Goal: Task Accomplishment & Management: Complete application form

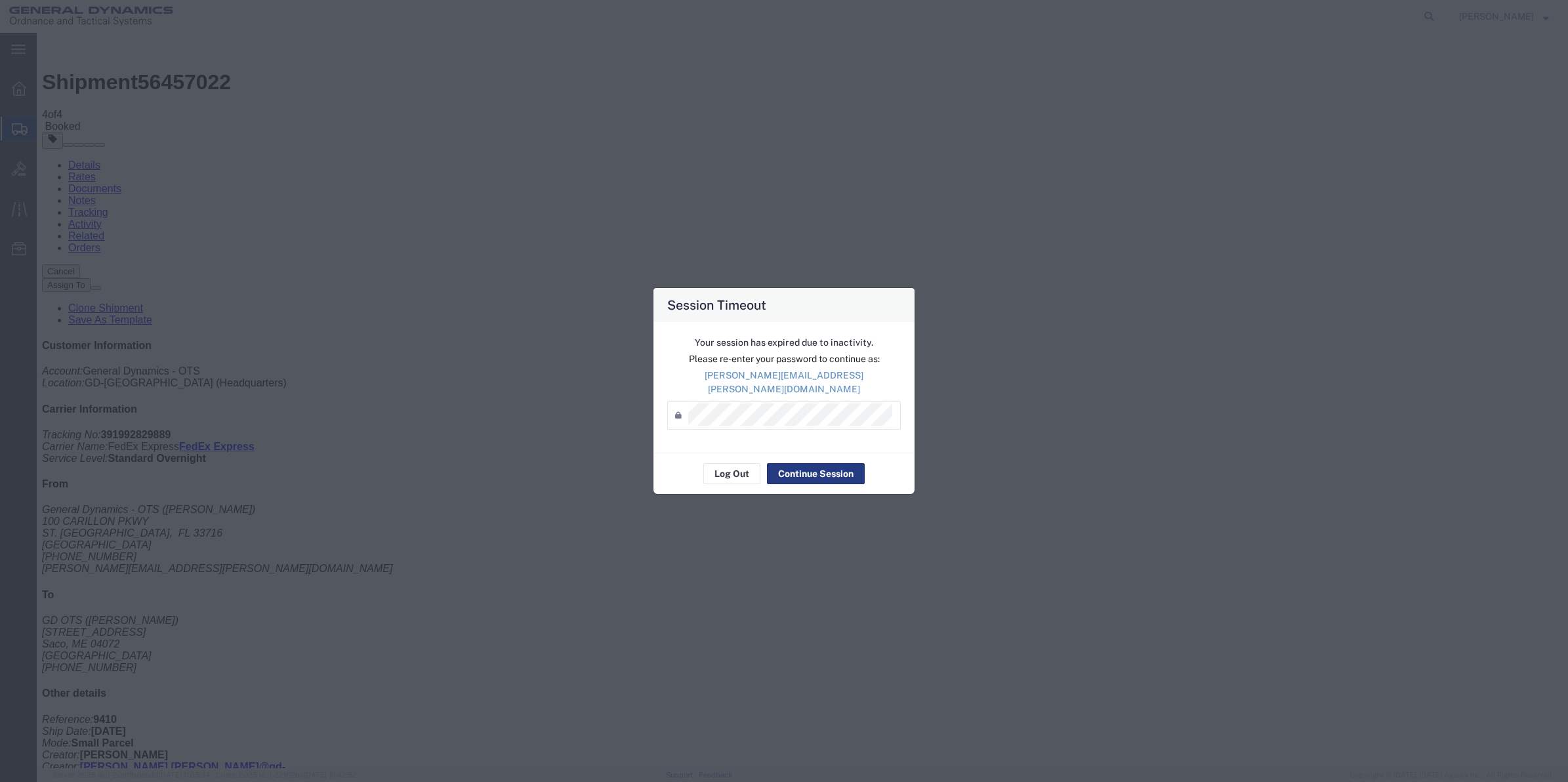
click at [832, 445] on div "Your session has expired due to inactivity. Please re-enter your password to co…" at bounding box center [784, 387] width 261 height 130
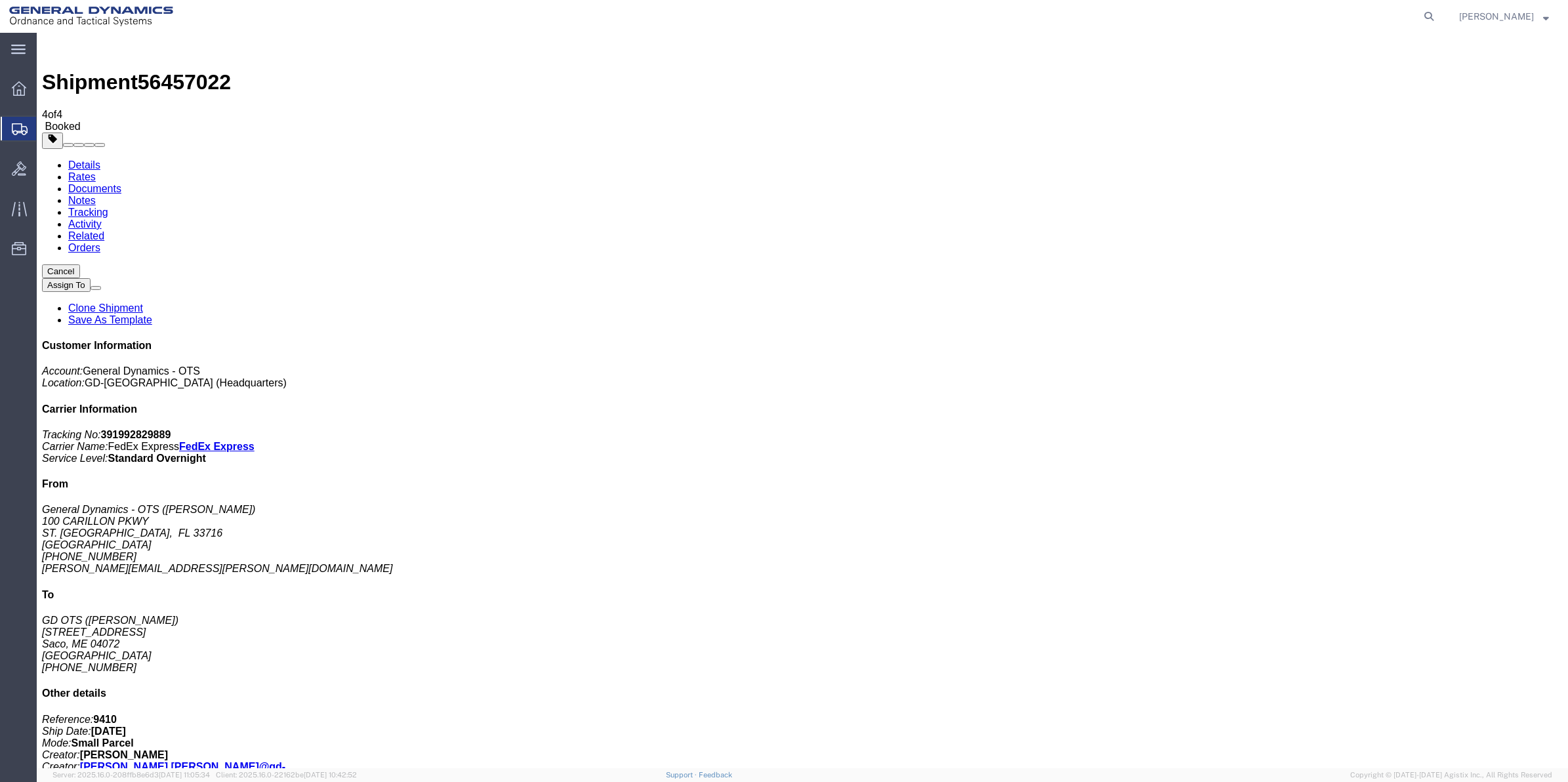
click at [0, 0] on span "Create Shipment" at bounding box center [0, 0] width 0 height 0
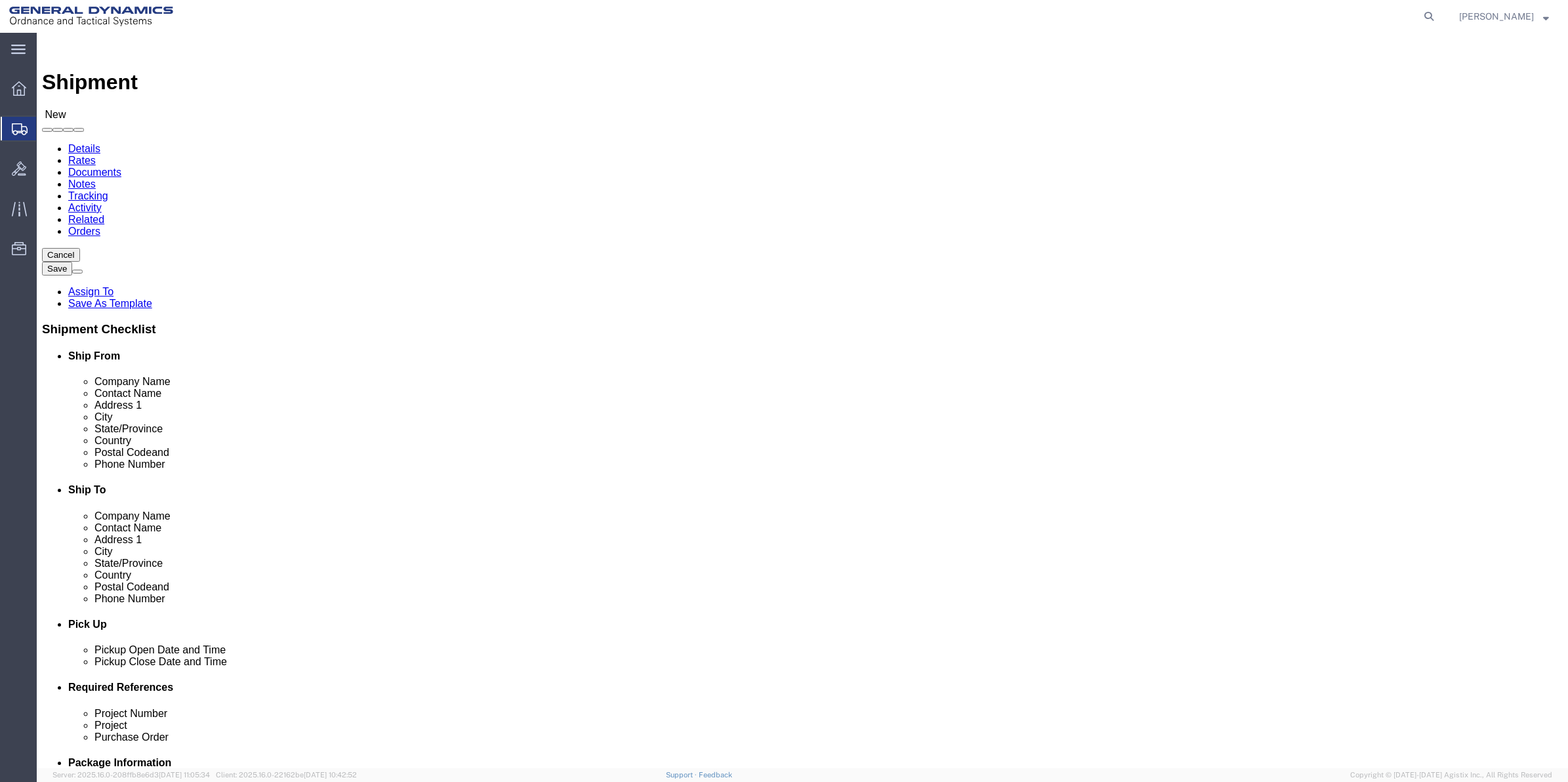
click input "text"
drag, startPoint x: 319, startPoint y: 269, endPoint x: 216, endPoint y: 271, distance: 103.0
click div "Contact Name magabn"
type input "MAGAN"
click p "- General Dynamics - OTS - ([PERSON_NAME]) [STREET_ADDRESS]"
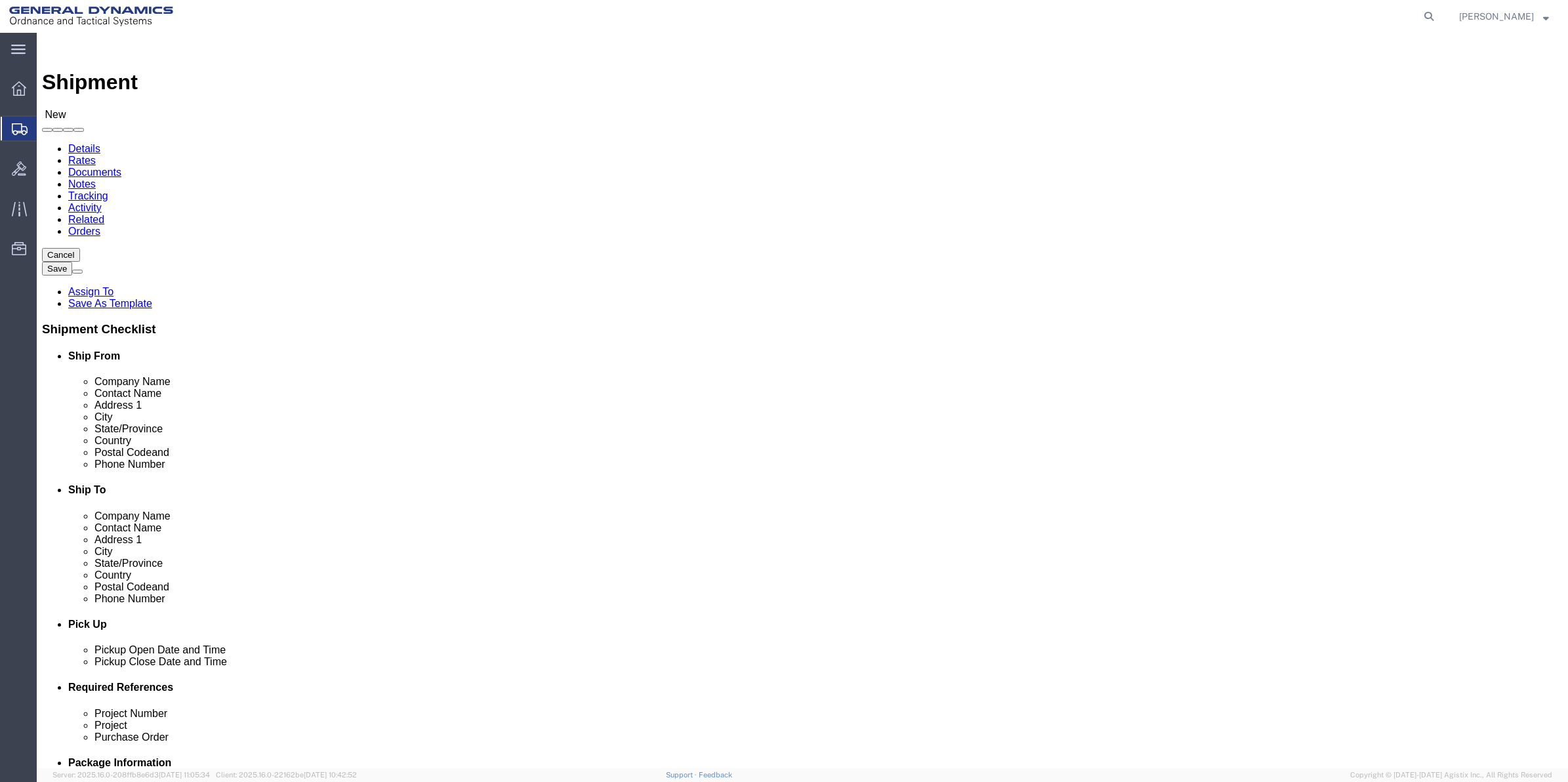
select select "FL"
type input "[PERSON_NAME]"
click input "text"
type input "[PERSON_NAME]"
click p "- GD OTS - ([PERSON_NAME]) 8820 RT. [STREET_ADDRESS]"
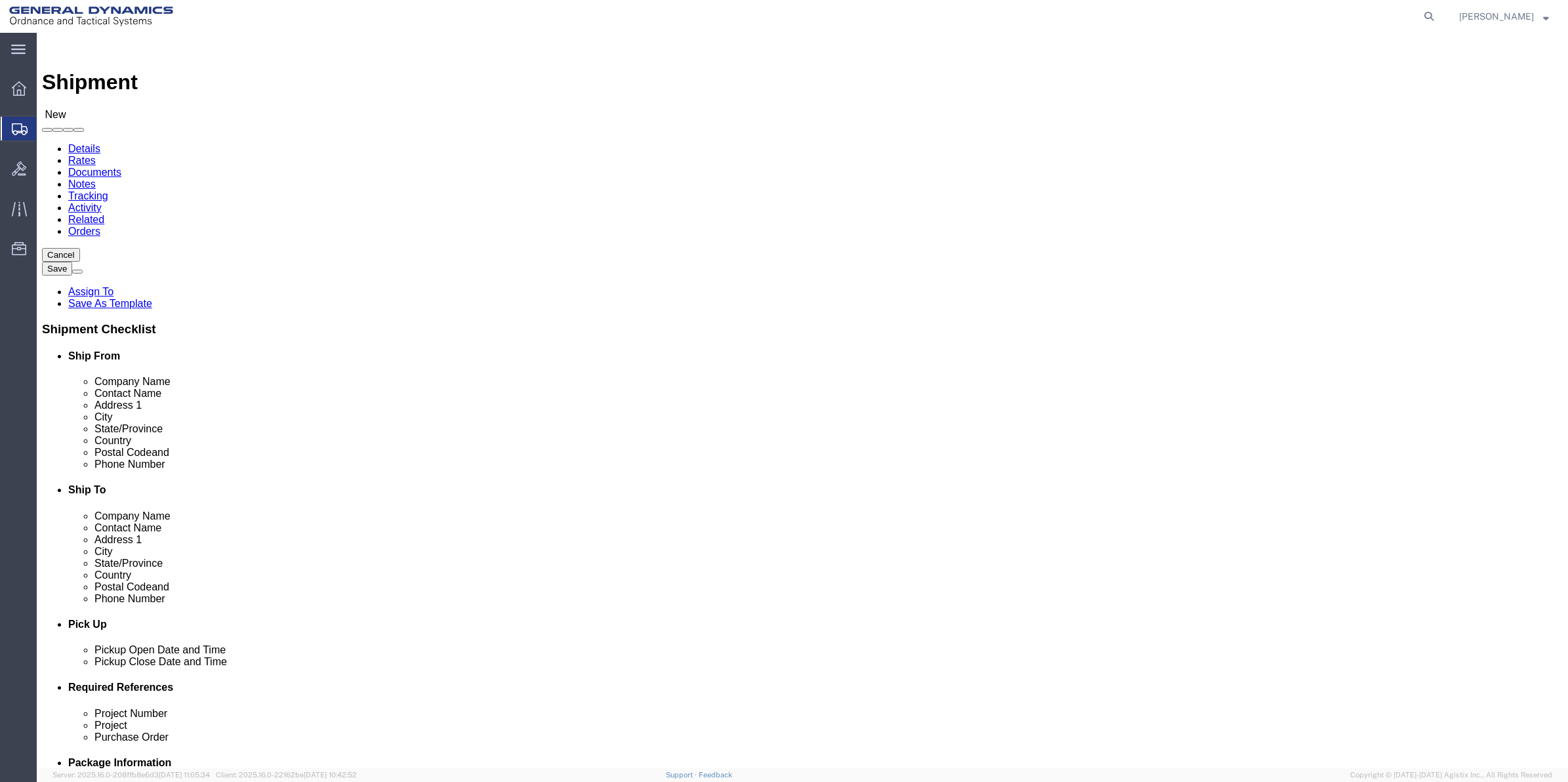
select select "IL"
type input "[PERSON_NAME]"
drag, startPoint x: 343, startPoint y: 446, endPoint x: 8, endPoint y: 438, distance: 335.1
click div "Ship From Location Location Select Select My Profile Location [GEOGRAPHIC_DATA]…"
type input "7275788811"
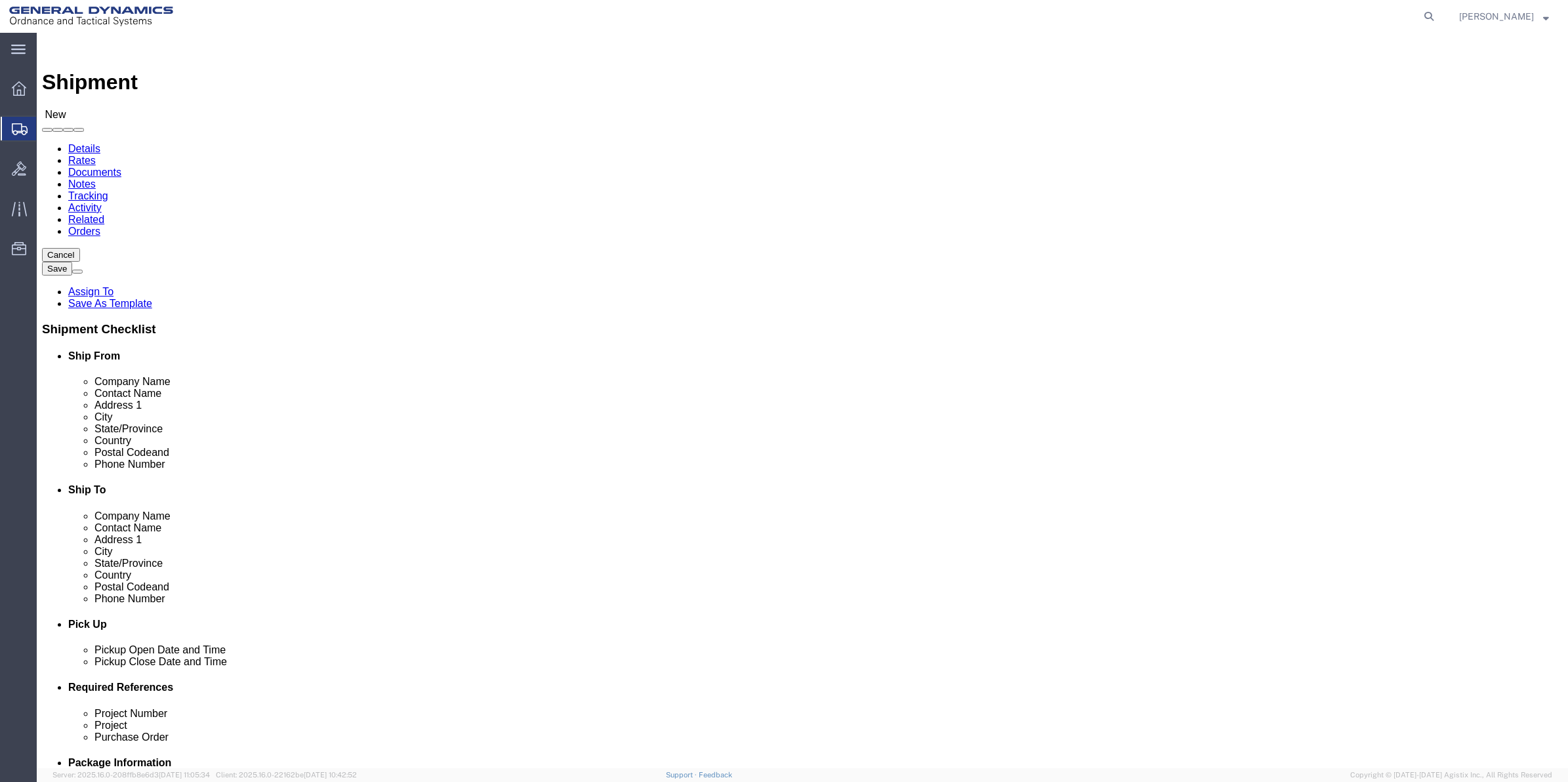
click input "text"
paste input "7275788811"
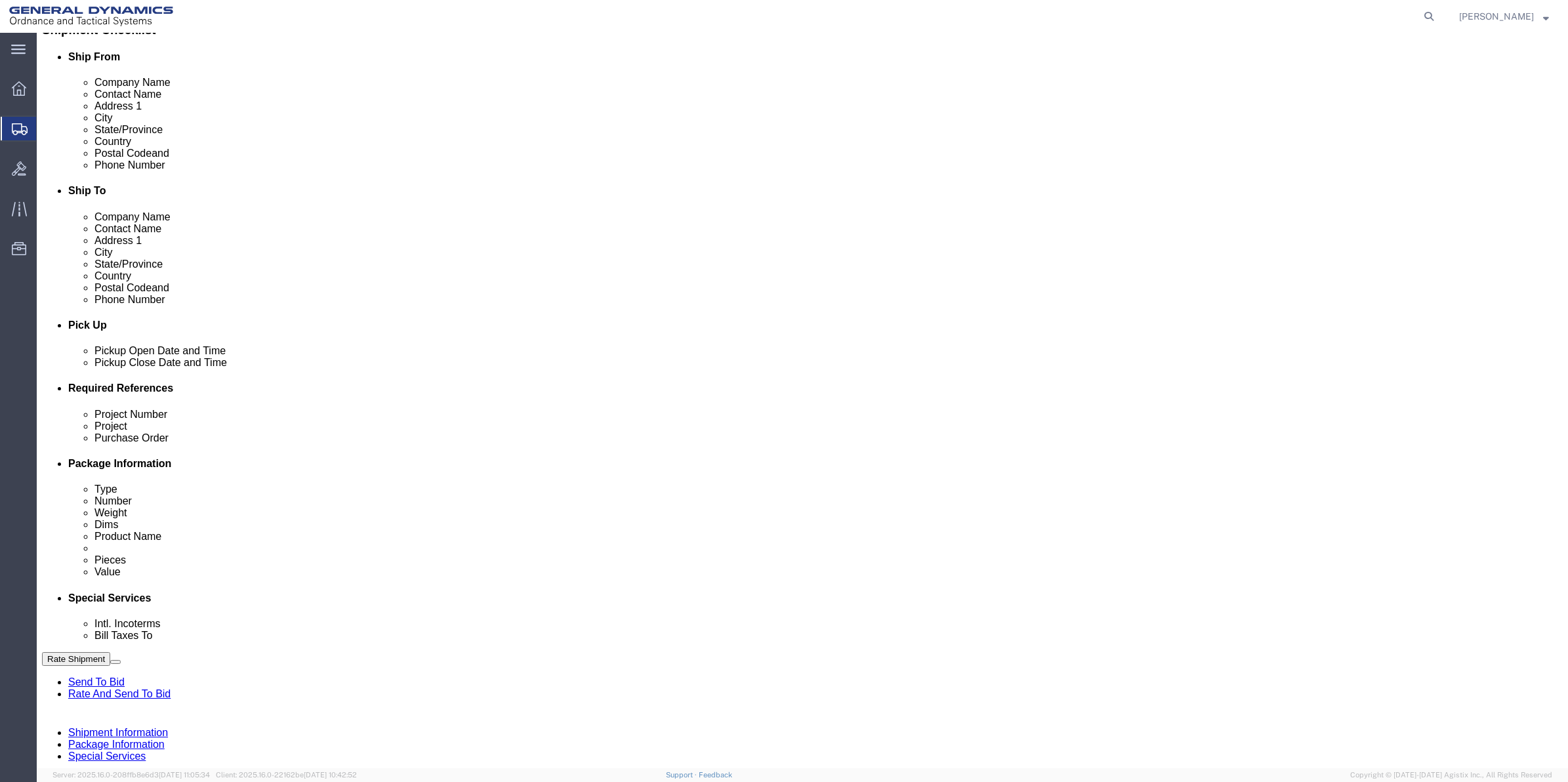
scroll to position [328, 0]
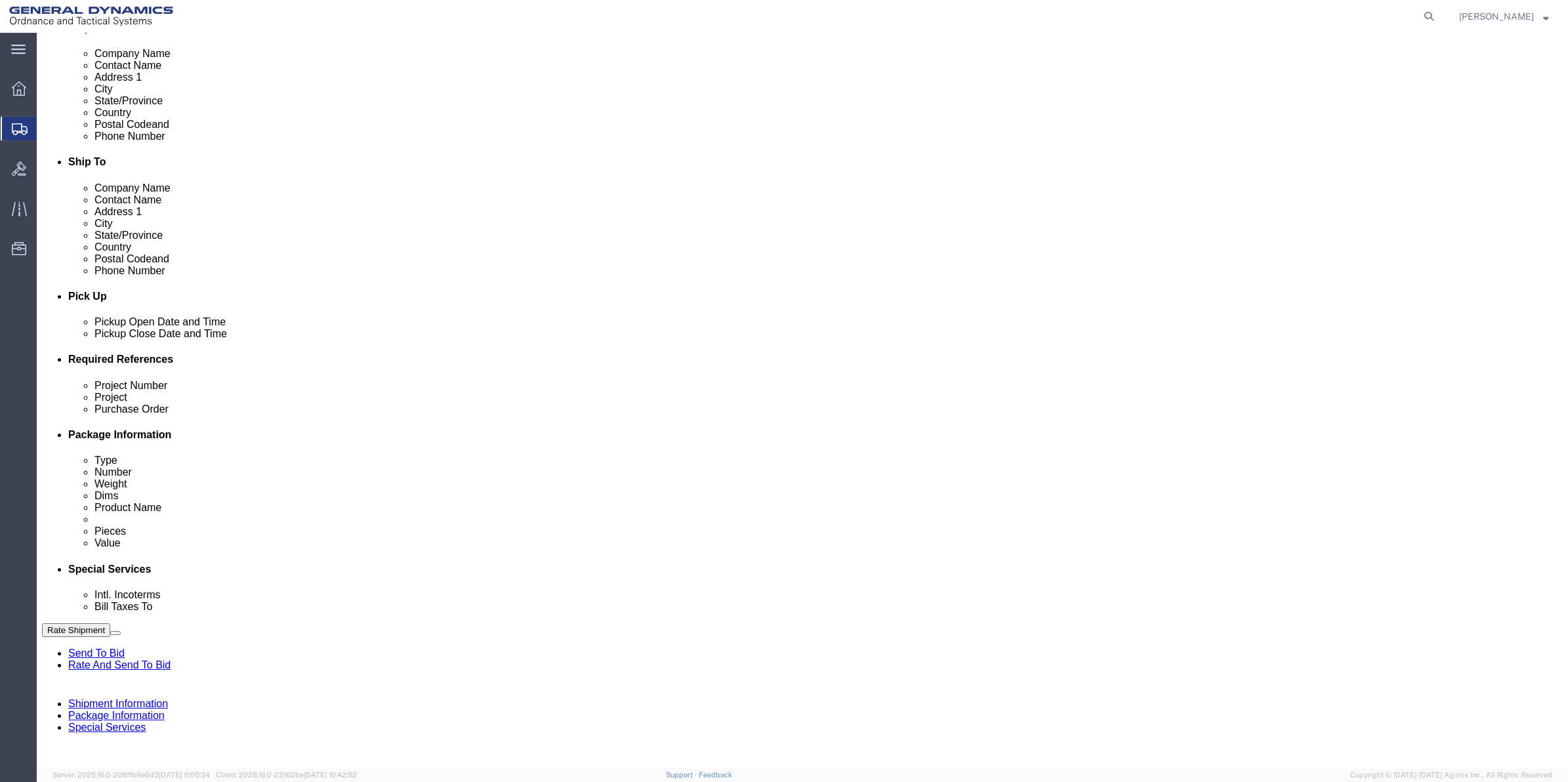
type input "7275788811"
click button "Add reference"
click input "text"
type input "20SOT"
click input "text"
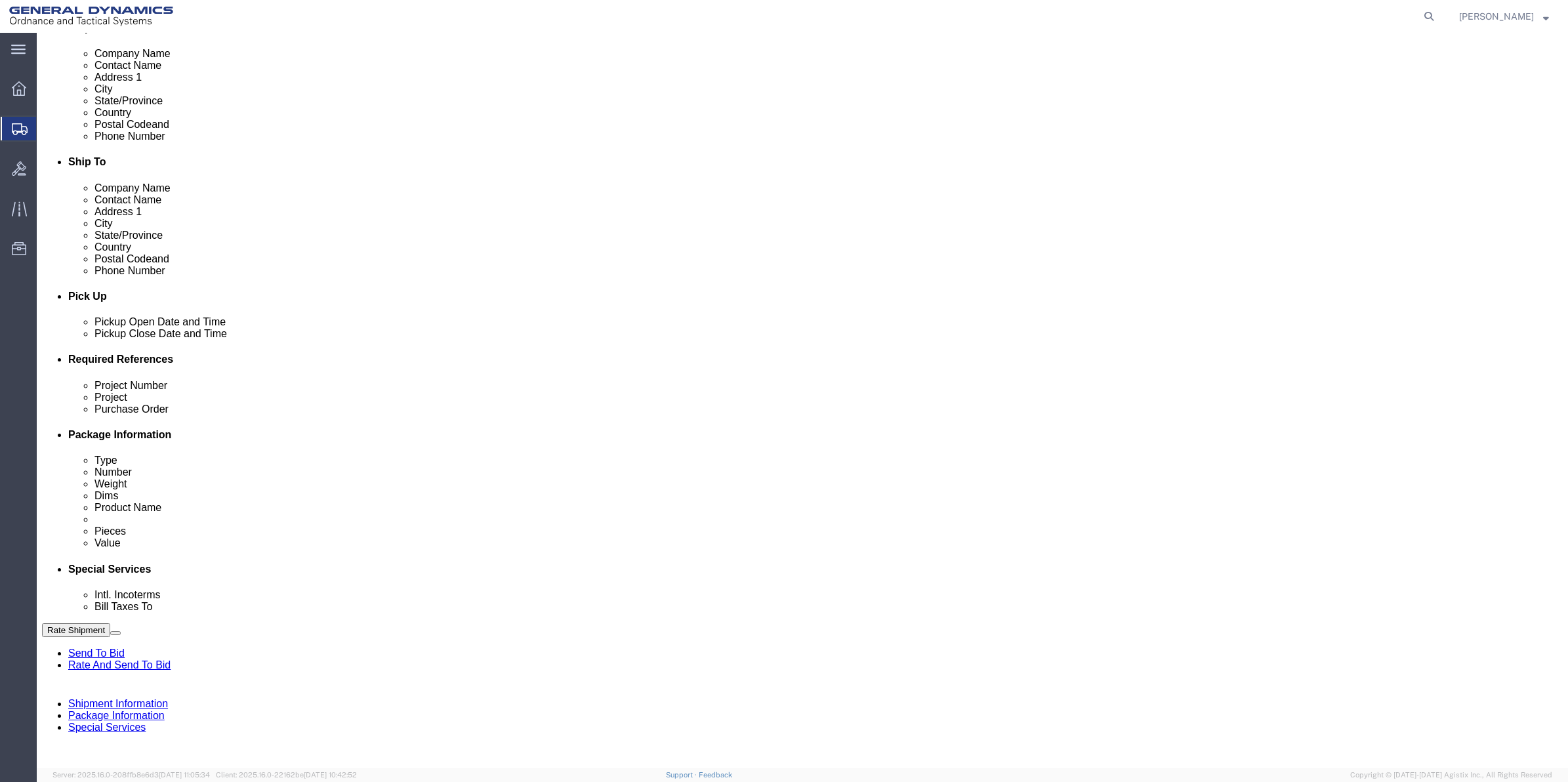
paste input "20SOT"
type input "20SOT"
click input "text"
paste input "20SOT"
type input "20SOT"
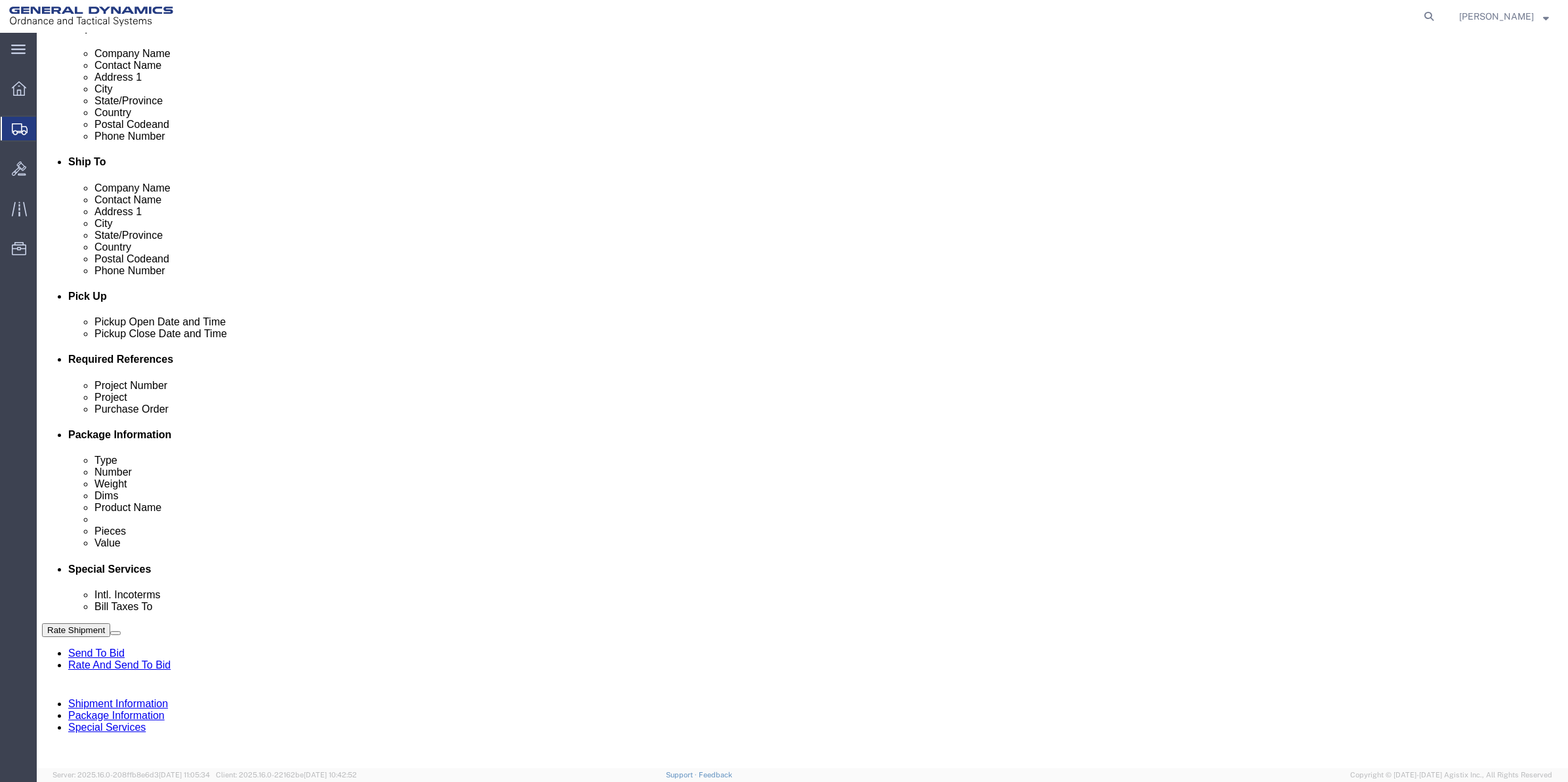
drag, startPoint x: 299, startPoint y: 501, endPoint x: 230, endPoint y: 510, distance: 69.6
click input "text"
paste input "20SOT"
type input "20SOT"
click select "Select Account Type Activity ID Airline Appointment Number ASN Batch Request # …"
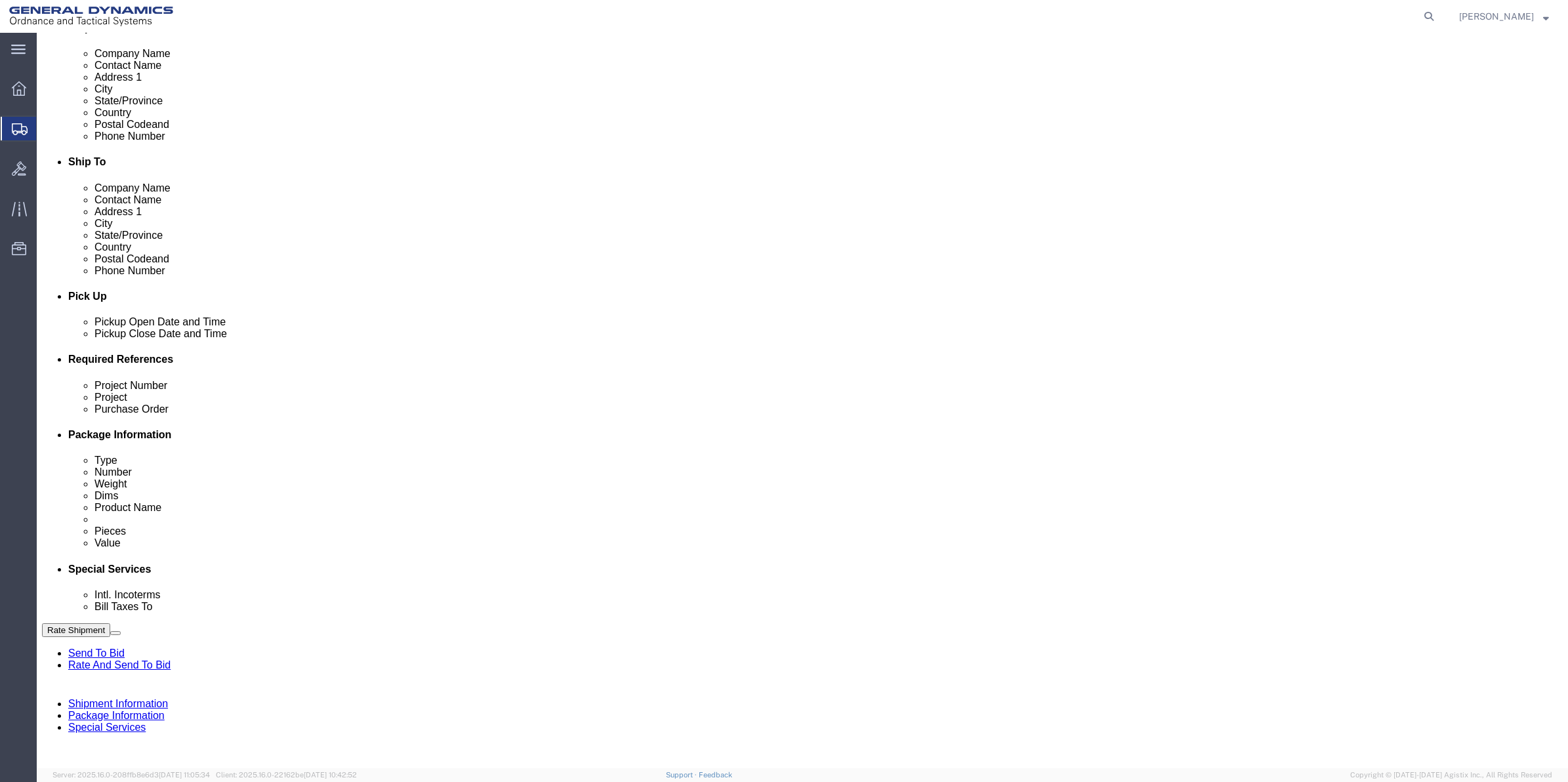
select select "DEPT"
click select "Select Account Type Activity ID Airline Appointment Number ASN Batch Request # …"
drag, startPoint x: 178, startPoint y: 93, endPoint x: 182, endPoint y: 98, distance: 6.4
click link "Package Information"
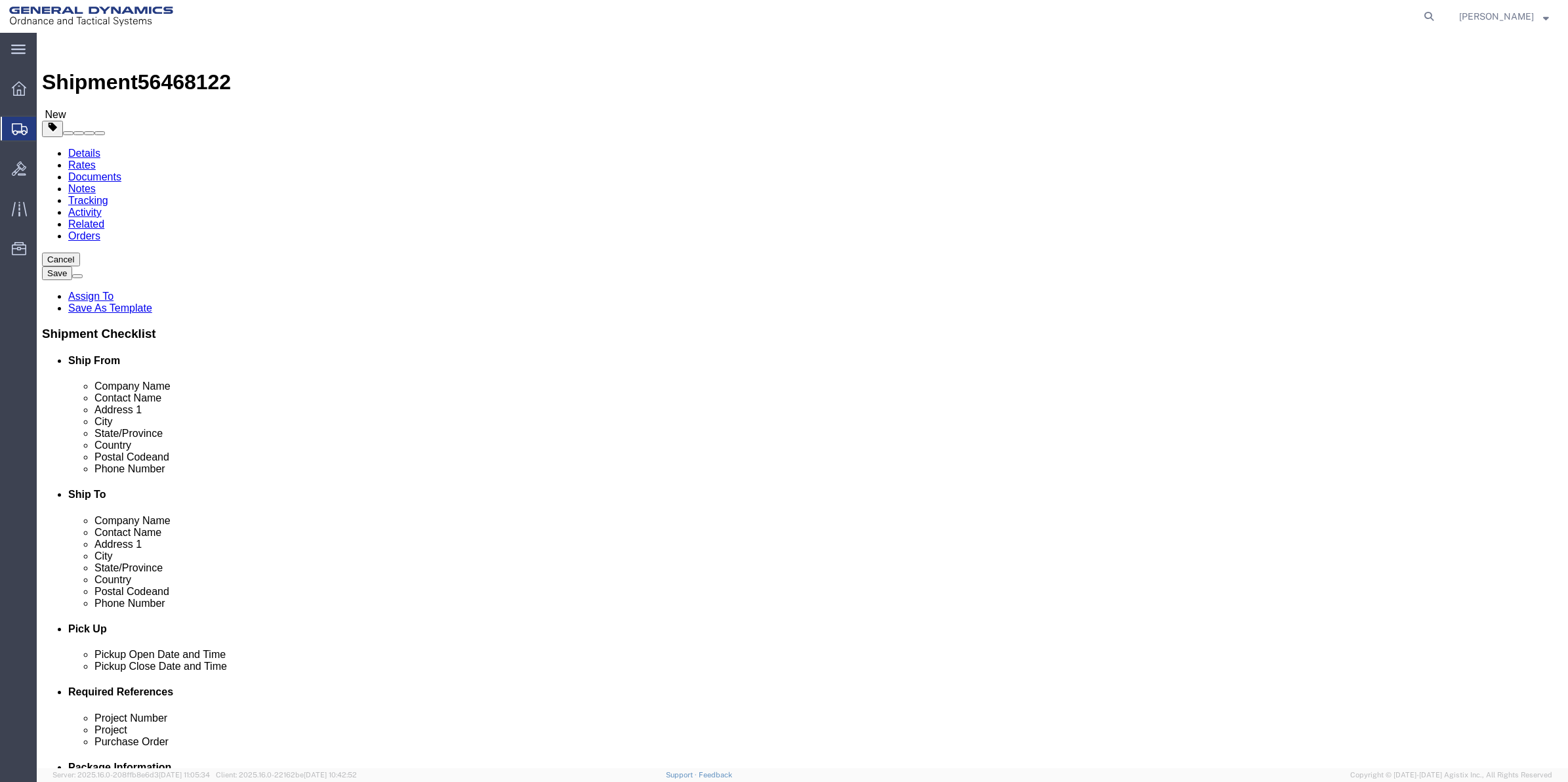
click select "Select Bale(s) Basket(s) Bolt(s) Bottle(s) Buckets Bulk Bundle(s) Can(s) Cardbo…"
select select "ENV"
click select "Select Bale(s) Basket(s) Bolt(s) Bottle(s) Buckets Bulk Bundle(s) Can(s) Cardbo…"
type input "9.50"
type input "12.50"
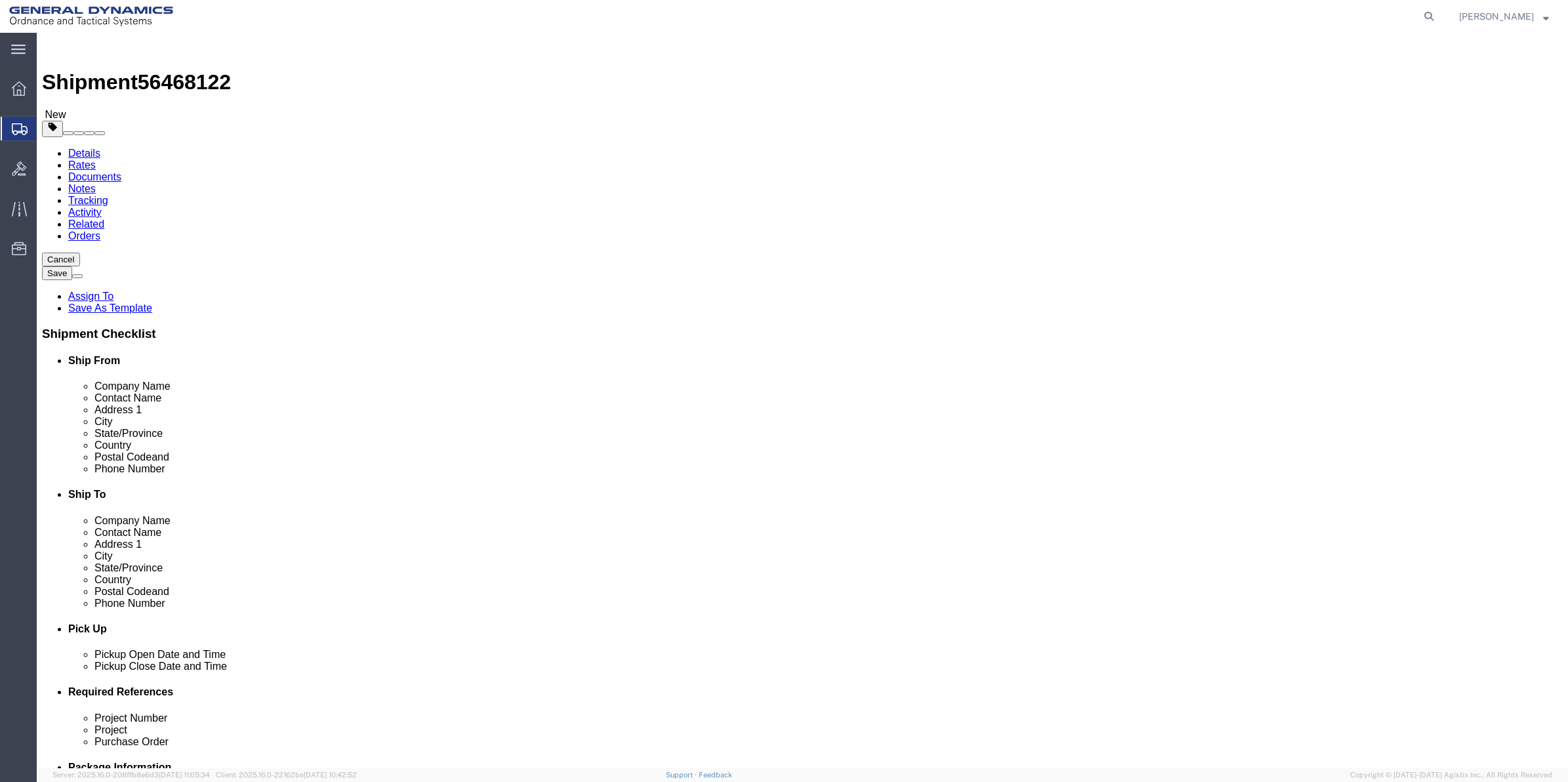
type input "0.25"
type input "1"
click link "Add Content"
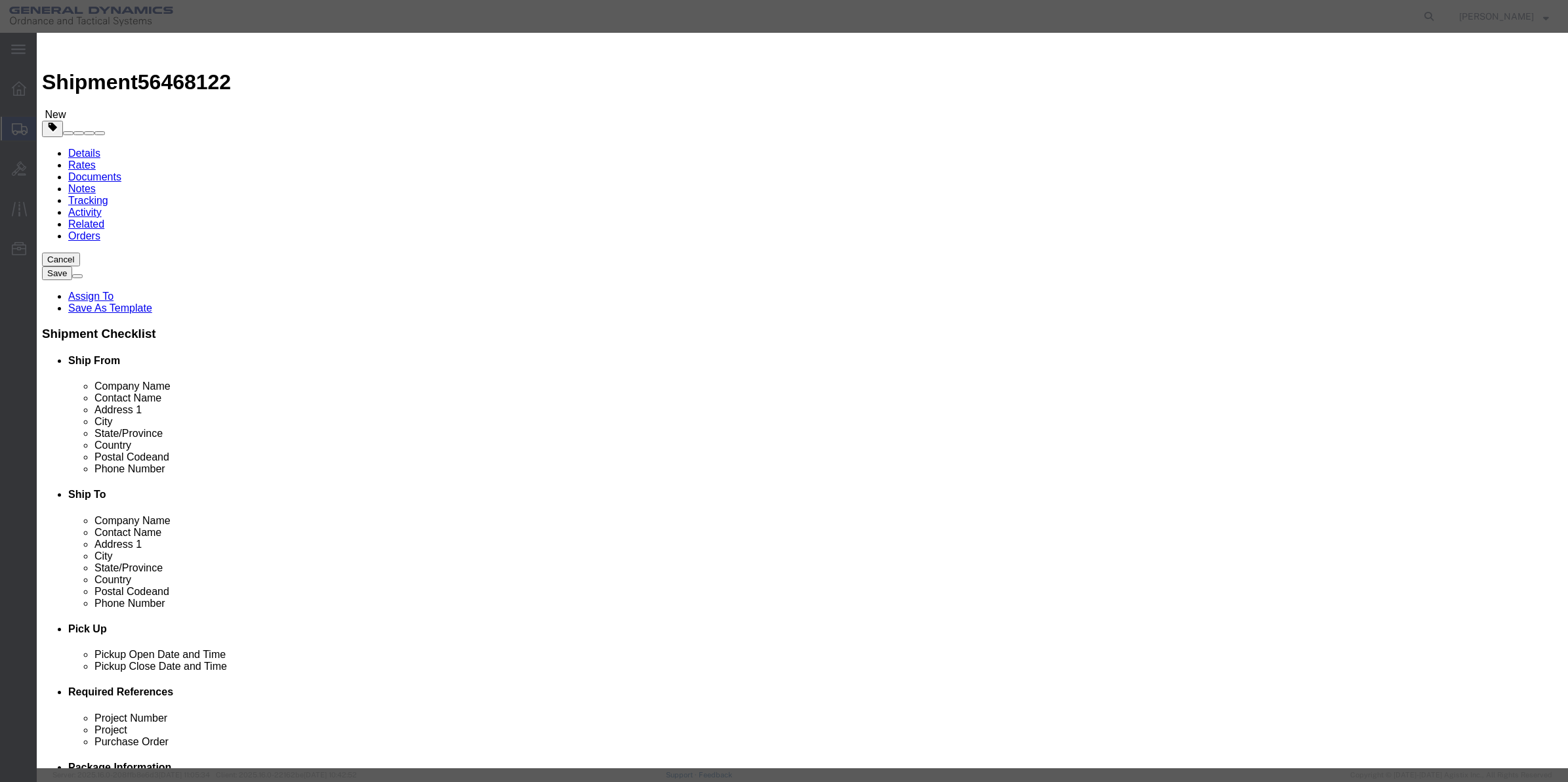
click input "text"
type input "misc"
type input "100"
select select "US"
click input "0"
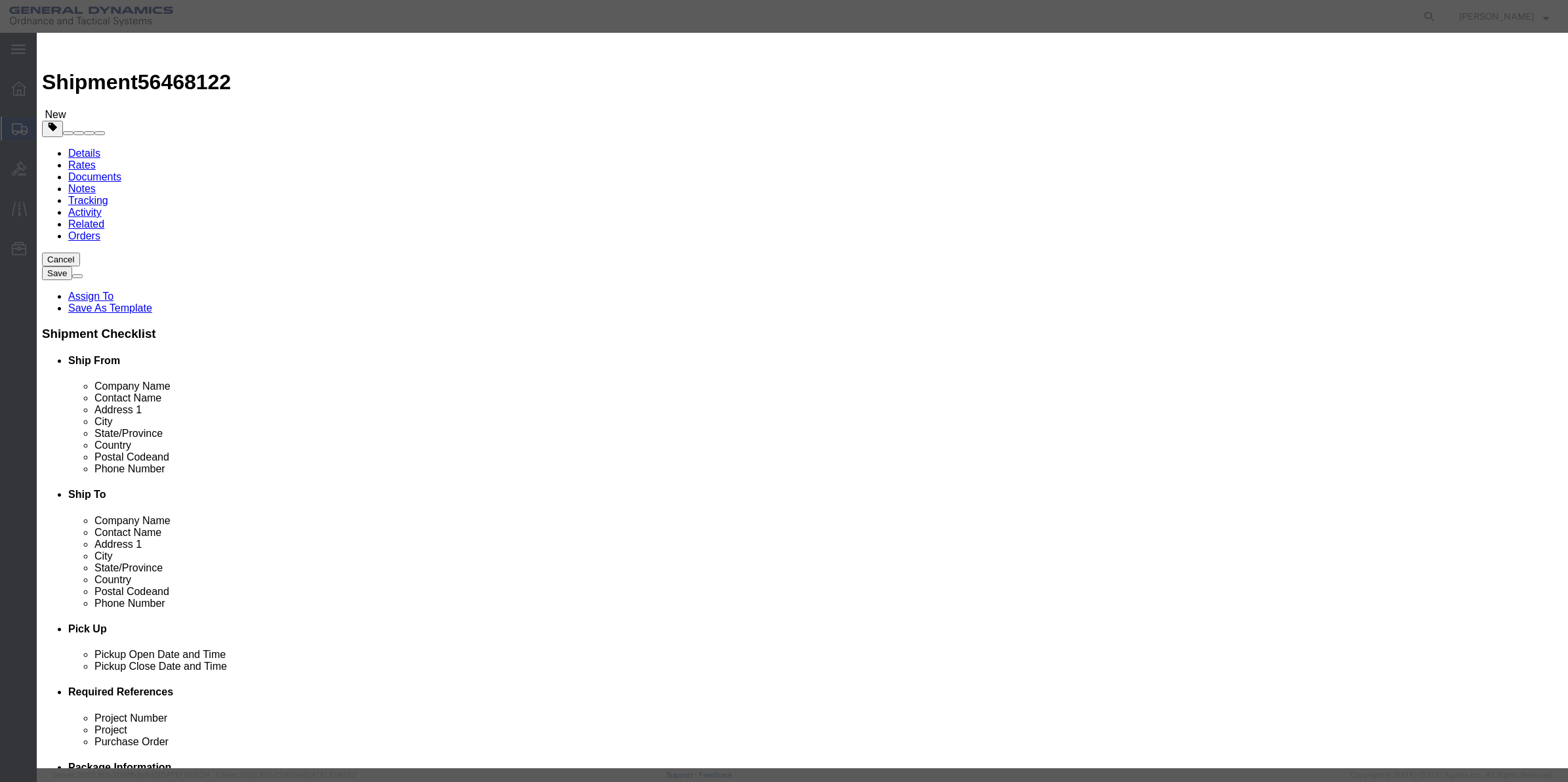
type input "01"
click select "Select 50 55 60 65 70 85 92.5 100 125 175 250 300 400"
select select "70"
click select "Select 50 55 60 65 70 85 92.5 100 125 175 250 300 400"
click button "Save & Close"
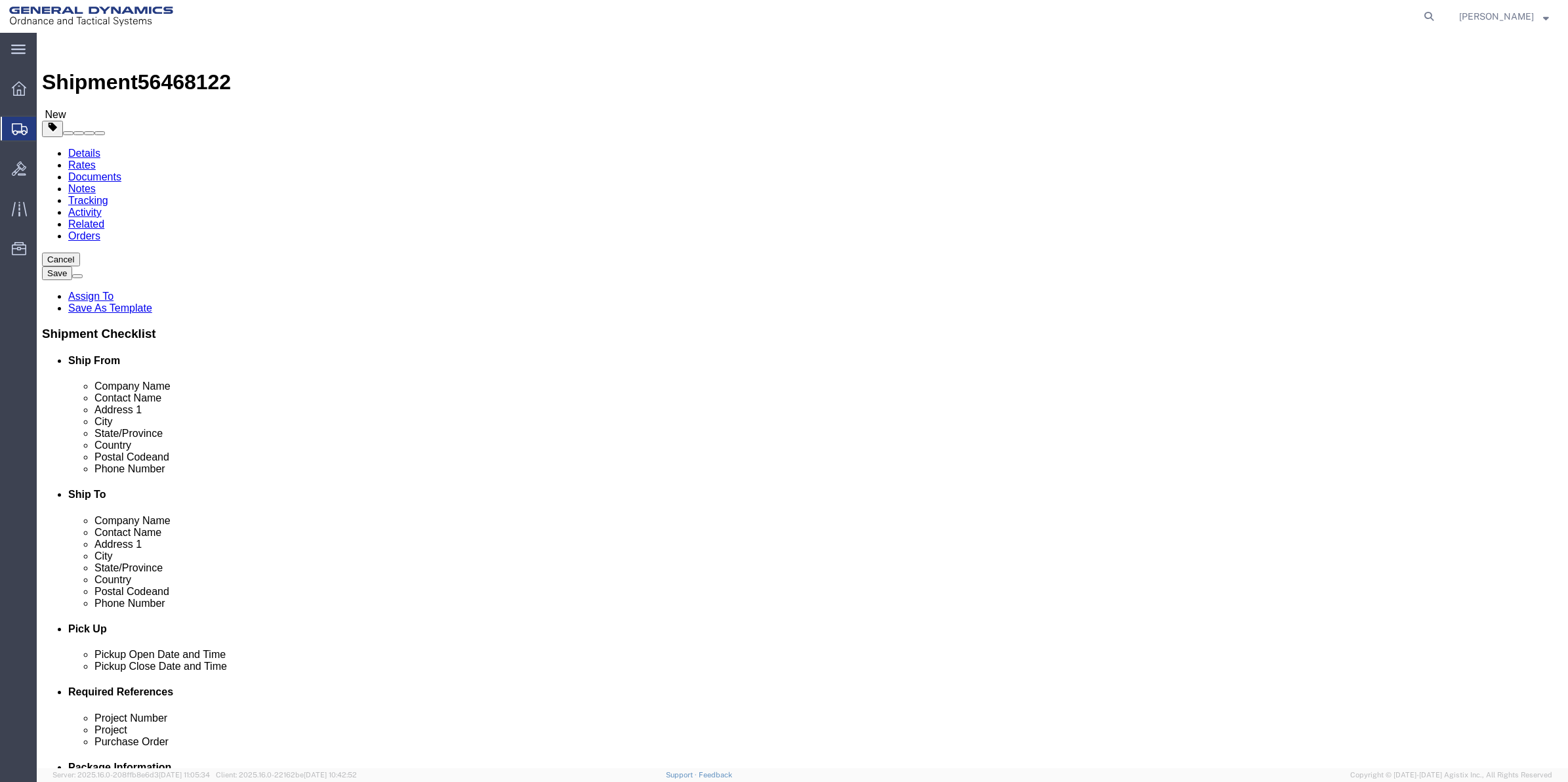
click link "Special Services"
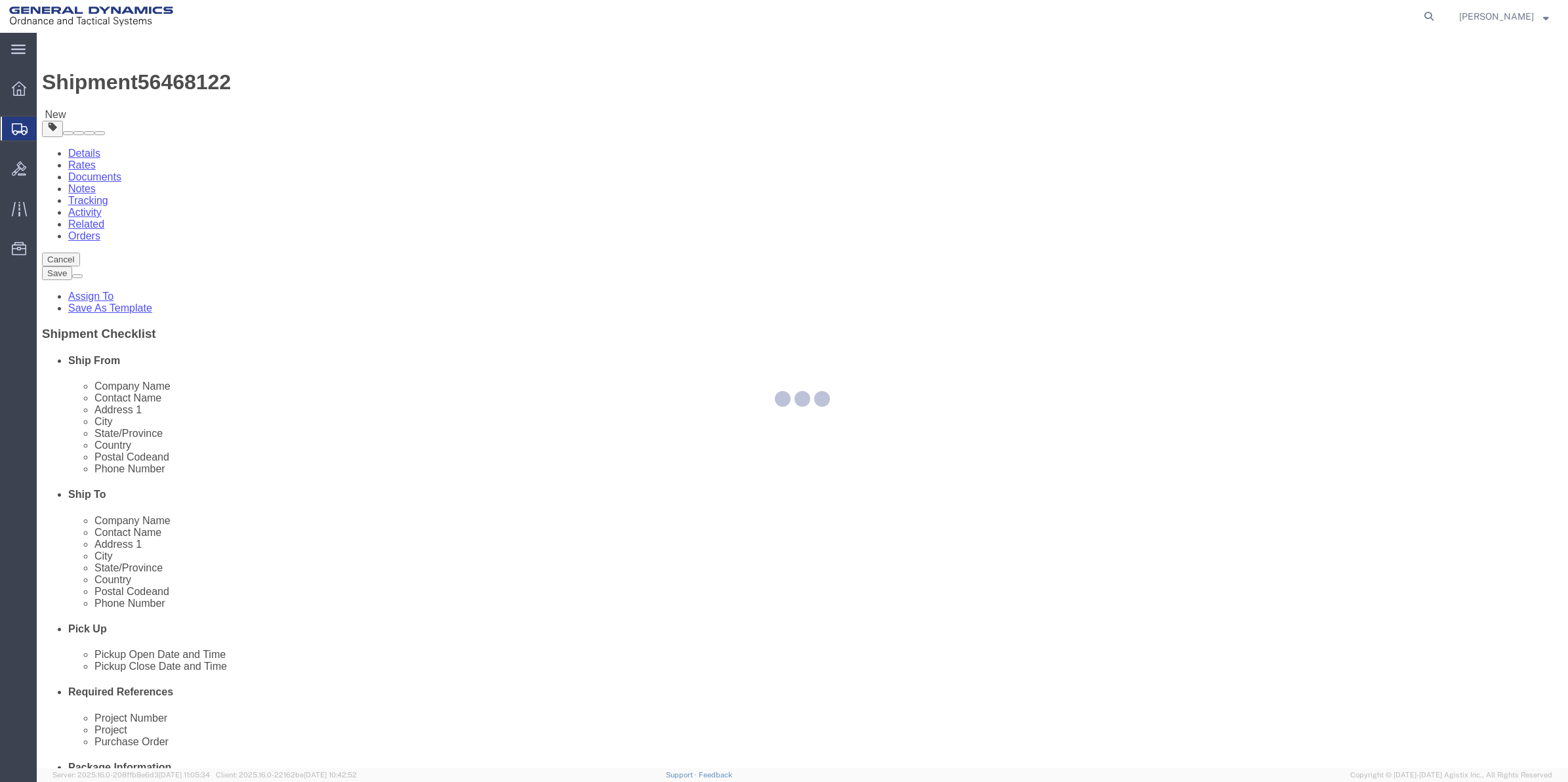
select select
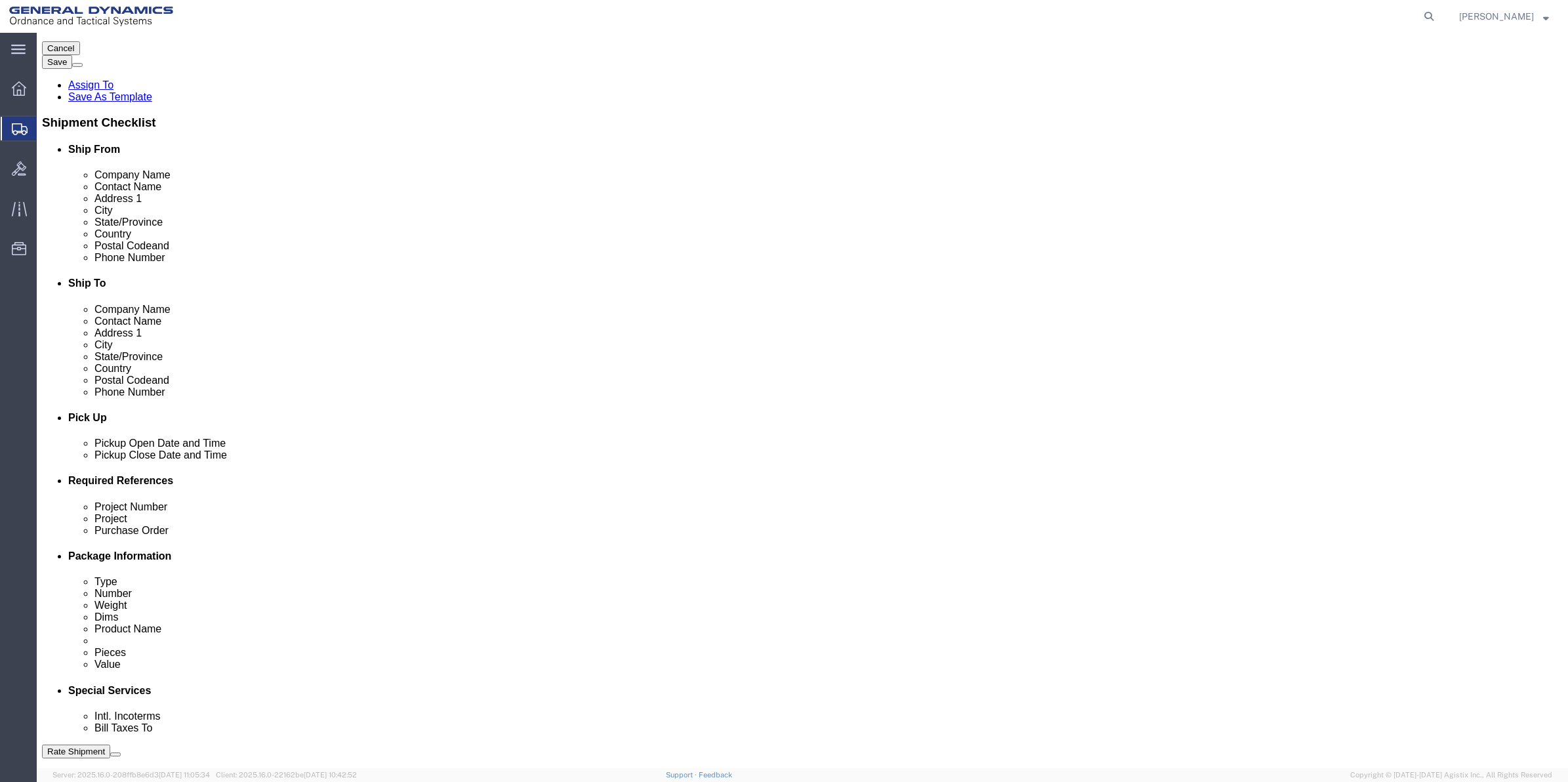
scroll to position [410, 0]
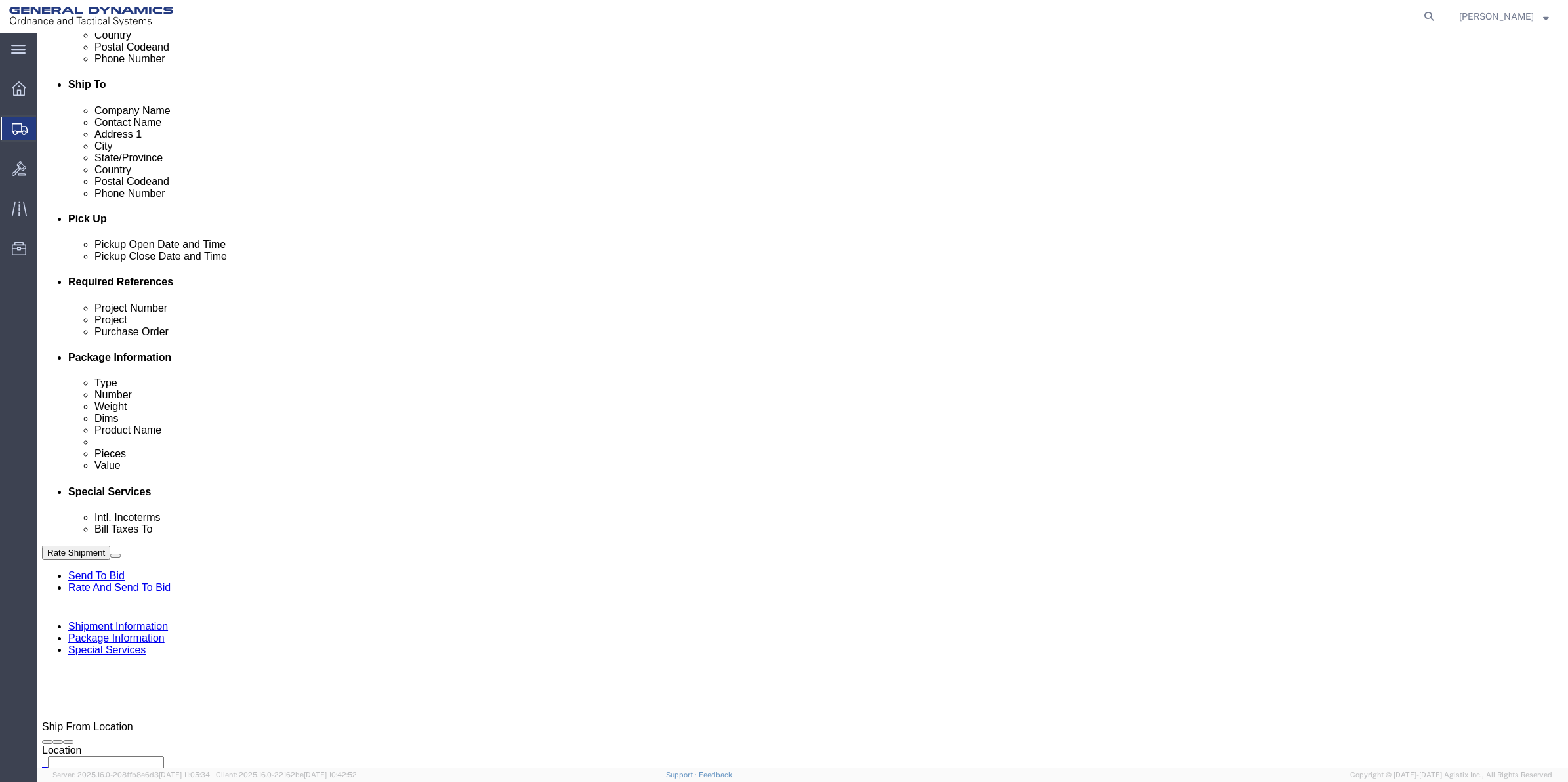
click select "Select Buyer Cost Center Department Operations Number Order Number Sales Person"
select select "DEPARTMENT"
click select "Select Buyer Cost Center Department Operations Number Order Number Sales Person"
click select "Select [GEOGRAPHIC_DATA] [GEOGRAPHIC_DATA] [GEOGRAPHIC_DATA] [GEOGRAPHIC_DATA] …"
select select "1763983"
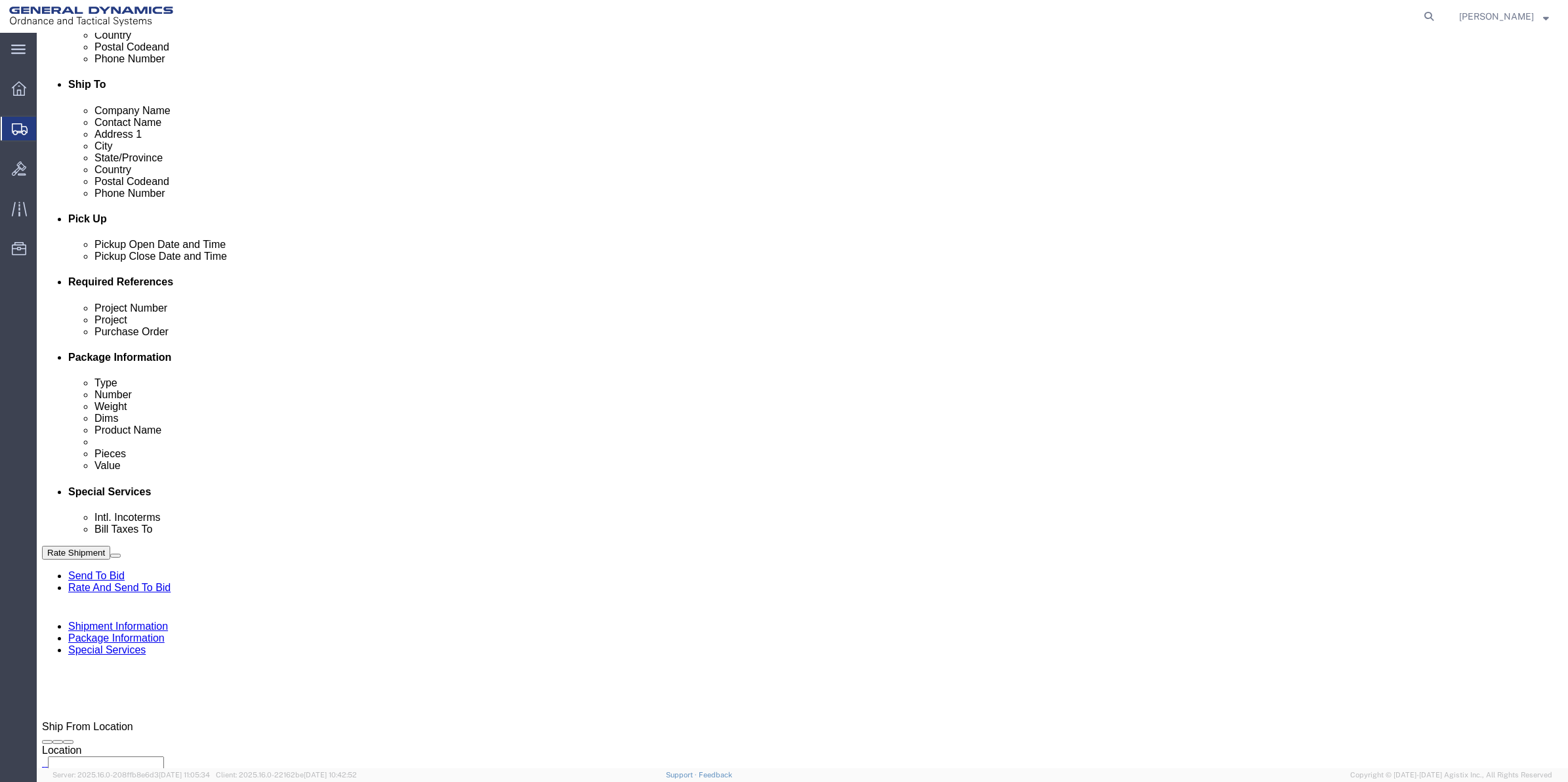
click select "Select [GEOGRAPHIC_DATA] [GEOGRAPHIC_DATA] [GEOGRAPHIC_DATA] [GEOGRAPHIC_DATA] …"
click select "Select 10AFM 10GAG 10GAH 10GFL 10GFO 10GIE 10GIS 30MABS St [PERSON_NAME] Program"
select select "214681"
click select "Select 10AFM 10GAG 10GAH 10GFL 10GFO 10GIE 10GIS 30MABS St [PERSON_NAME] Program"
drag, startPoint x: 459, startPoint y: 581, endPoint x: 147, endPoint y: 566, distance: 312.4
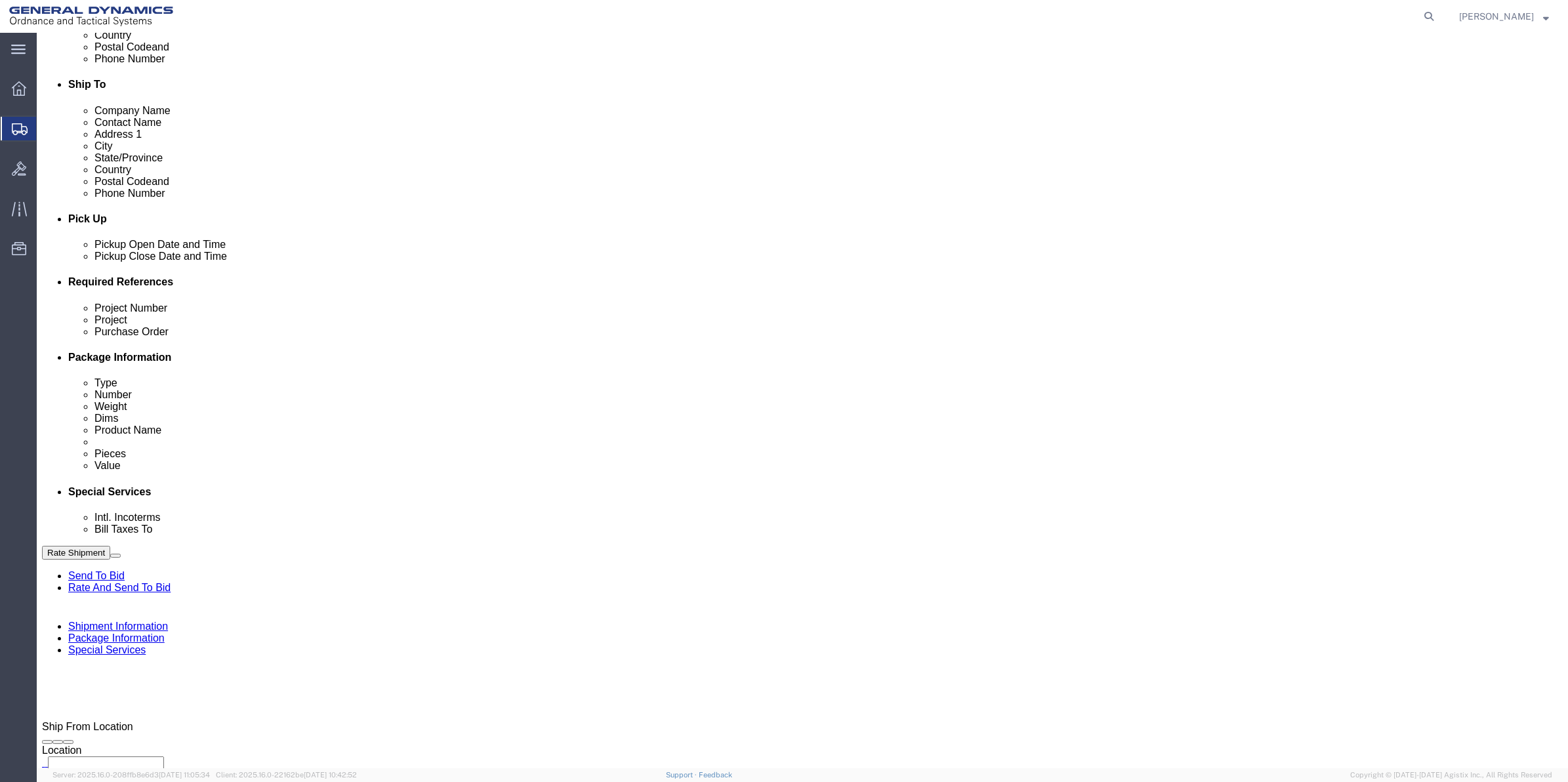
click div "Bill shipment to - Third Party Company Name General Dynamics - OTS Address 1 10…"
click div "- GEDOTS %DATA 2 LOGISTICS - (GEDOTS %DATA 2 LOGISTICS) [GEOGRAPHIC_DATA][PERSO…"
type input "GEDOTS %DATA 2 LOGISTICS"
type input "PO BOX 61050"
type input "GEDOTS %DATA 2 LOGISTICS"
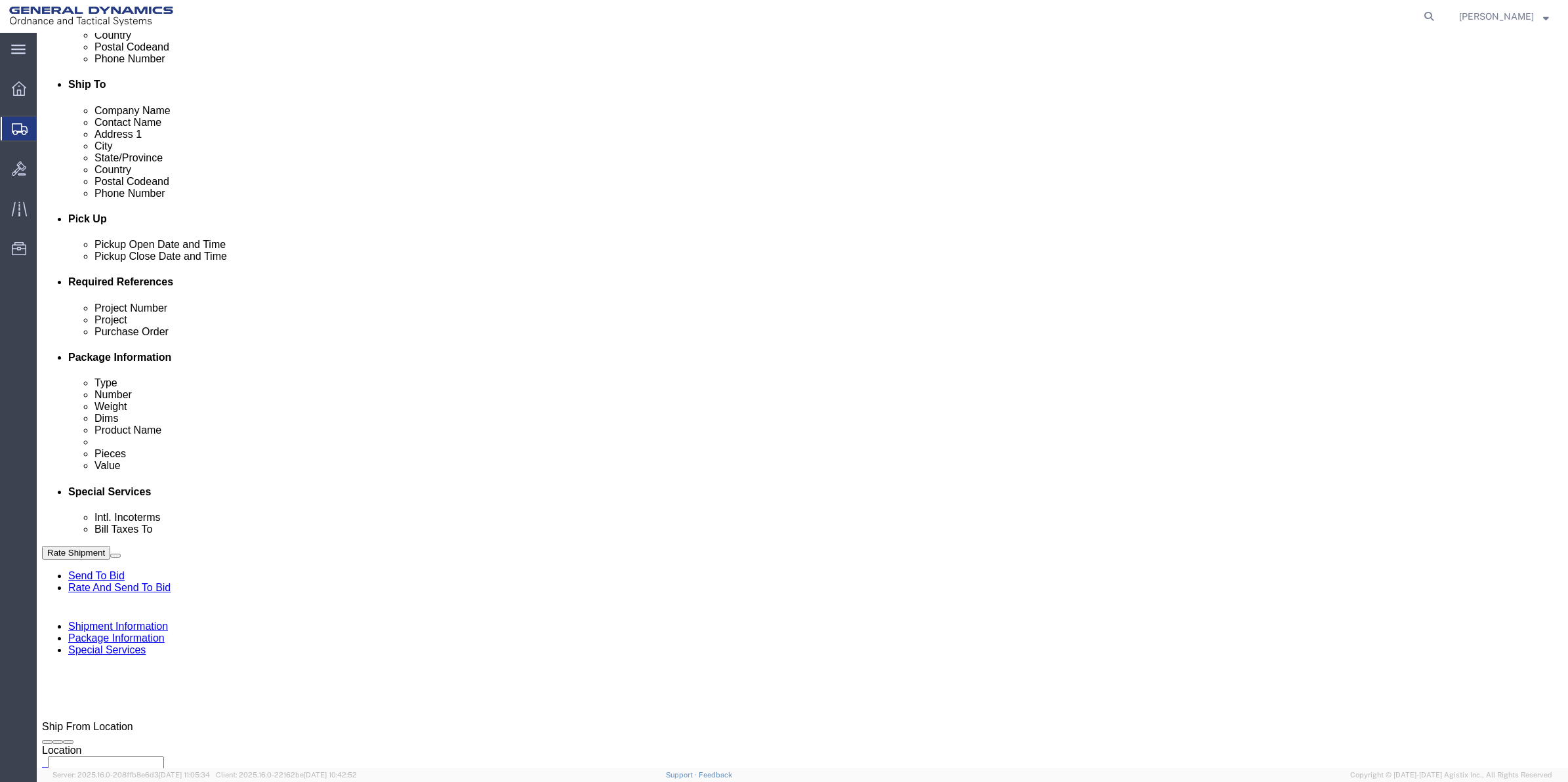
type input "FORT [PERSON_NAME]"
type input "33906"
select select "FL"
type input "GEDOTS %DATA 2 LOGISTICS"
click button "Rate Shipment"
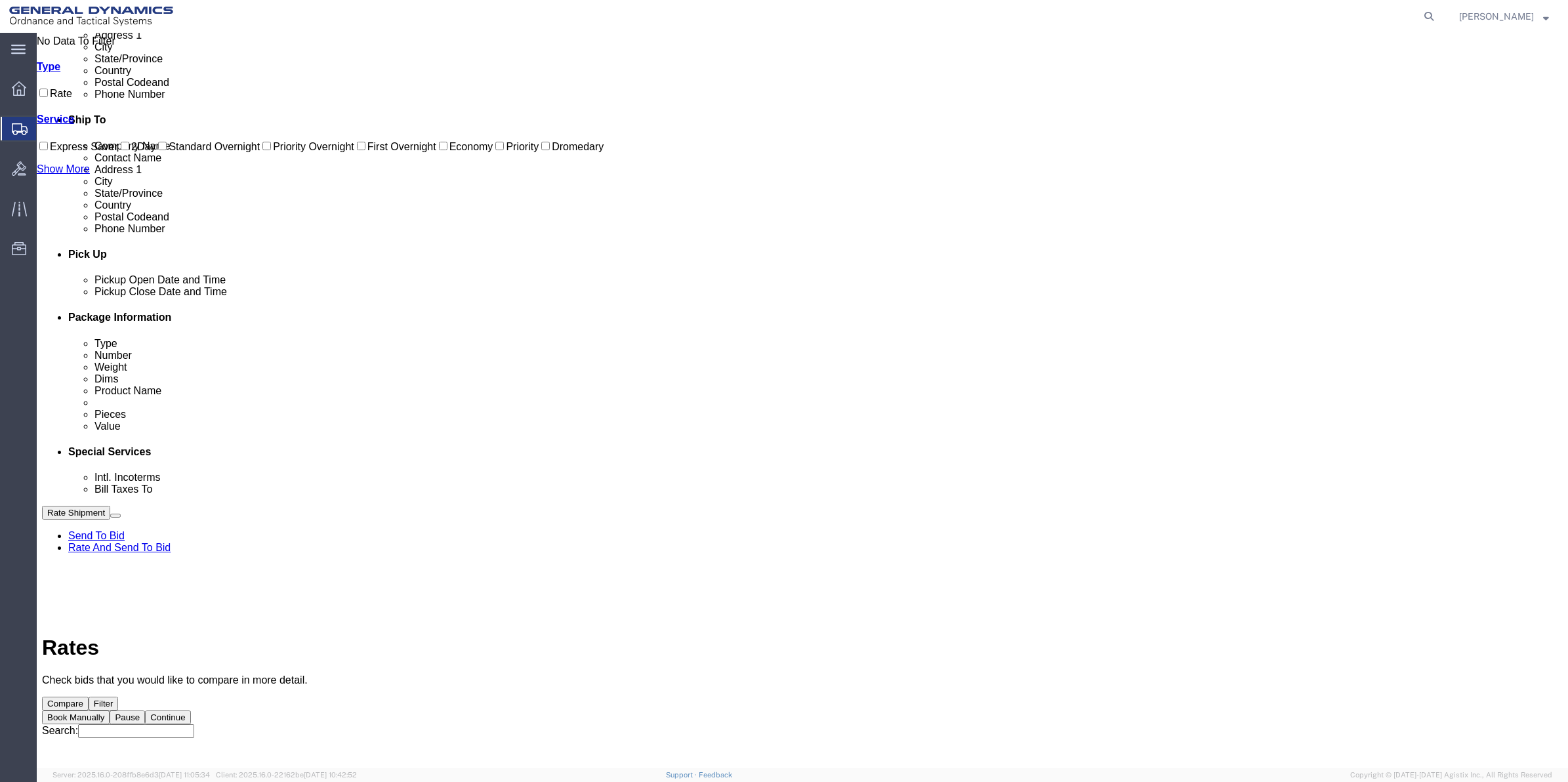
scroll to position [0, 0]
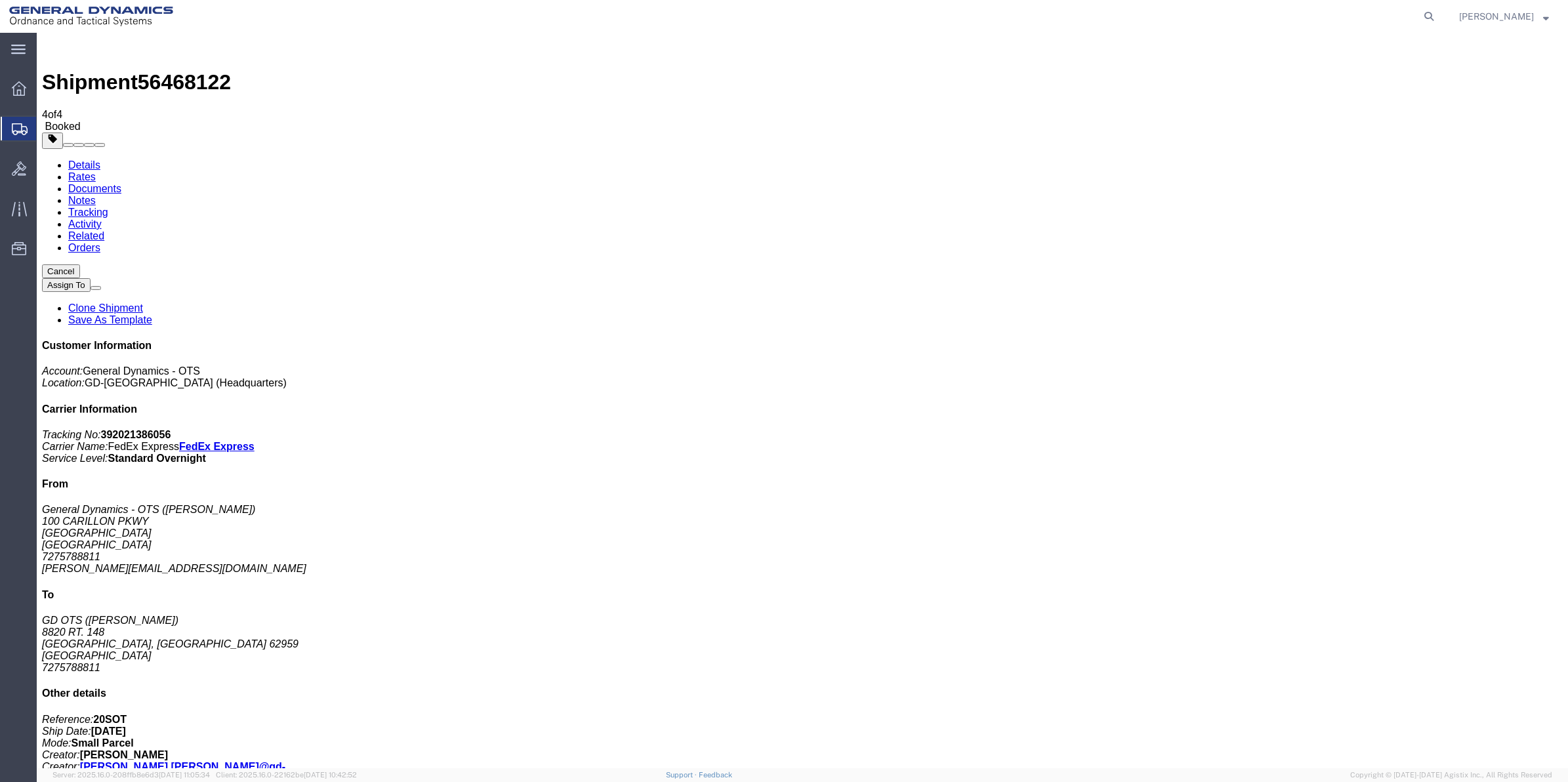
drag, startPoint x: 195, startPoint y: 260, endPoint x: 494, endPoint y: 273, distance: 299.3
click at [0, 0] on span "Create Shipment" at bounding box center [0, 0] width 0 height 0
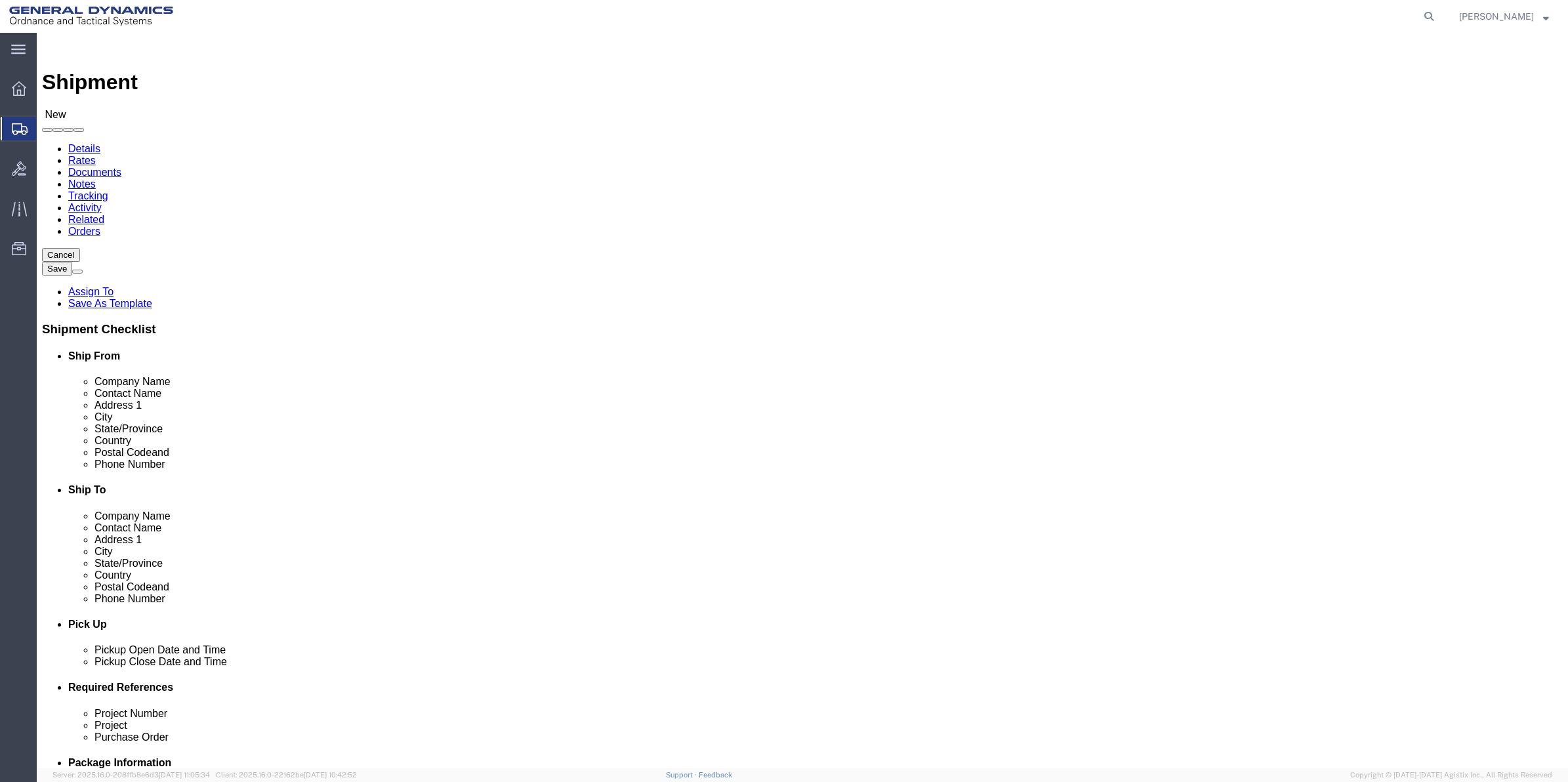
click input "text"
type input "MAGAN"
click p "- General Dynamics - OTS - ([PERSON_NAME]) [STREET_ADDRESS]"
select select "FL"
type input "[PERSON_NAME]"
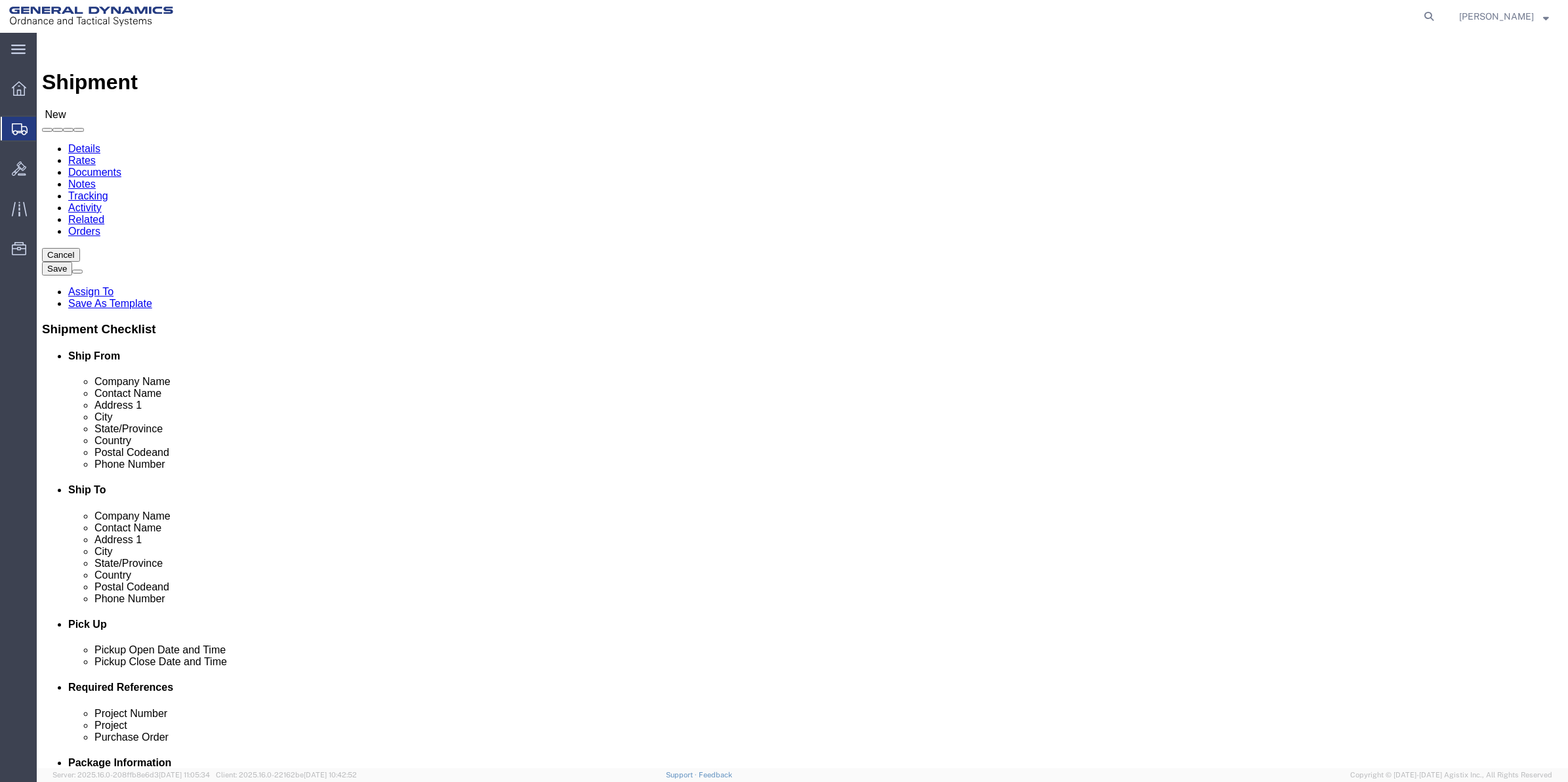
click input "text"
type input "[PERSON_NAME]"
click p "- GD OTS - ([PERSON_NAME]) [STREET_ADDRESS]"
select select "FL"
type input "[PERSON_NAME]"
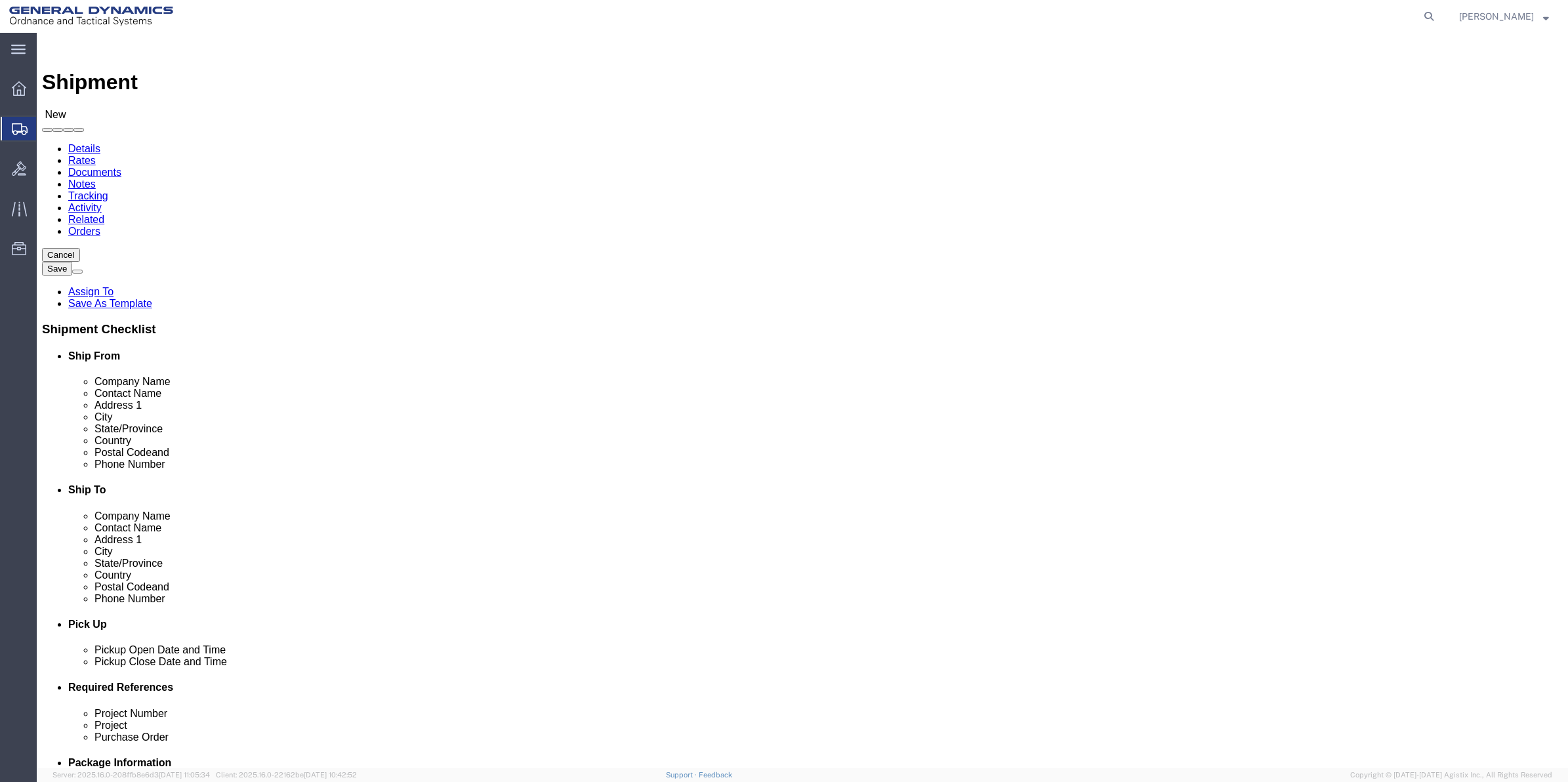
drag, startPoint x: 305, startPoint y: 441, endPoint x: 150, endPoint y: 451, distance: 155.3
click div "Phone Number"
type input "7275788811"
click input "text"
paste input "7275788811"
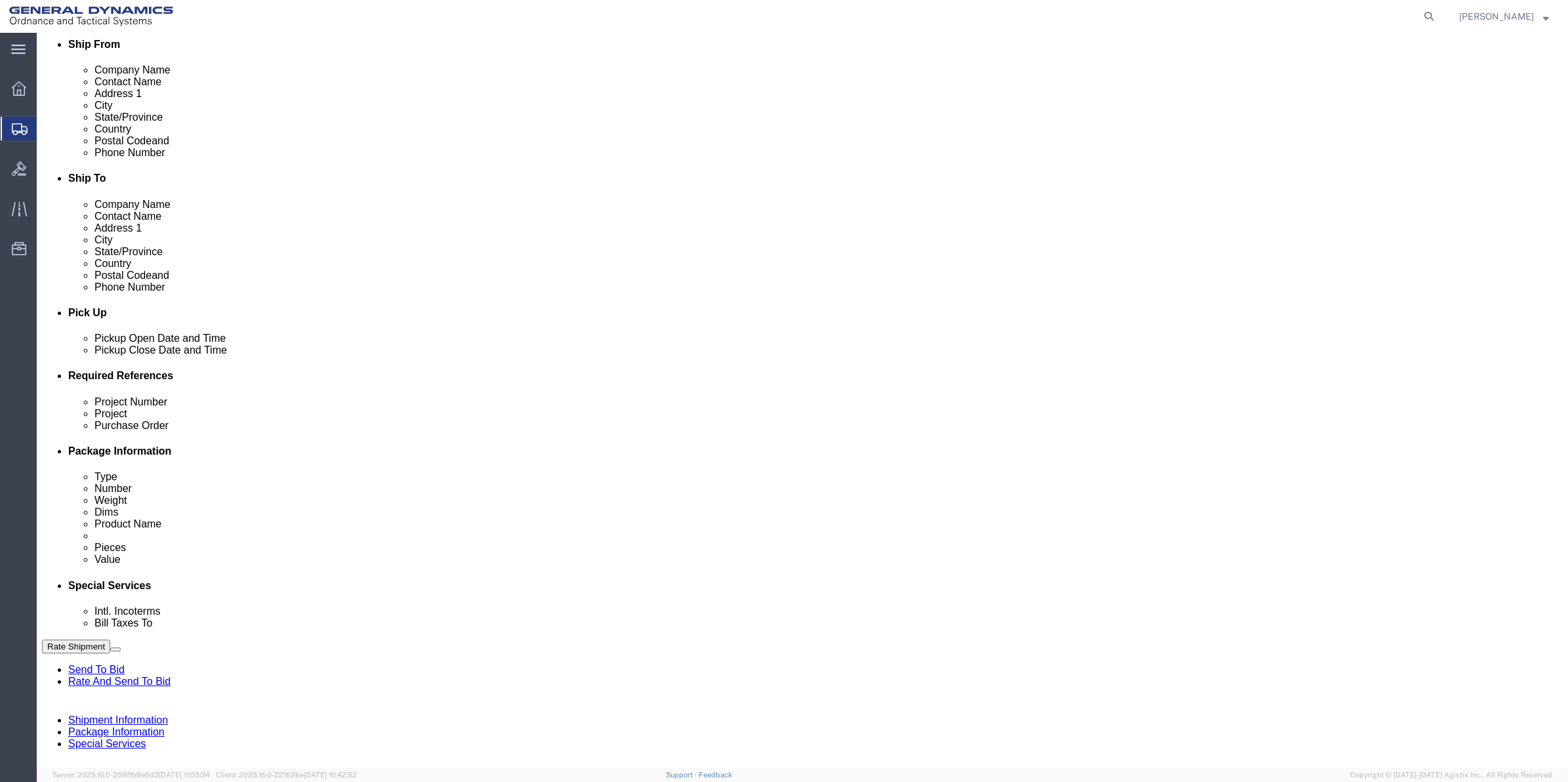
scroll to position [328, 0]
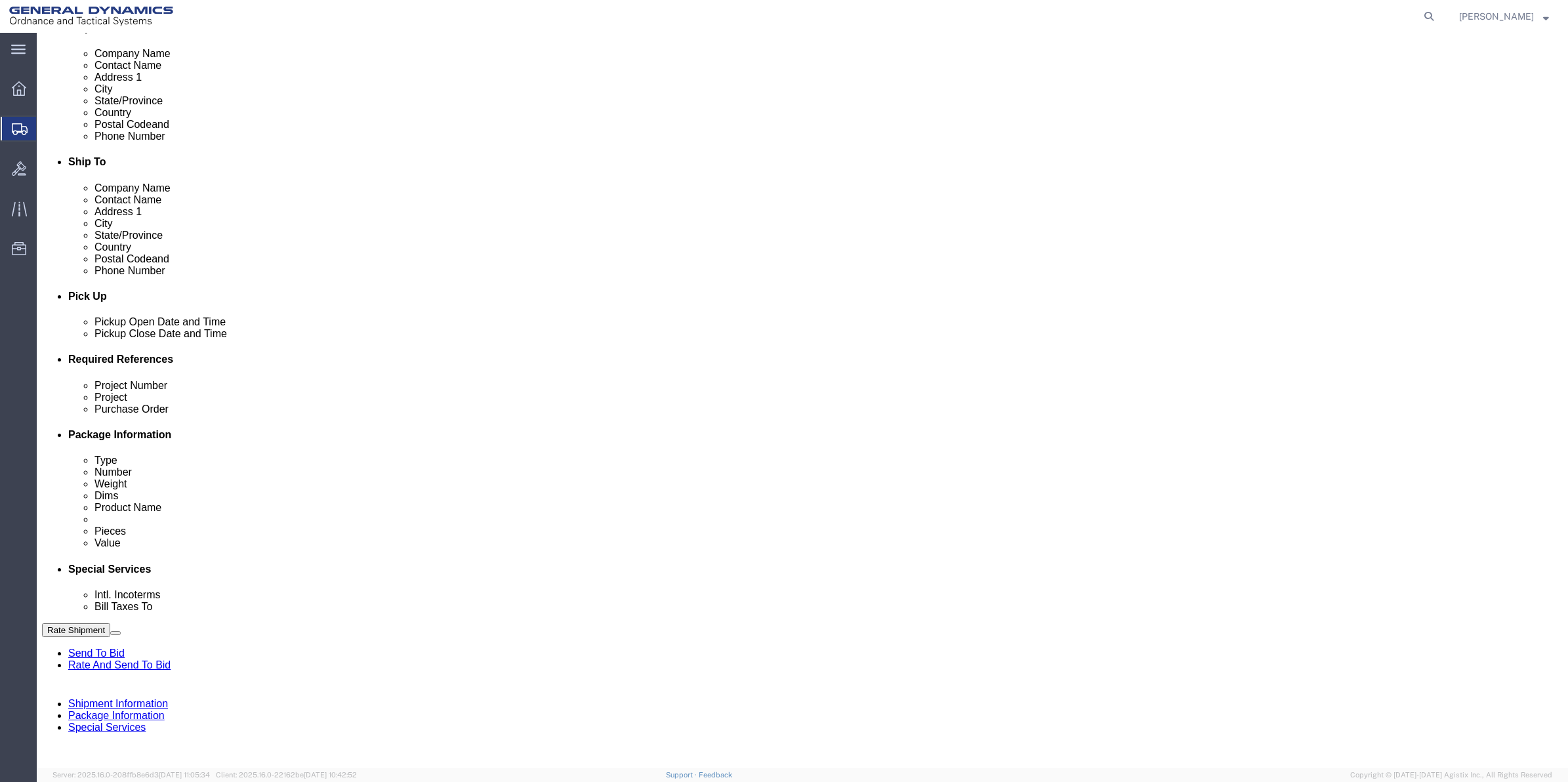
type input "7275788811"
click button "Add reference"
click input "text"
type input "SM1513"
click input "text"
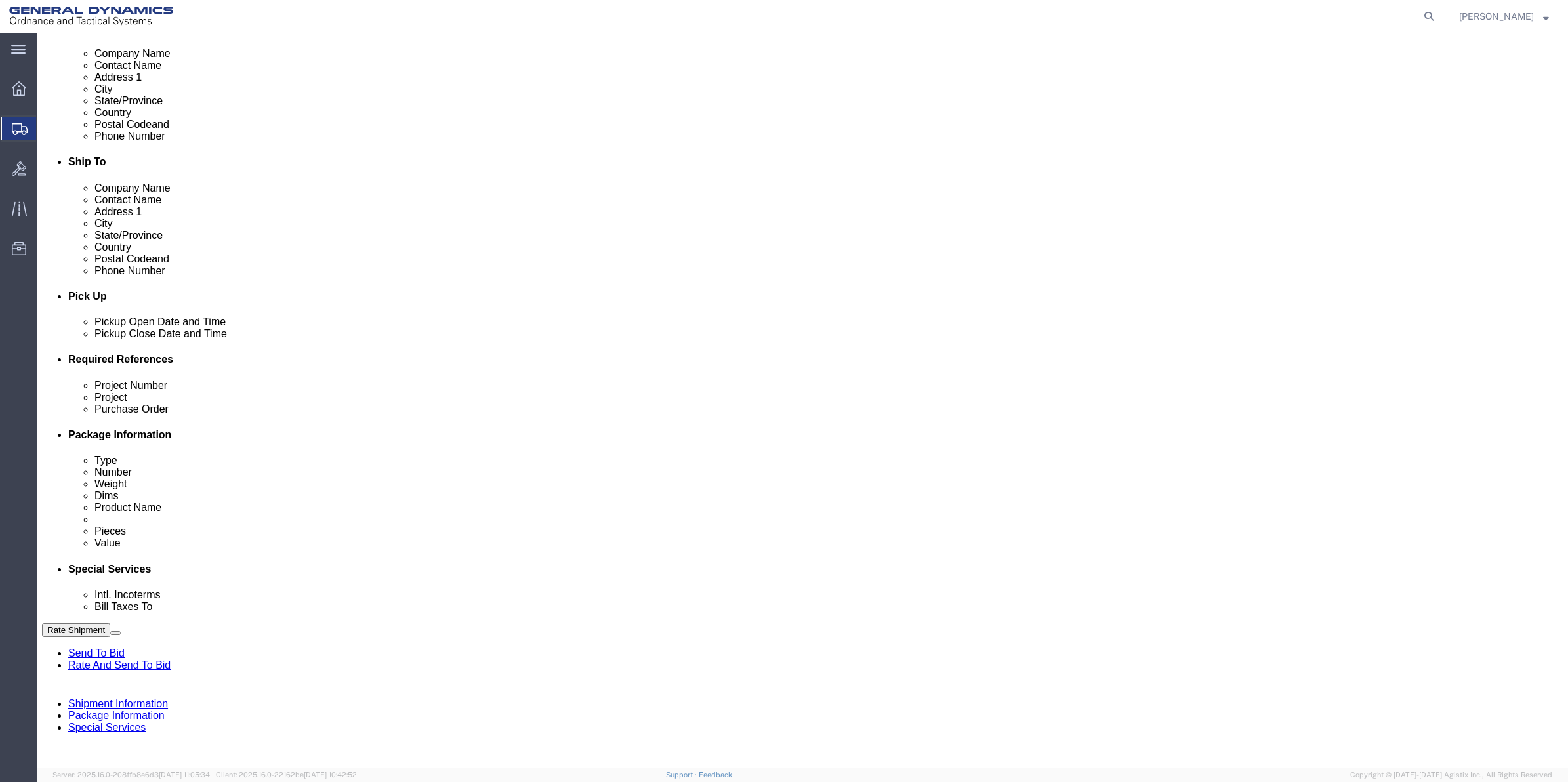
paste input "SM1513"
type input "SM1513"
drag, startPoint x: 245, startPoint y: 489, endPoint x: 251, endPoint y: 479, distance: 11.7
click input "text"
paste input "SM1513"
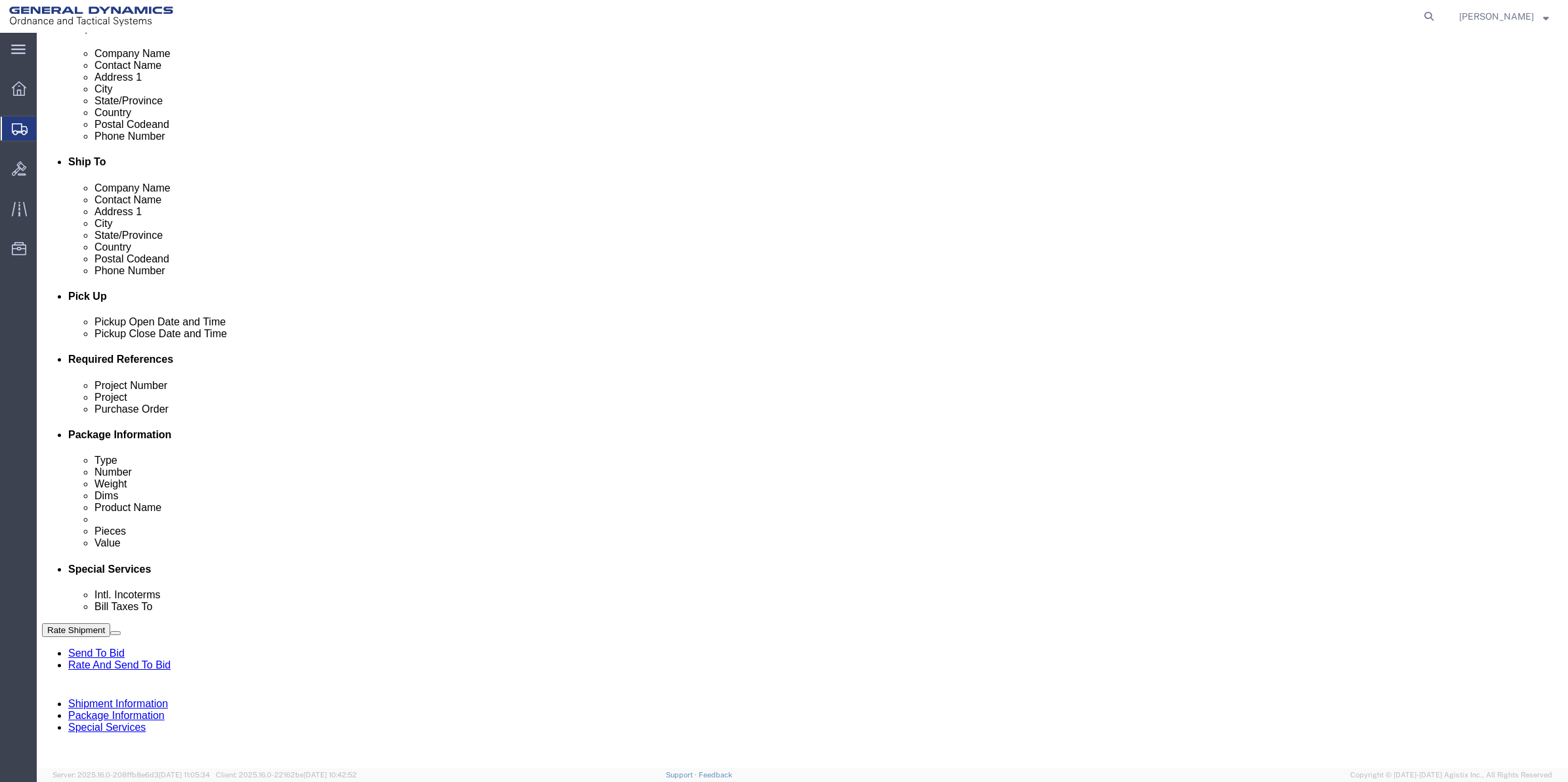
type input "SM1513"
drag, startPoint x: 236, startPoint y: 507, endPoint x: 167, endPoint y: 518, distance: 69.9
click input "text"
paste input "SM1513"
type input "SM1513"
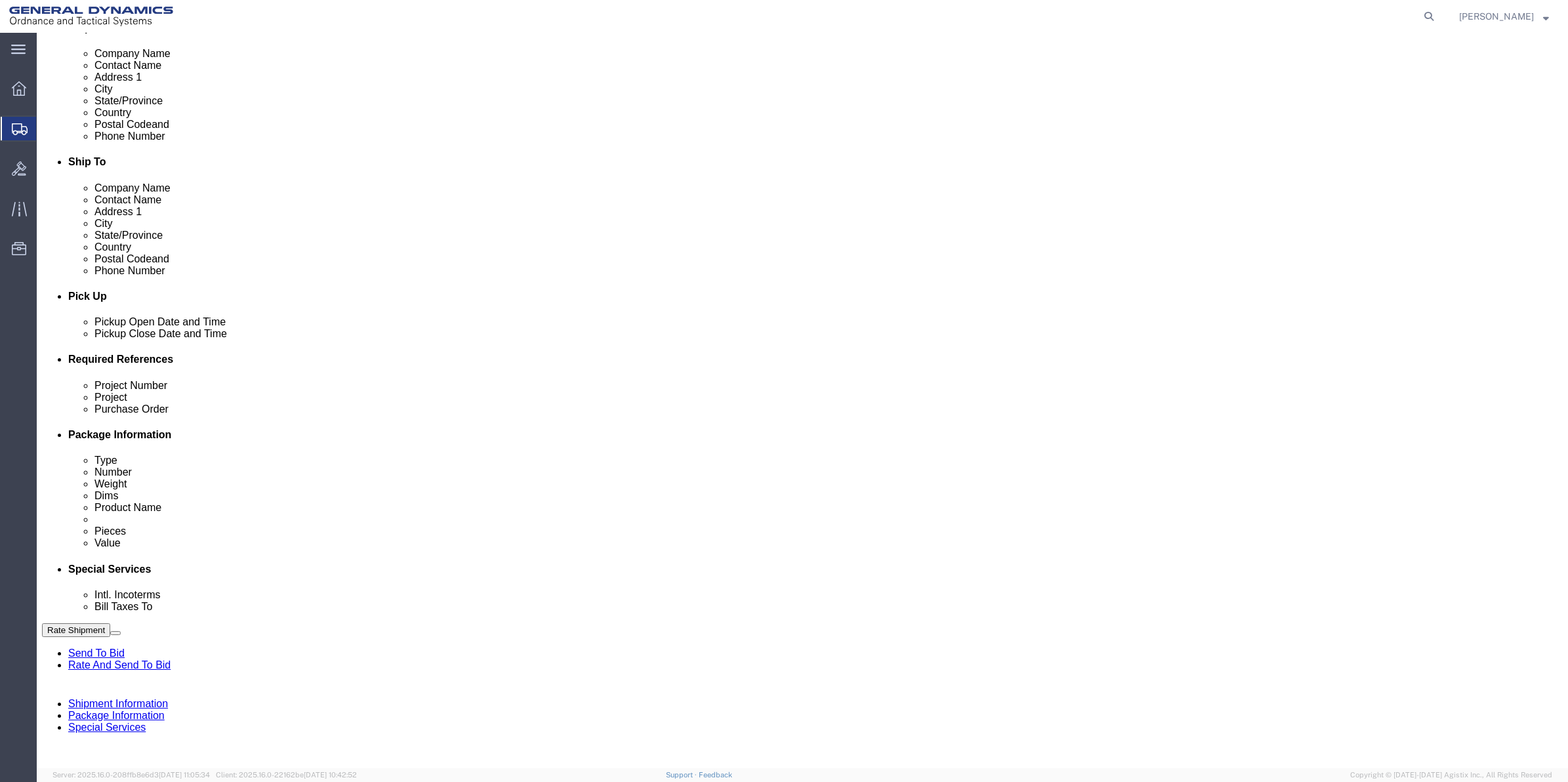
click select "Select Account Type Activity ID Airline Appointment Number ASN Batch Request # …"
select select "DEPT"
click select "Select Account Type Activity ID Airline Appointment Number ASN Batch Request # …"
click icon
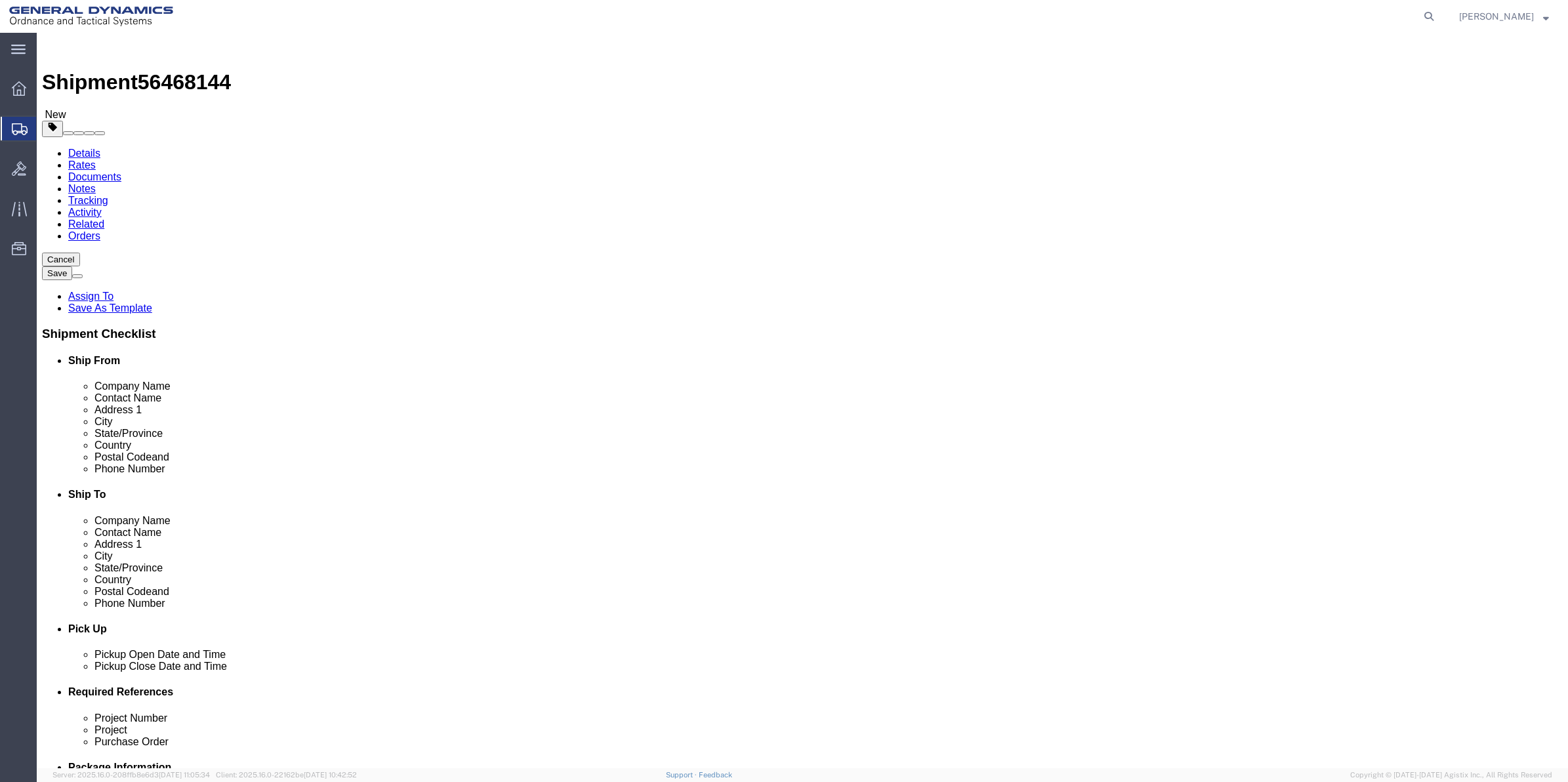
click select "Select Bale(s) Basket(s) Bolt(s) Bottle(s) Buckets Bulk Bundle(s) Can(s) Cardbo…"
select select "ENV"
click select "Select Bale(s) Basket(s) Bolt(s) Bottle(s) Buckets Bulk Bundle(s) Can(s) Cardbo…"
type input "9.50"
type input "12.50"
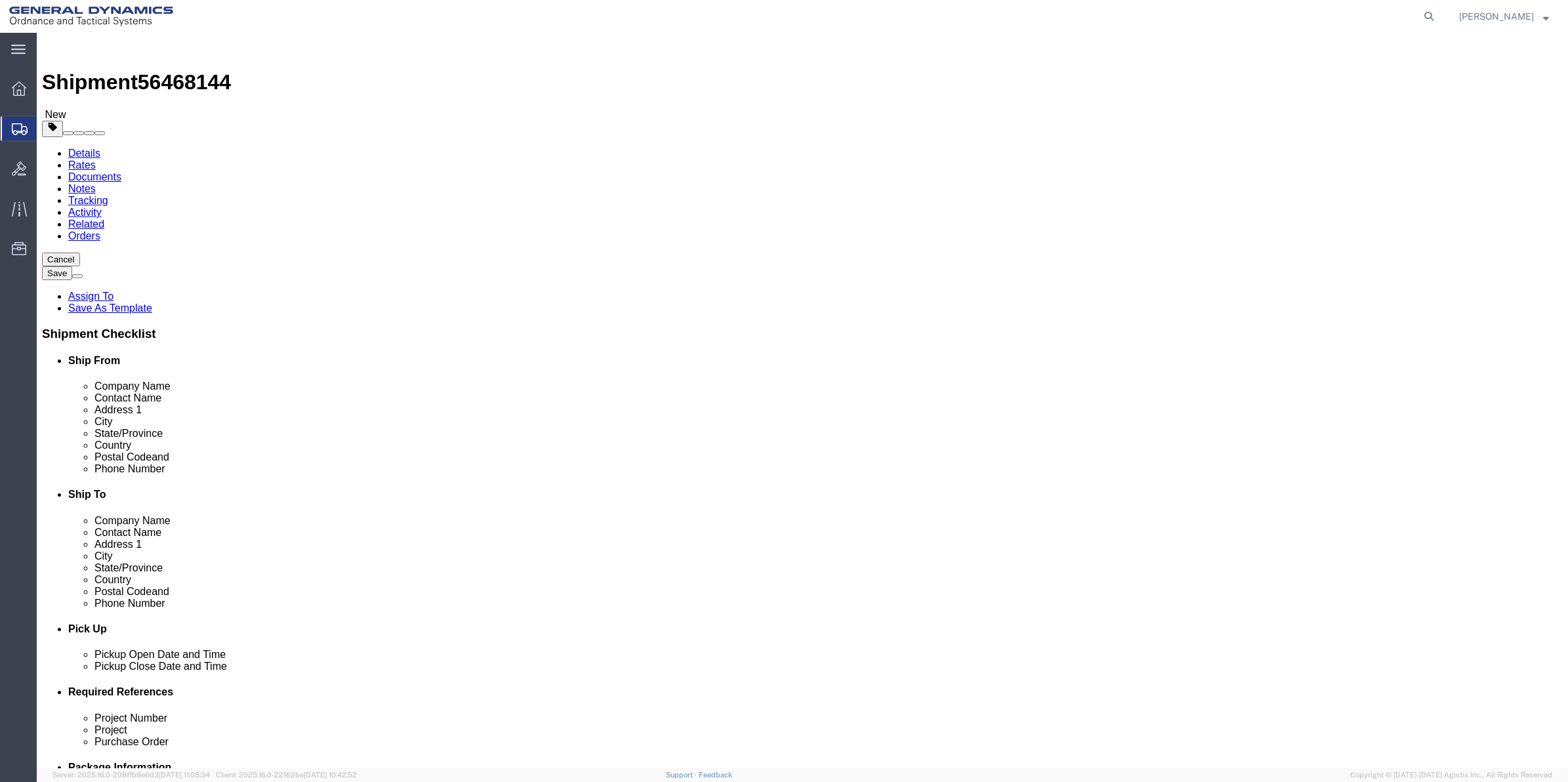
type input "0.25"
type input "1"
click link "Add Content"
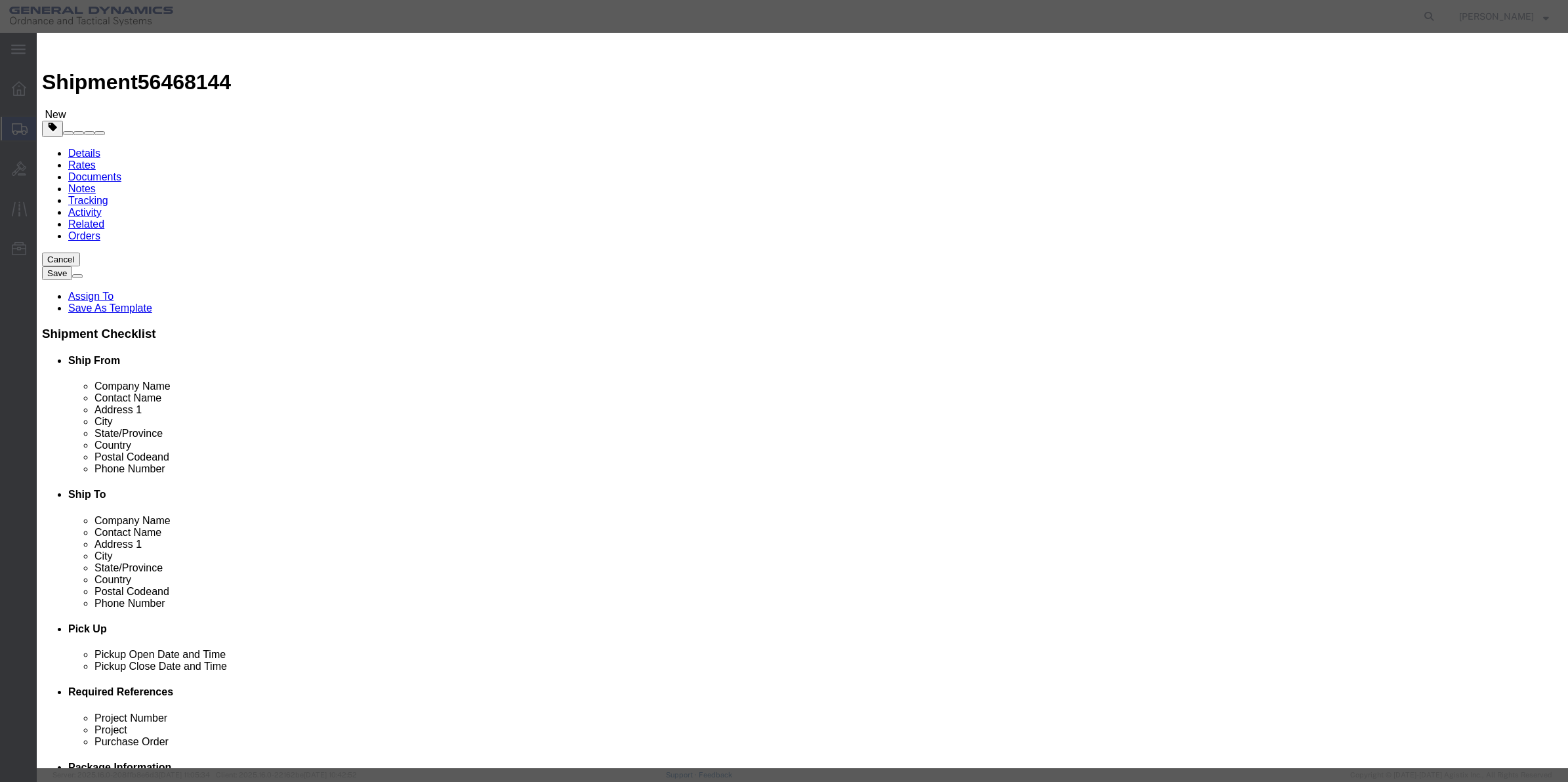
click input "text"
type input "misc"
type input "100"
select select "US"
click input "0"
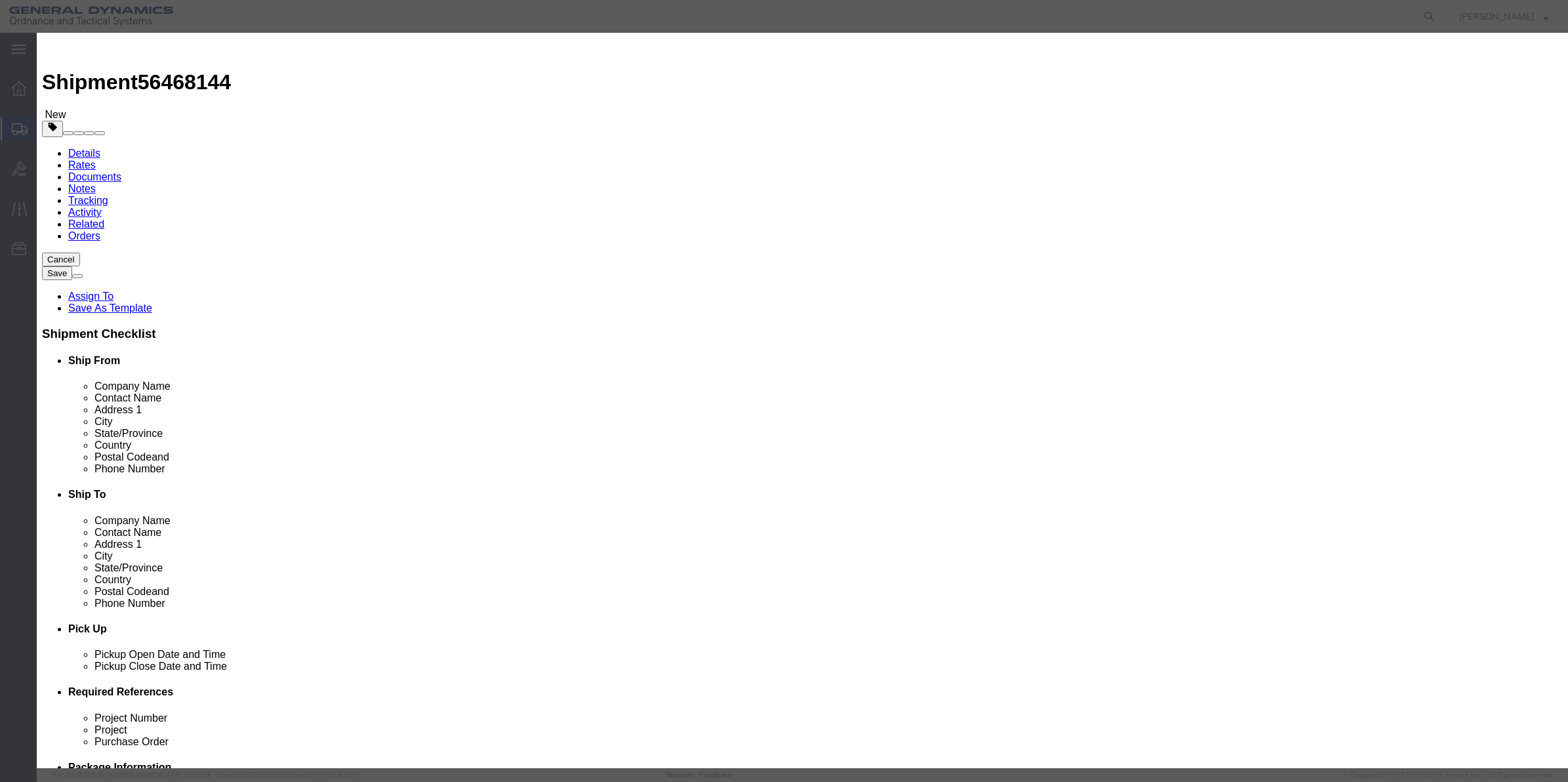
type input "01"
click select "Select 50 55 60 65 70 85 92.5 100 125 175 250 300 400"
select select "70"
click select "Select 50 55 60 65 70 85 92.5 100 125 175 250 300 400"
click button "Save & Close"
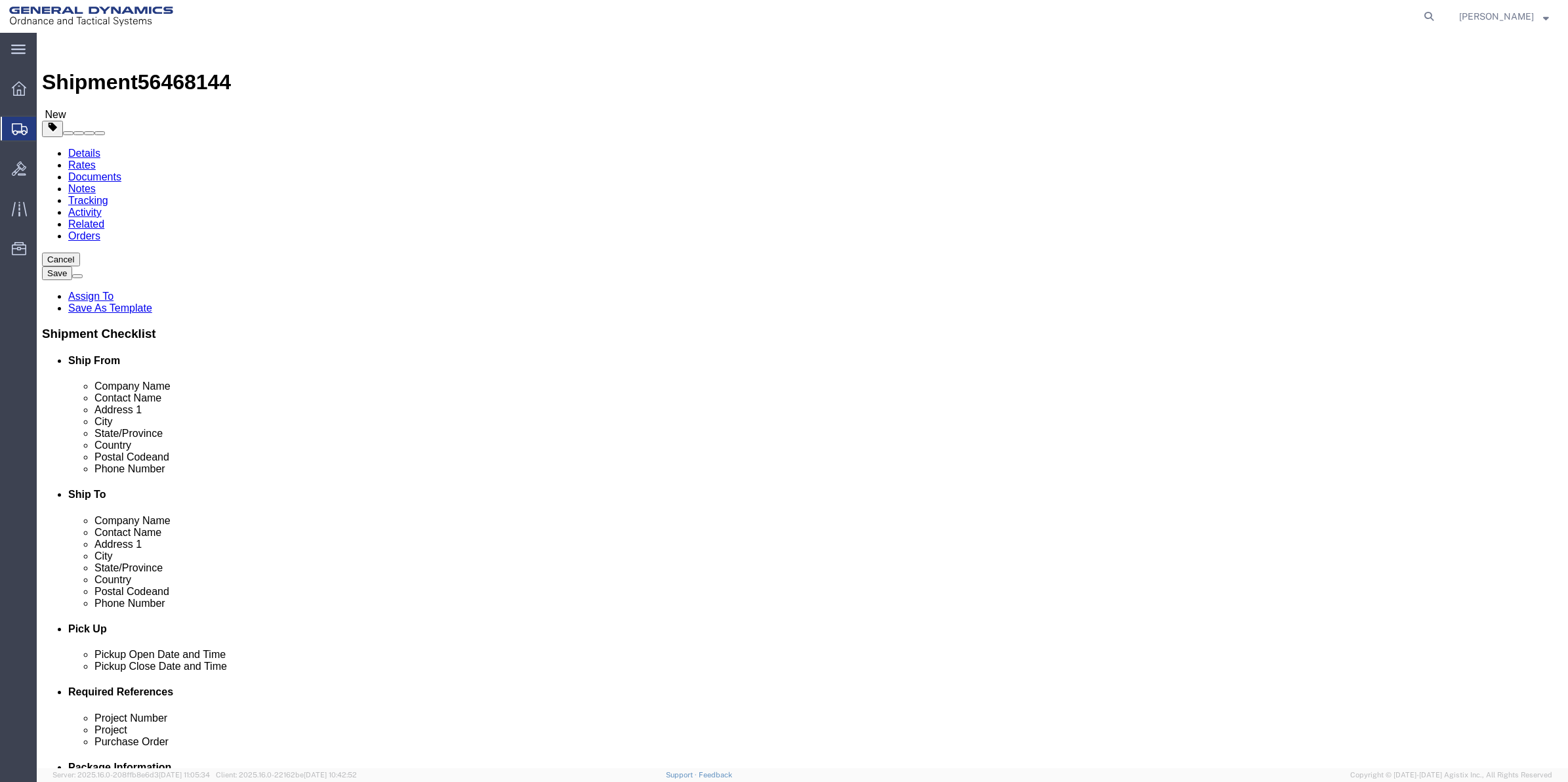
click link "Special Services"
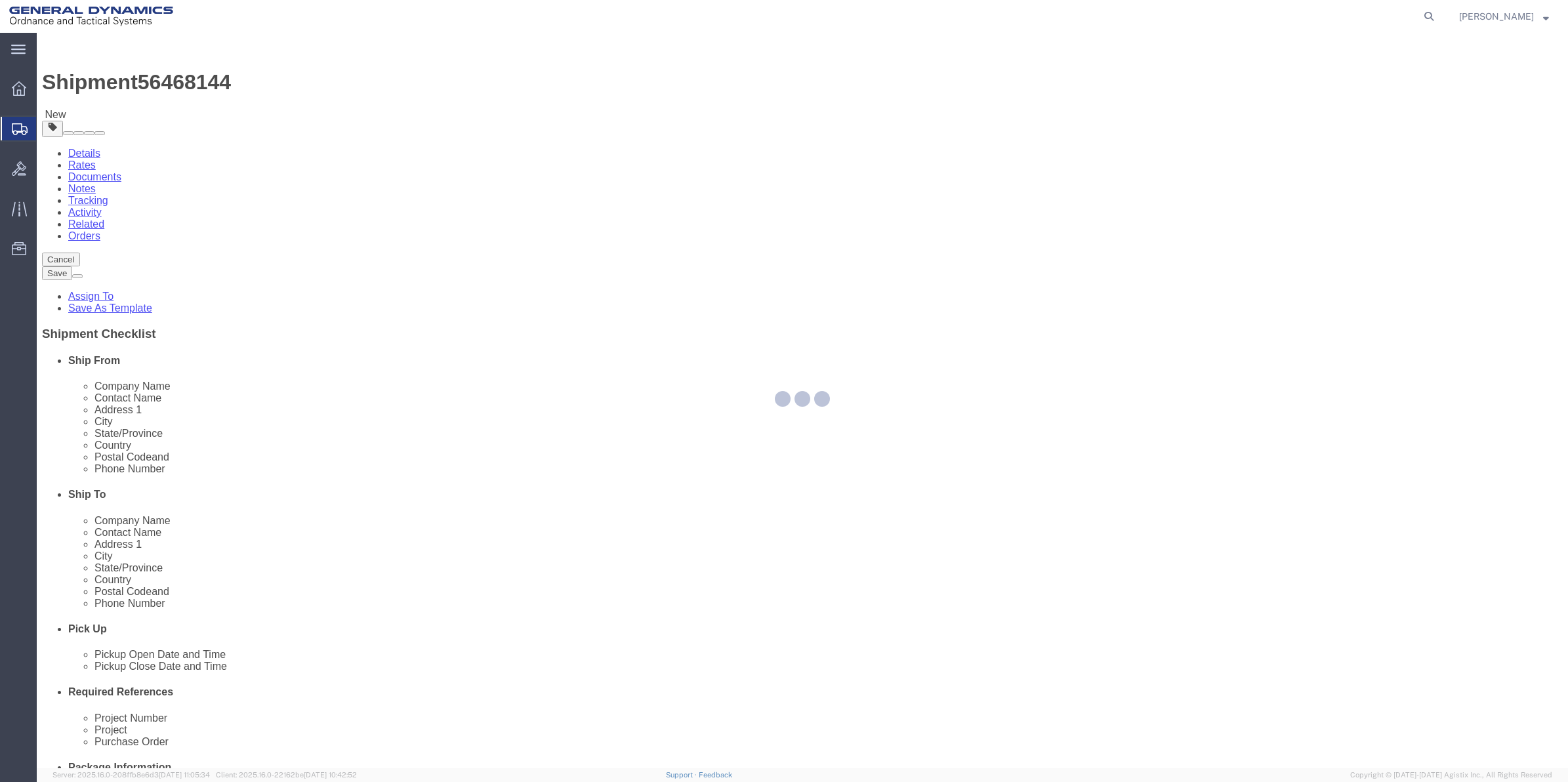
select select
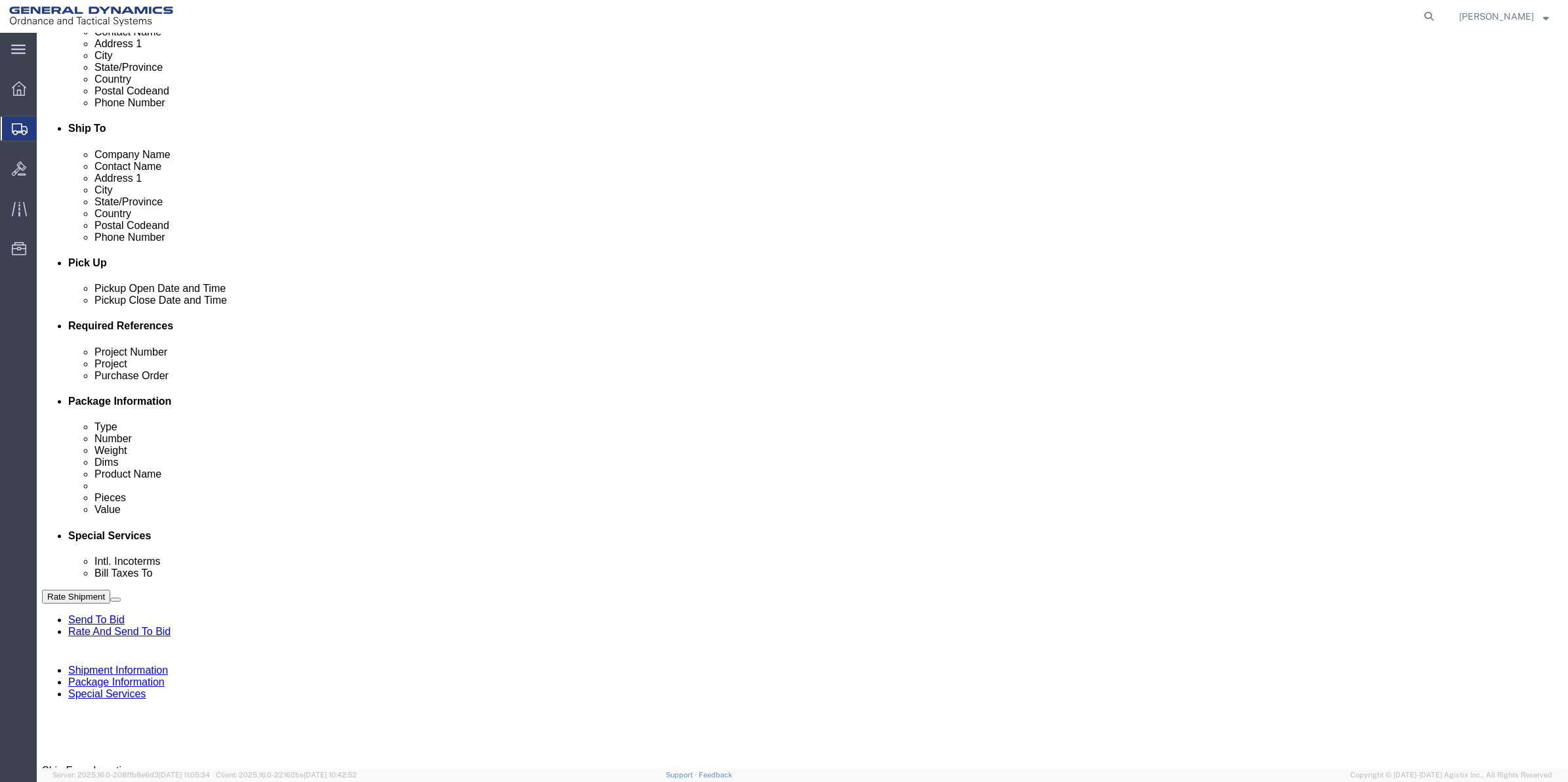
scroll to position [410, 0]
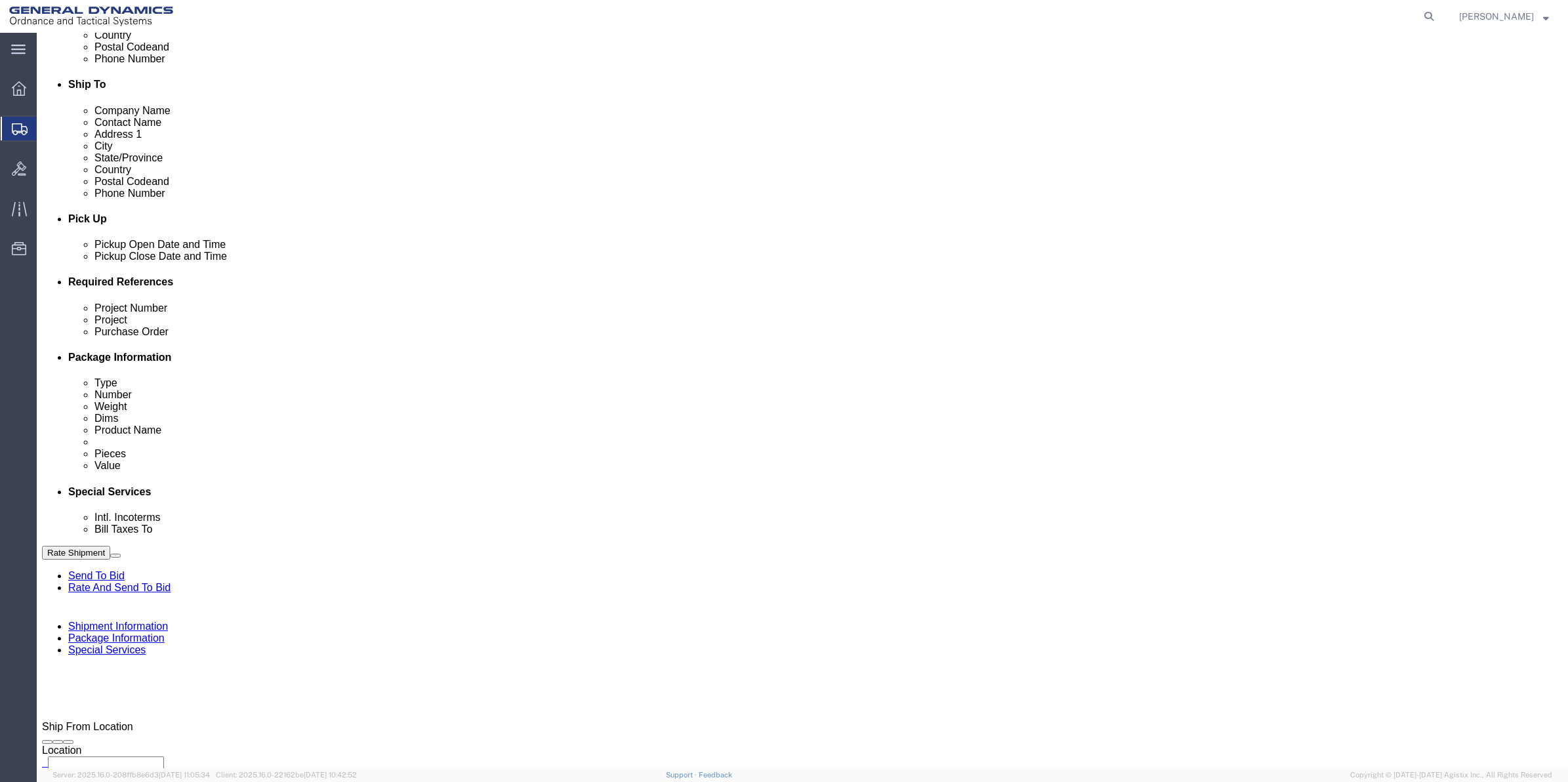
click select "Select Buyer Cost Center Department Operations Number Order Number Sales Person"
select select "DEPARTMENT"
click select "Select Buyer Cost Center Department Operations Number Order Number Sales Person"
click select "Select [GEOGRAPHIC_DATA] [GEOGRAPHIC_DATA] [GEOGRAPHIC_DATA] [GEOGRAPHIC_DATA] …"
select select "1763983"
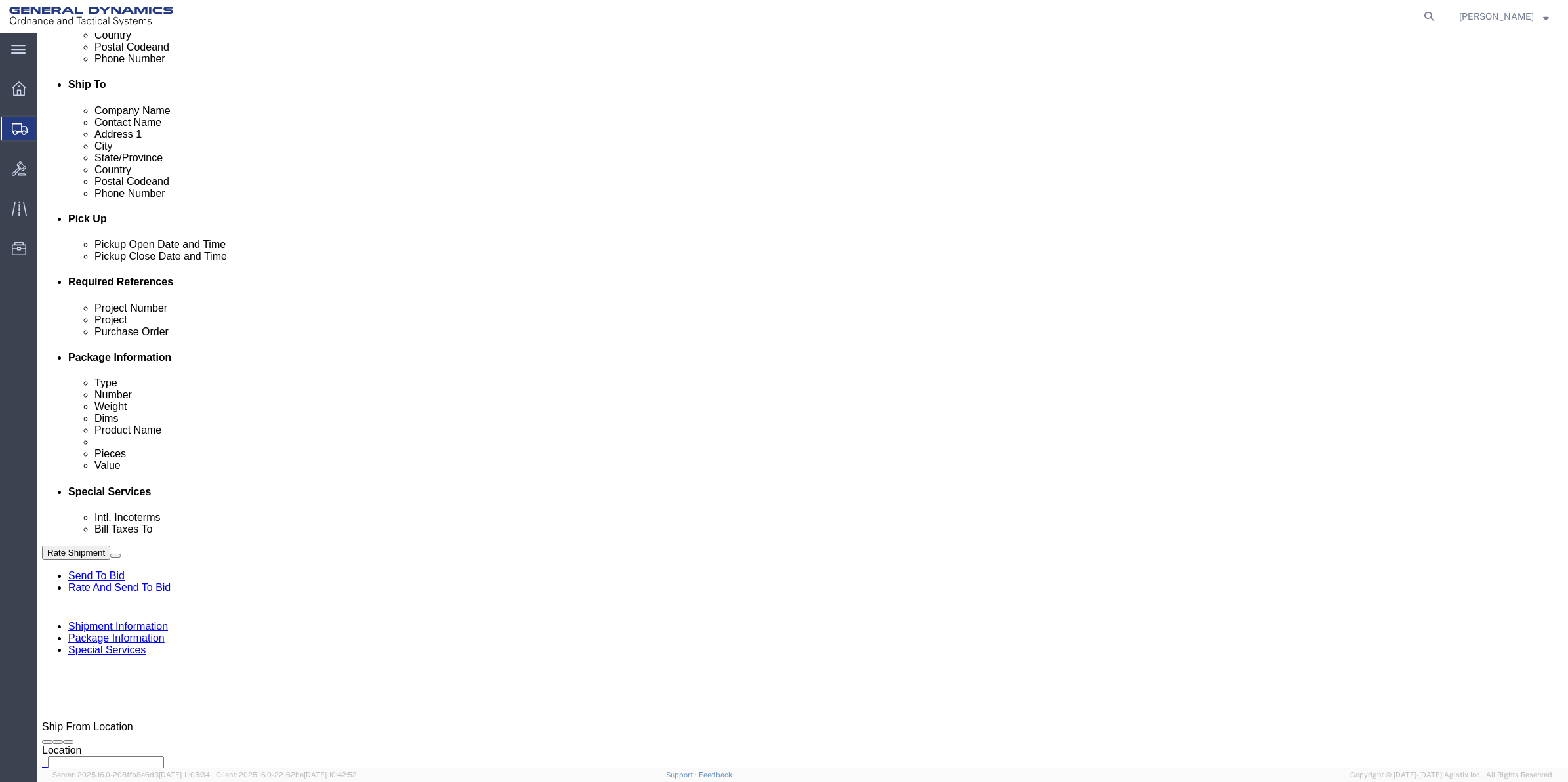
click select "Select [GEOGRAPHIC_DATA] [GEOGRAPHIC_DATA] [GEOGRAPHIC_DATA] [GEOGRAPHIC_DATA] …"
drag, startPoint x: 1054, startPoint y: 343, endPoint x: 1059, endPoint y: 352, distance: 10.3
click select "Select 10AFM 10GAG 10GAH 10GFL 10GFO 10GIE 10GIS 30MABS St [PERSON_NAME] Program"
select select "214681"
click select "Select 10AFM 10GAG 10GAH 10GFL 10GFO 10GIE 10GIS 30MABS St [PERSON_NAME] Program"
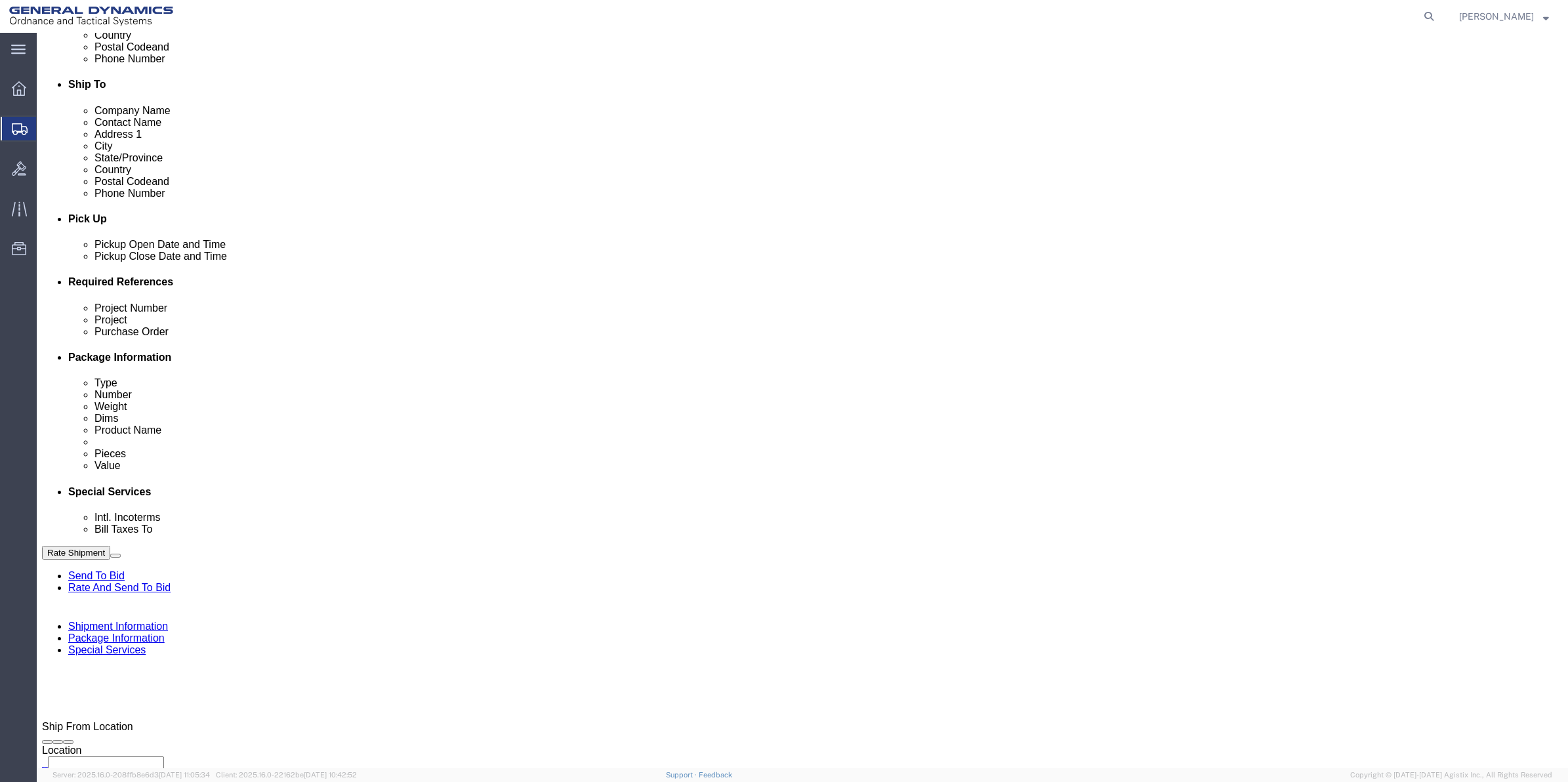
drag, startPoint x: 429, startPoint y: 576, endPoint x: 60, endPoint y: 549, distance: 370.0
click div "Bill shipment to - Third Party Company Name General Dynamics - OTS Address 1 10…"
click p "- GEDOTS %DATA 2 LOGISTICS - (GEDOTS %DATA 2 LOGISTICS) [GEOGRAPHIC_DATA][PERSO…"
type input "GEDOTS %DATA 2 LOGISTICS"
type input "PO BOX 61050"
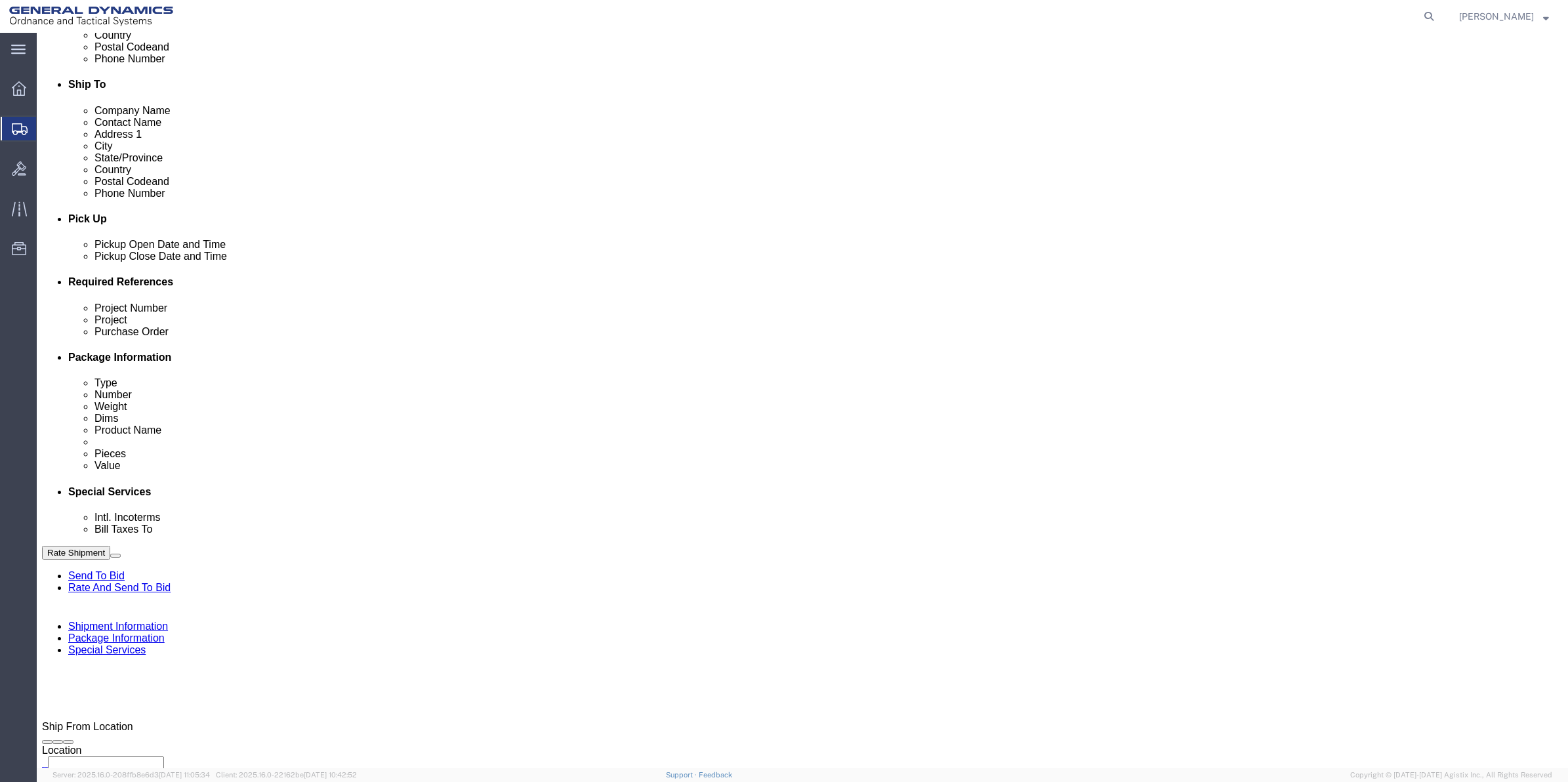
type input "GEDOTS %DATA 2 LOGISTICS"
type input "FORT [PERSON_NAME]"
type input "33906"
select select "FL"
type input "GEDOTS %DATA 2 LOGISTICS"
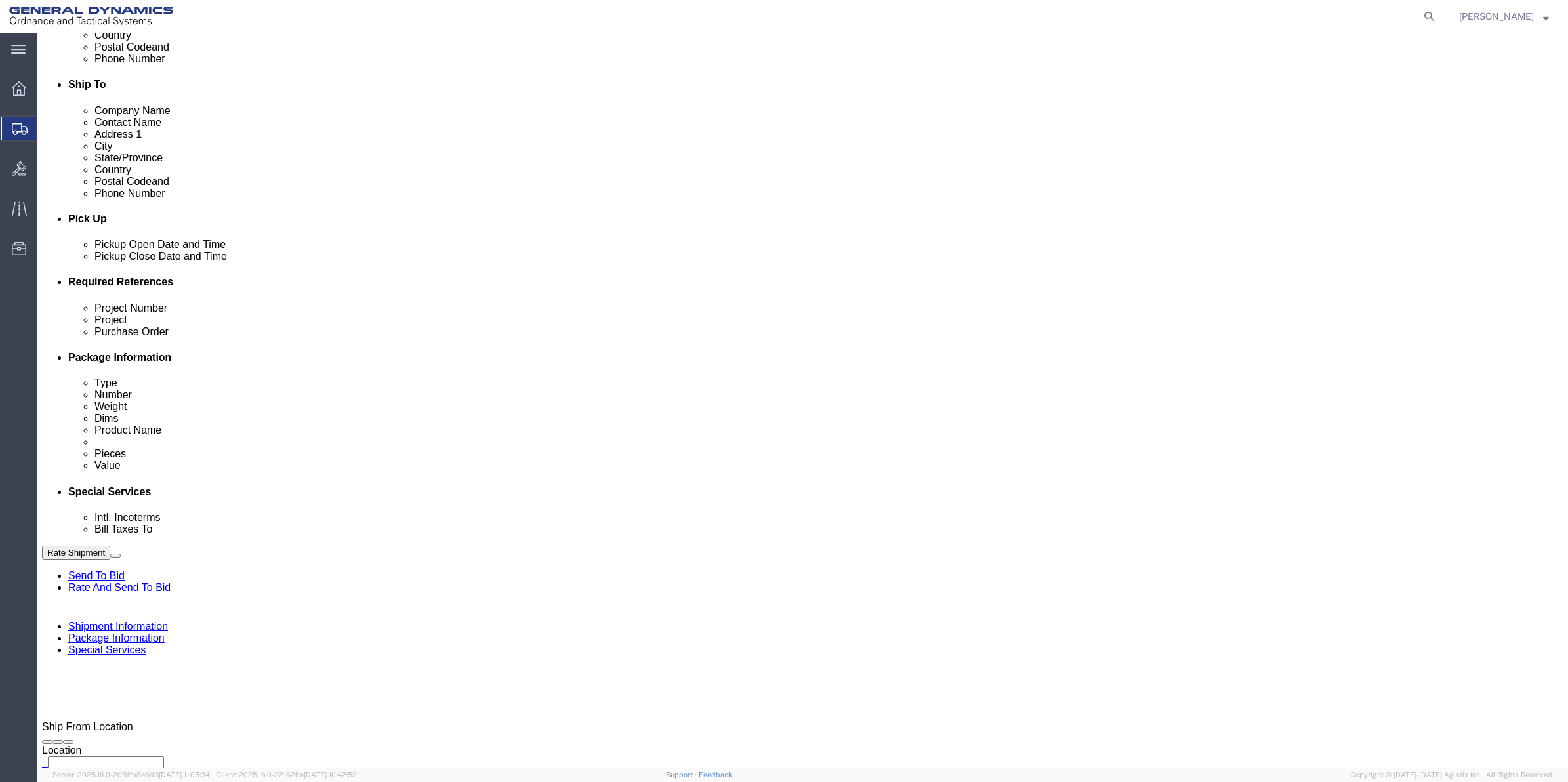
click button "Rate Shipment"
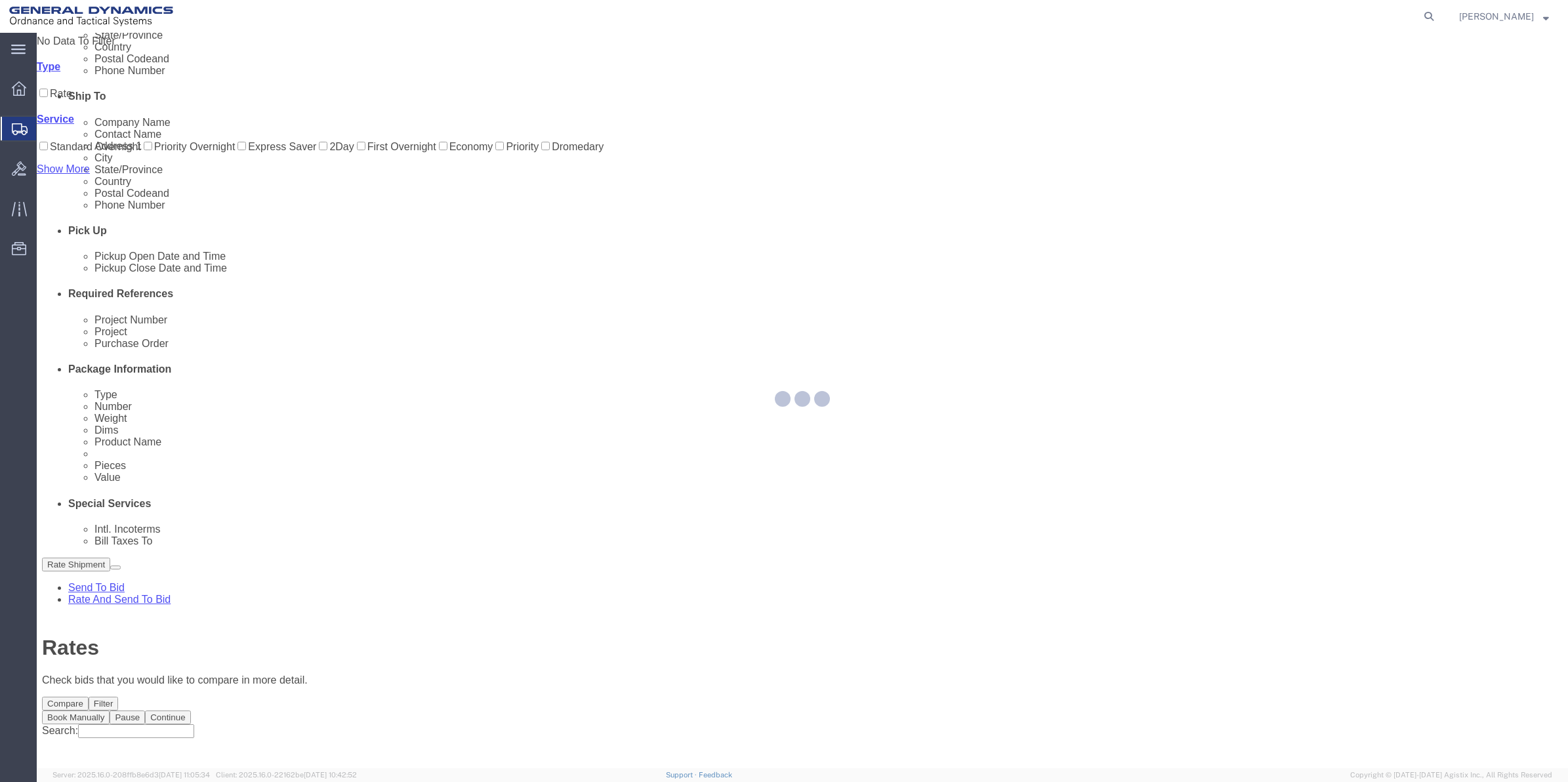
scroll to position [0, 0]
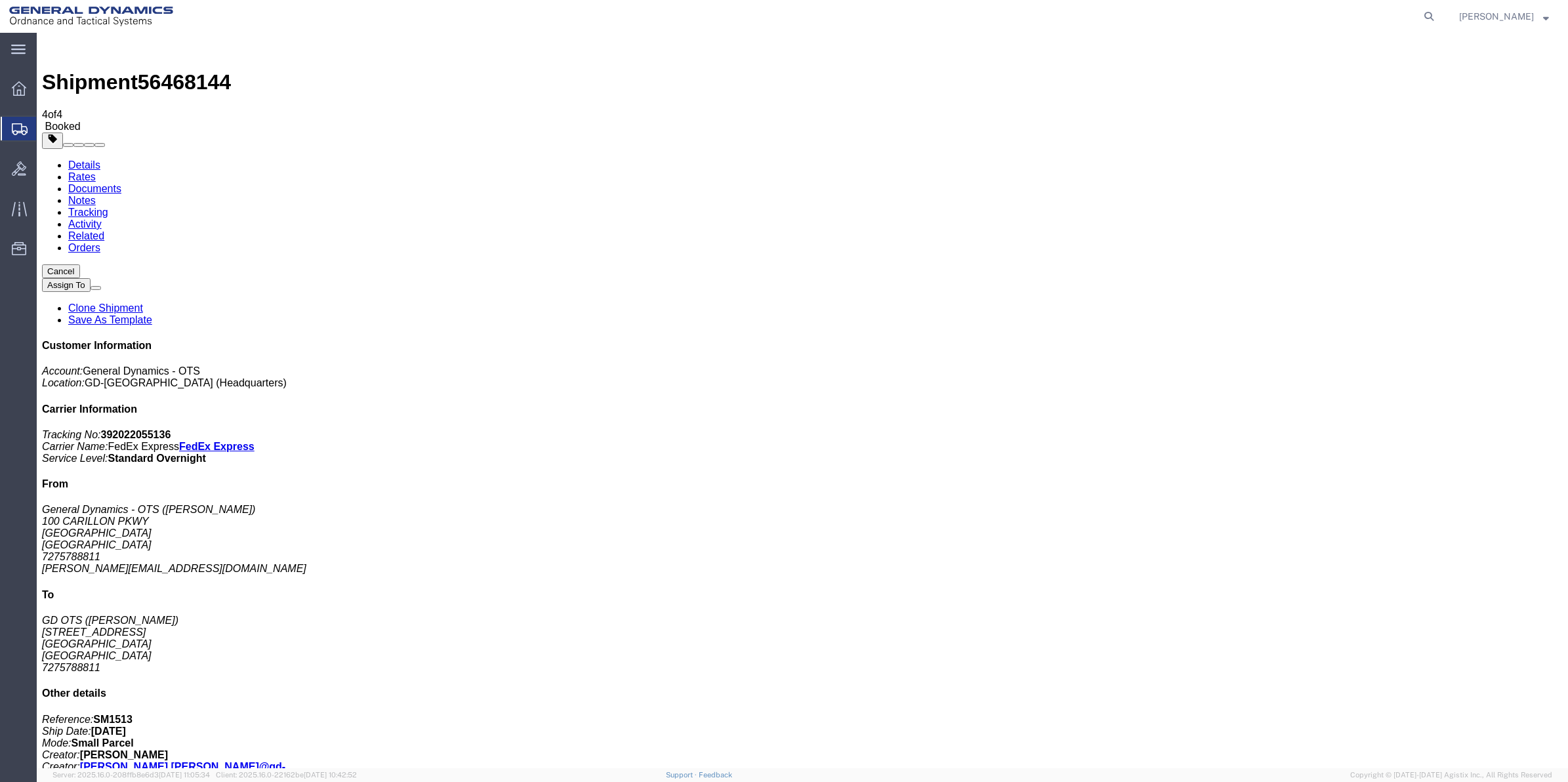
click at [0, 0] on span "Create Shipment" at bounding box center [0, 0] width 0 height 0
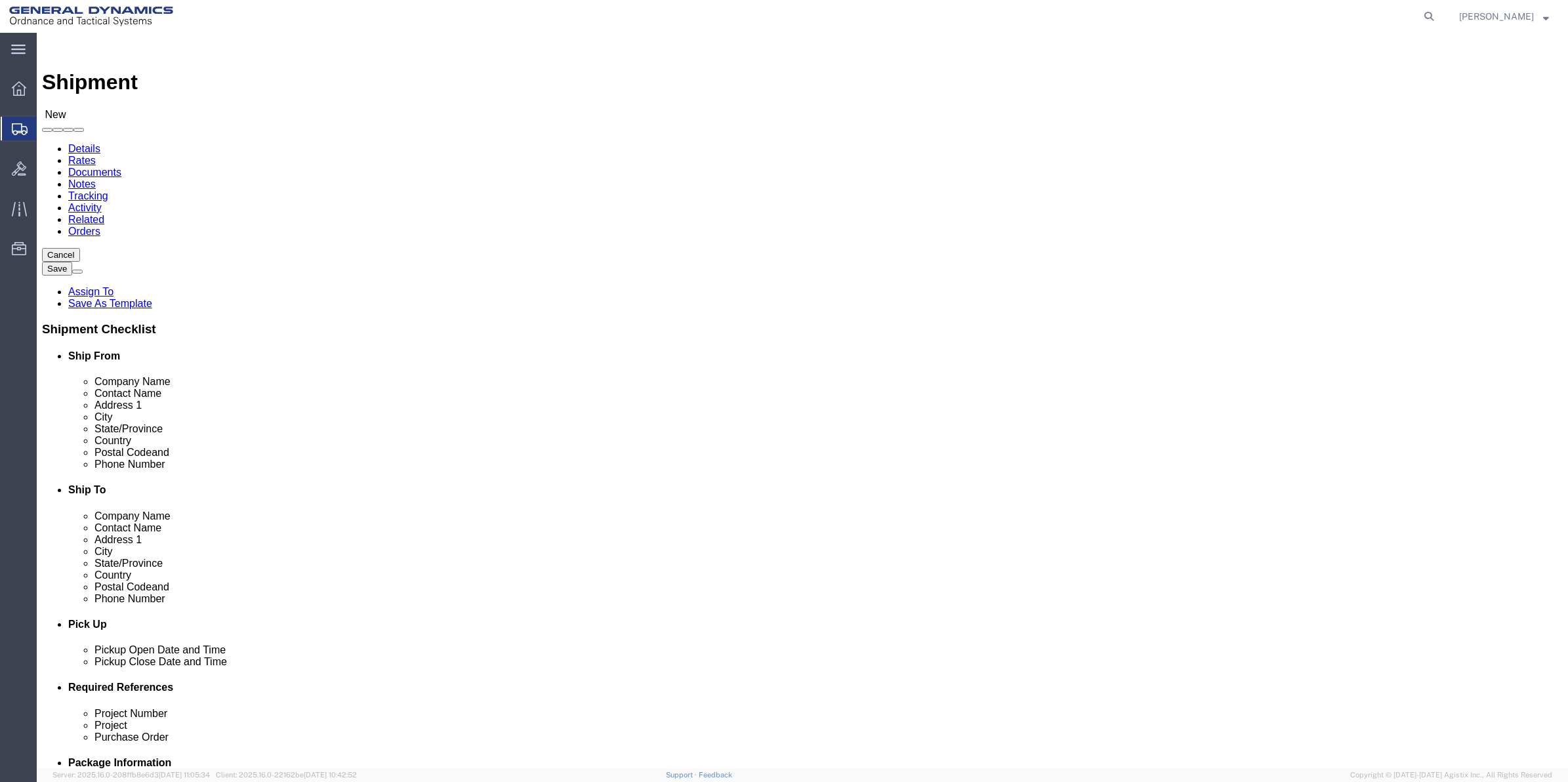
click input "text"
type input "MAGAN"
click input "text"
type input "[PERSON_NAME]"
click p "- GD OTS - ([PERSON_NAME] AND [PERSON_NAME]) [STREET_ADDRESS][PERSON_NAME]"
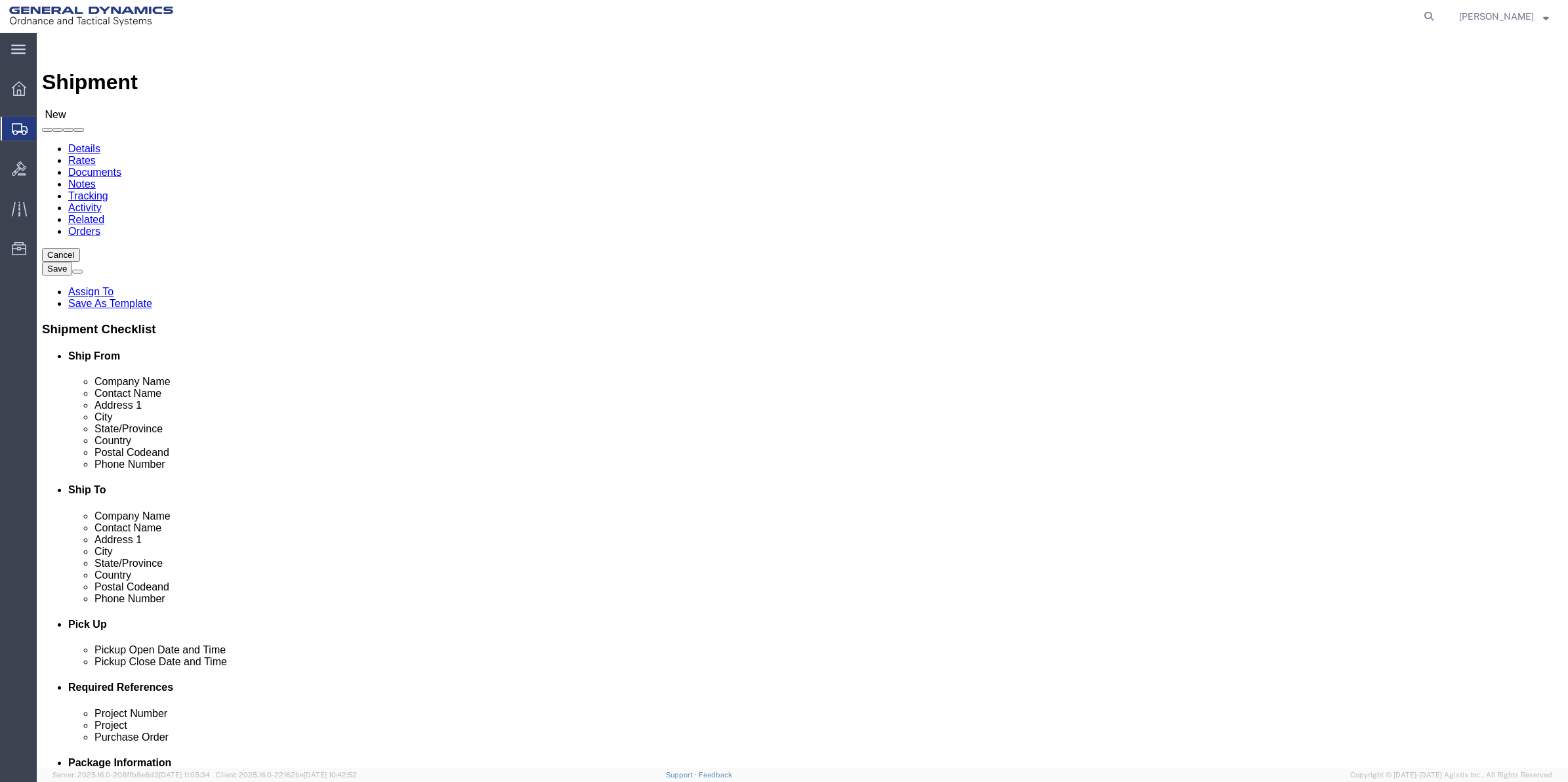
select select "FL"
type input "[PERSON_NAME] AND [PERSON_NAME]"
click input "MAGAN"
drag, startPoint x: 296, startPoint y: 275, endPoint x: 177, endPoint y: 275, distance: 119.0
click div "Contact Name [PERSON_NAME]"
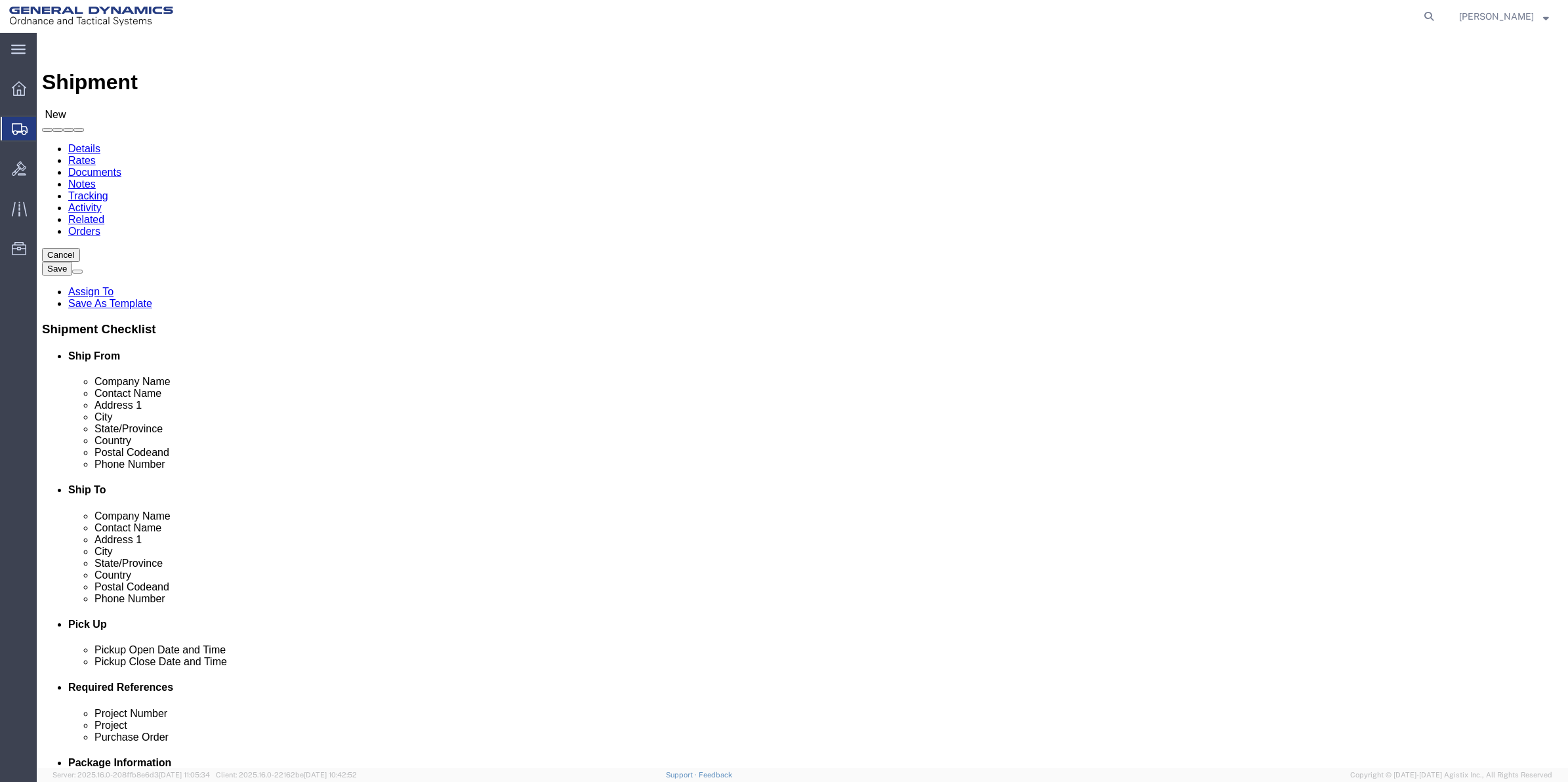
type input "MAGA"
click p "- General Dynamics - OTS - ([PERSON_NAME]) [STREET_ADDRESS]"
select select "FL"
type input "[PERSON_NAME]"
click input "text"
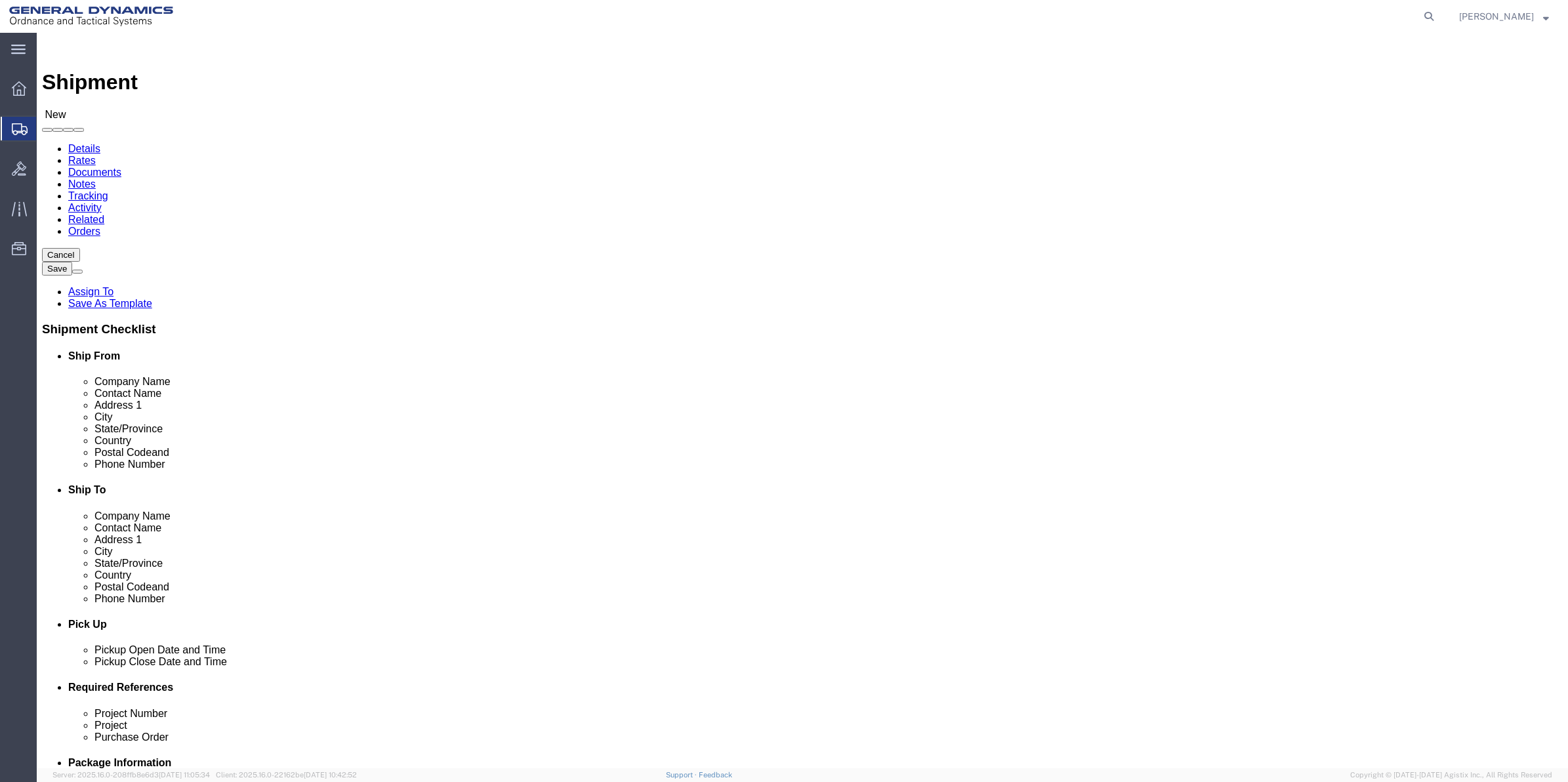
drag, startPoint x: 332, startPoint y: 447, endPoint x: 121, endPoint y: 443, distance: 211.0
click div "Phone Number"
type input "7275788811"
click input "text"
paste input "7275788811"
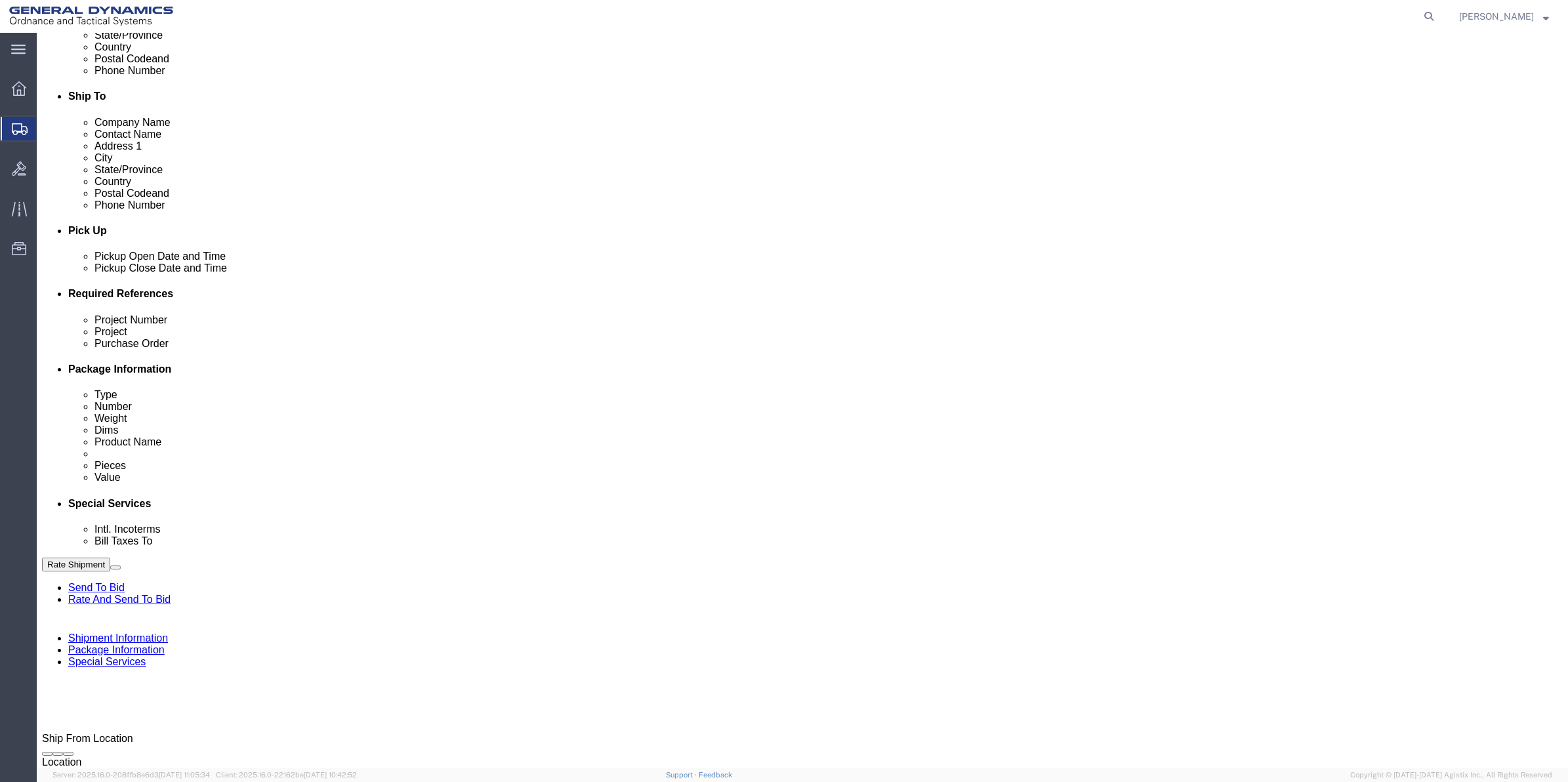
scroll to position [394, 0]
type input "7275788811"
click button "Add reference"
click input "text"
type input "40END"
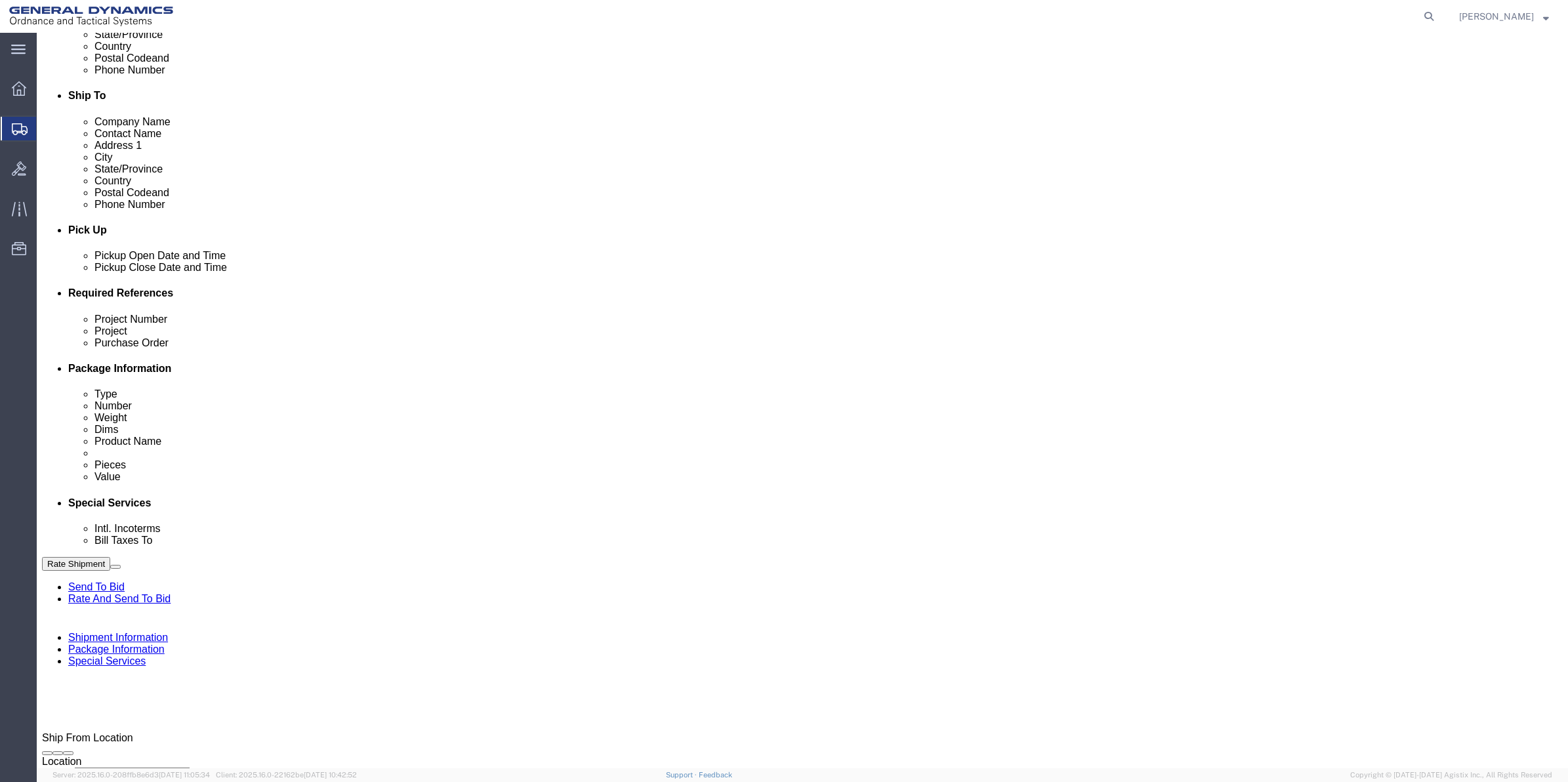
click input "text"
paste input "40END"
type input "40END"
click input "text"
paste input "40END"
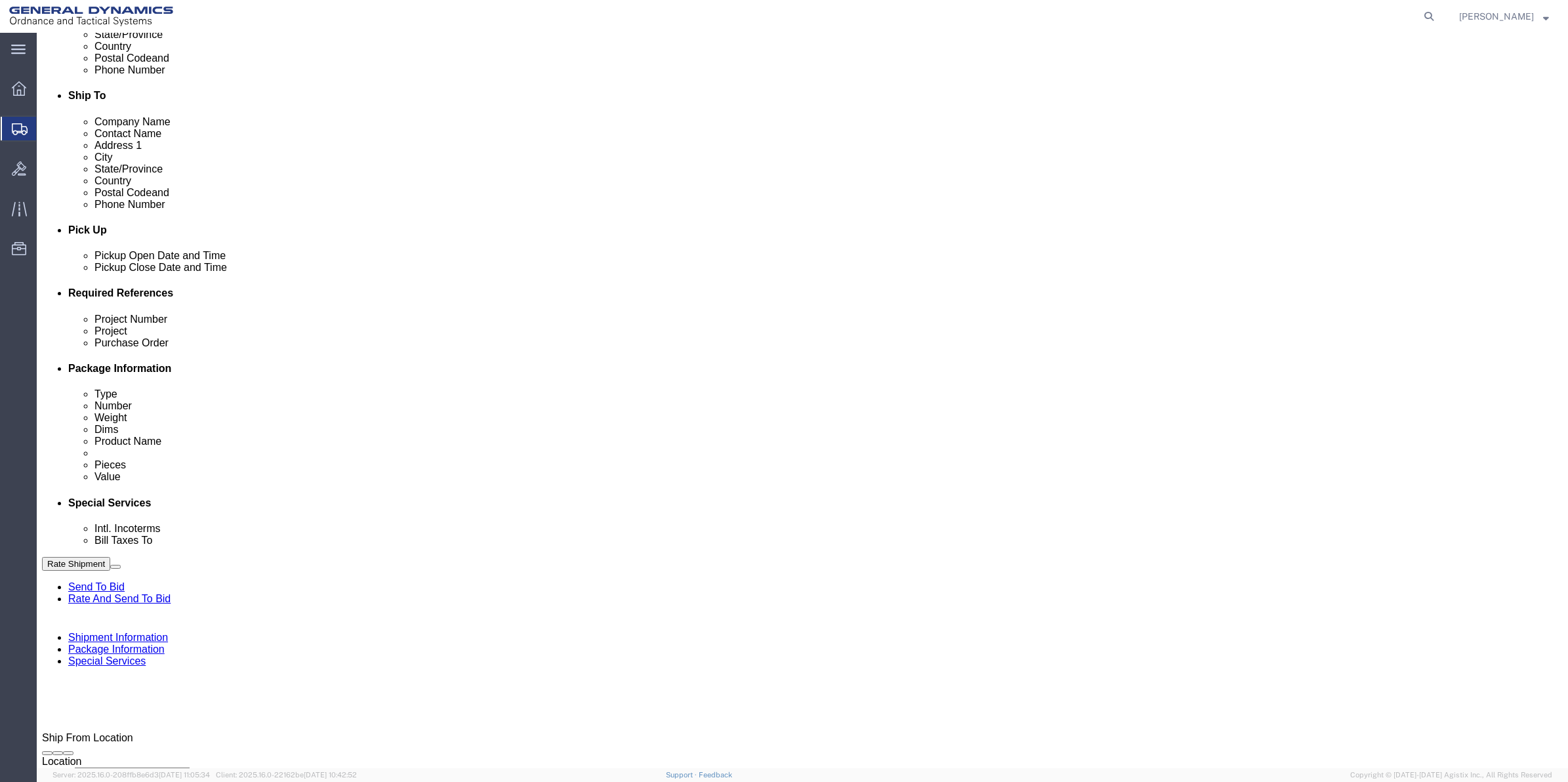
type input "40END"
click input "text"
paste input "40END"
type input "40END"
click select "Select Account Type Activity ID Airline Appointment Number ASN Batch Request # …"
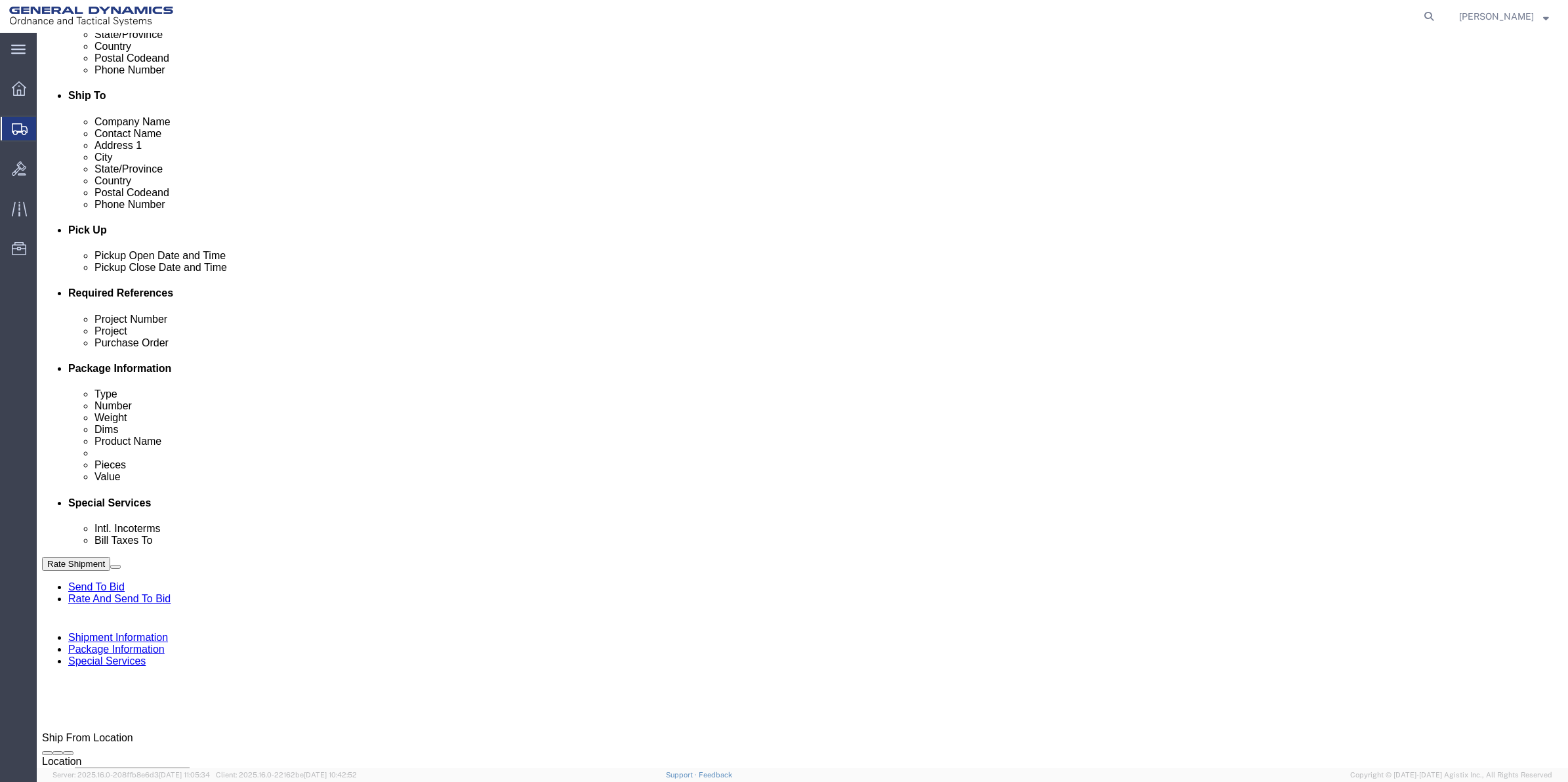
select select "DEPT"
click select "Select Account Type Activity ID Airline Appointment Number ASN Batch Request # …"
click icon
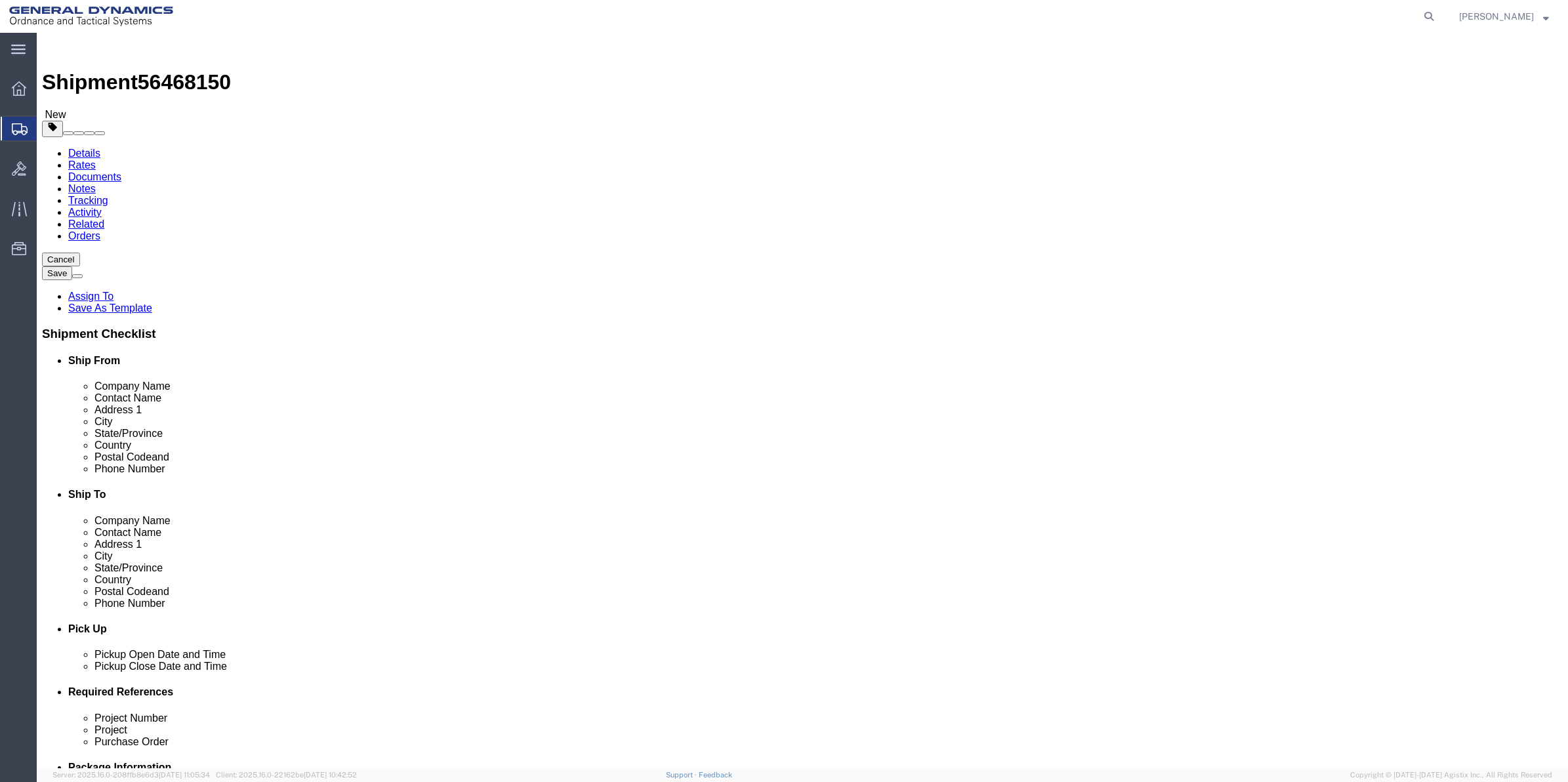
click select "Select Bale(s) Basket(s) Bolt(s) Bottle(s) Buckets Bulk Bundle(s) Can(s) Cardbo…"
select select "ENV"
click select "Select Bale(s) Basket(s) Bolt(s) Bottle(s) Buckets Bulk Bundle(s) Can(s) Cardbo…"
type input "9.50"
type input "12.50"
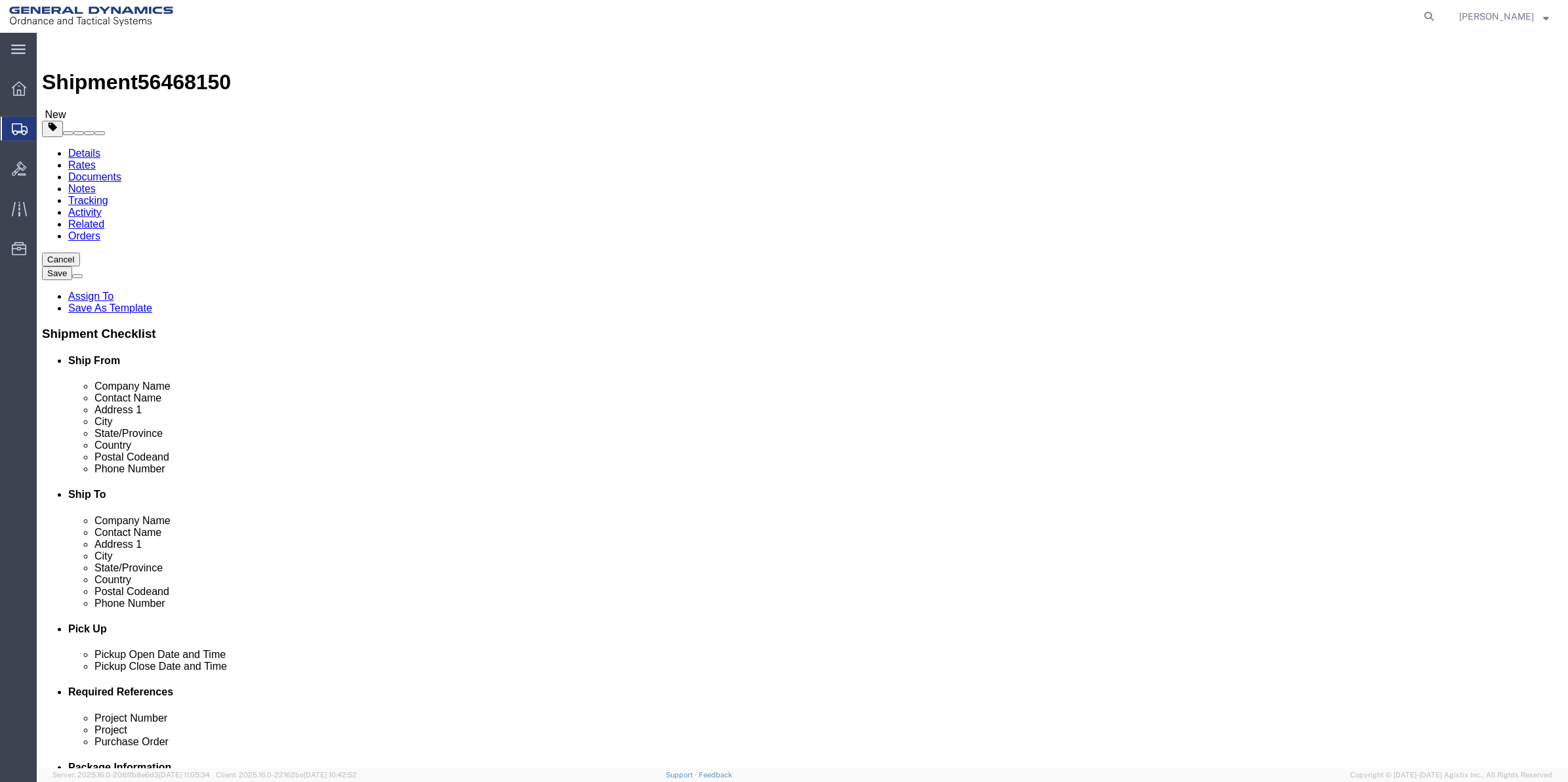
type input "0.25"
type input "1"
click link "Add Content"
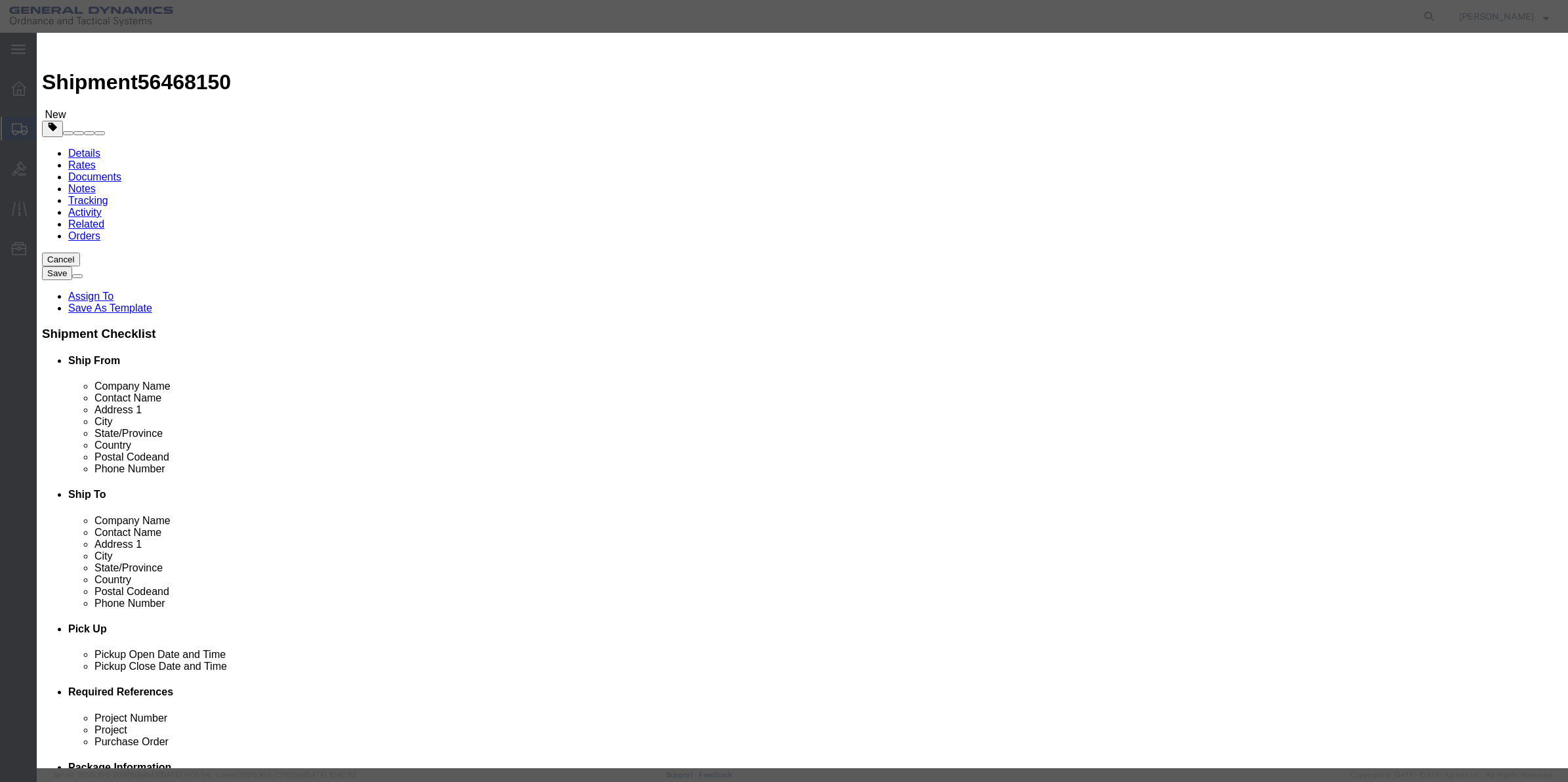
click input "text"
type input "misc"
type input "100"
select select "US"
click input "0"
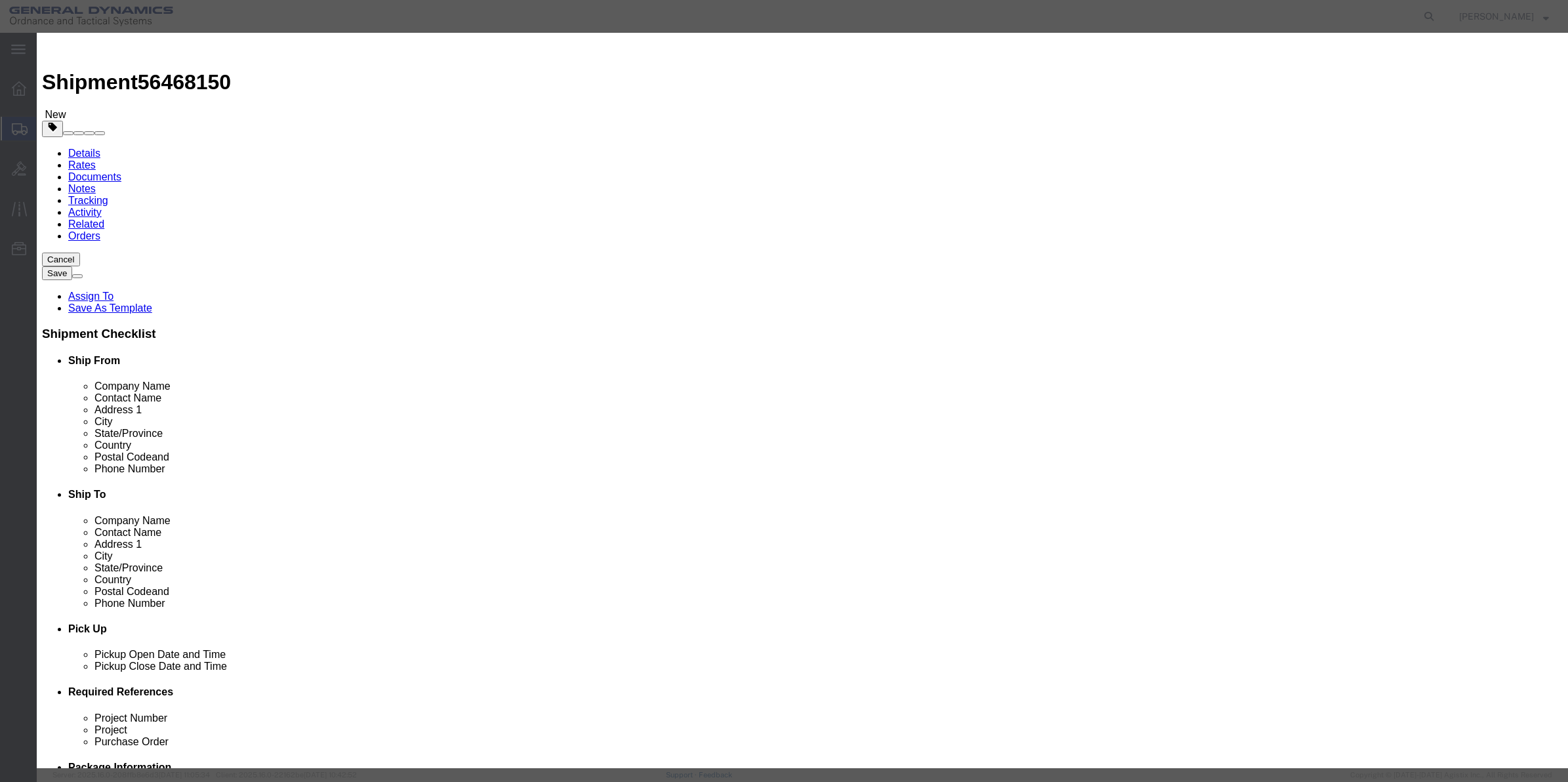
type input "01"
click select "Select 50 55 60 65 70 85 92.5 100 125 175 250 300 400"
select select "70"
click select "Select 50 55 60 65 70 85 92.5 100 125 175 250 300 400"
click button "Save & Close"
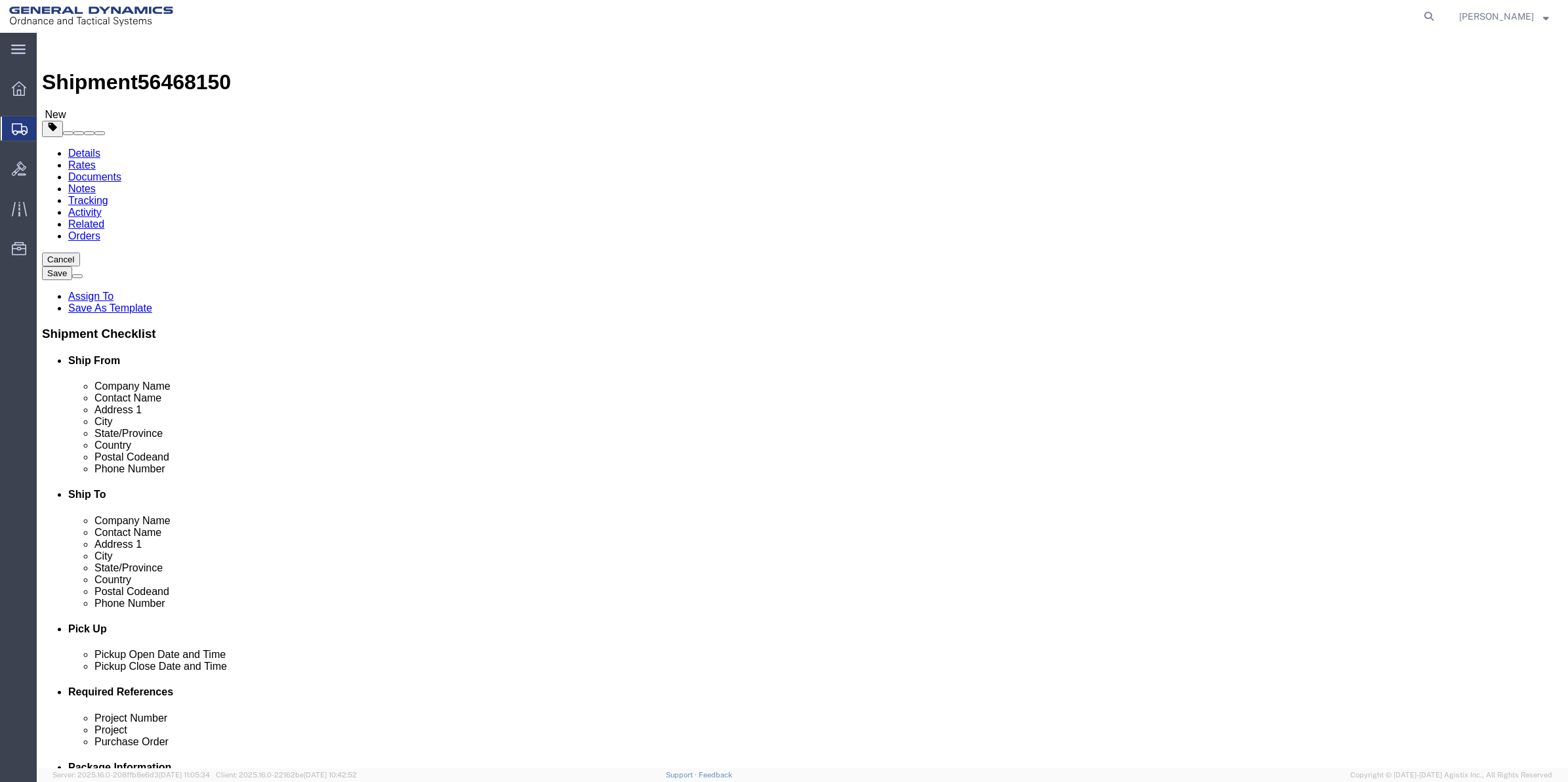
click link "Special Services"
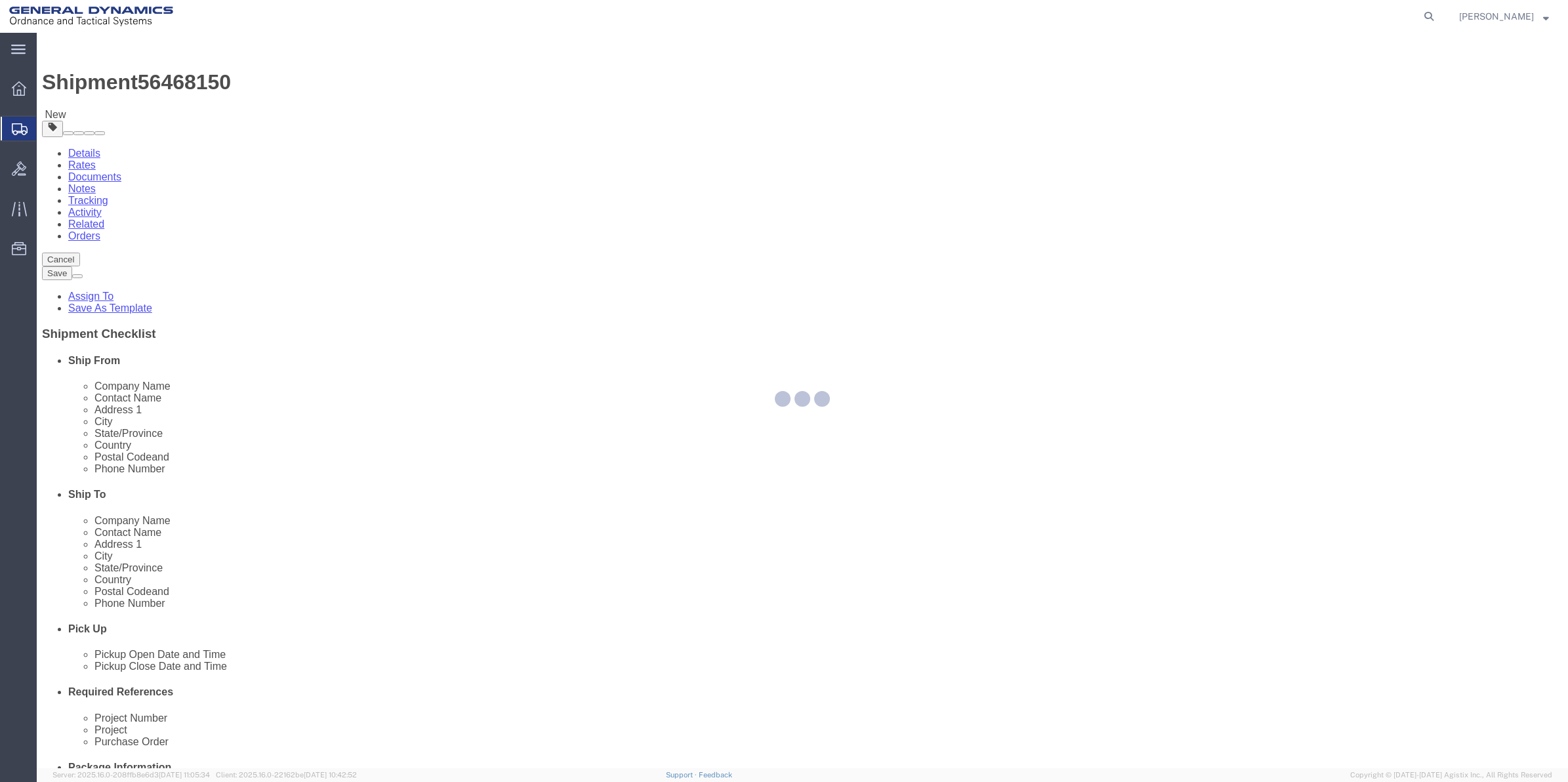
select select
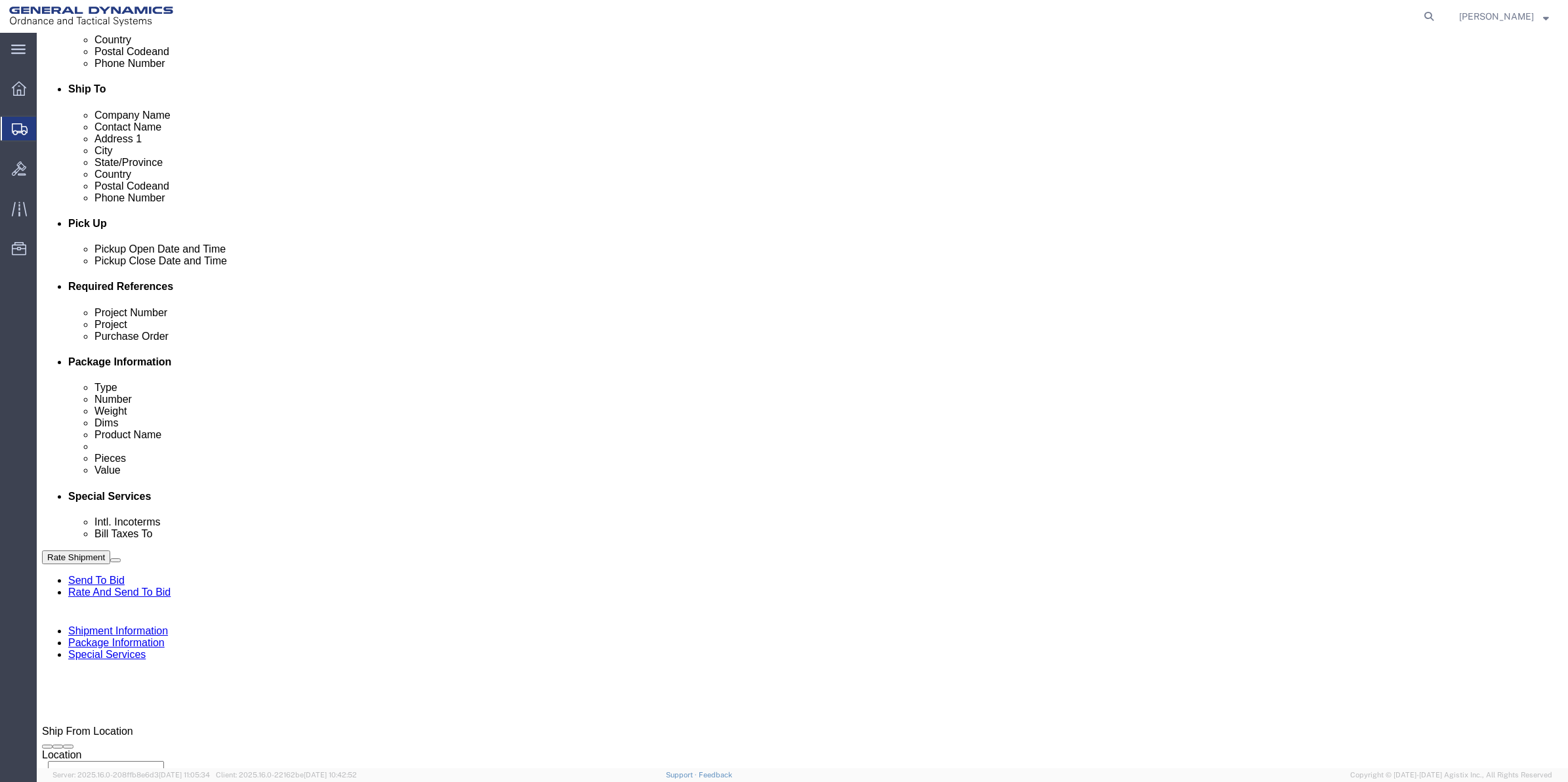
scroll to position [410, 0]
click select "Select Buyer Cost Center Department Operations Number Order Number Sales Person"
select select "DEPARTMENT"
click select "Select Buyer Cost Center Department Operations Number Order Number Sales Person"
click select "Select [GEOGRAPHIC_DATA] [GEOGRAPHIC_DATA] [GEOGRAPHIC_DATA] [GEOGRAPHIC_DATA] …"
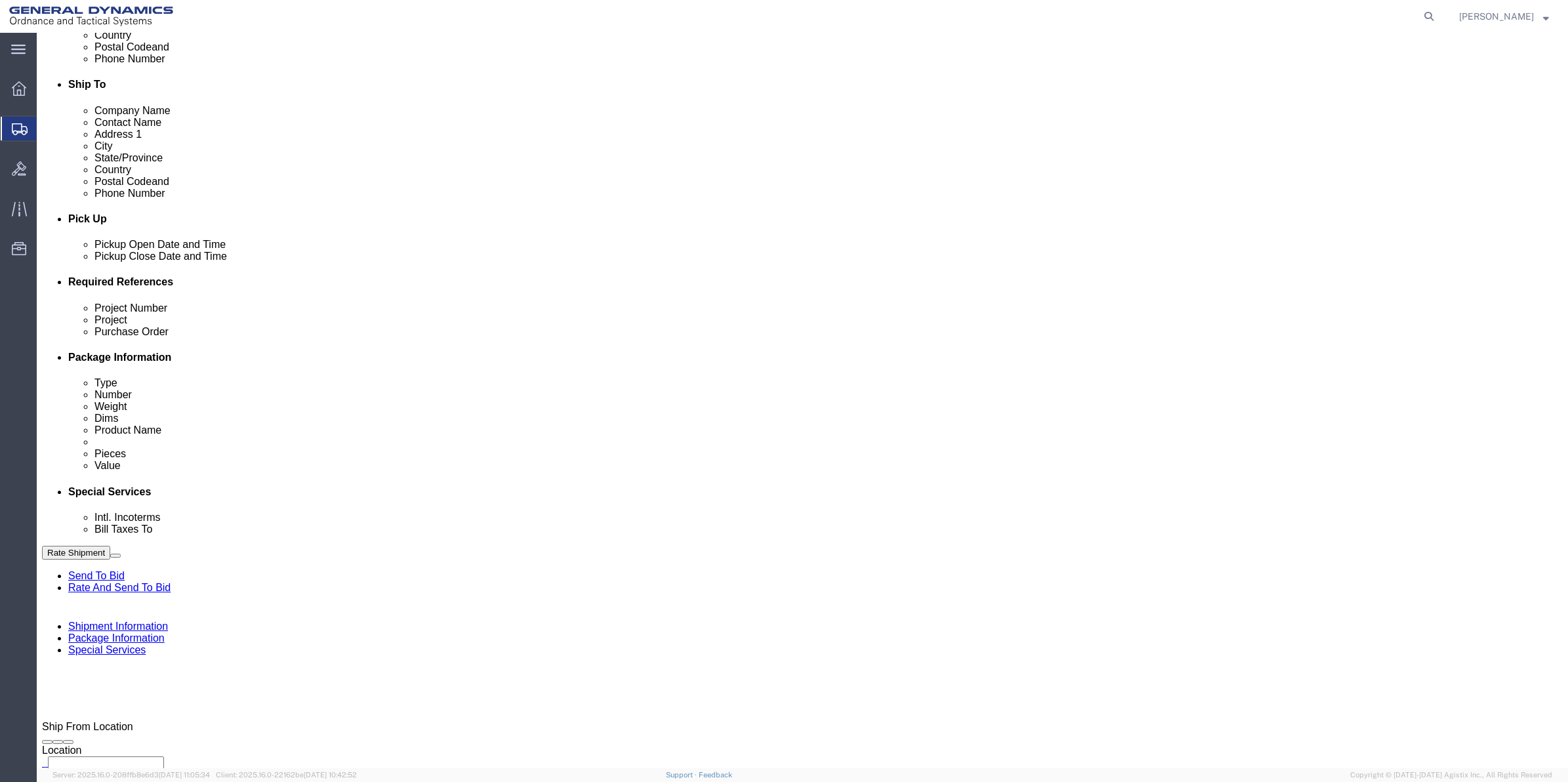
select select "1763983"
click select "Select [GEOGRAPHIC_DATA] [GEOGRAPHIC_DATA] [GEOGRAPHIC_DATA] [GEOGRAPHIC_DATA] …"
click select "Select 10AFM 10GAG 10GAH 10GFL 10GFO 10GIE 10GIS 30MABS St [PERSON_NAME] Program"
select select "214681"
click select "Select 10AFM 10GAG 10GAH 10GFL 10GFO 10GIE 10GIS 30MABS St [PERSON_NAME] Program"
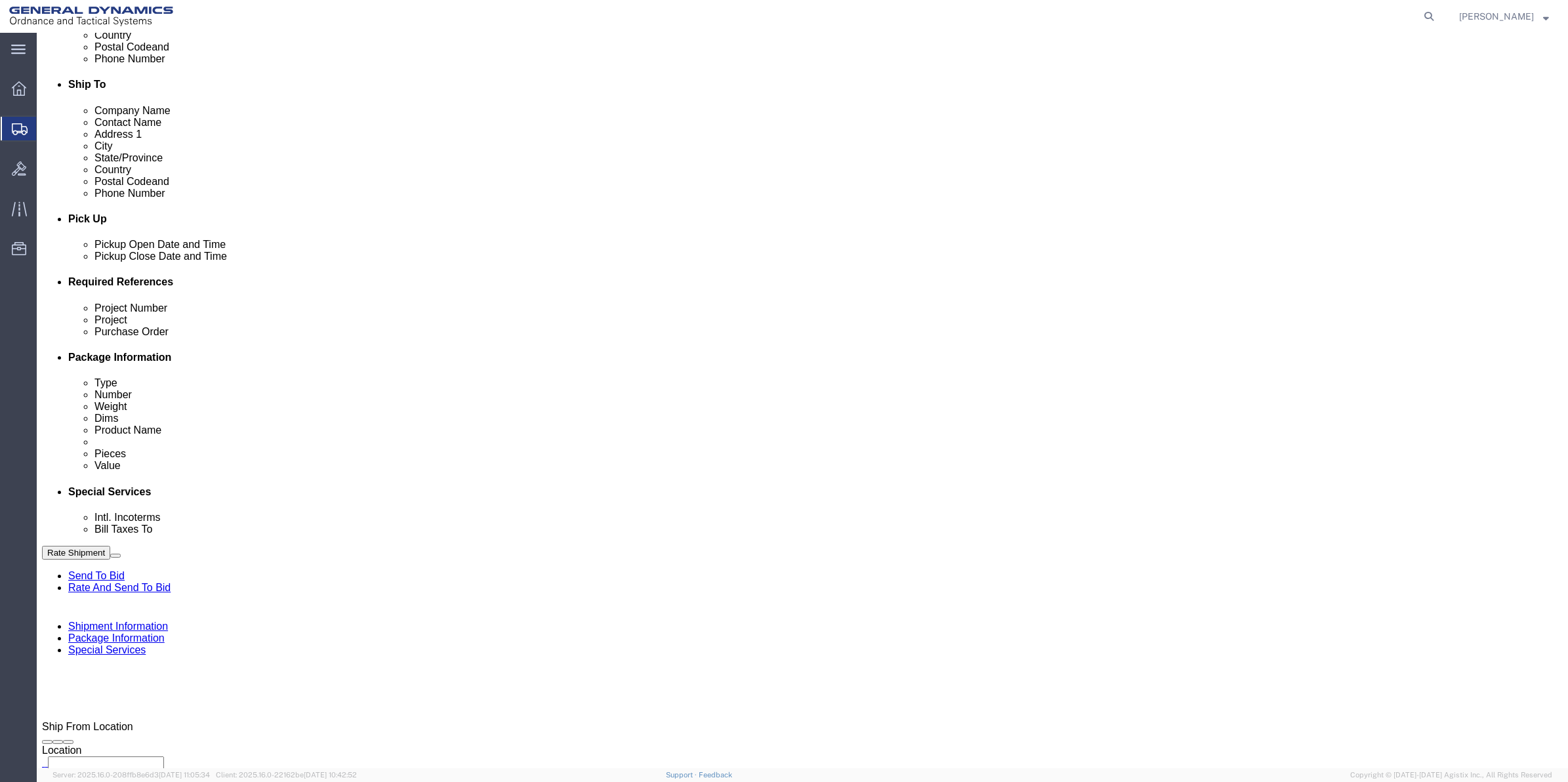
drag, startPoint x: 457, startPoint y: 575, endPoint x: 109, endPoint y: 596, distance: 348.6
click div "Company Name General Dynamics OTS % Data2Logistics Address 1 [STREET_ADDRESS] C…"
click p "- GEDOTS %DATA 2 LOGISTICS - (GEDOTS %DATA 2 LOGISTICS) [GEOGRAPHIC_DATA][PERSO…"
type input "GEDOTS %DATA 2 LOGISTICS"
type input "PO BOX 61050"
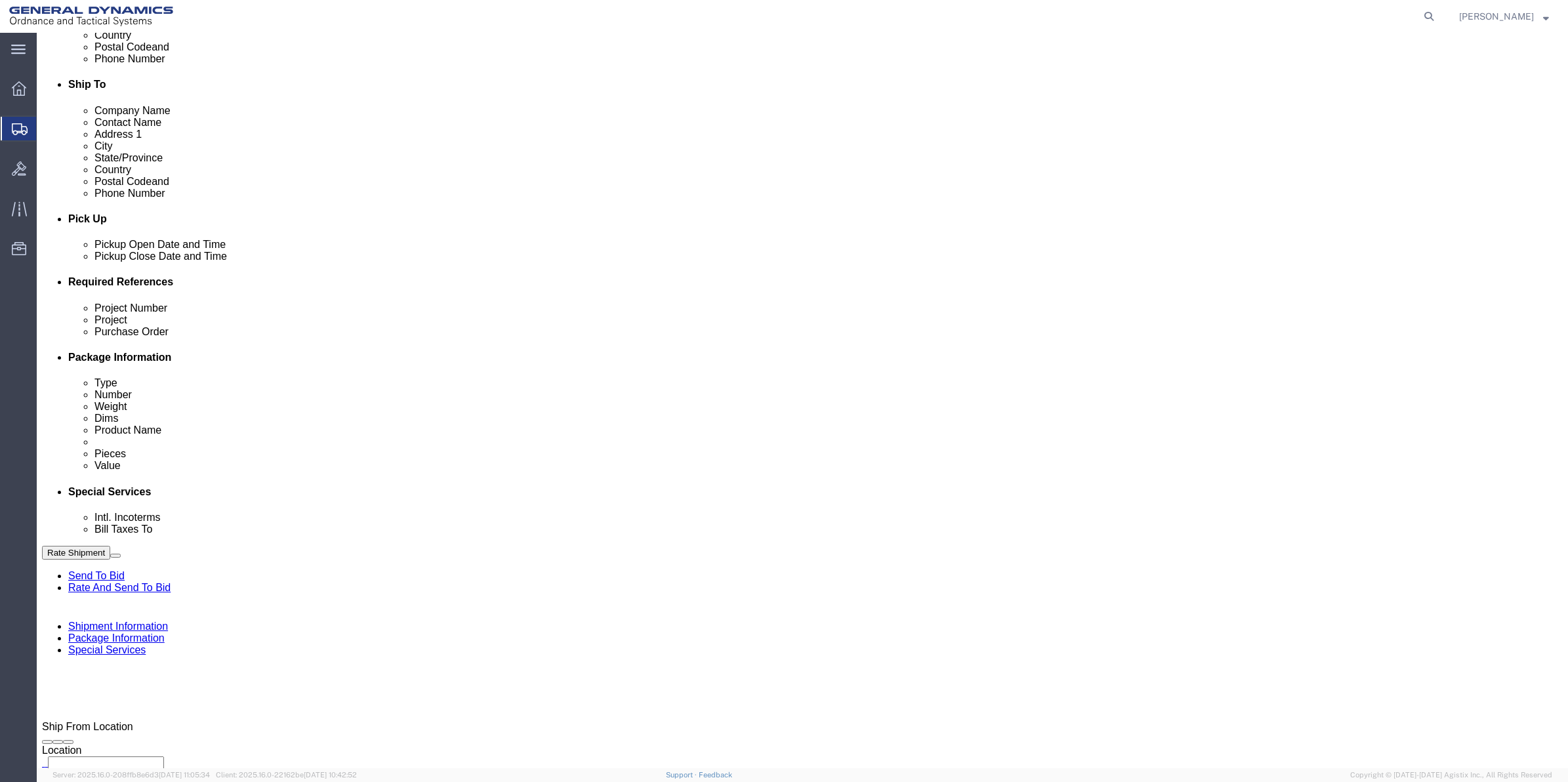
type input "GEDOTS %DATA 2 LOGISTICS"
type input "FORT [PERSON_NAME]"
type input "33906"
select select "FL"
type input "GEDOTS %DATA 2 LOGISTICS"
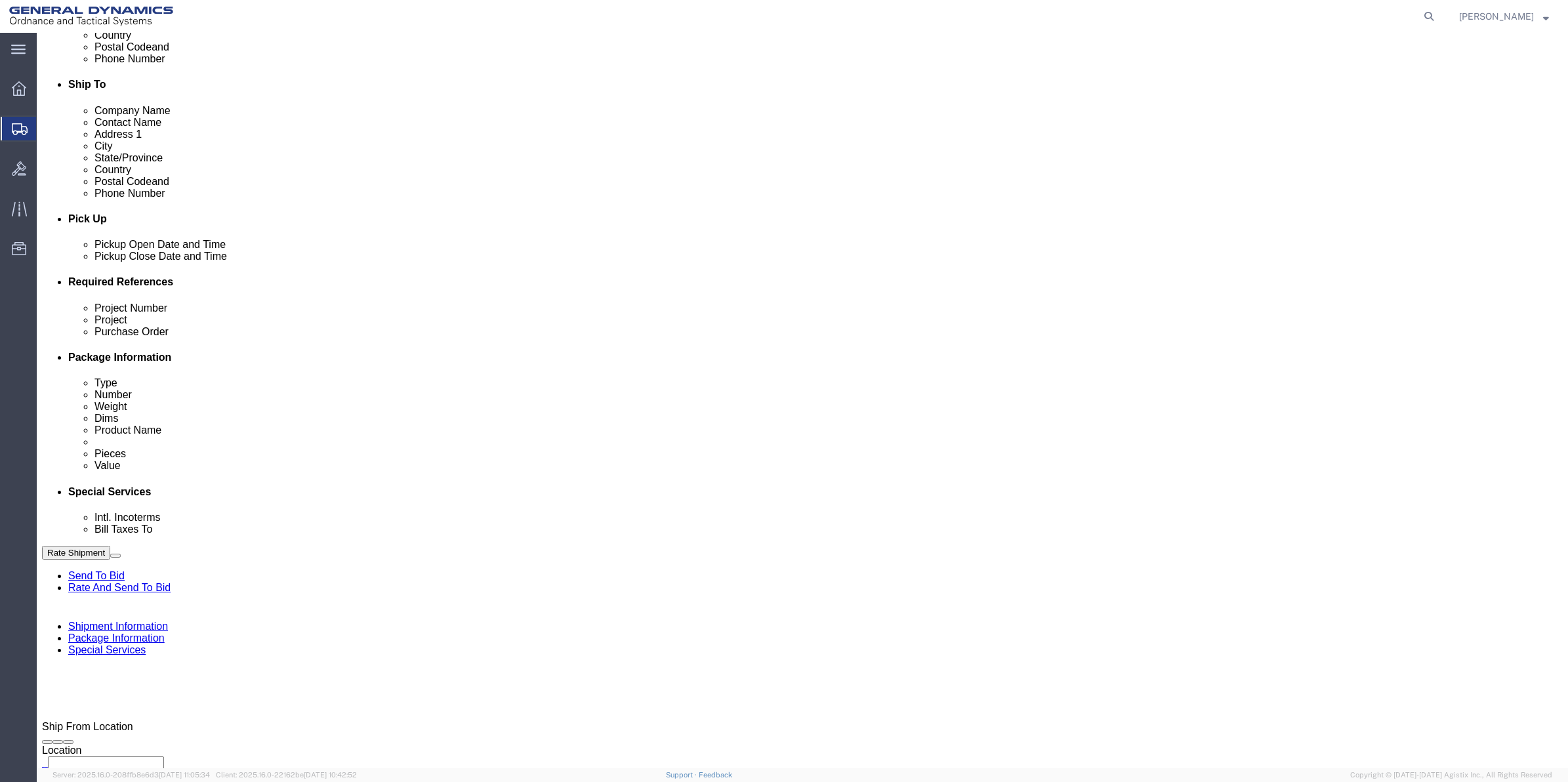
click button "Rate Shipment"
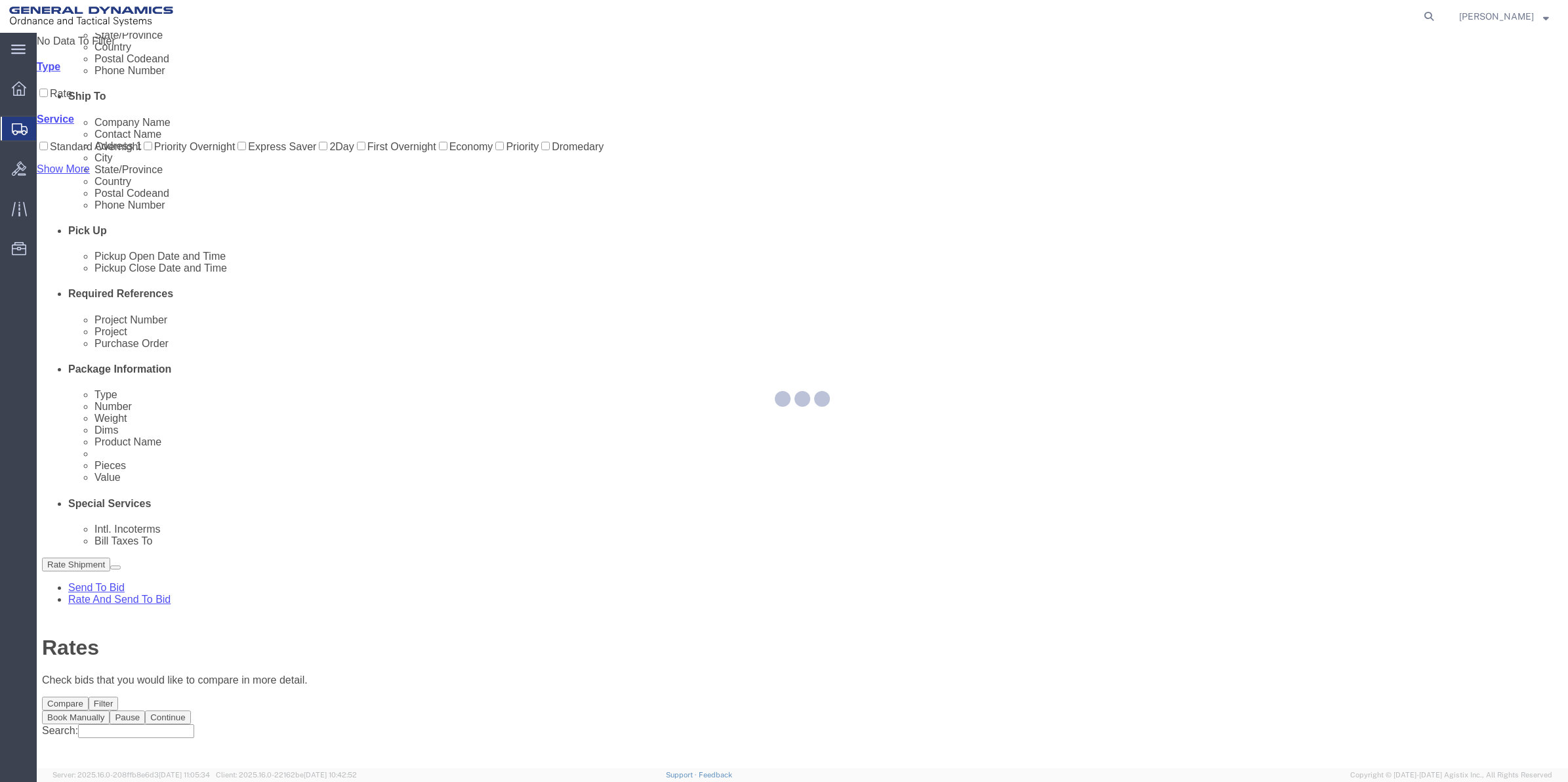
scroll to position [0, 0]
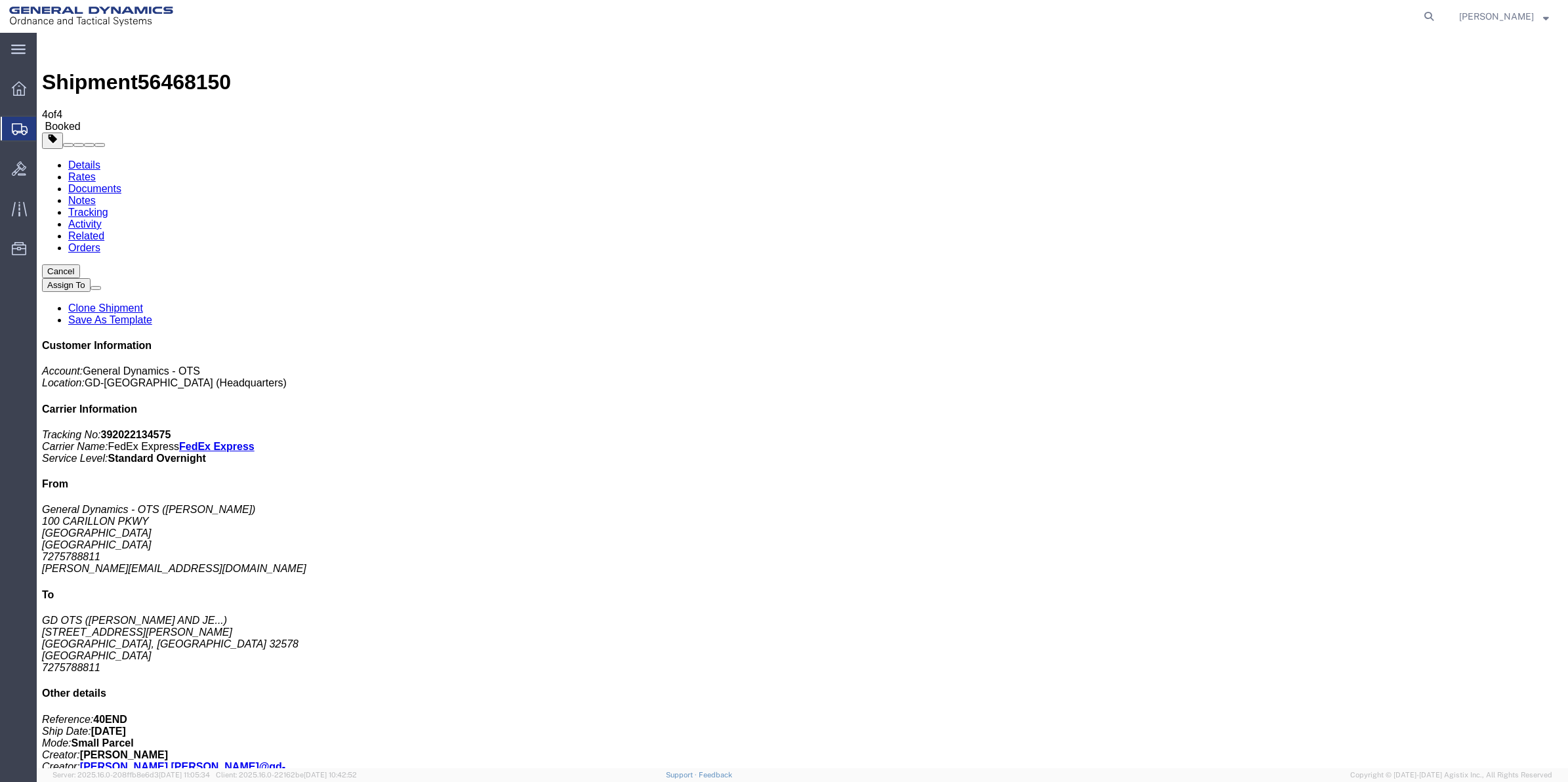
drag, startPoint x: 178, startPoint y: 257, endPoint x: 640, endPoint y: 267, distance: 462.1
click at [0, 0] on span "Create Shipment" at bounding box center [0, 0] width 0 height 0
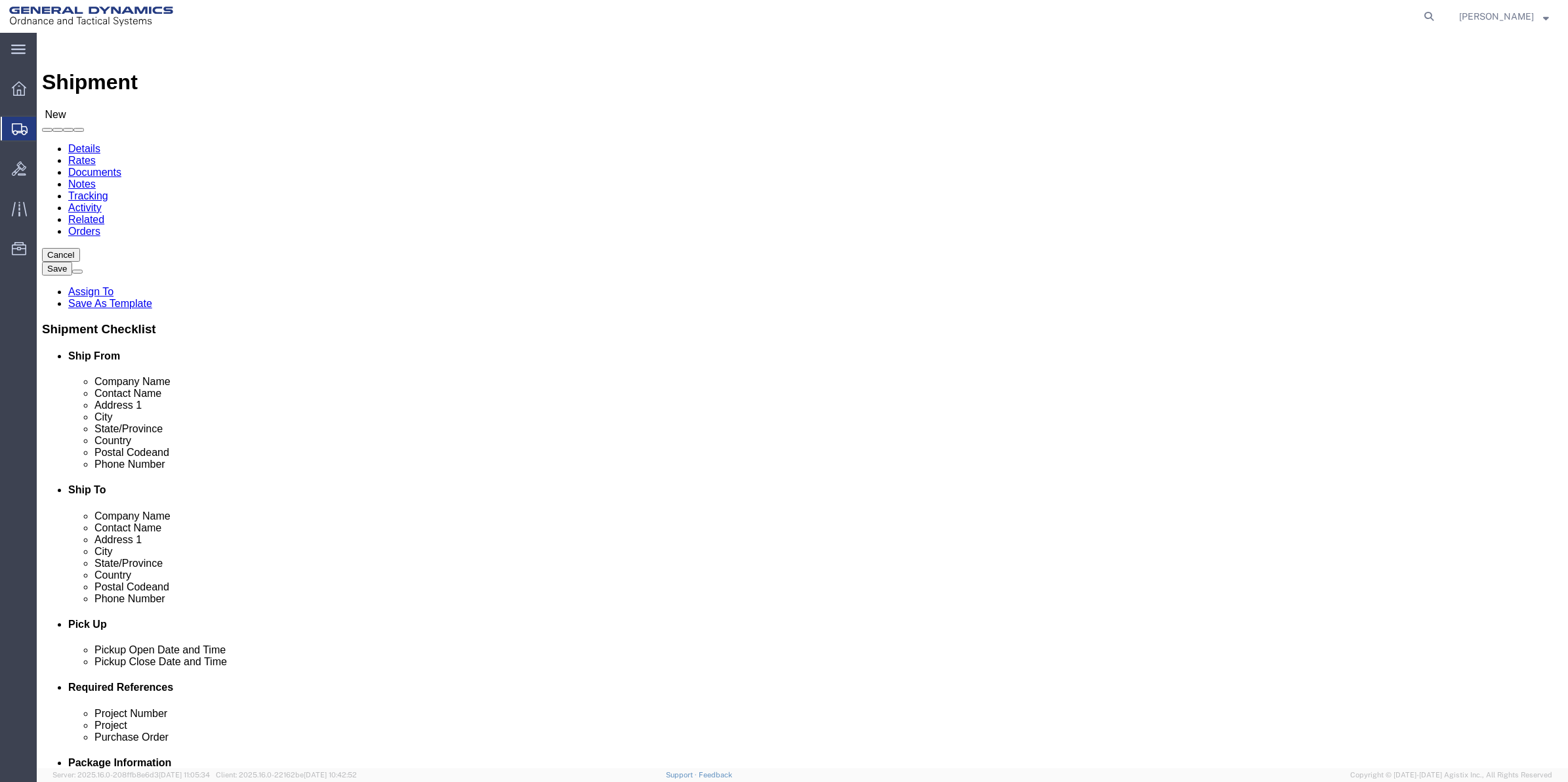
click input "text"
type input "[PERSON_NAME]"
click p "- General Dynamics - OTS - ([PERSON_NAME]) 100 CARILLON, [GEOGRAPHIC_DATA], [GE…"
select select "FL"
type input "[PERSON_NAME]"
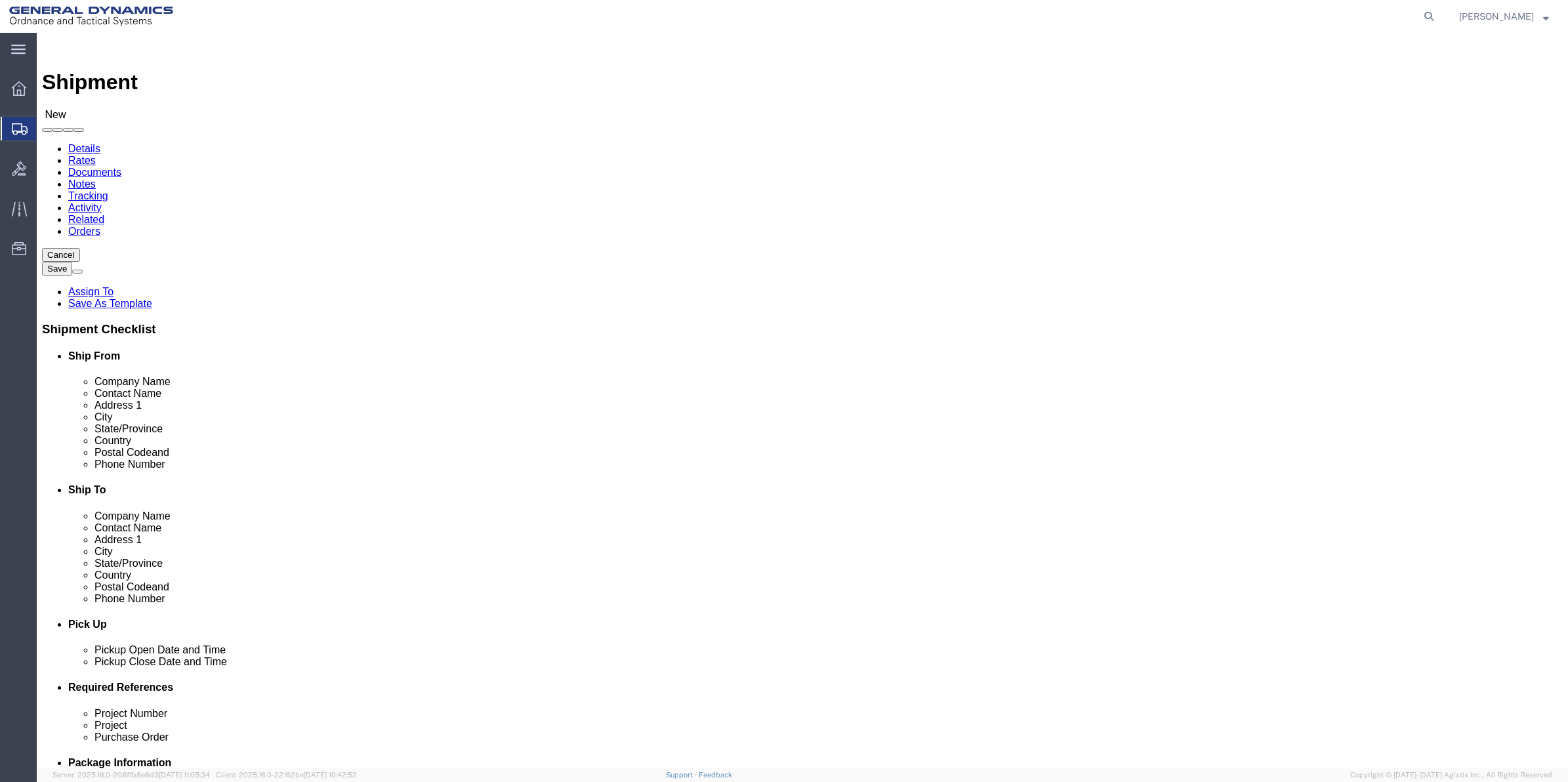
click input "text"
type input "100 CARILLON PKWY"
click input "text"
click div "Contact Name [PERSON_NAME] FI [PERSON_NAME]"
type input "[PERSON_NAME]"
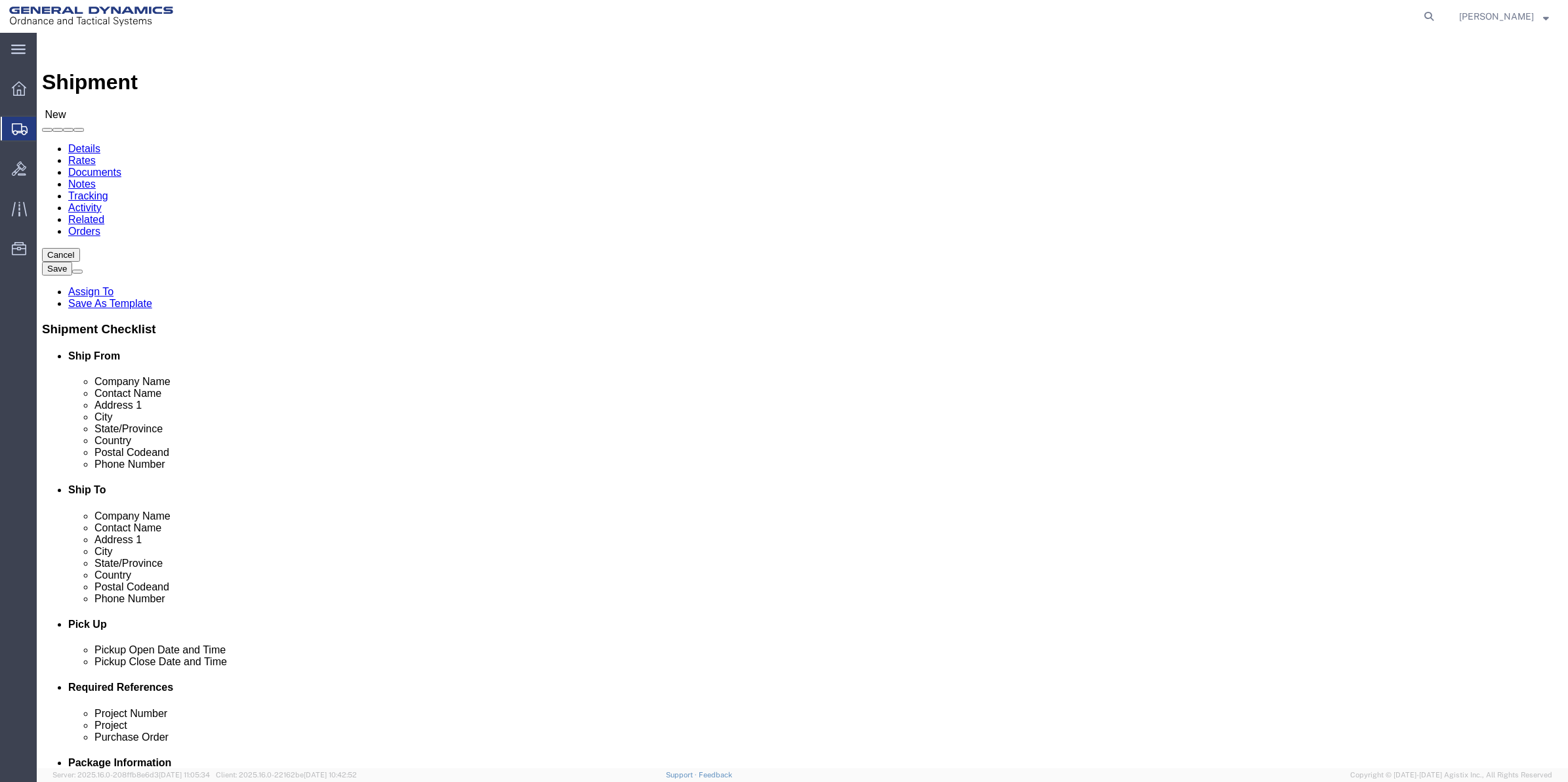
click label "Address 1"
click input "text"
type input "SACO"
click p "- GD OTS - ([PERSON_NAME]) [STREET_ADDRESS]"
select select "ME"
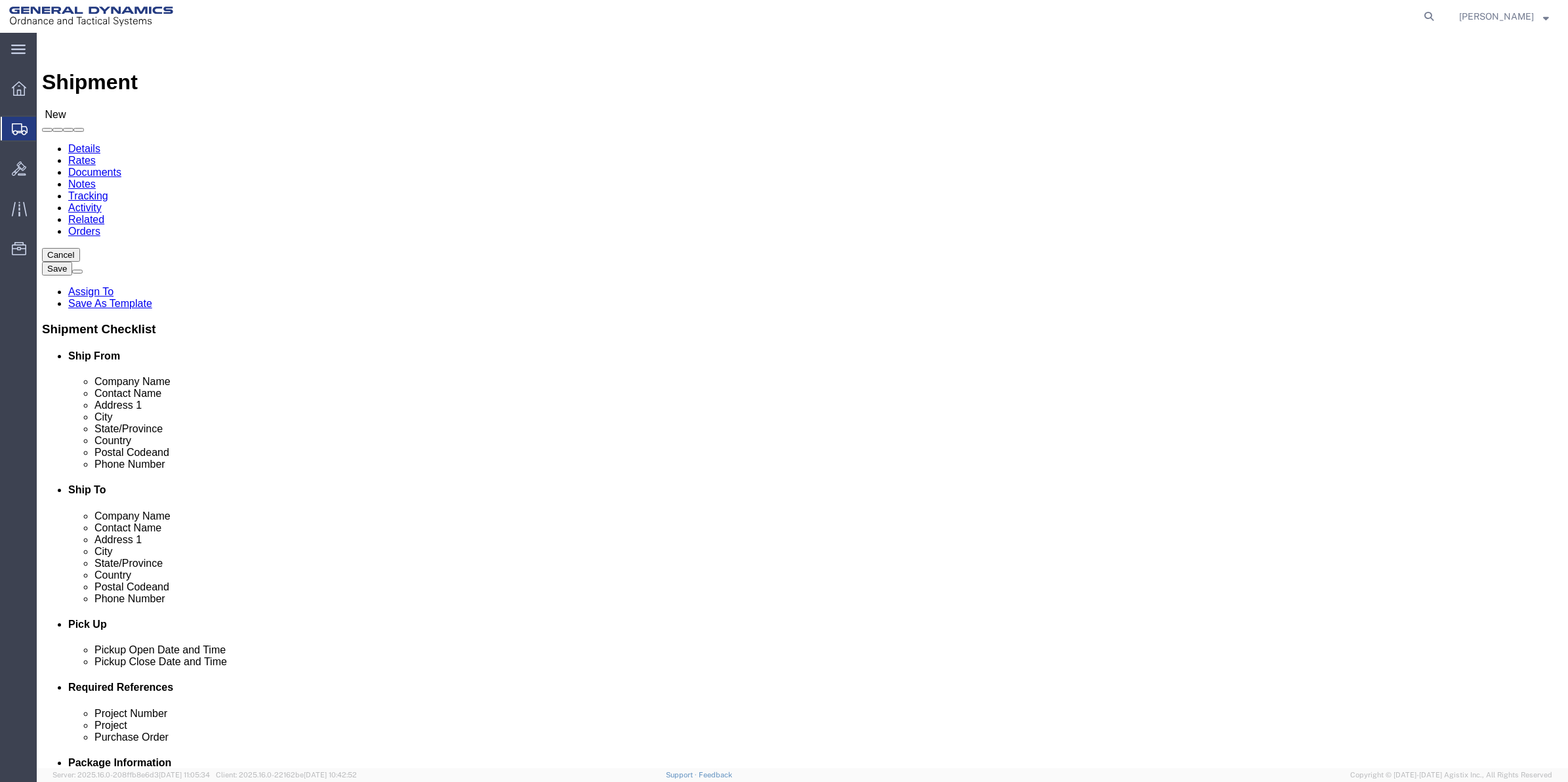
type input "SACO"
drag, startPoint x: 955, startPoint y: 263, endPoint x: 831, endPoint y: 278, distance: 124.9
click div "Contact Name [PERSON_NAME] [PERSON_NAME]"
type input "[PERSON_NAME]"
click span
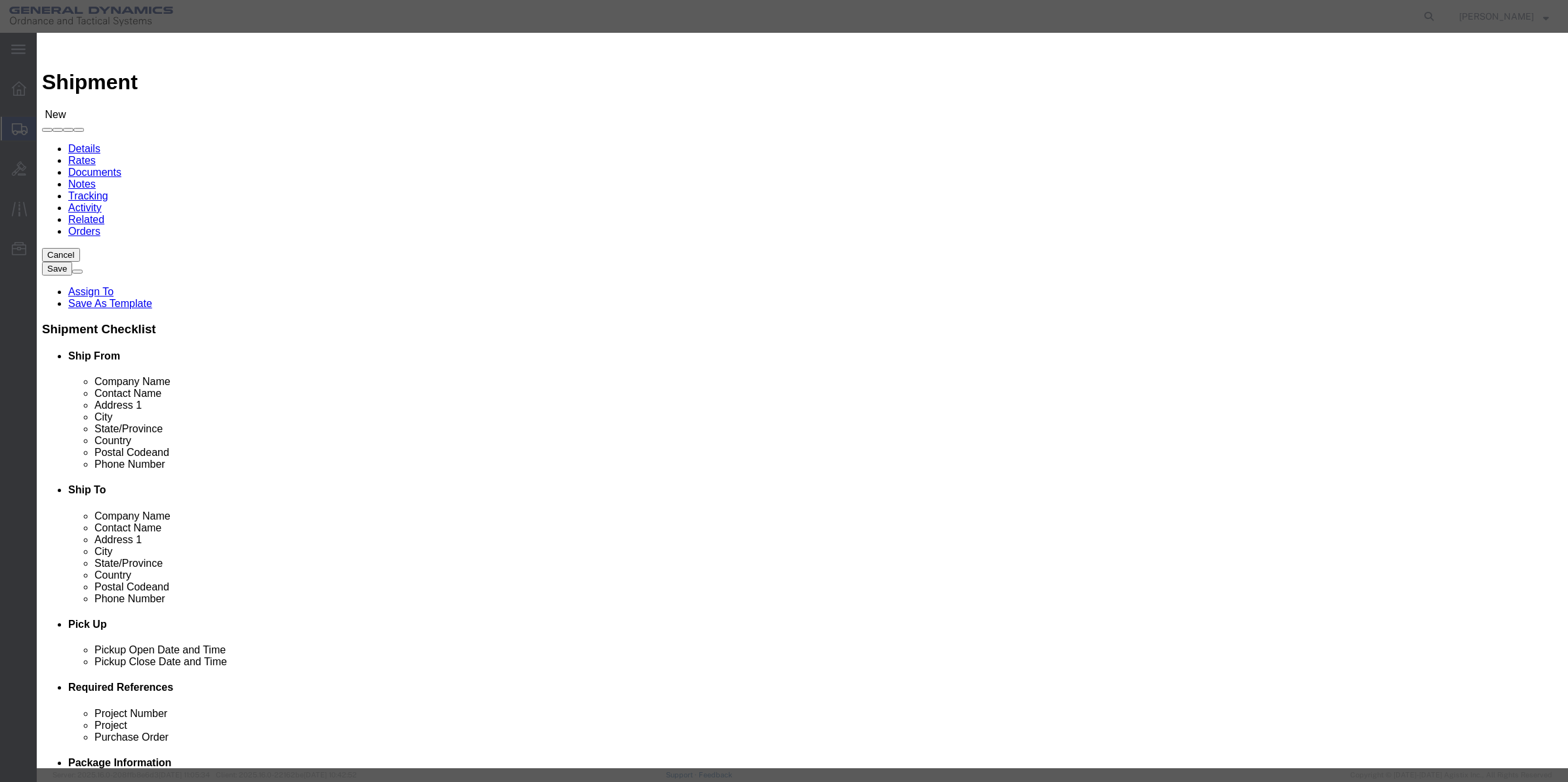
click input "checkbox"
checkbox input "true"
click button "Save"
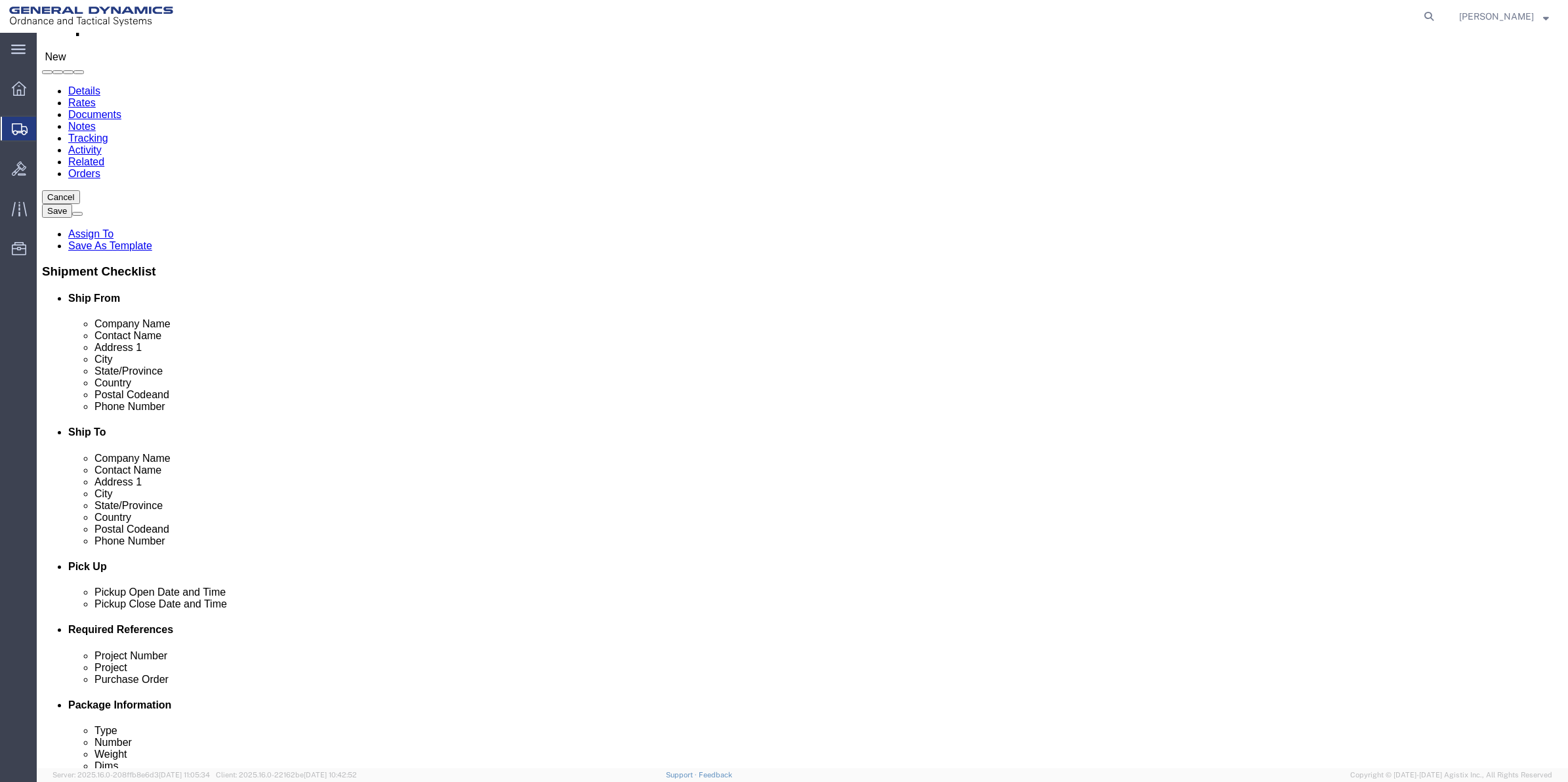
scroll to position [164, 0]
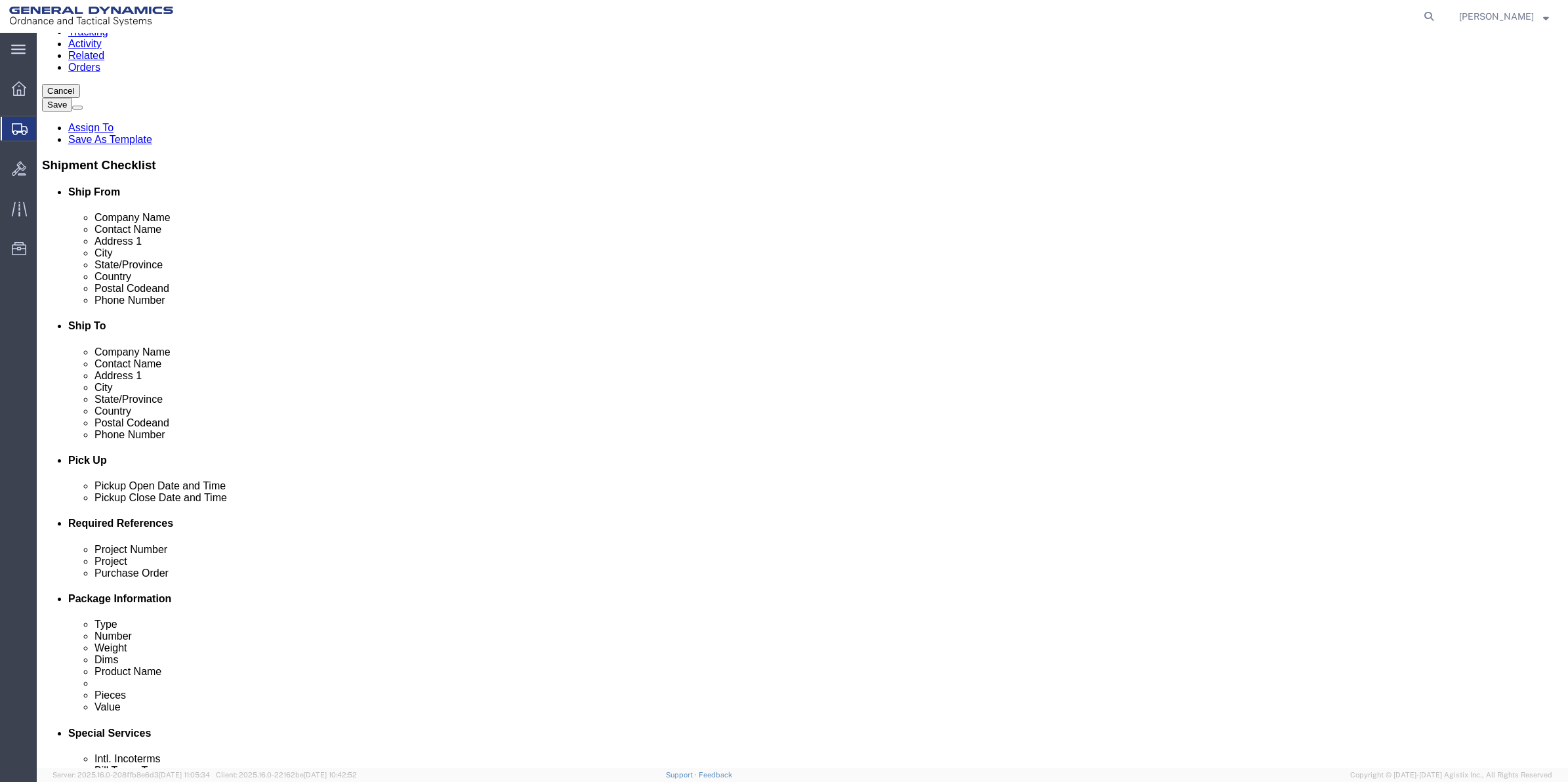
click button "Add reference"
click input "text"
type input "9411"
click input "text"
paste input "9411"
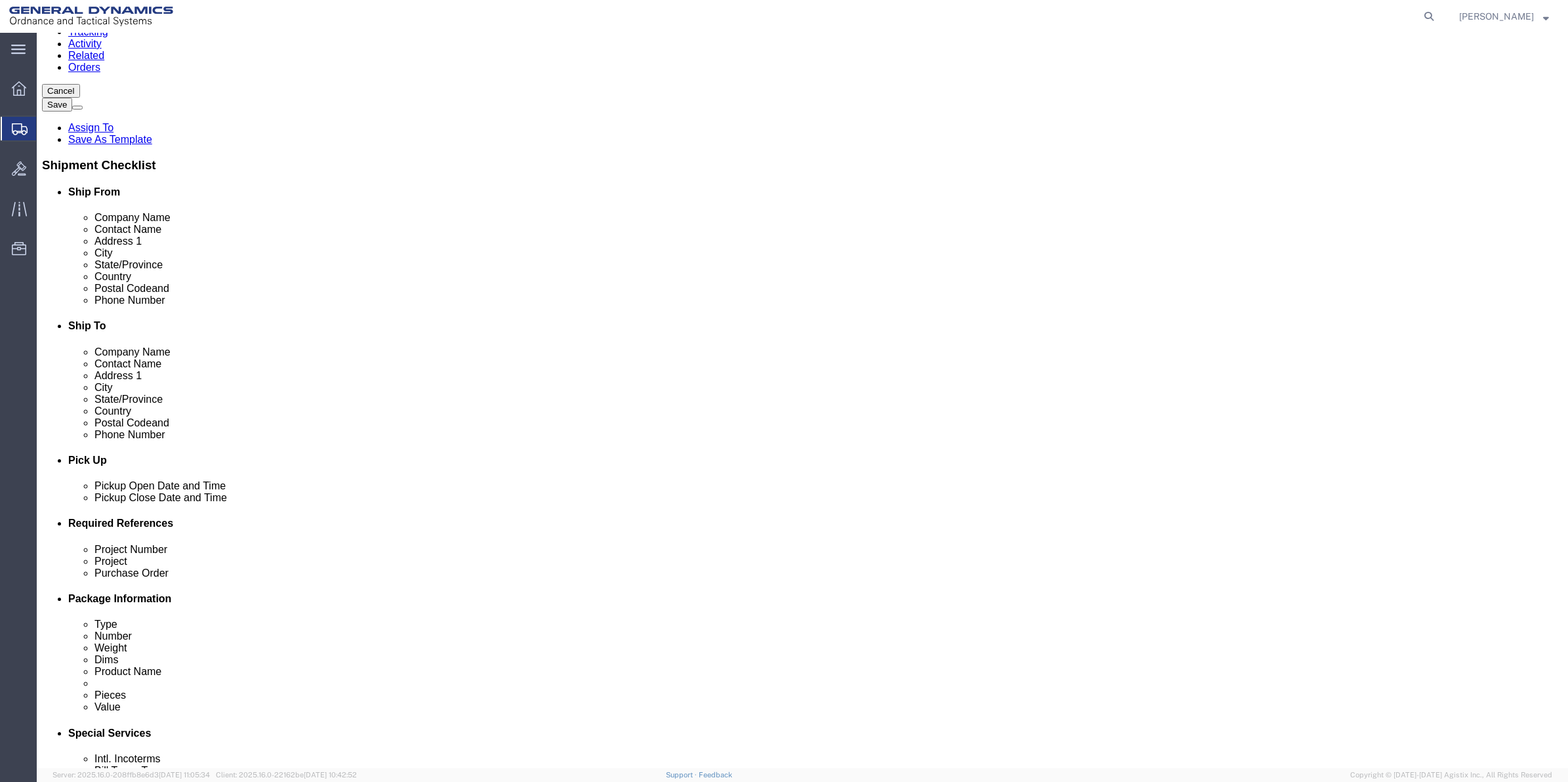
type input "9411"
click input "text"
paste input "9411"
type input "9411"
click input "text"
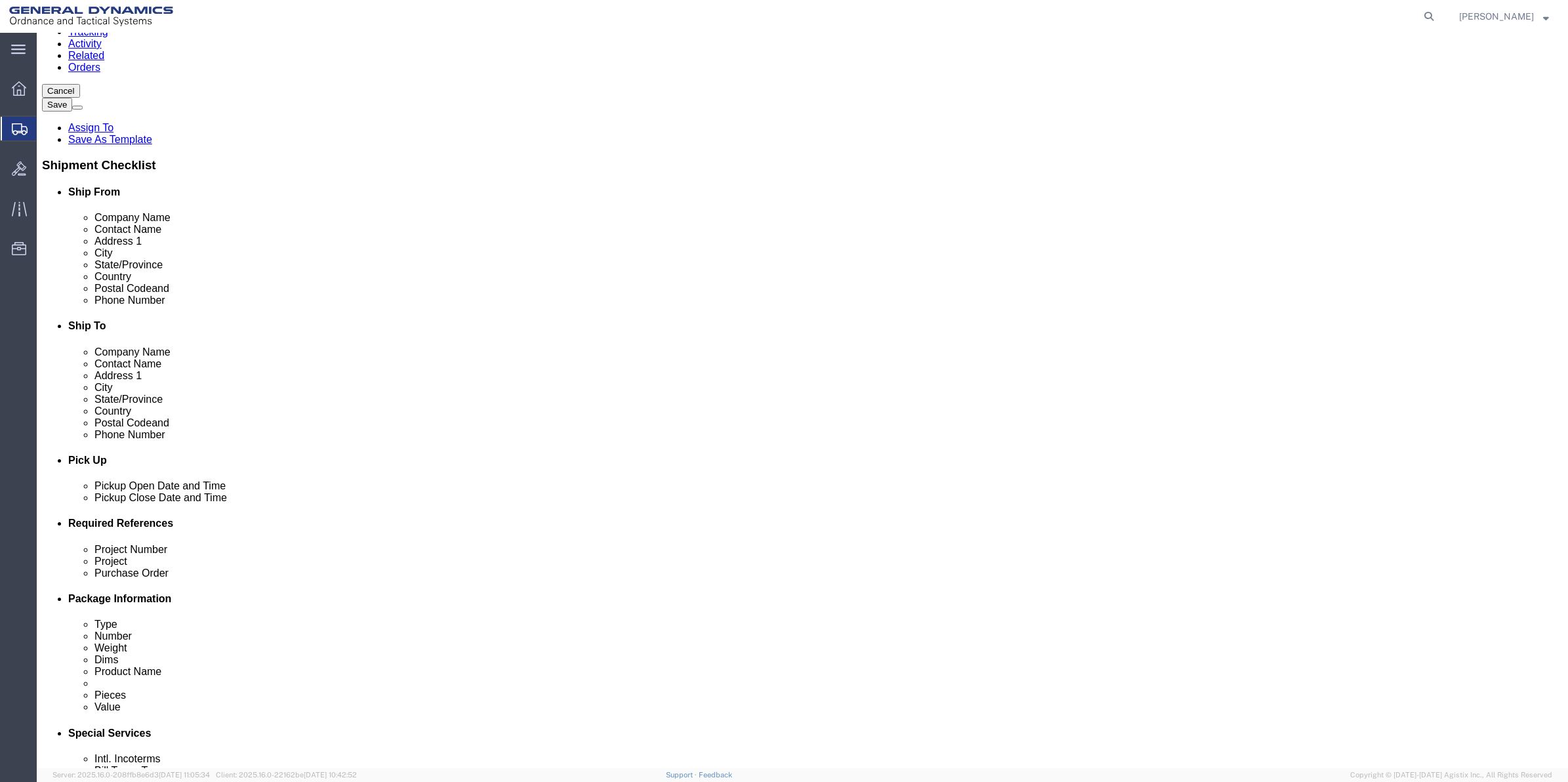
paste input "9411"
type input "9411"
click select "Select Account Type Activity ID Airline Appointment Number ASN Batch Request # …"
select select "DEPT"
click select "Select Account Type Activity ID Airline Appointment Number ASN Batch Request # …"
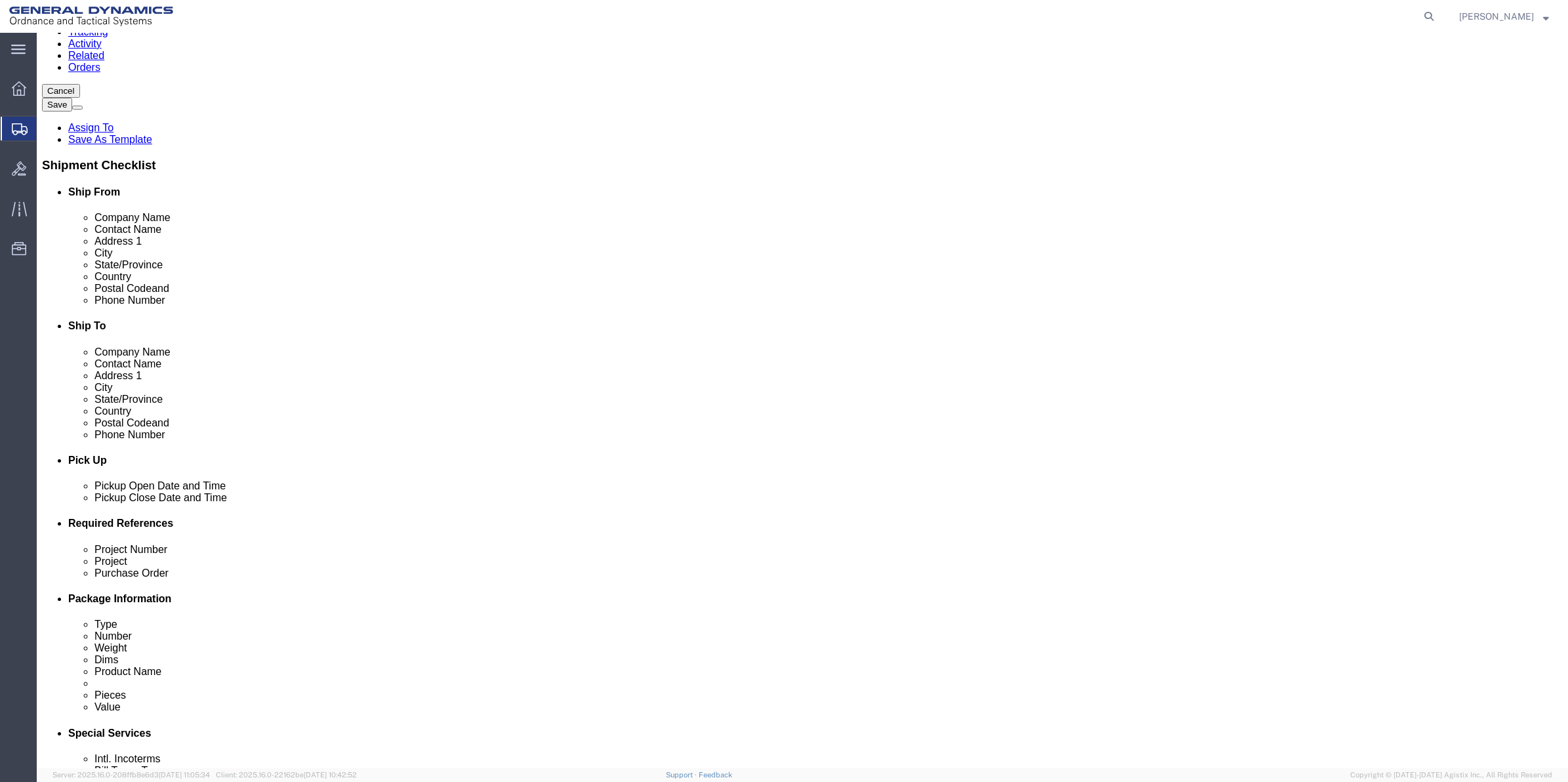
click icon
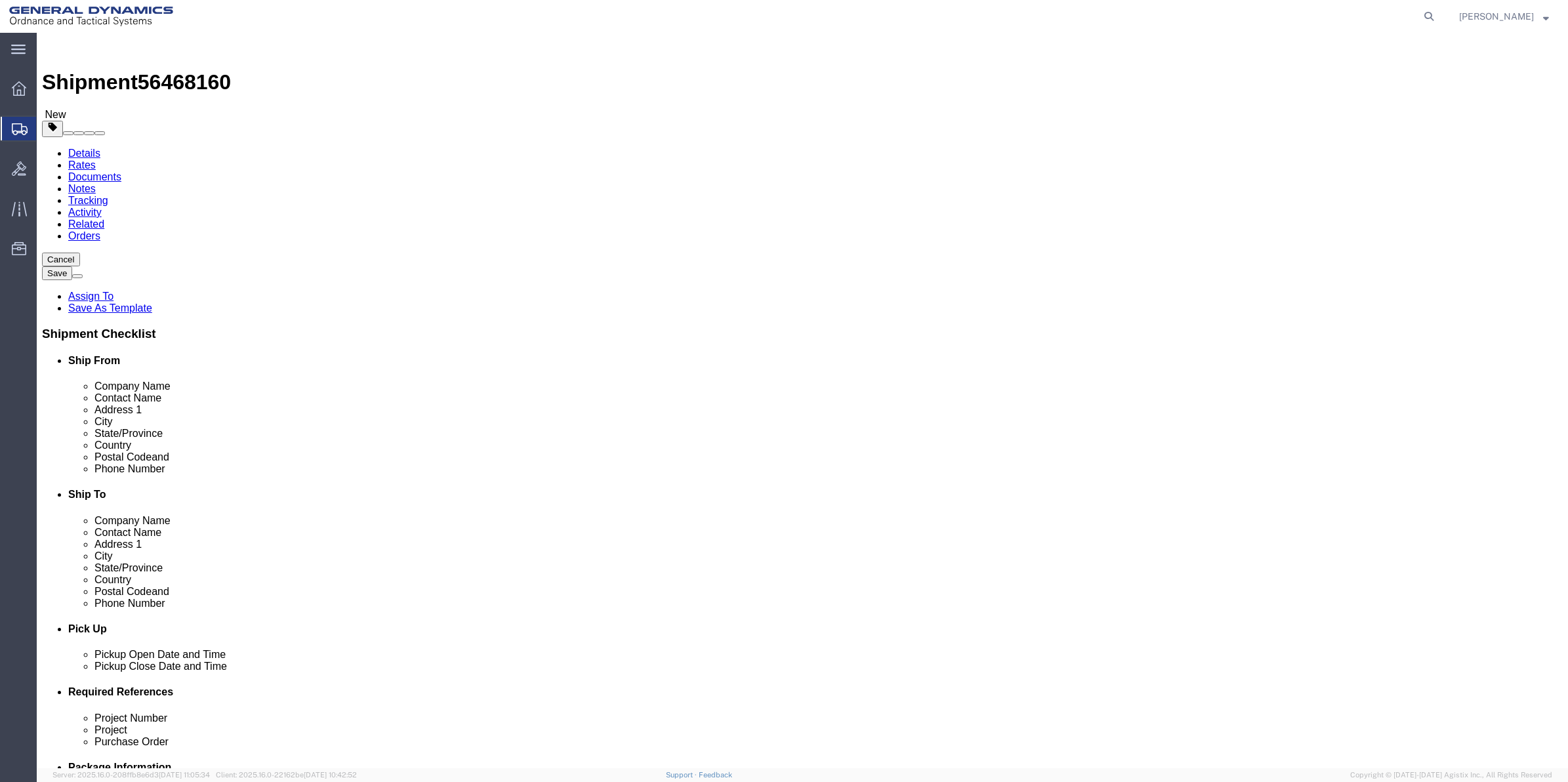
click select "Select Bale(s) Basket(s) Bolt(s) Bottle(s) Buckets Bulk Bundle(s) Can(s) Cardbo…"
select select "ENV"
click select "Select Bale(s) Basket(s) Bolt(s) Bottle(s) Buckets Bulk Bundle(s) Can(s) Cardbo…"
type input "9.50"
type input "12.50"
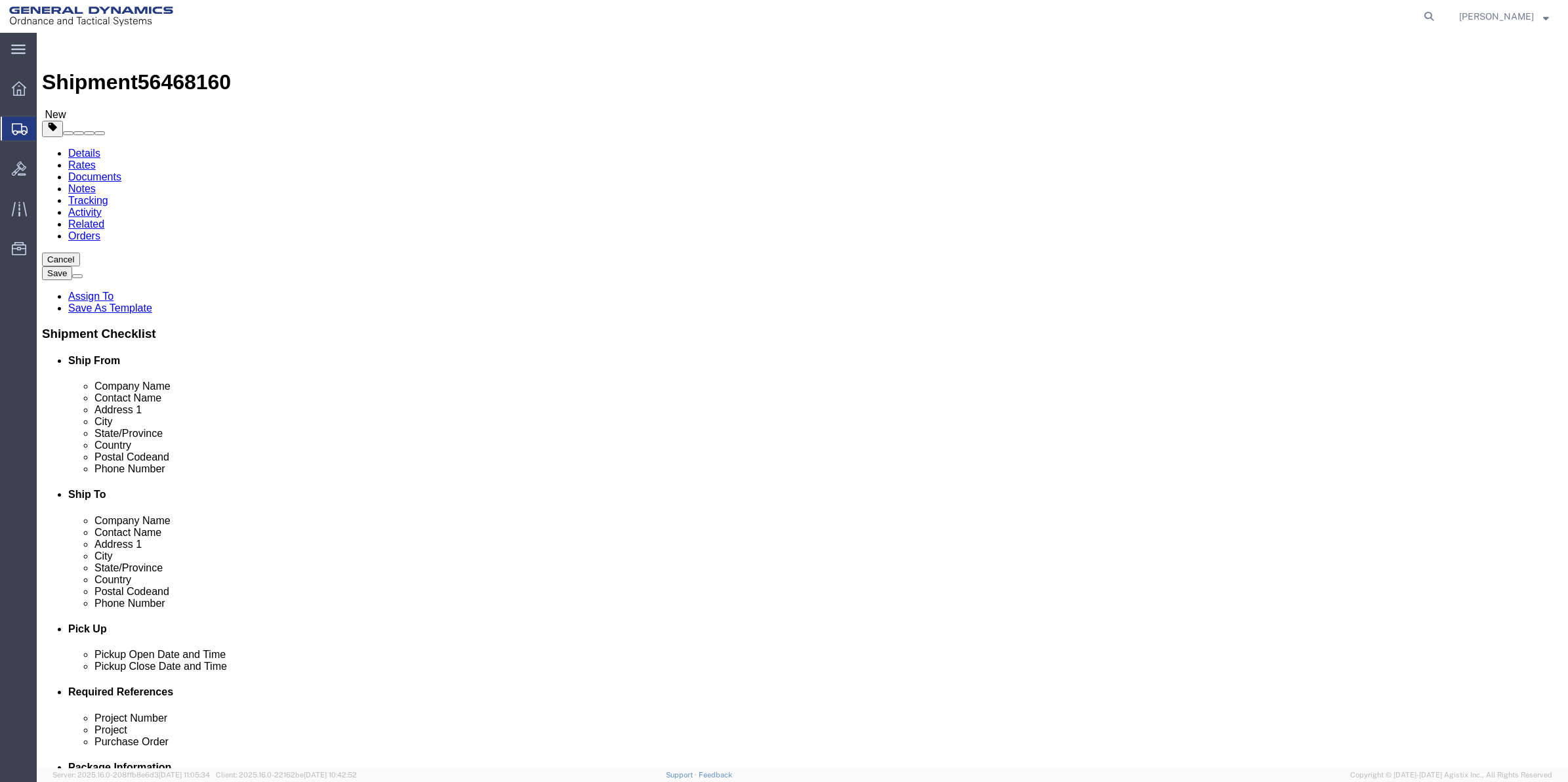
type input "0.25"
type input "1"
click link "Add Content"
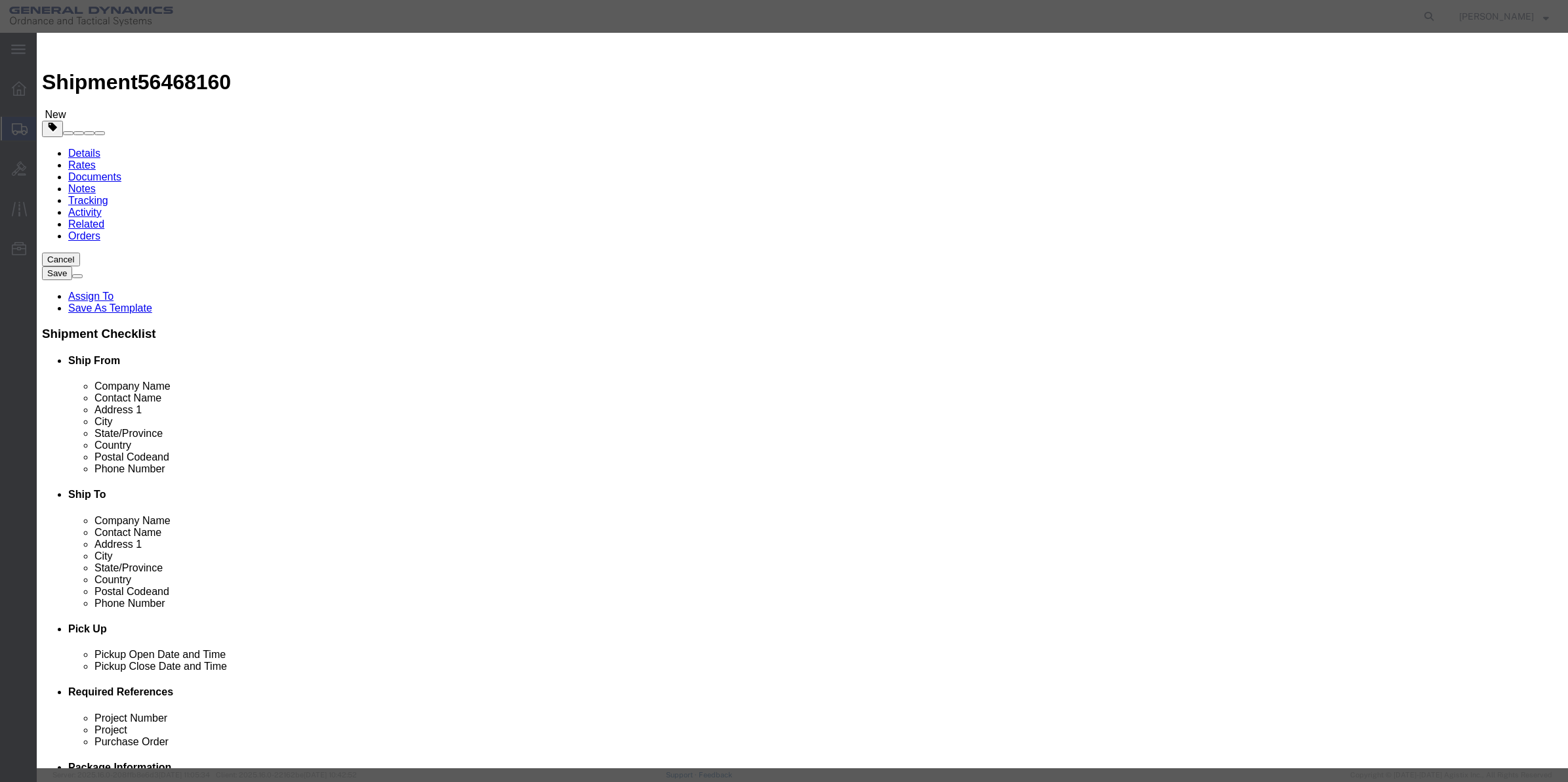
click input "text"
type input "misc"
type input "100"
select select "US"
click input "0"
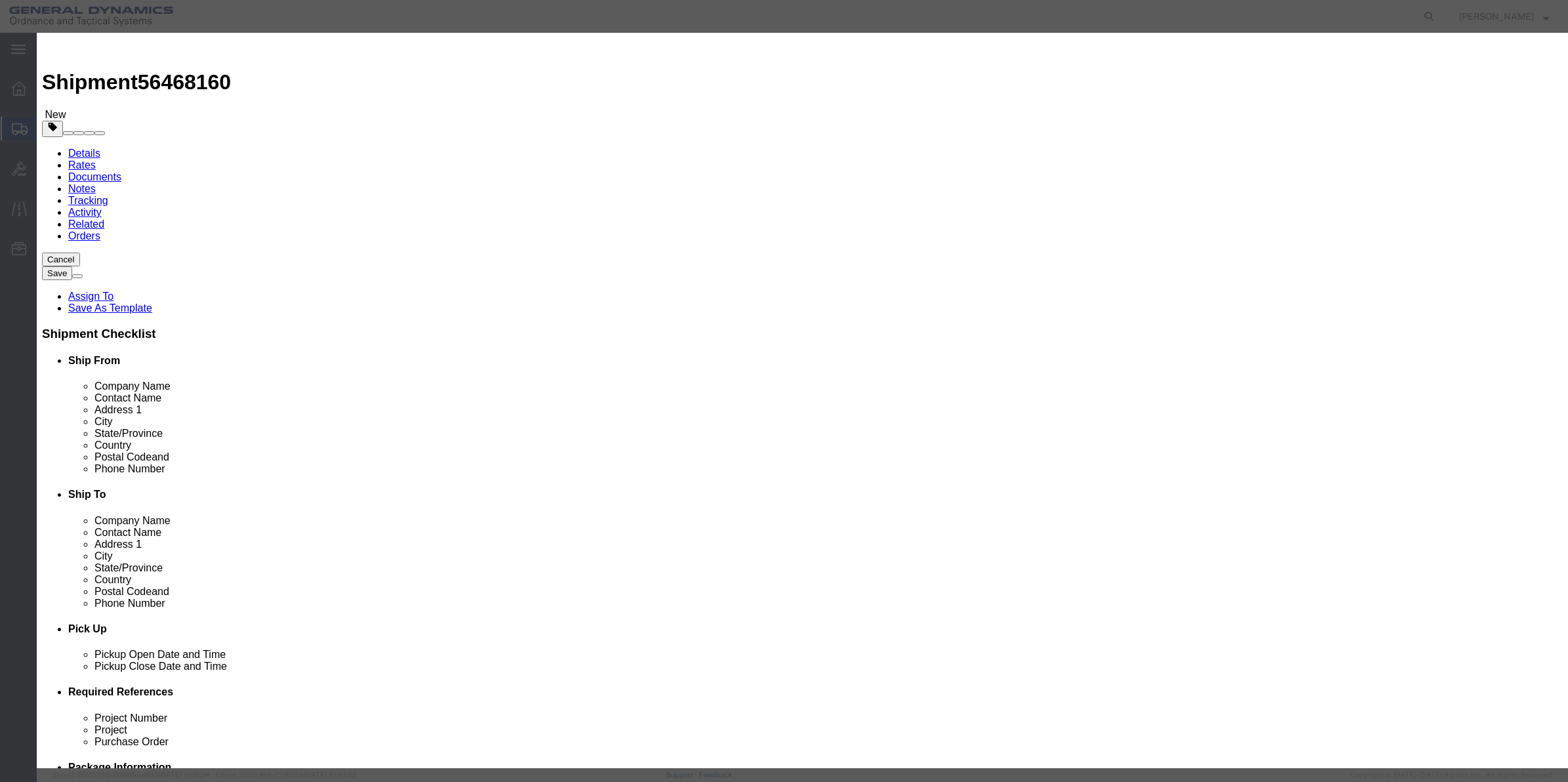
type input "01"
click select "Select 50 55 60 65 70 85 92.5 100 125 175 250 300 400"
select select "70"
click select "Select 50 55 60 65 70 85 92.5 100 125 175 250 300 400"
click button "Save & Close"
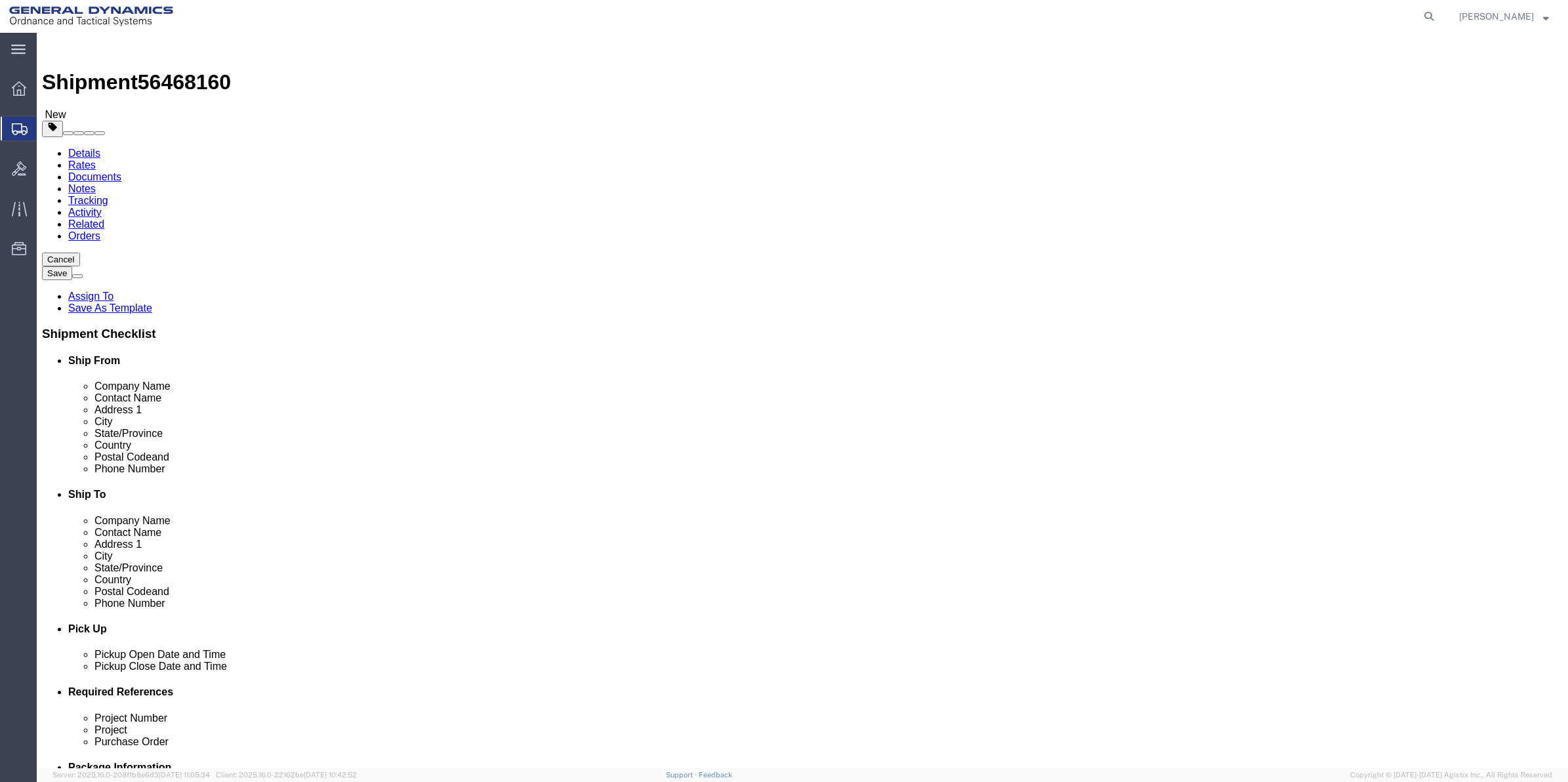
click link "Special Services"
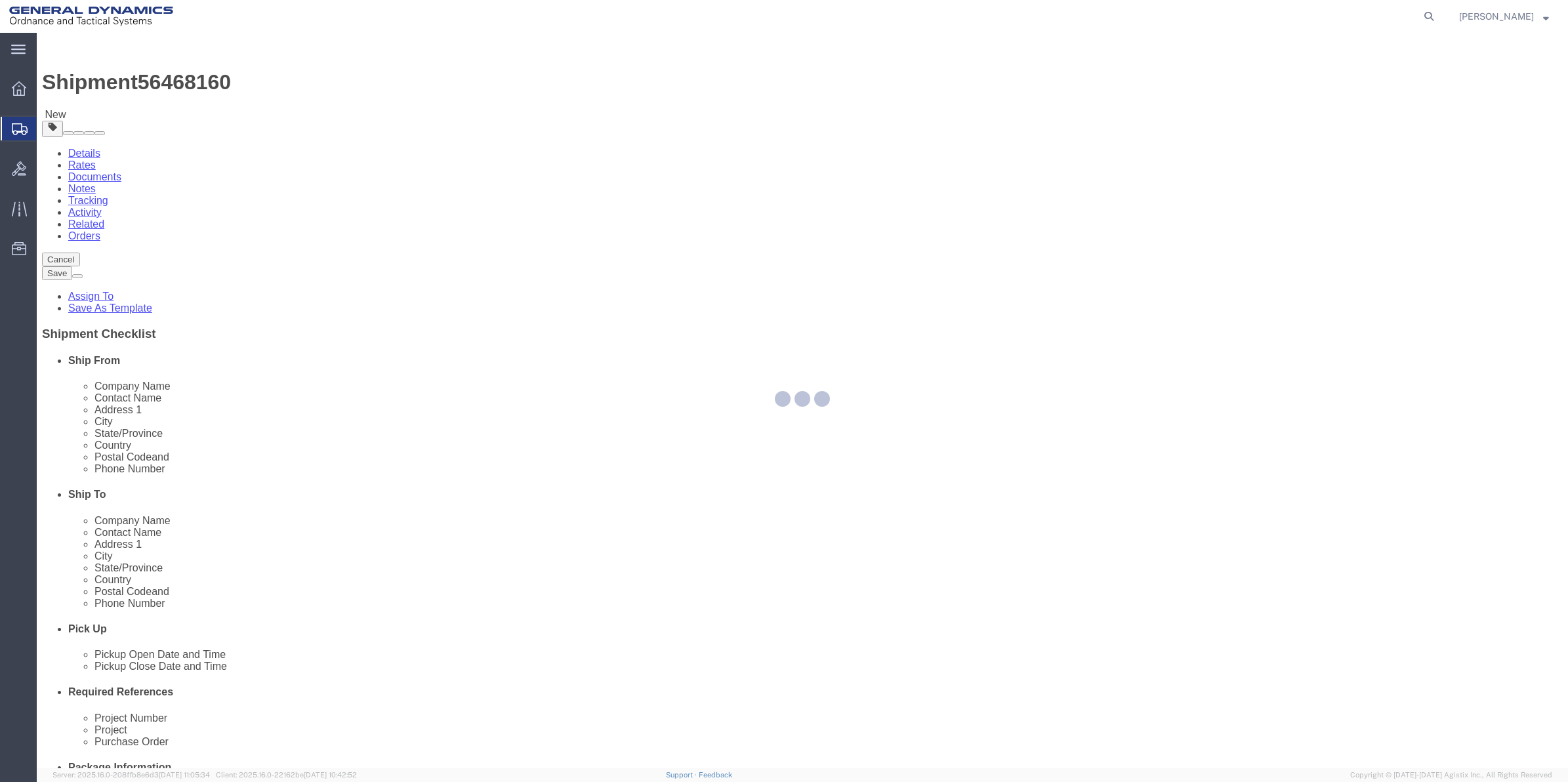
select select
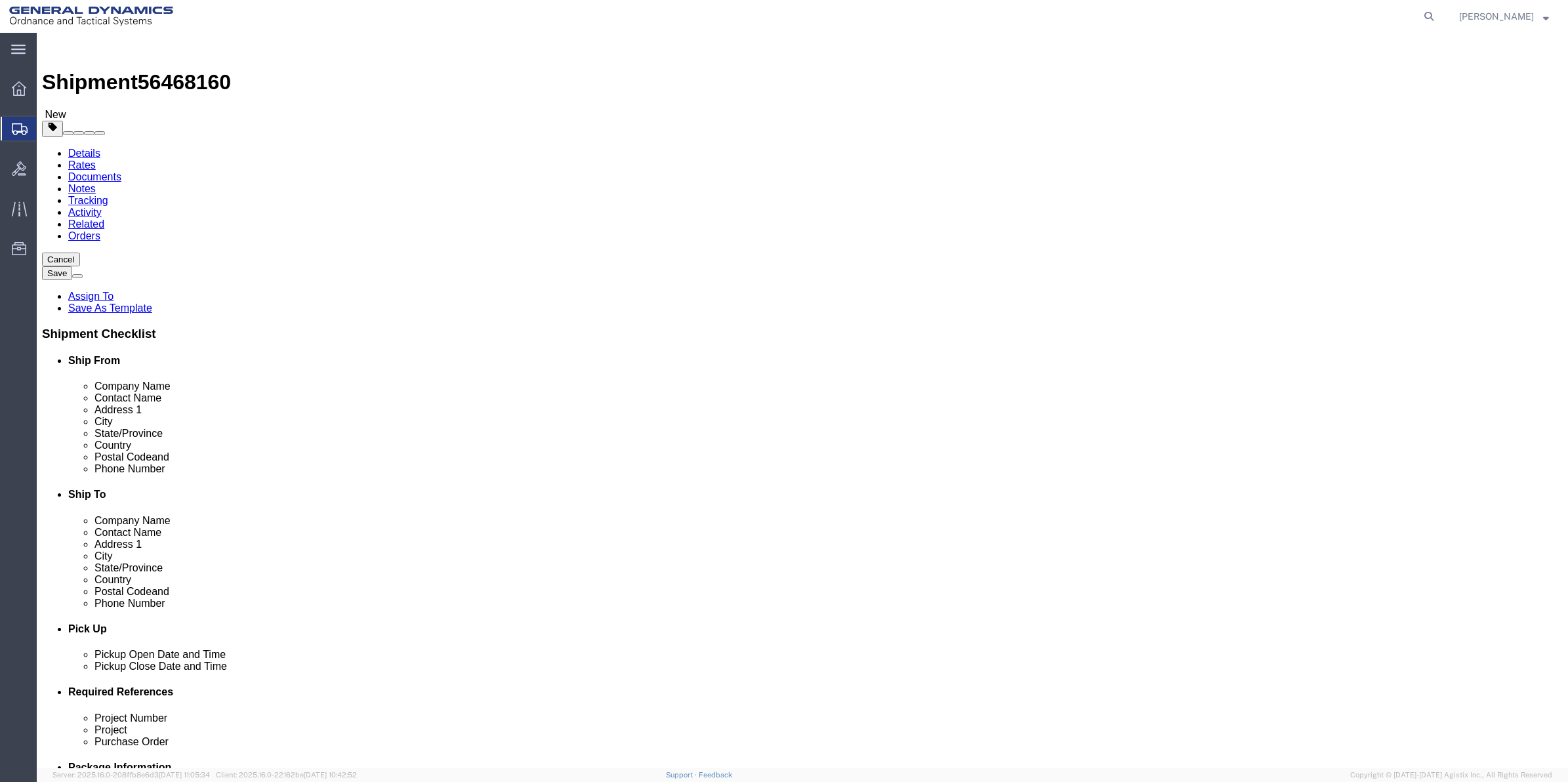
scroll to position [492, 0]
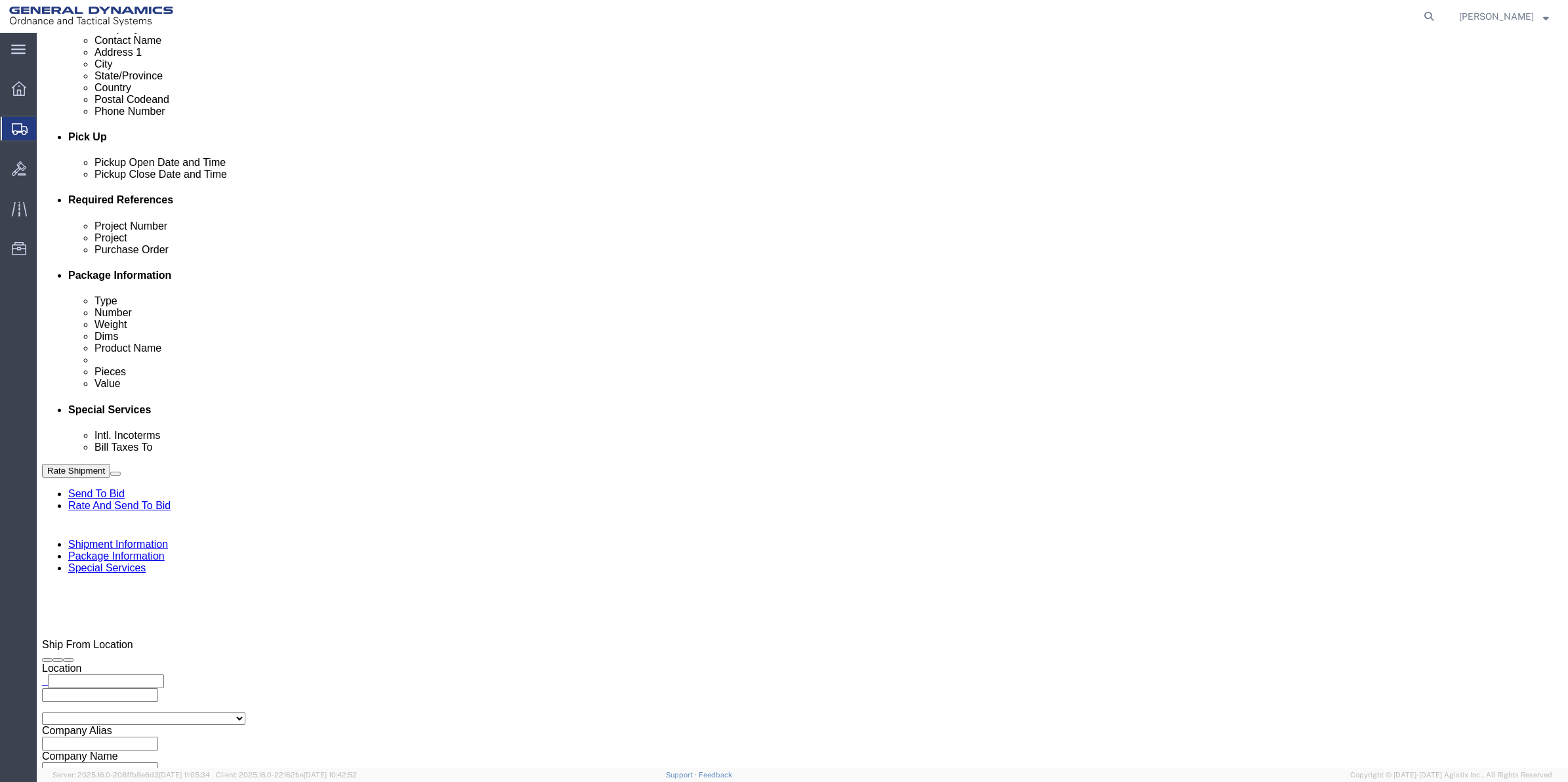
click select "Select Buyer Cost Center Department Operations Number Order Number Sales Person"
select select "DEPARTMENT"
click select "Select Buyer Cost Center Department Operations Number Order Number Sales Person"
drag, startPoint x: 298, startPoint y: 370, endPoint x: 299, endPoint y: 377, distance: 7.1
click select "Select Recipient Account Sender/Shipper Third Party Account"
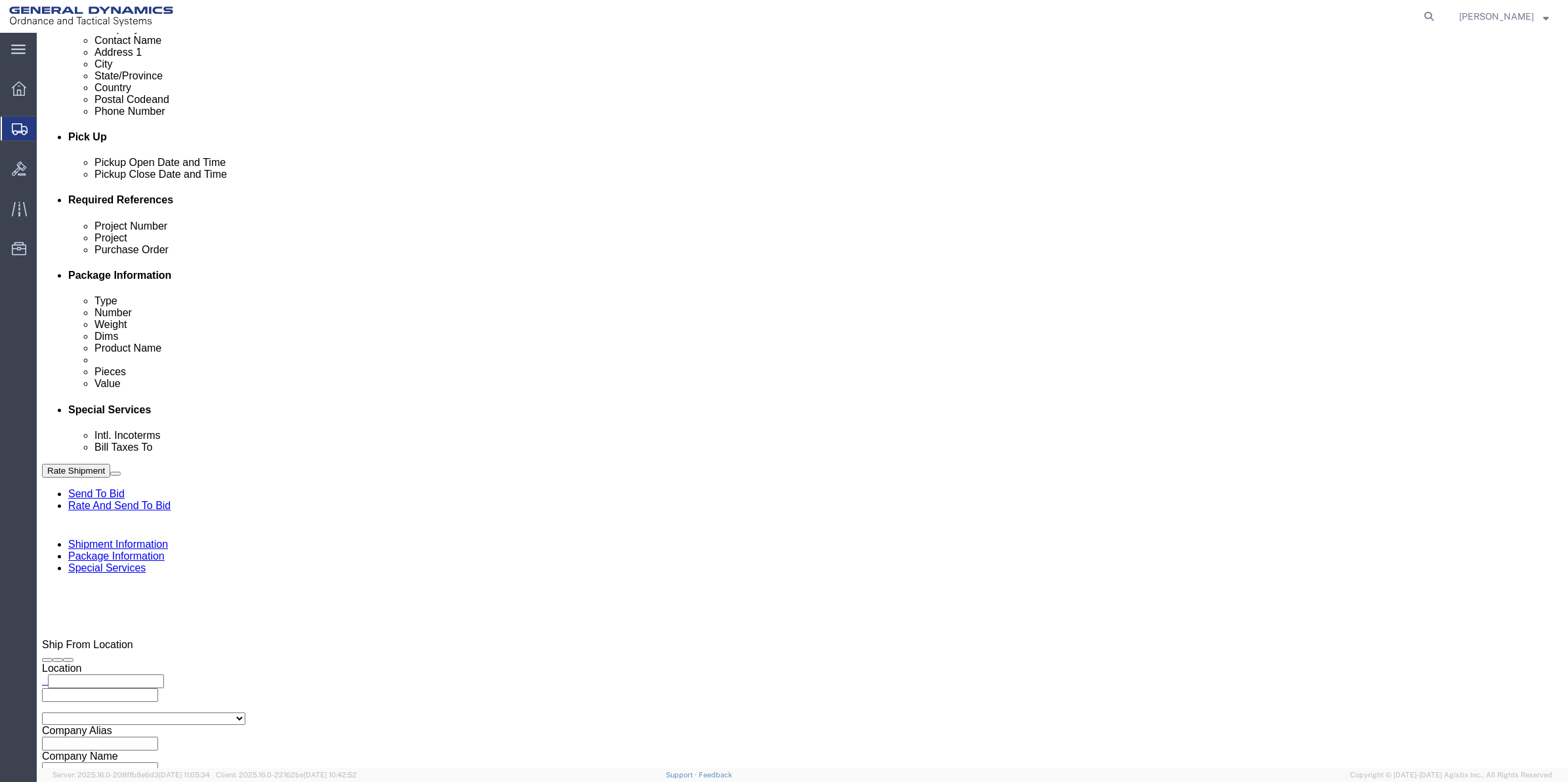
select select "SHIP"
click select "Select Recipient Account Sender/Shipper Third Party Account"
click select "Select [GEOGRAPHIC_DATA] [GEOGRAPHIC_DATA] [GEOGRAPHIC_DATA] [GEOGRAPHIC_DATA] …"
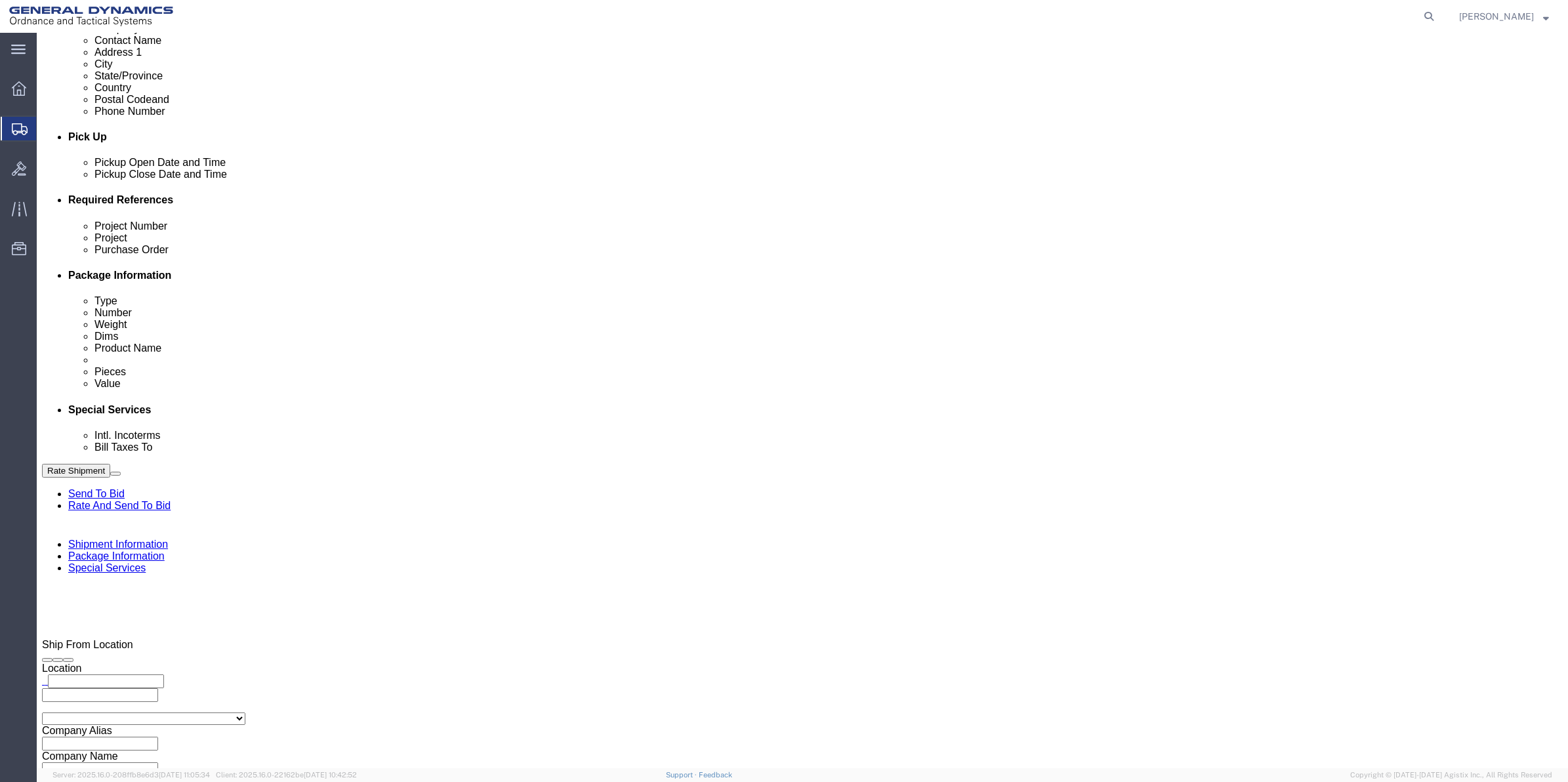
select select "1763983"
click select "Select [GEOGRAPHIC_DATA] [GEOGRAPHIC_DATA] [GEOGRAPHIC_DATA] [GEOGRAPHIC_DATA] …"
click select "Select 10AFM 10GAG 10GAH 10GFL 10GFO 10GIE 10GIS 30MABS St [PERSON_NAME] Program"
select select "214681"
click select "Select 10AFM 10GAG 10GAH 10GFL 10GFO 10GIE 10GIS 30MABS St [PERSON_NAME] Program"
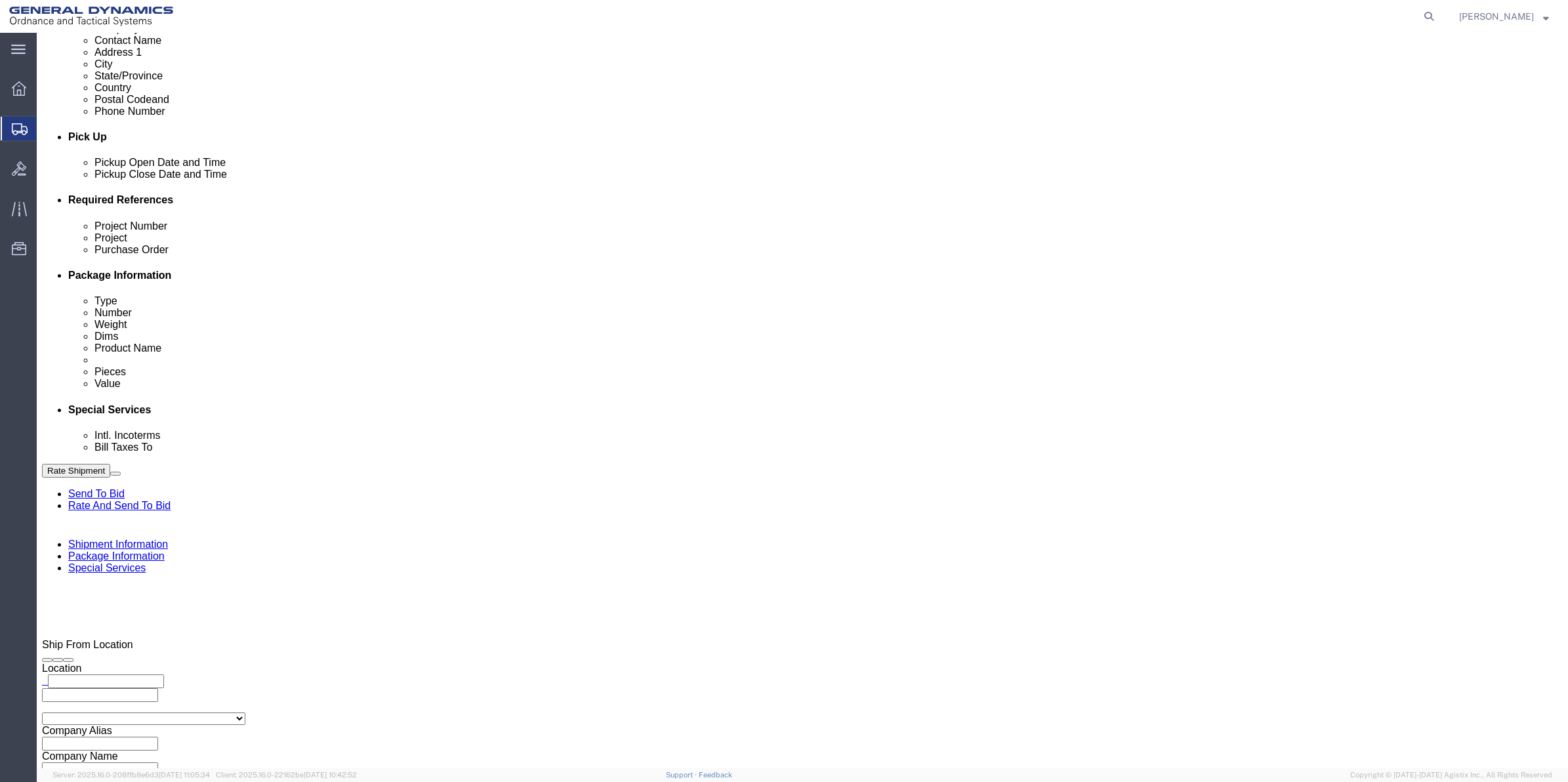
click button "Rate Shipment"
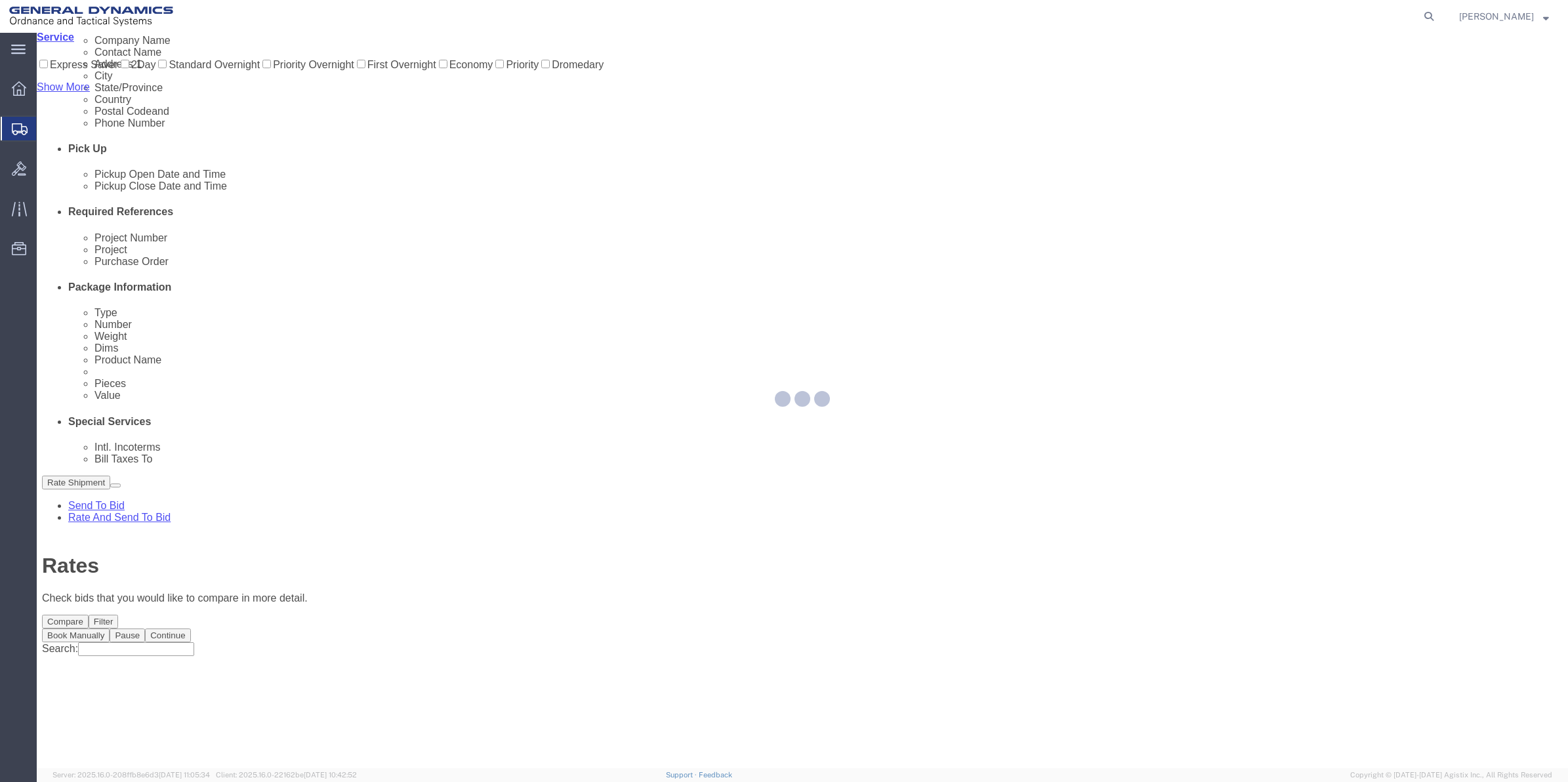
scroll to position [0, 0]
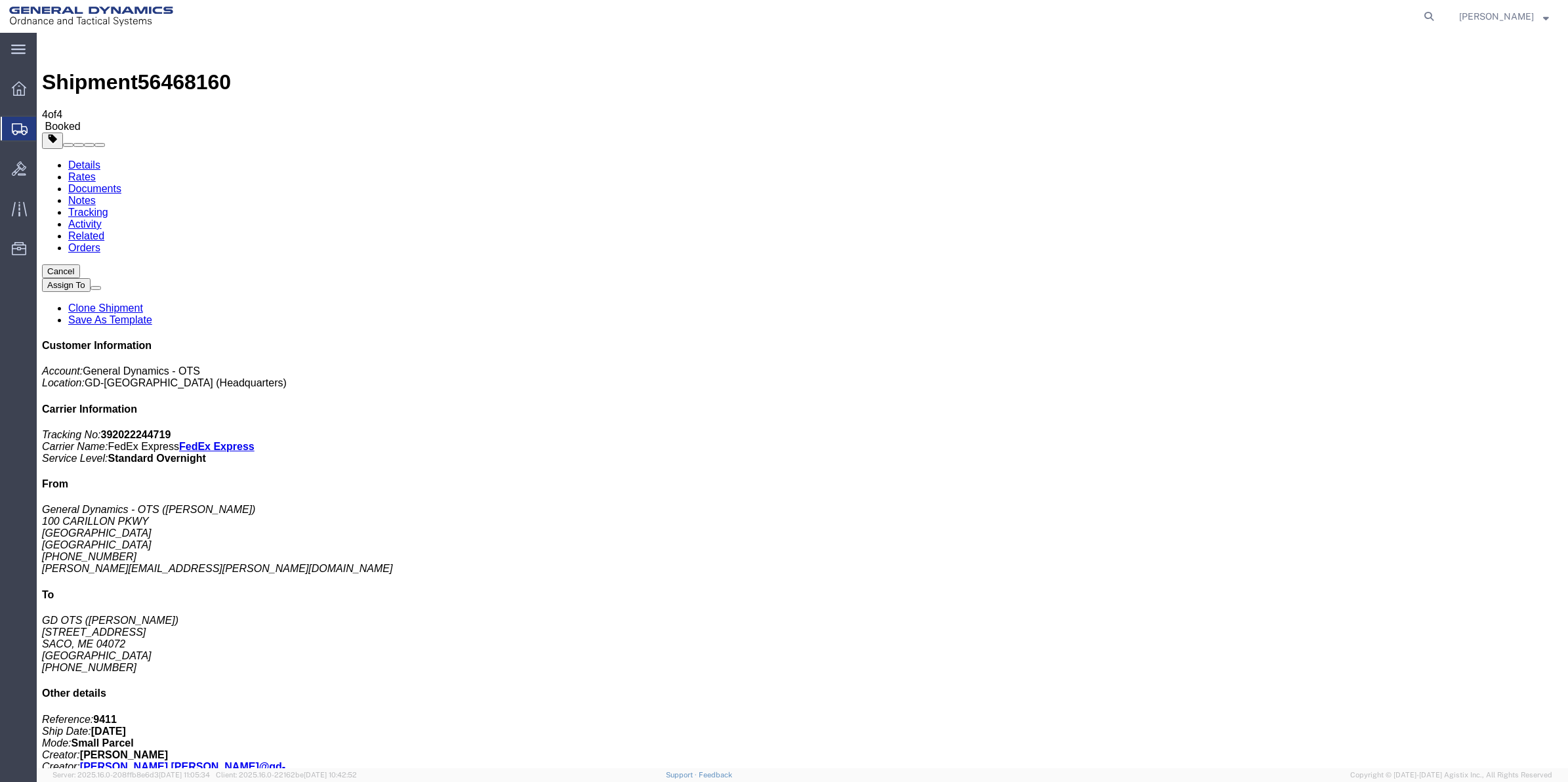
click at [0, 0] on span "Create Shipment" at bounding box center [0, 0] width 0 height 0
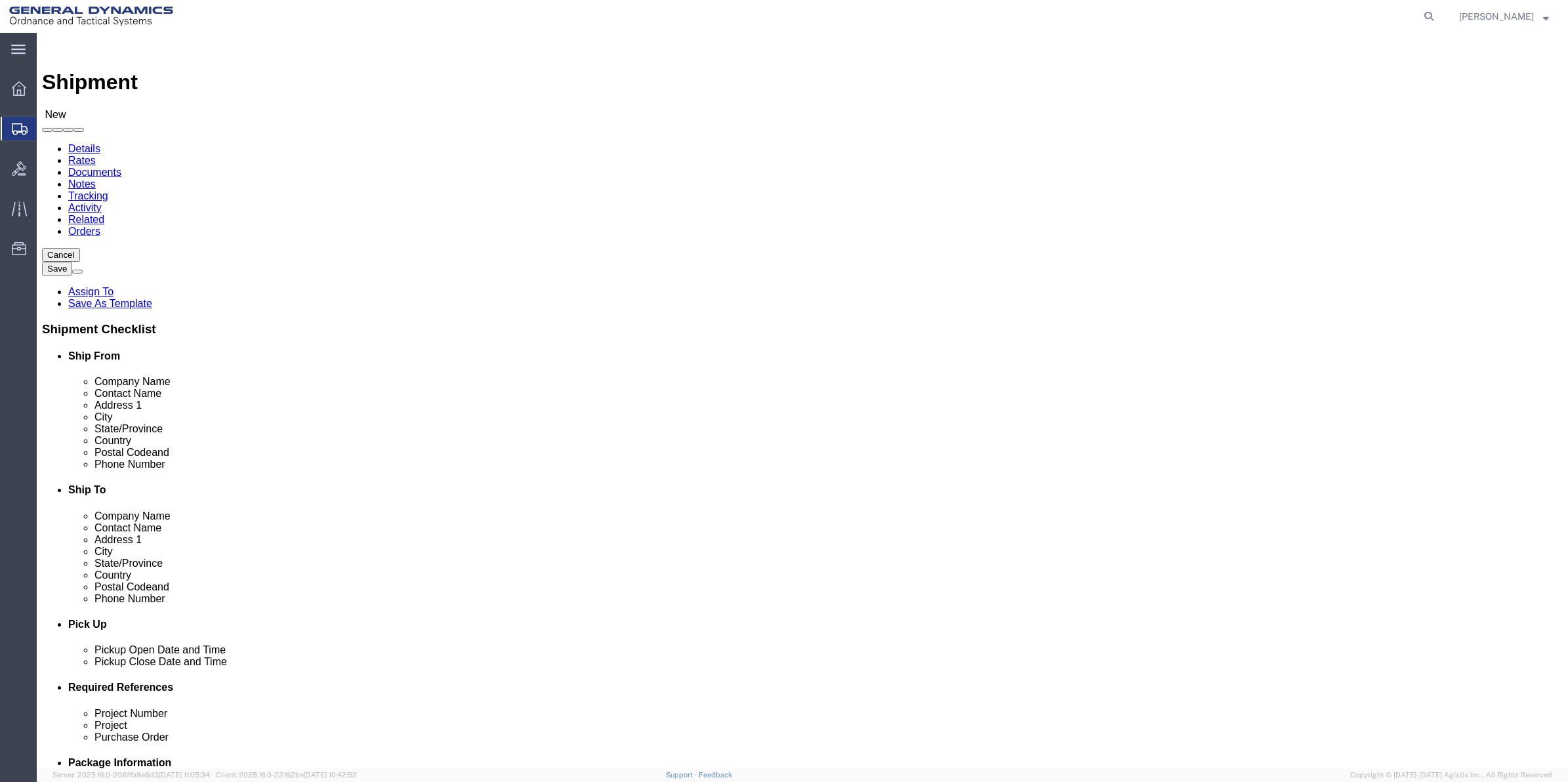
click input "text"
type input "[PERSON_NAME]"
click p "- General Dynamics - OTS - ([PERSON_NAME]) 100 CARILLON, [GEOGRAPHIC_DATA], [GE…"
select select "FL"
type input "[PERSON_NAME]"
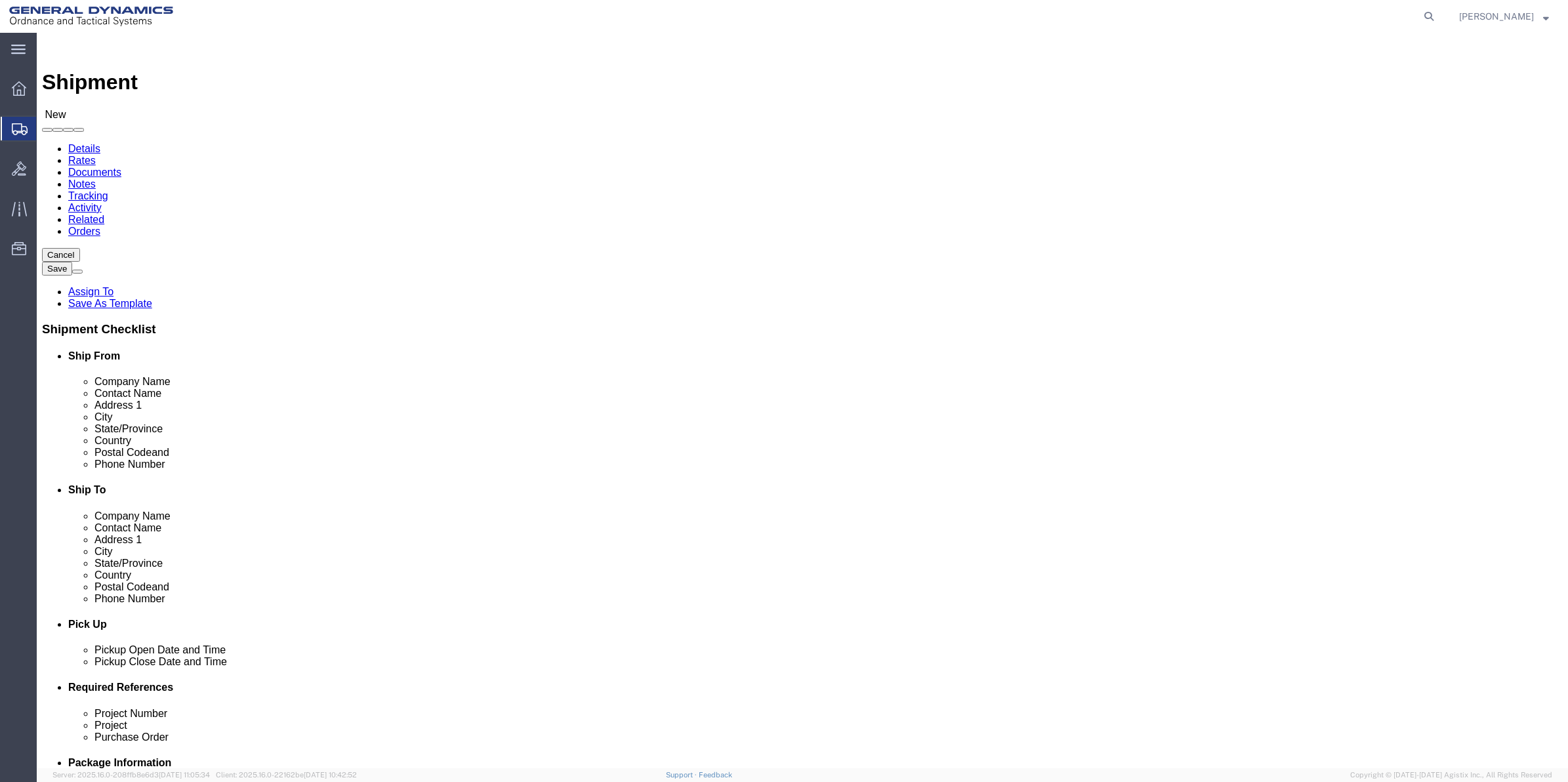
click input "text"
type input "100 CARILLON PKWY"
click input "text"
type input "[PERSON_NAME]"
click input "text"
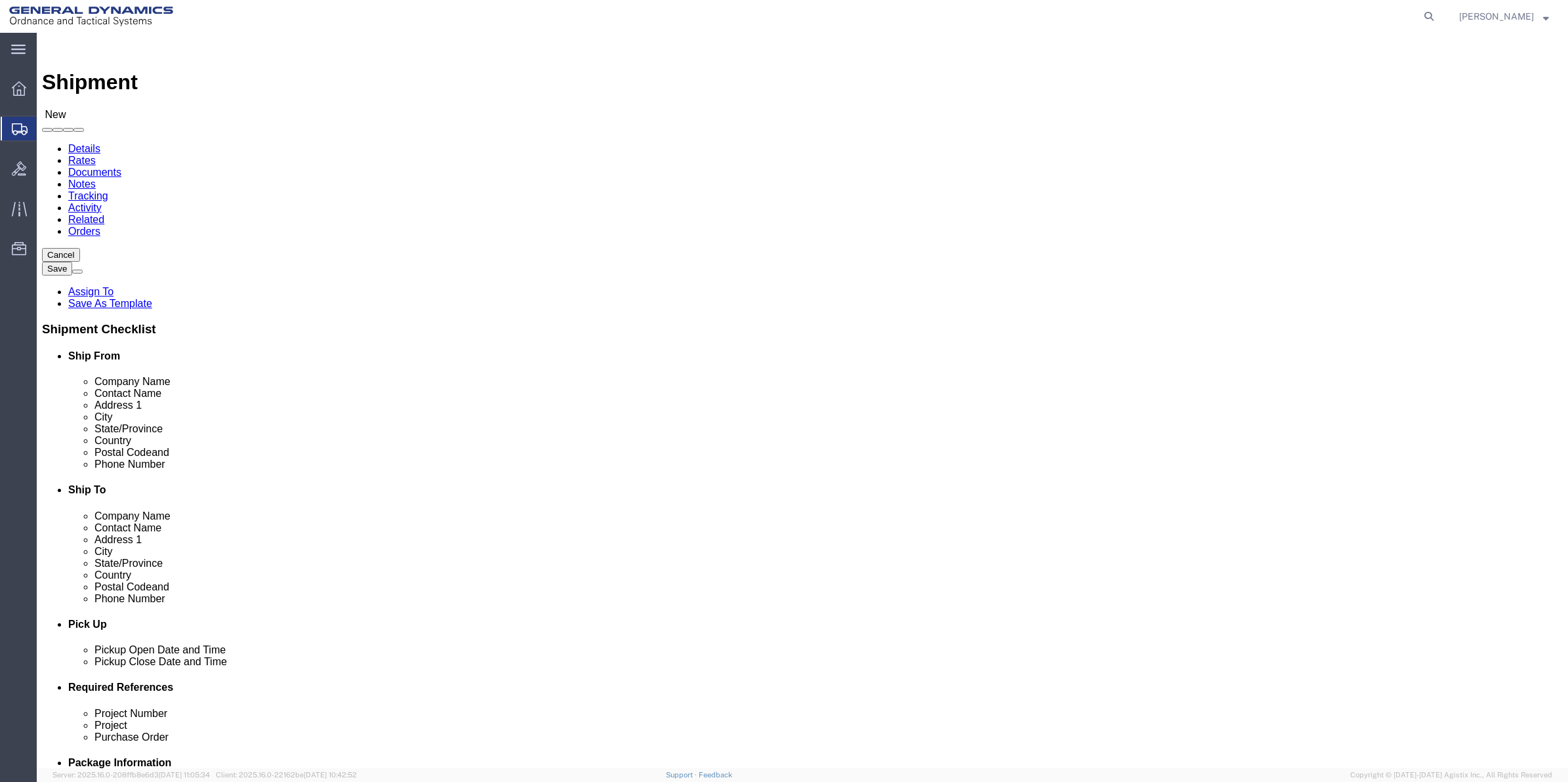
type input "[PERSON_NAME]"
click p "- GD OTS - ([PERSON_NAME]) [STREET_ADDRESS]"
select select "IL"
type input "[PERSON_NAME]"
drag, startPoint x: 948, startPoint y: 264, endPoint x: 739, endPoint y: 278, distance: 209.5
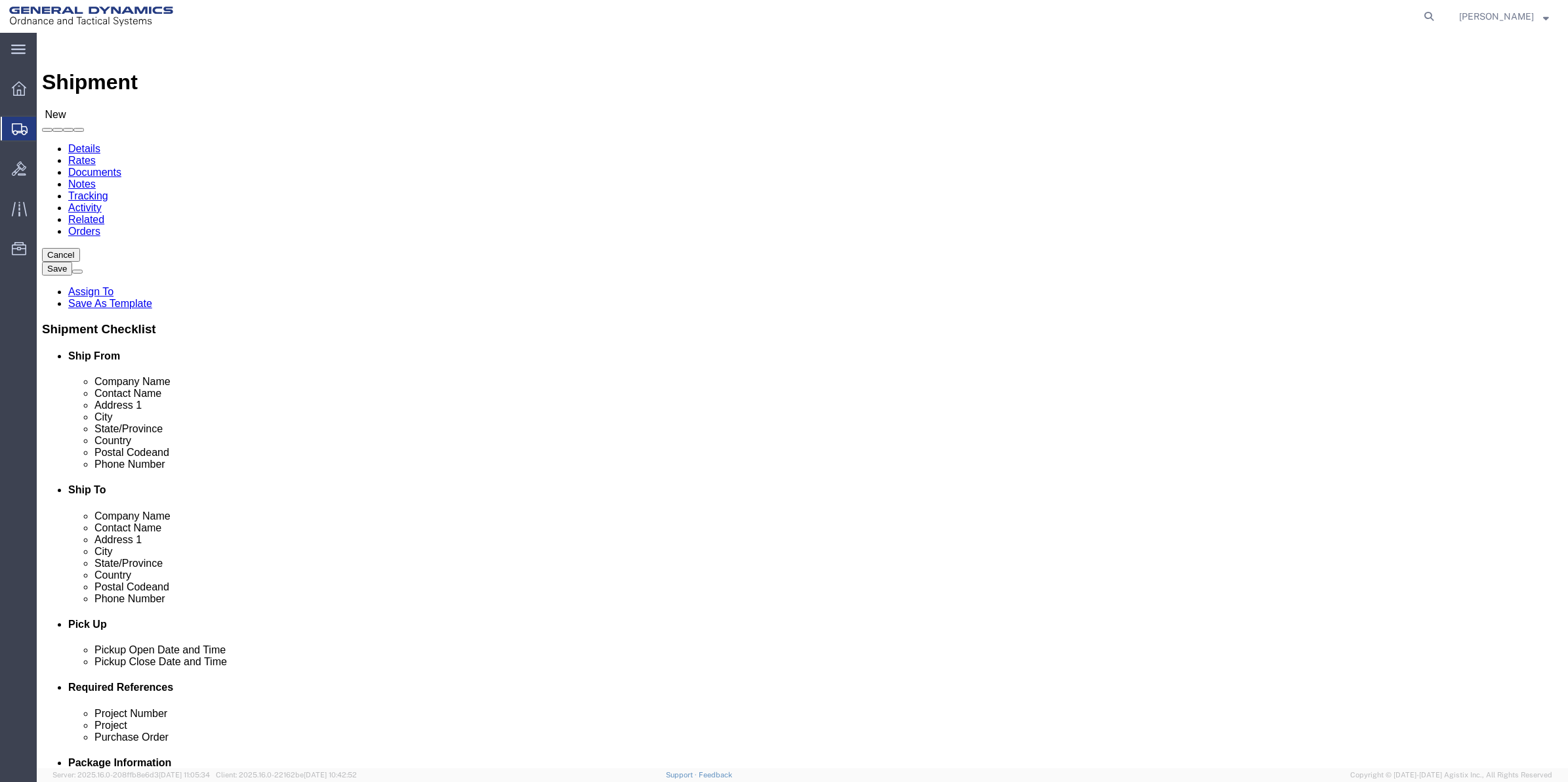
click div "Contact Name [PERSON_NAME]"
type input "[PERSON_NAME]"
drag, startPoint x: 327, startPoint y: 441, endPoint x: 146, endPoint y: 446, distance: 181.1
click div "Phone Number"
type input "[PHONE_NUMBER]"
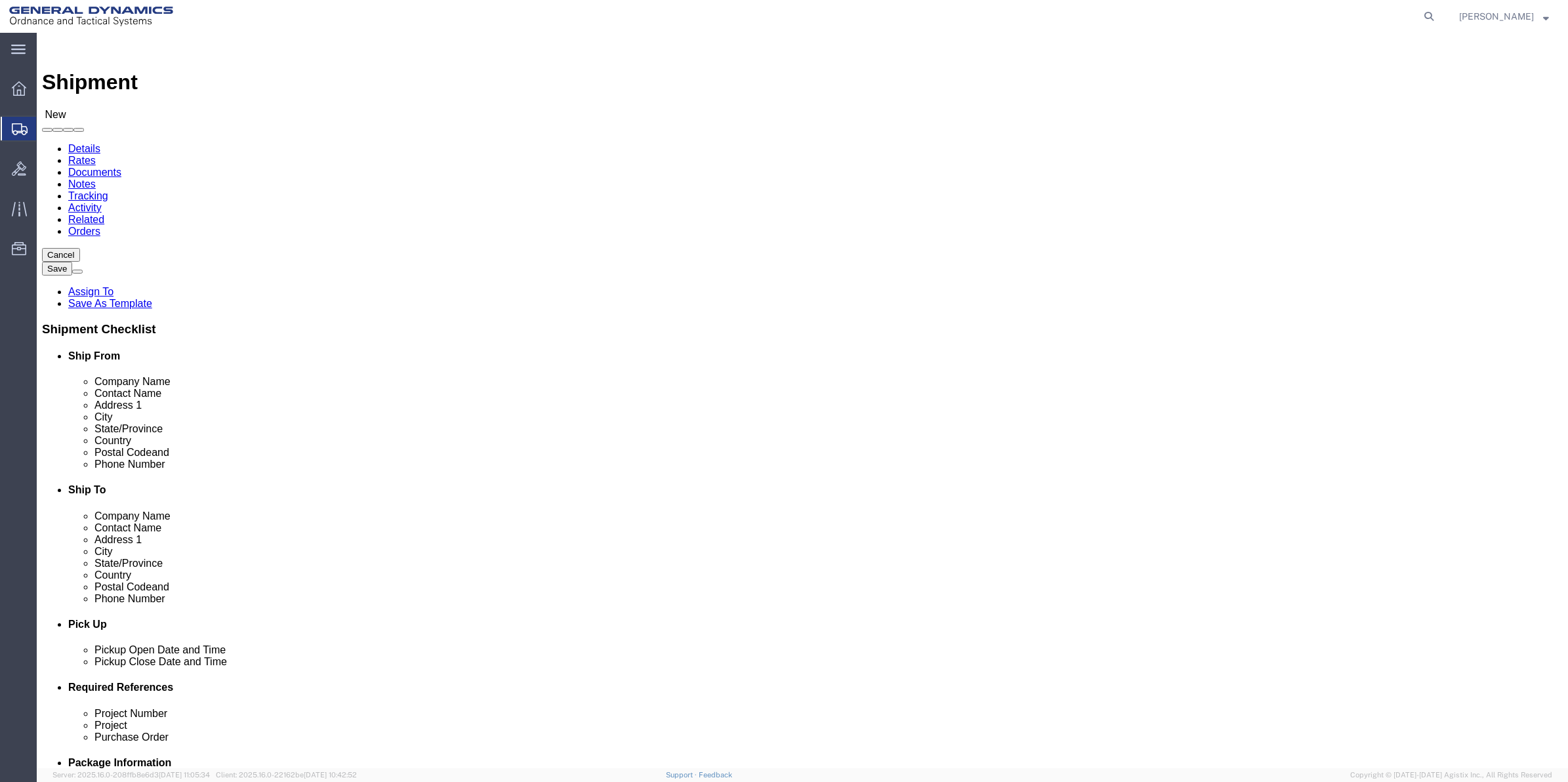
drag, startPoint x: 898, startPoint y: 444, endPoint x: 916, endPoint y: 392, distance: 55.0
click input "text"
paste input "[PHONE_NUMBER]"
type input "[PHONE_NUMBER]"
drag, startPoint x: 1201, startPoint y: 153, endPoint x: 588, endPoint y: 171, distance: 613.3
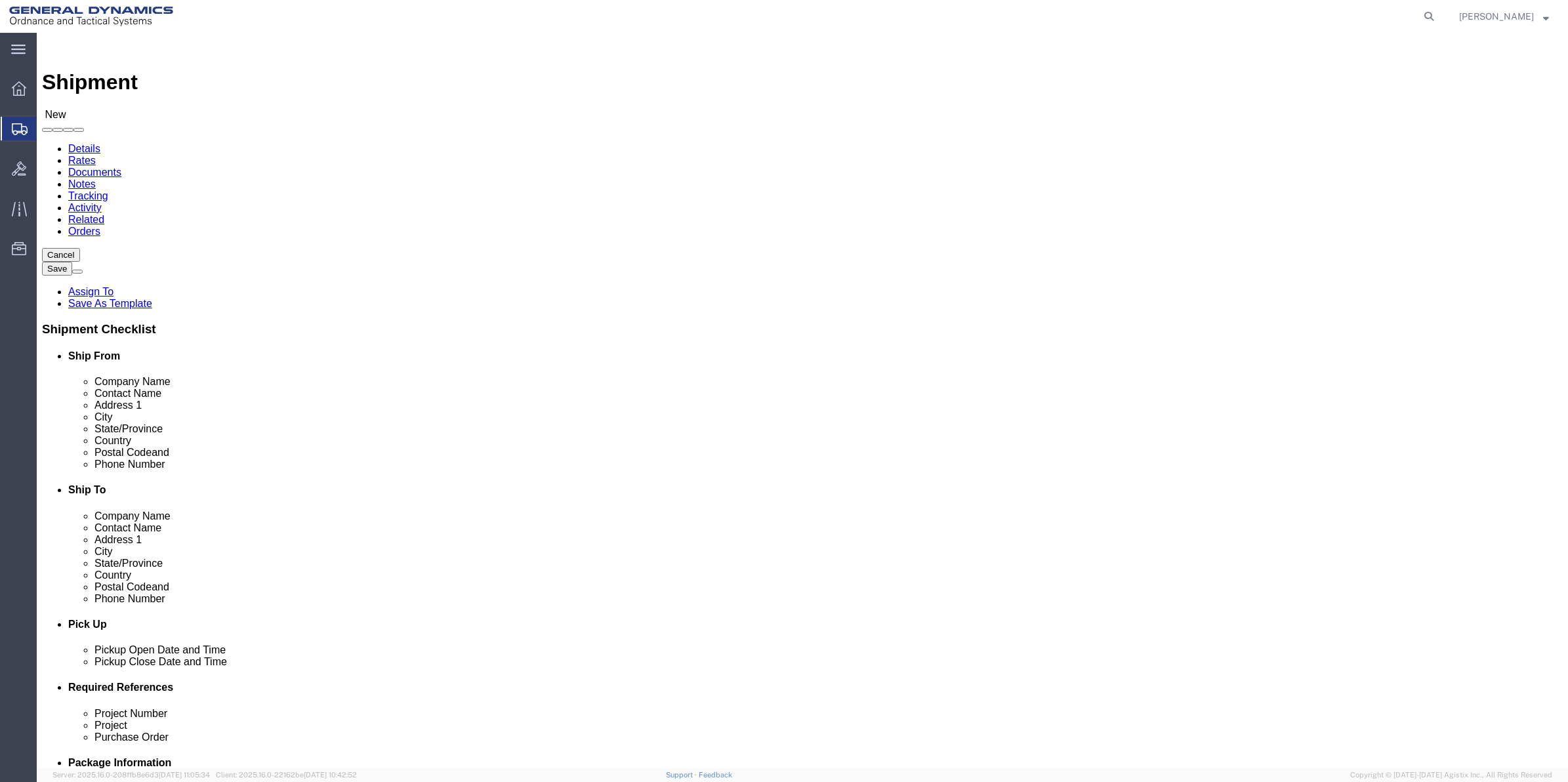
click span
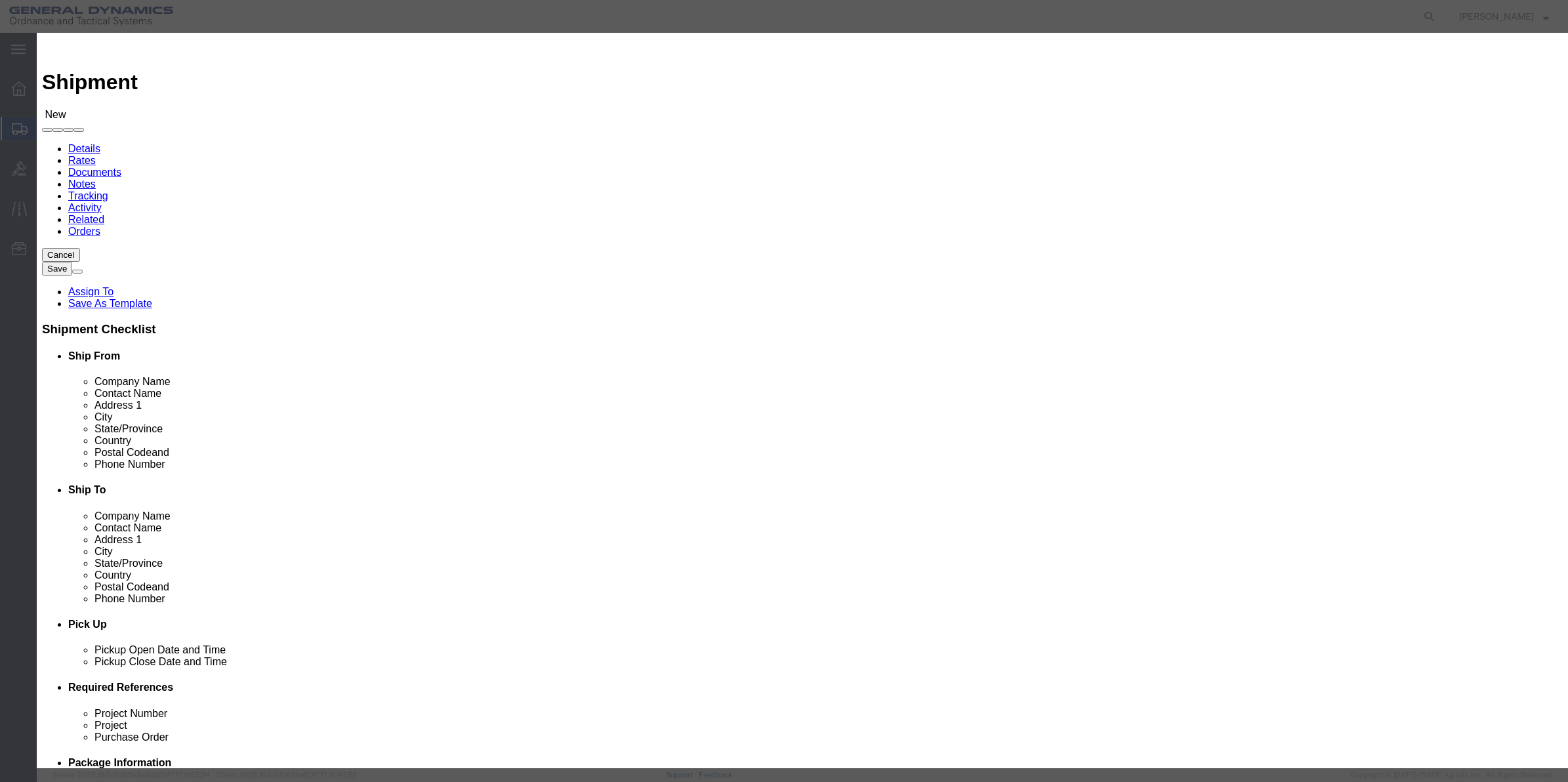
click input "checkbox"
checkbox input "true"
click button "Save"
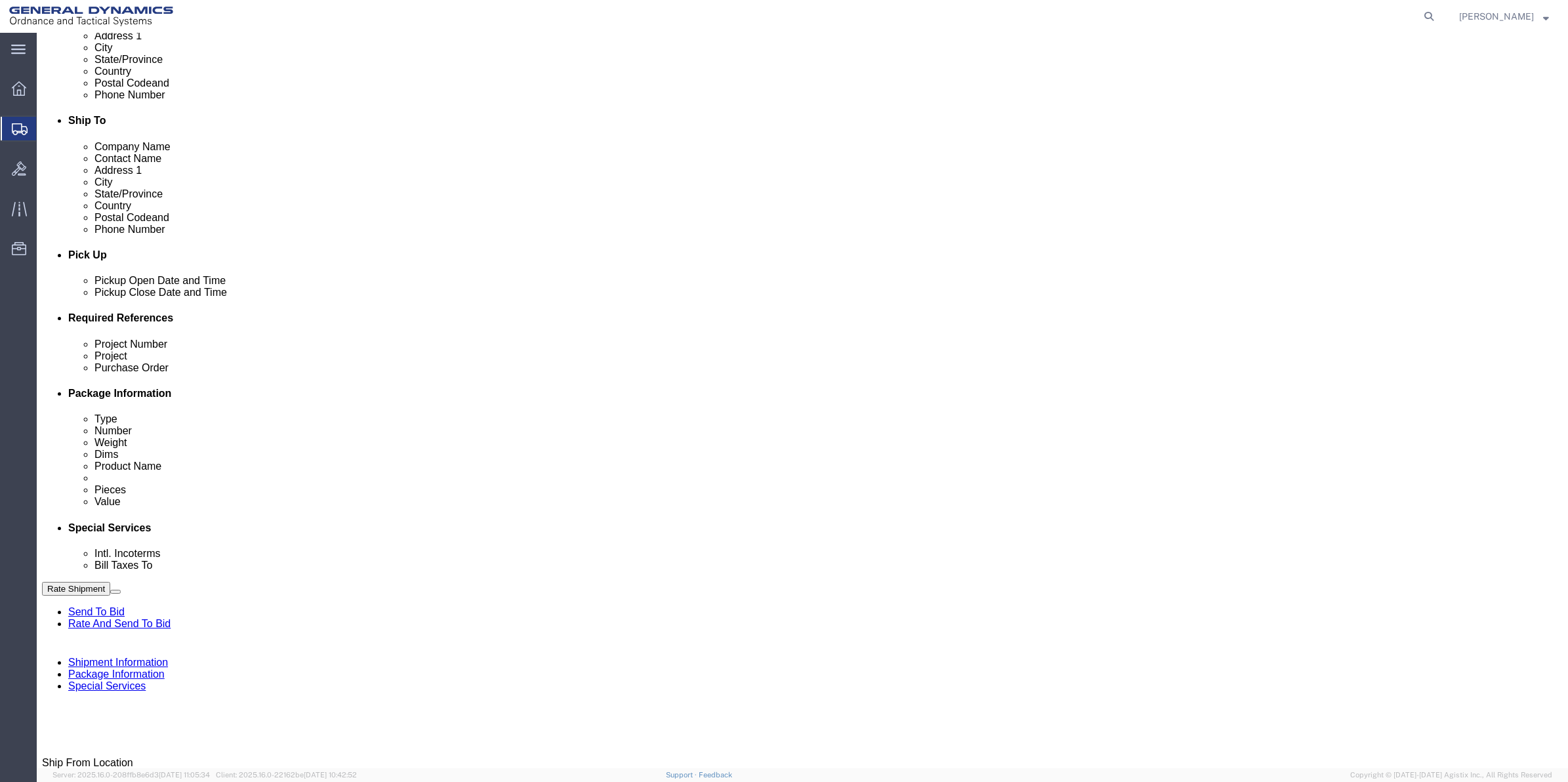
scroll to position [394, 0]
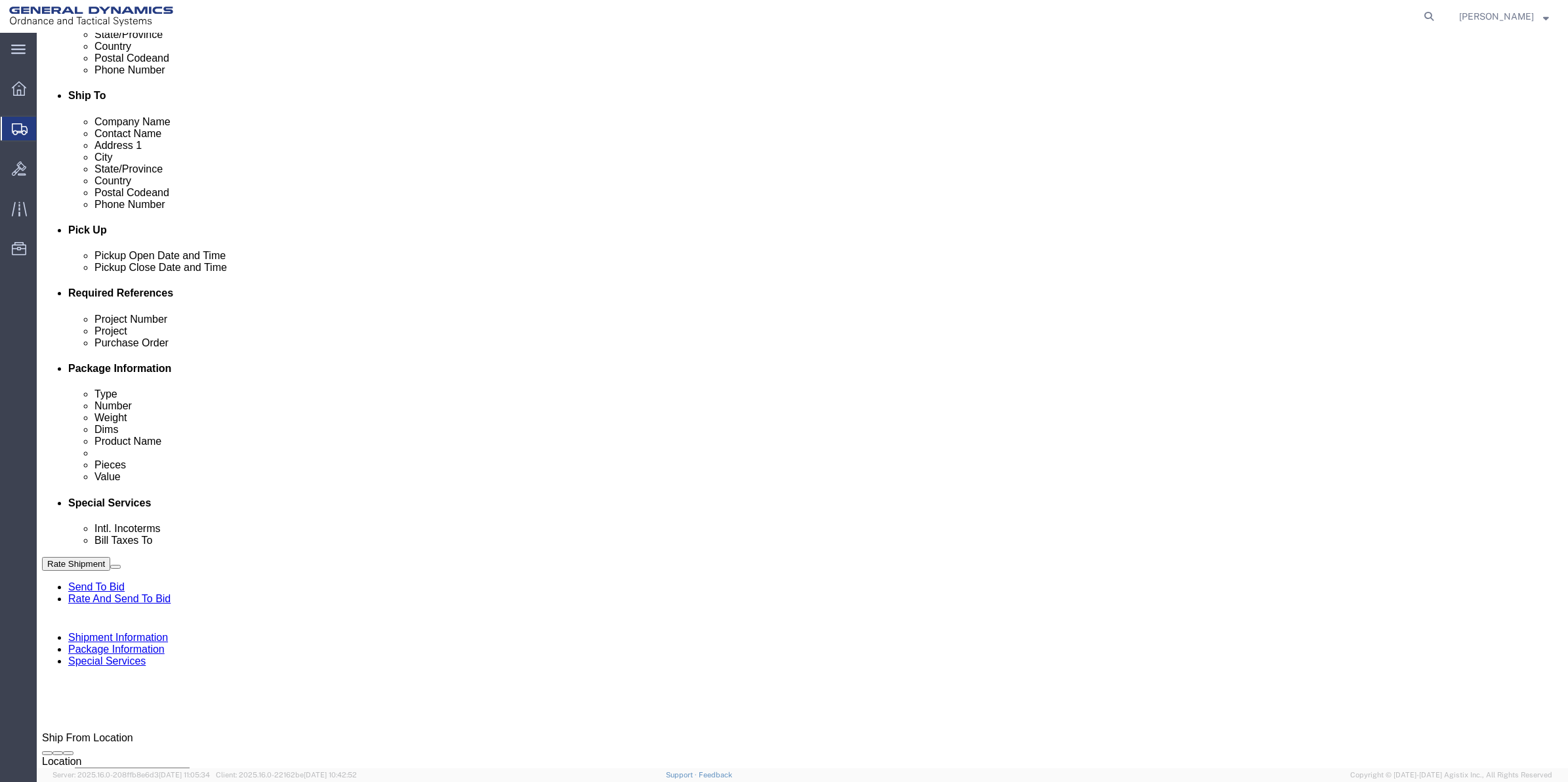
click button "Add reference"
click input "text"
type input "9411"
click input "text"
paste input "9411"
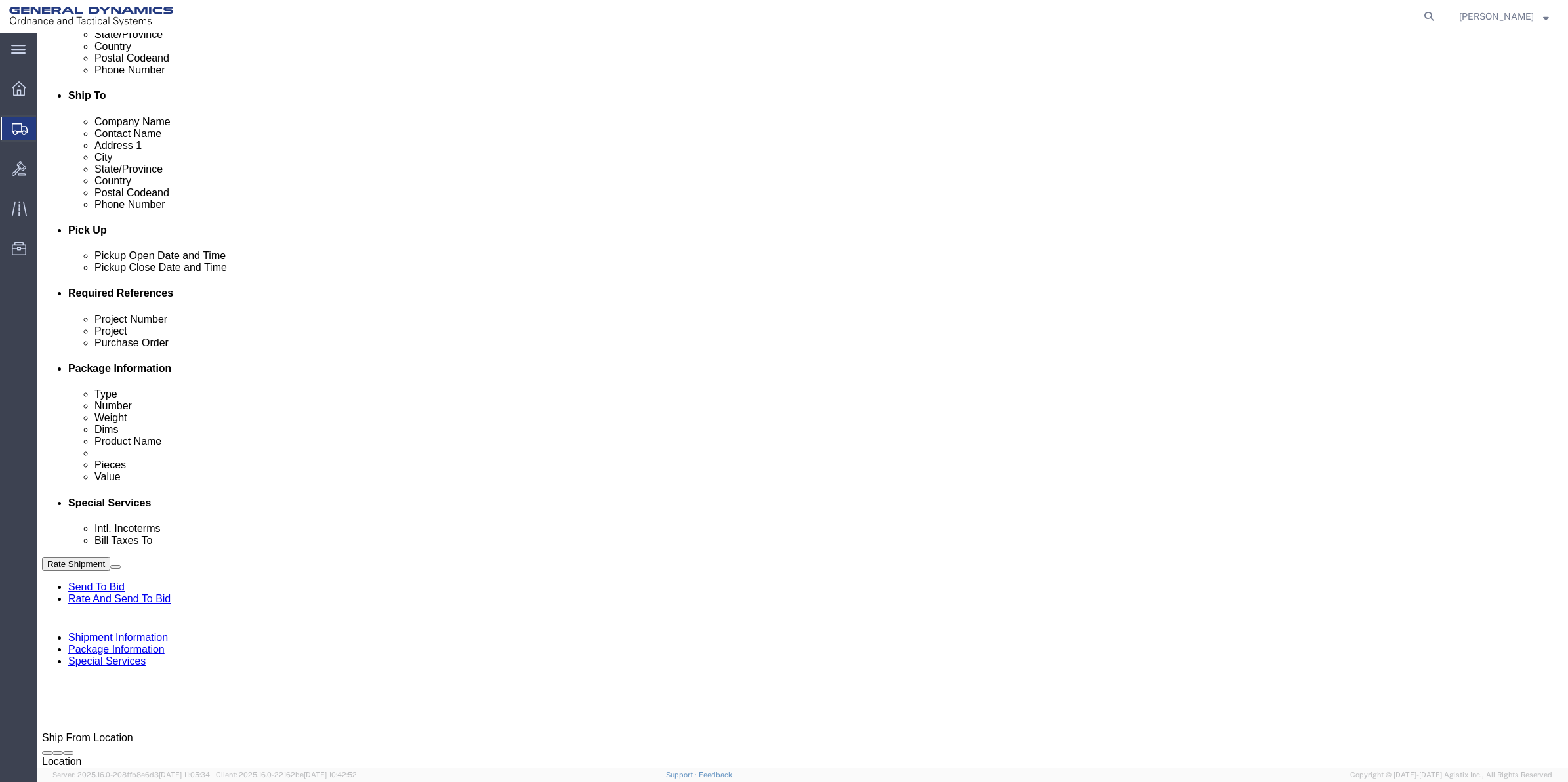
type input "9411"
click input "text"
paste input "9411"
type input "9411"
drag, startPoint x: 237, startPoint y: 443, endPoint x: 193, endPoint y: 443, distance: 44.0
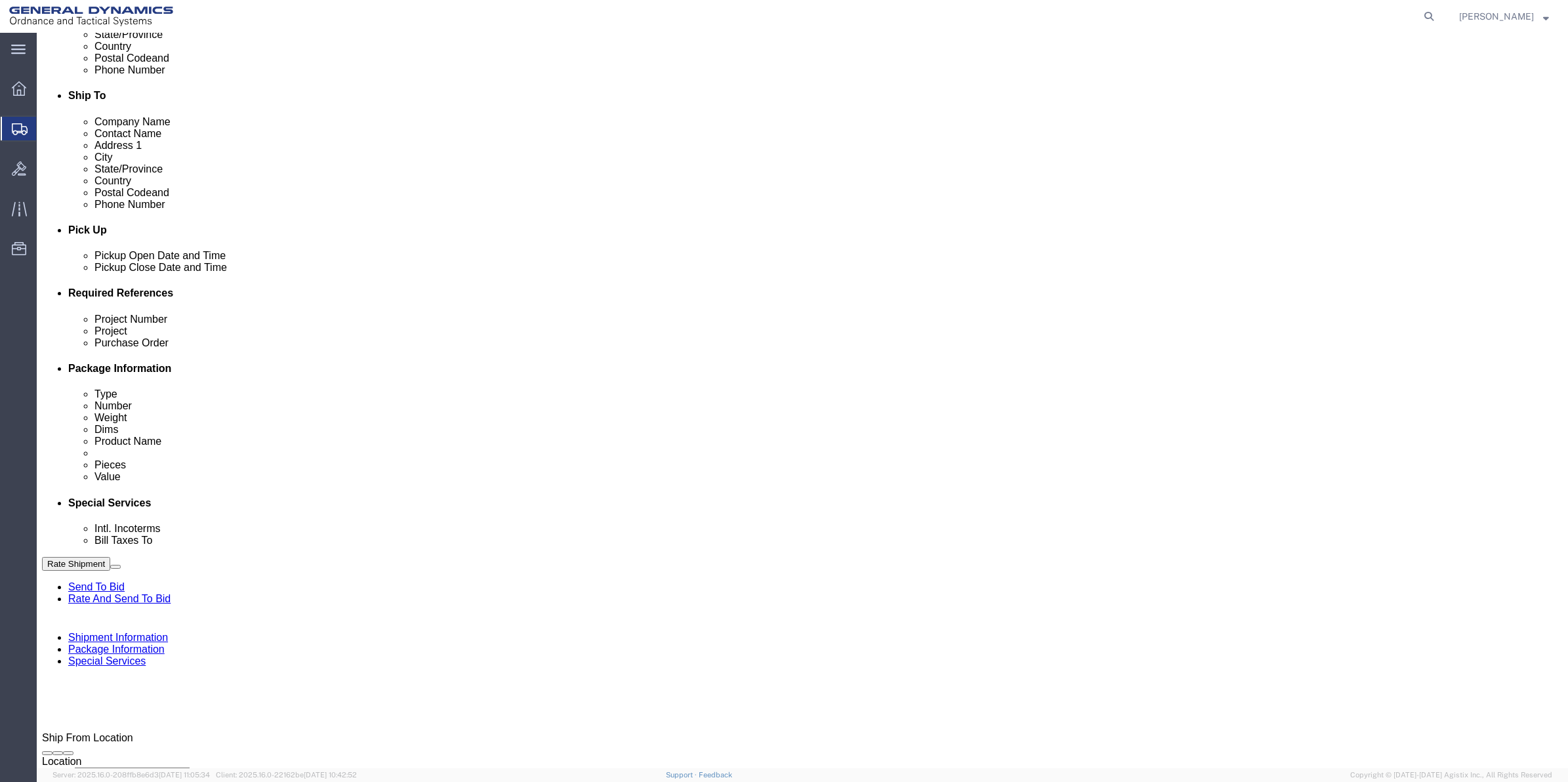
click input "text"
paste input "9411"
type input "9411"
click select "Select Account Type Activity ID Airline Appointment Number ASN Batch Request # …"
select select "DEPT"
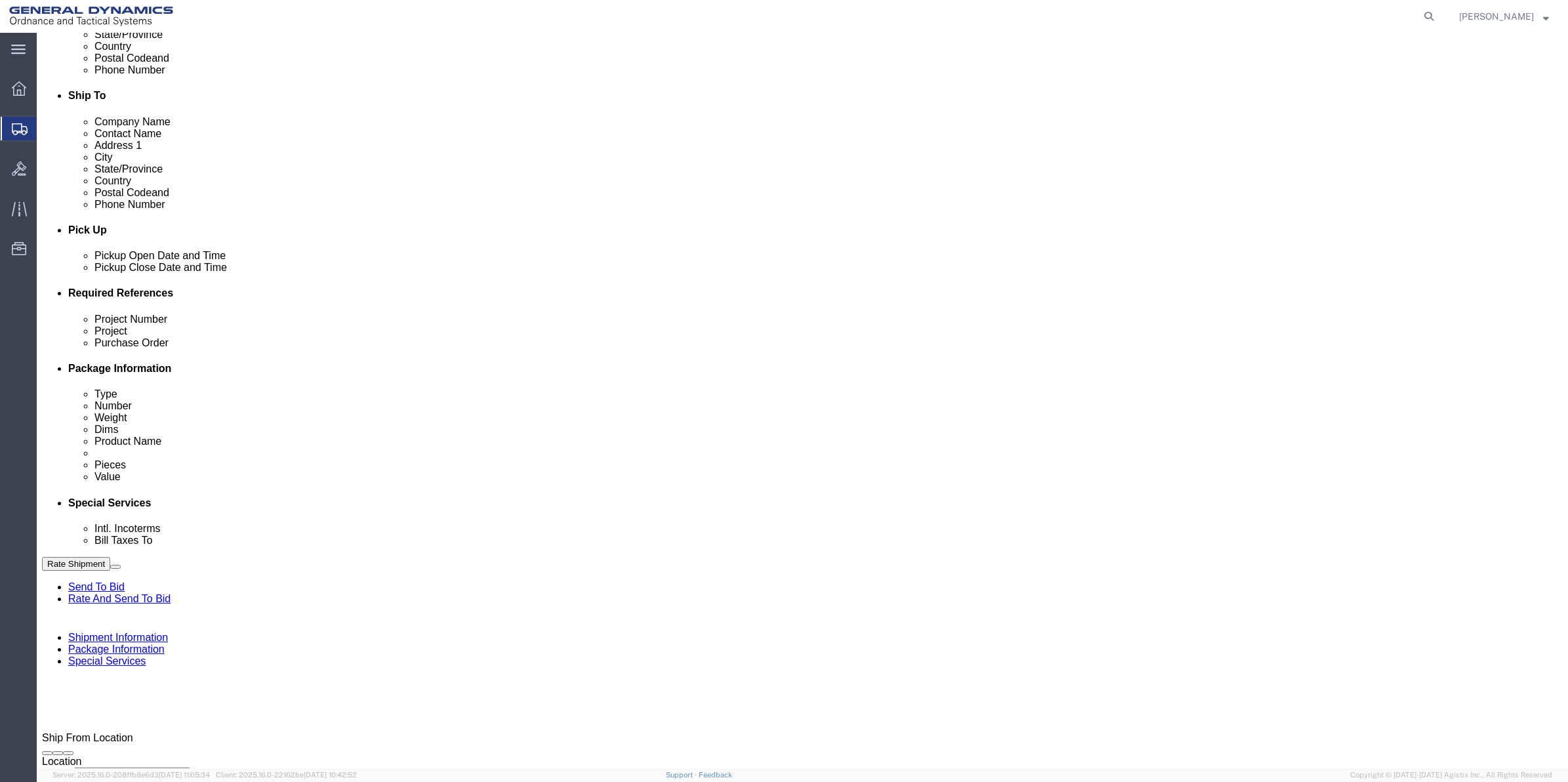
click select "Select Account Type Activity ID Airline Appointment Number ASN Batch Request # …"
click link "Package Information"
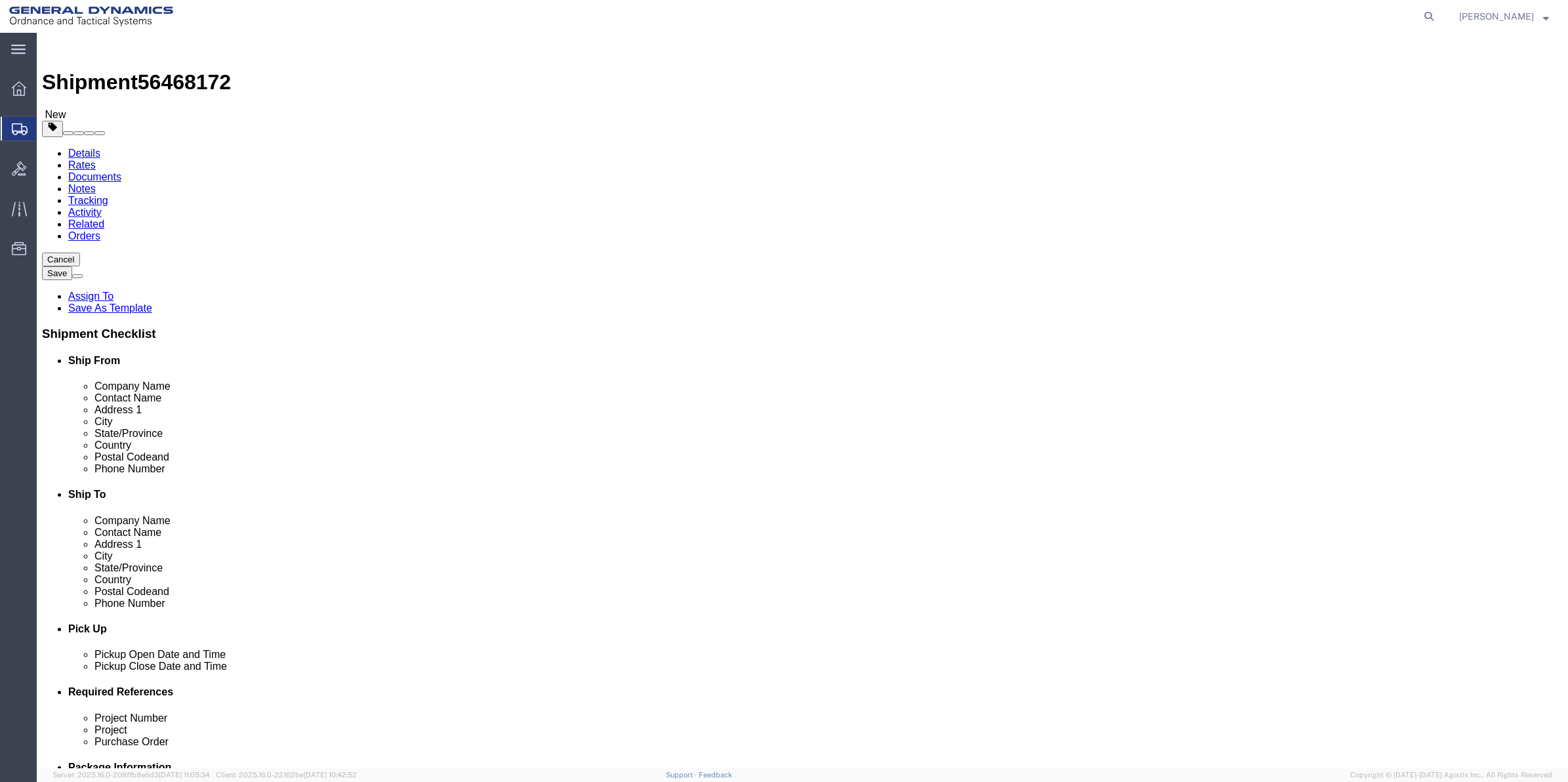
click select "Select Bale(s) Basket(s) Bolt(s) Bottle(s) Buckets Bulk Bundle(s) Can(s) Cardbo…"
select select "ENV"
click select "Select Bale(s) Basket(s) Bolt(s) Bottle(s) Buckets Bulk Bundle(s) Can(s) Cardbo…"
type input "9.50"
type input "12.50"
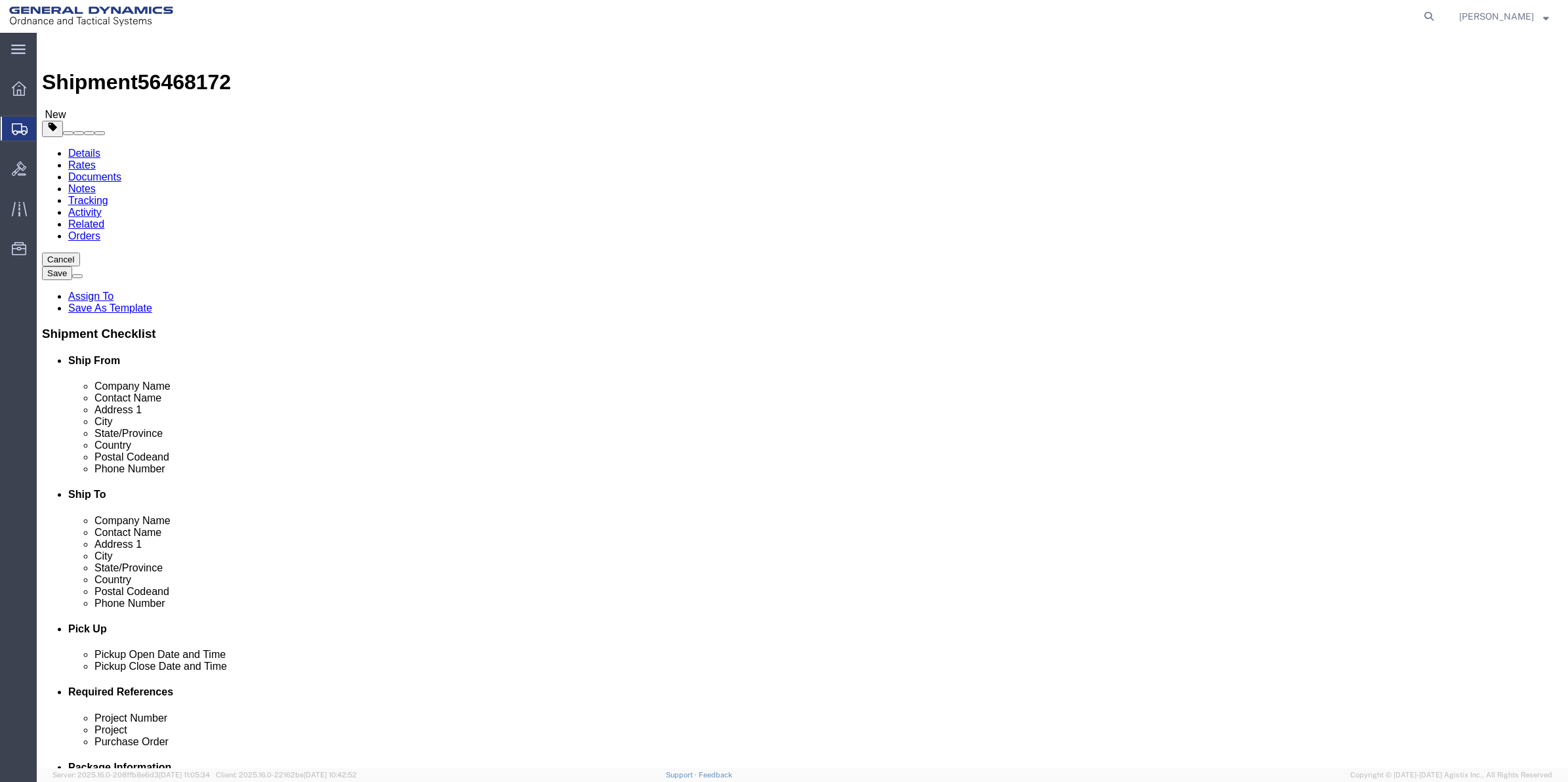
type input "0.25"
type input "1"
click link "Add Content"
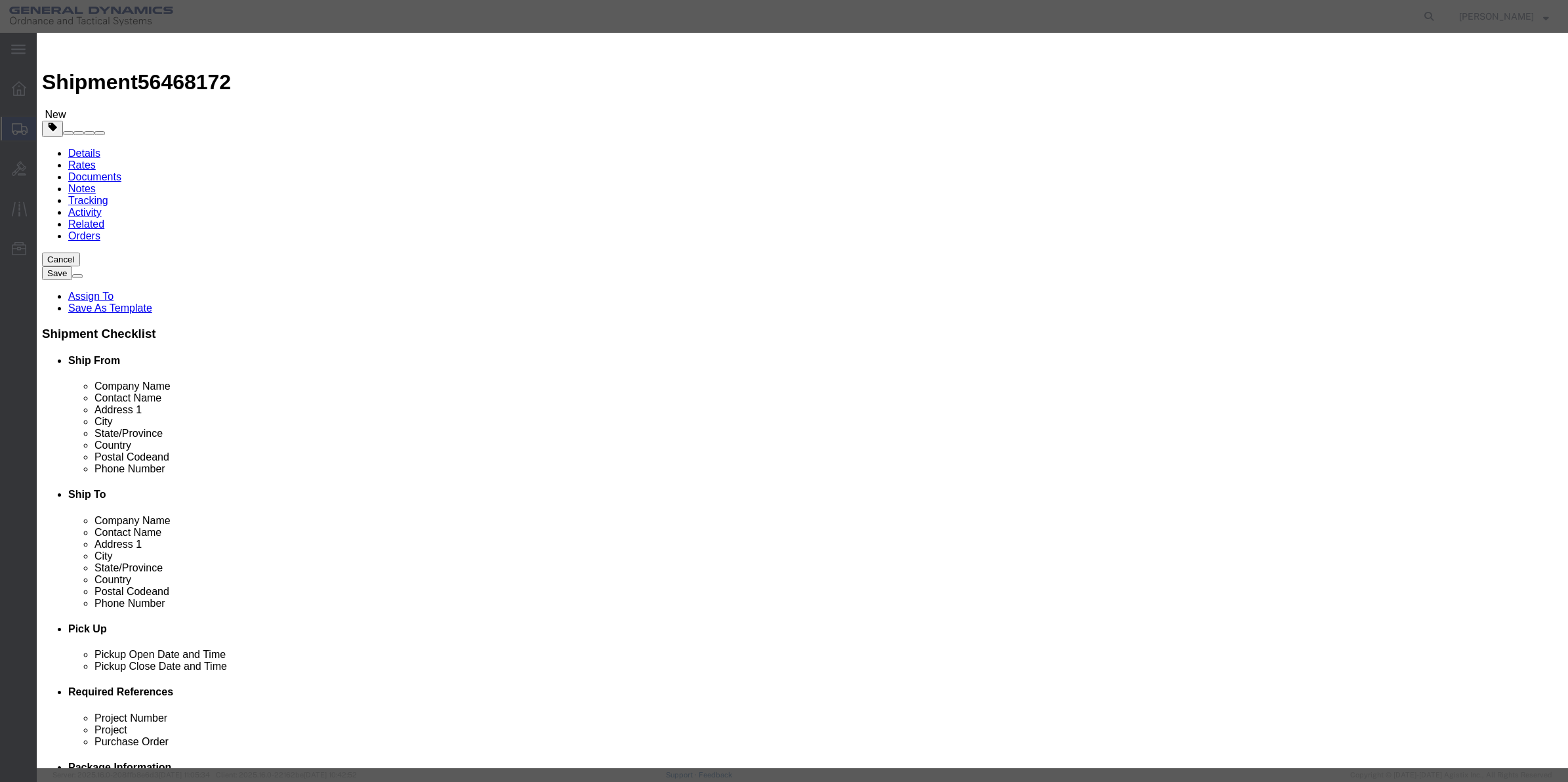
click div "Commodity library"
click input "text"
type input "misc"
type input "100"
select select "US"
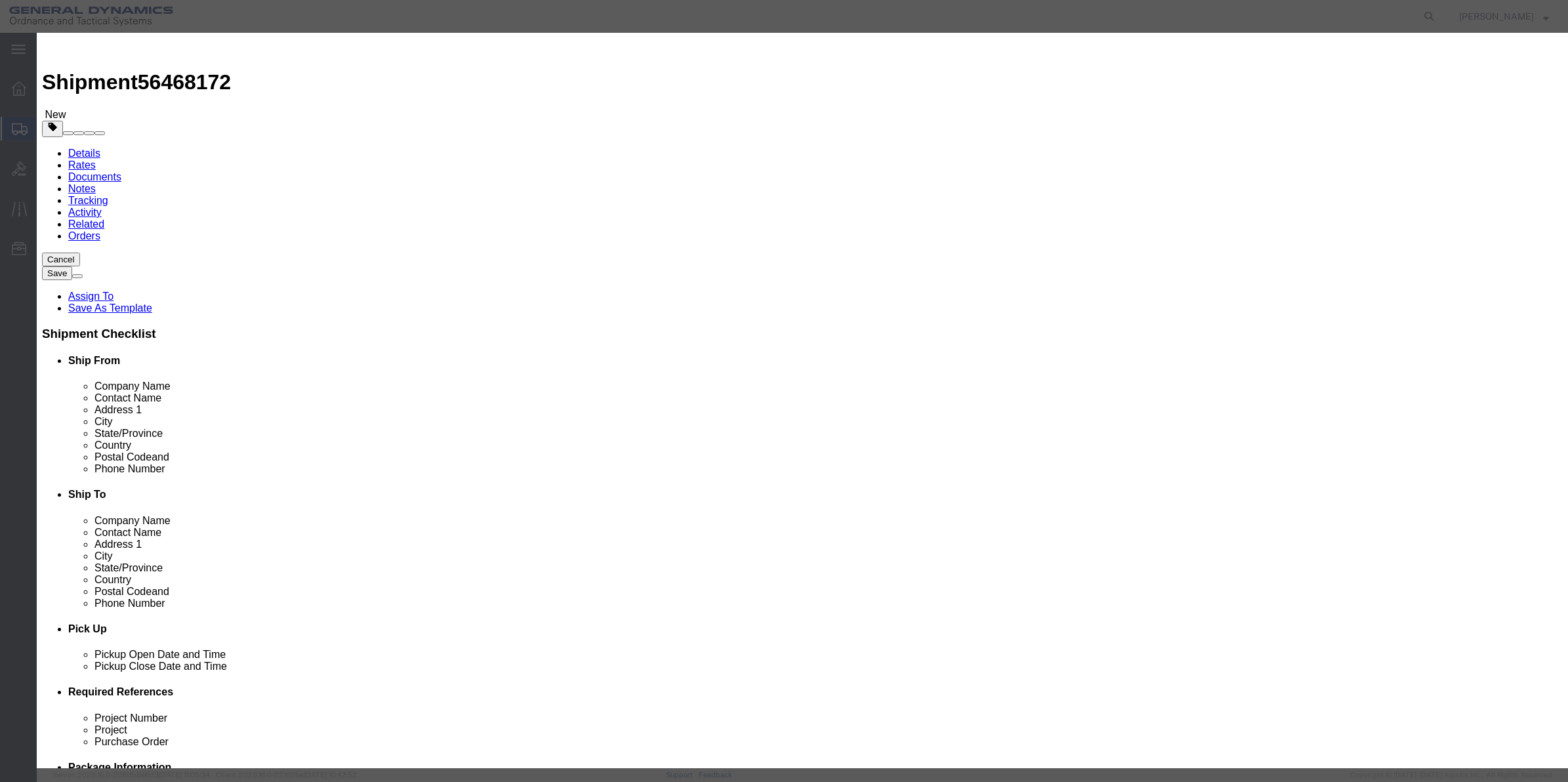
click input "0"
type input "01"
click select "Select 50 55 60 65 70 85 92.5 100 125 175 250 300 400"
select select "70"
click select "Select 50 55 60 65 70 85 92.5 100 125 175 250 300 400"
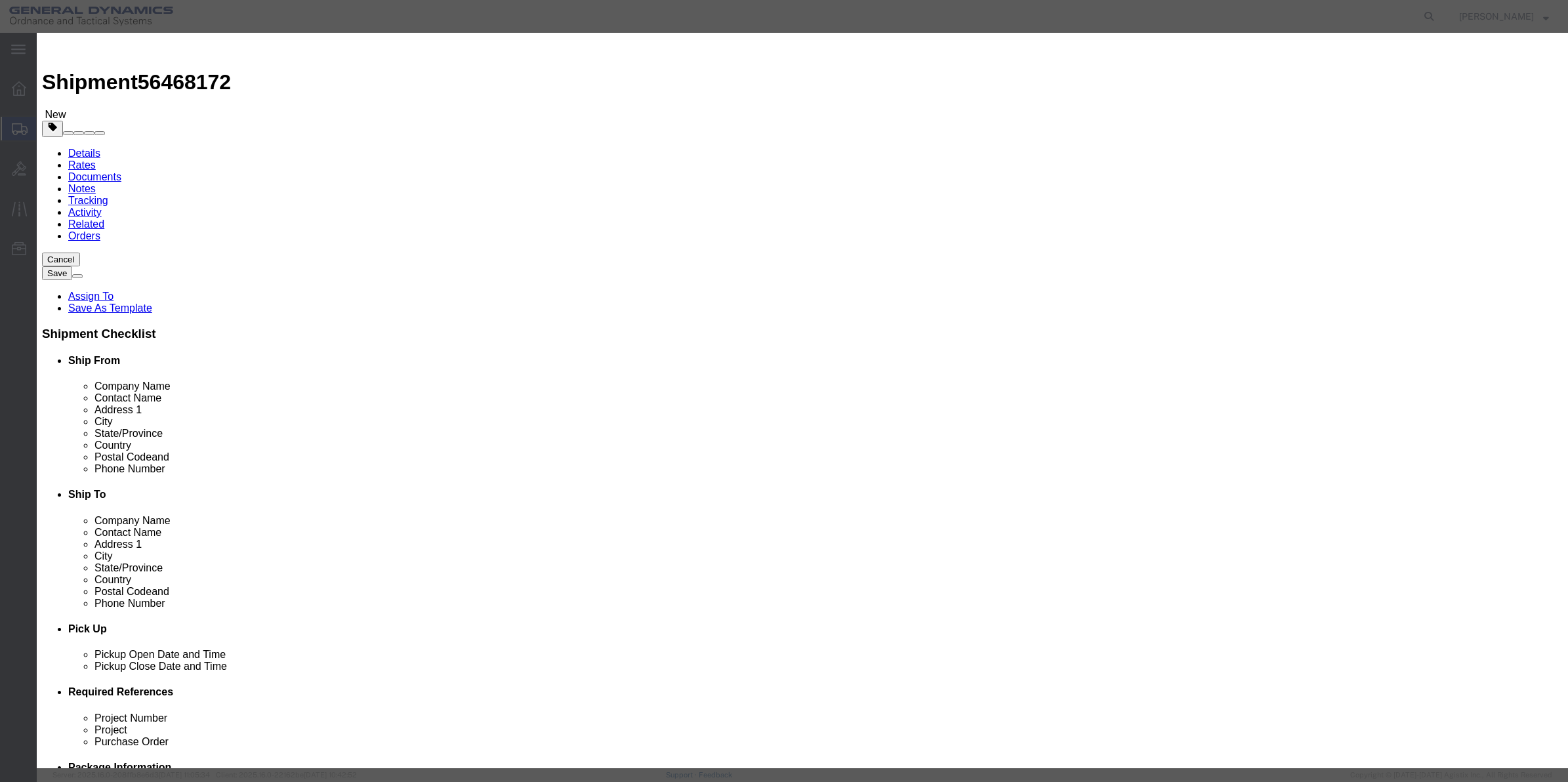
click button "Save & Close"
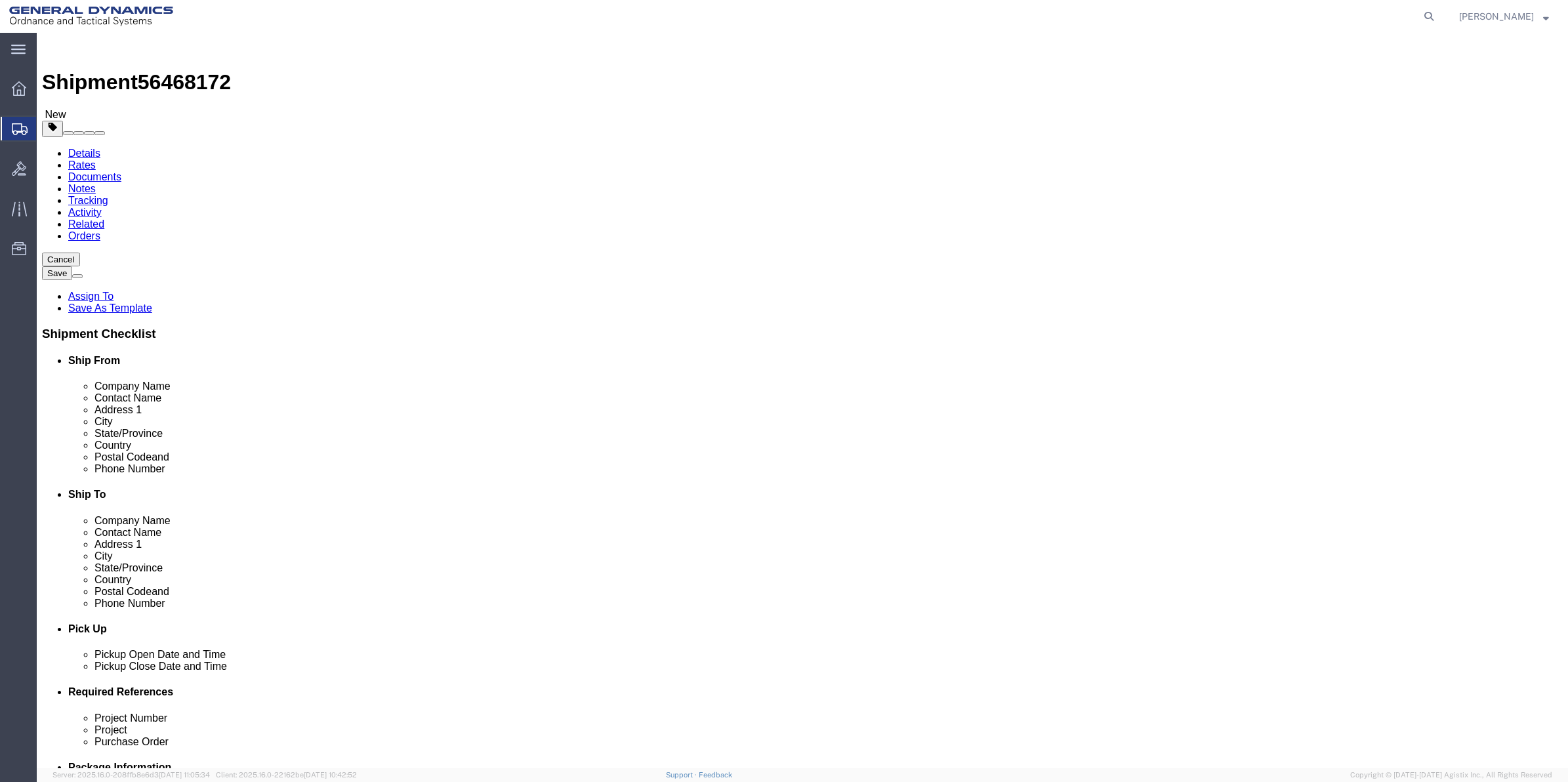
click link "Special Services"
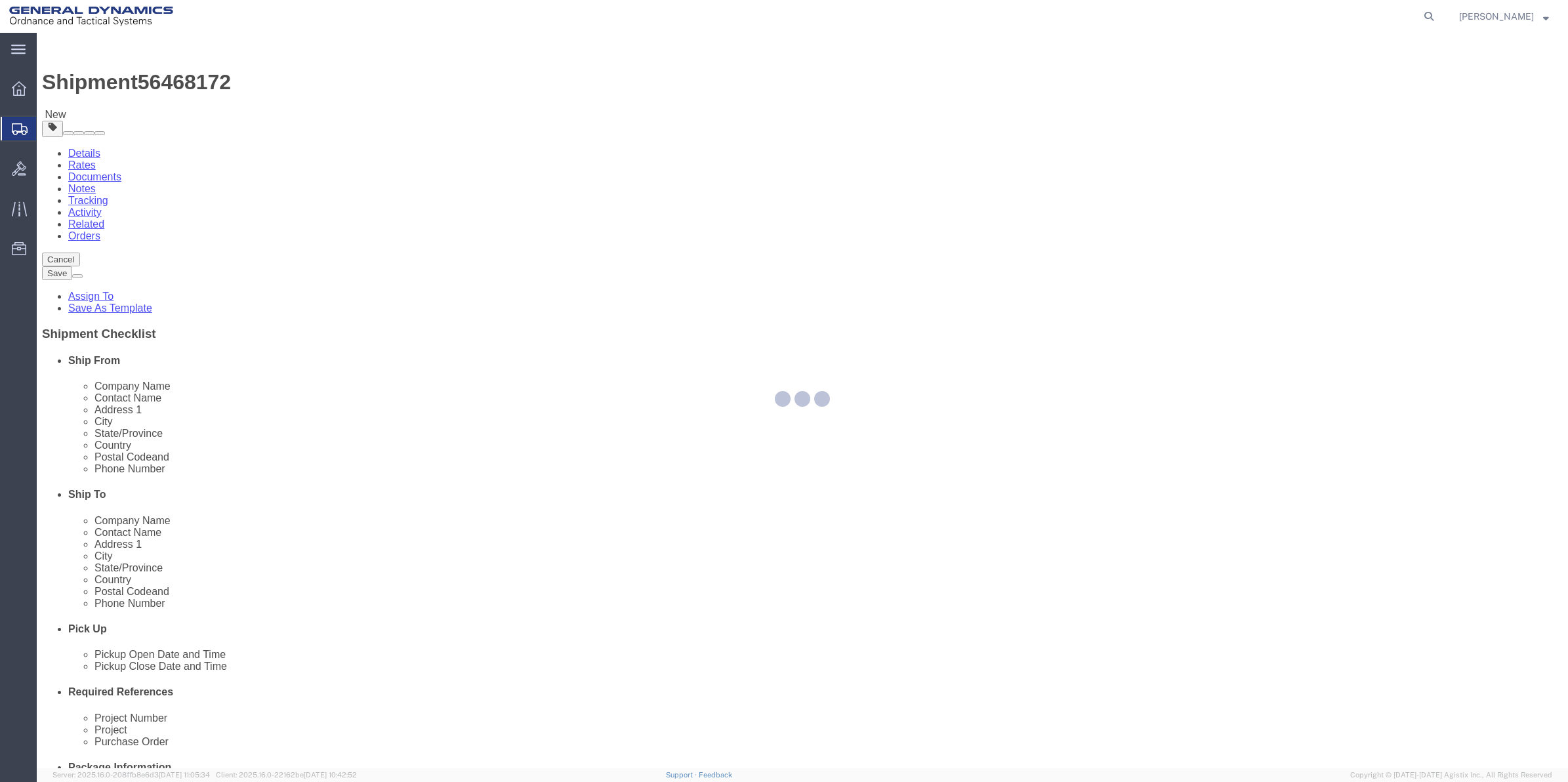
select select
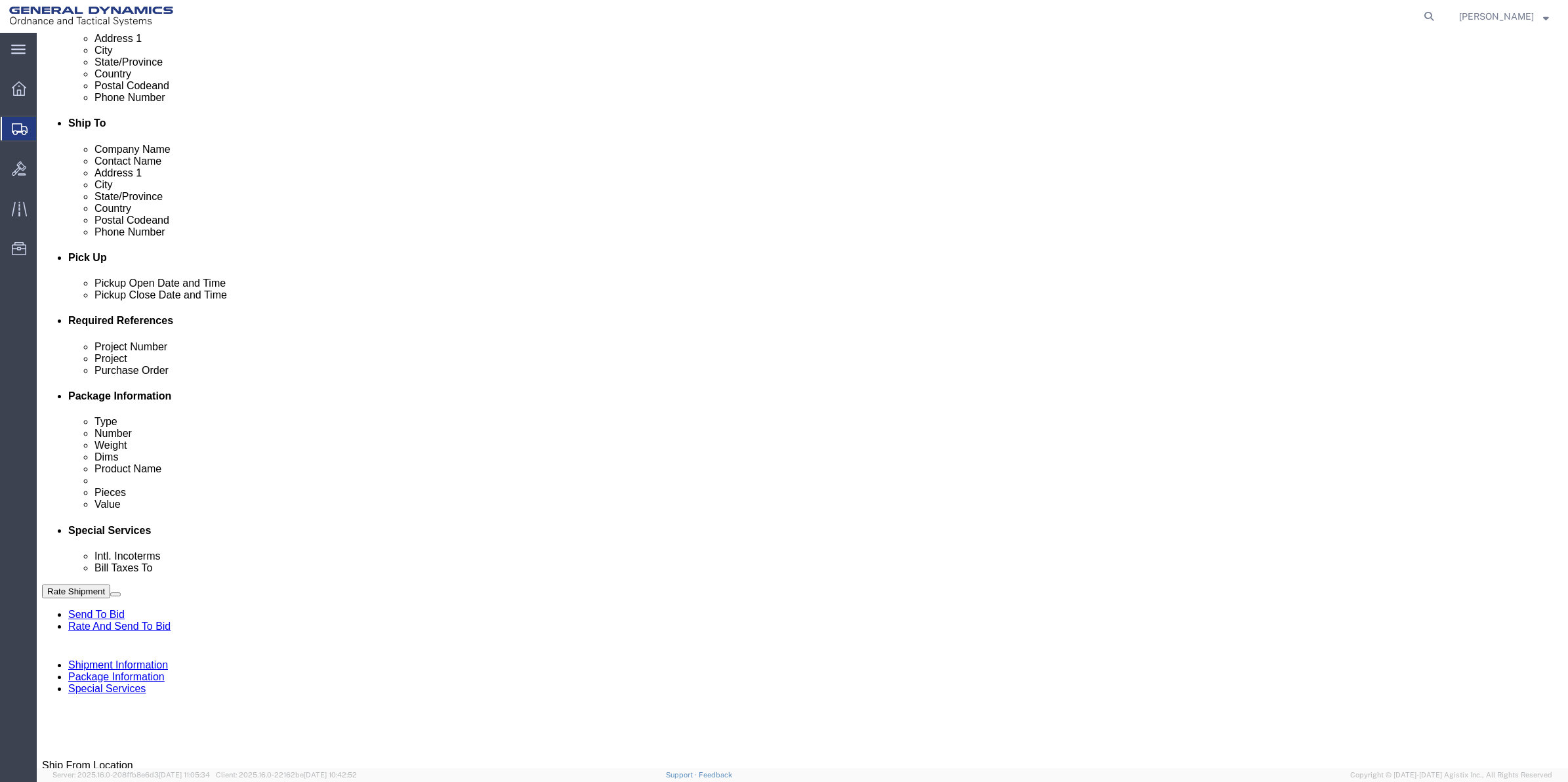
scroll to position [410, 0]
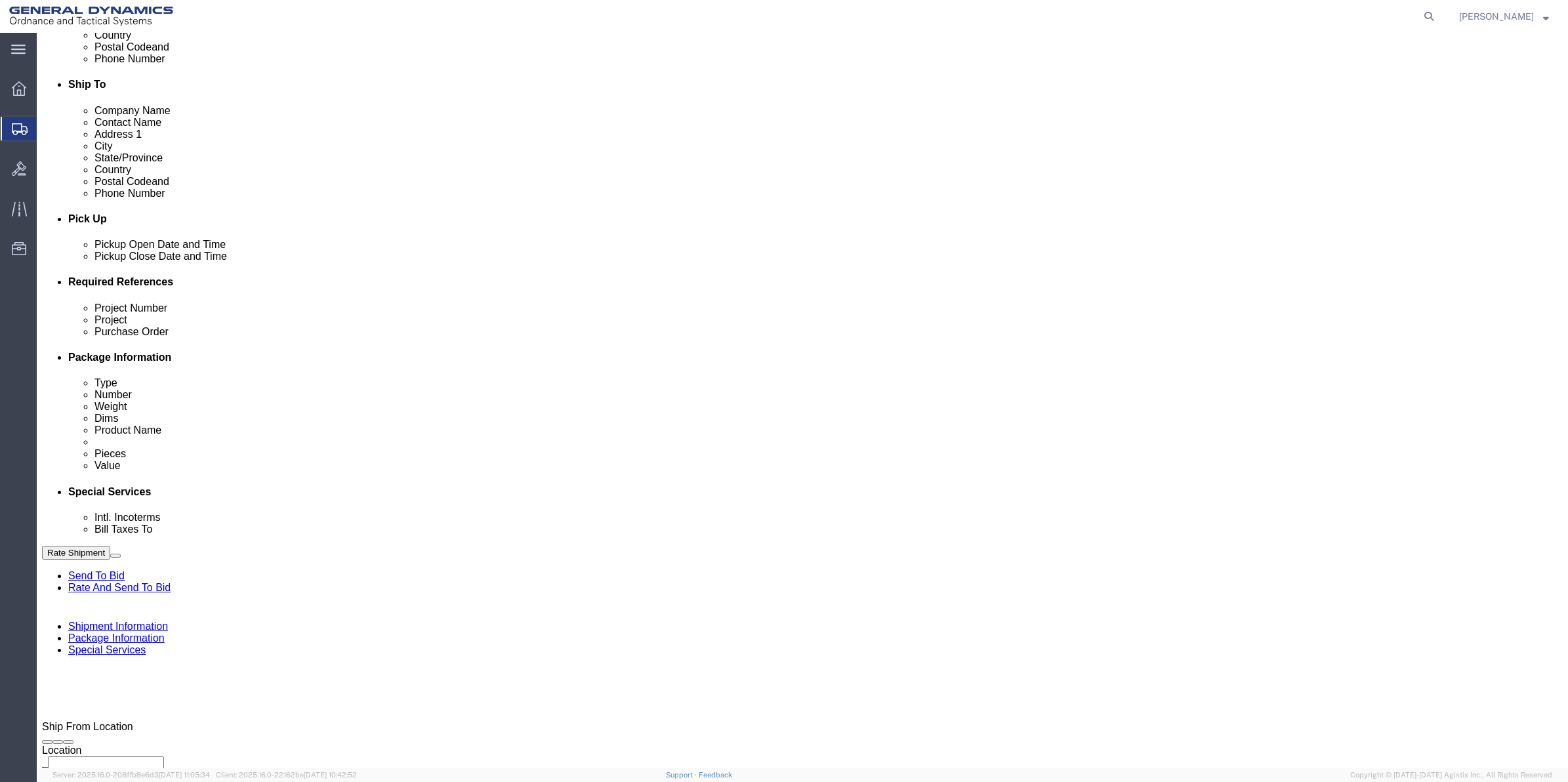
drag, startPoint x: 257, startPoint y: 343, endPoint x: 263, endPoint y: 349, distance: 8.5
click select "Select Buyer Cost Center Department Operations Number Order Number Sales Person"
select select "DEPARTMENT"
click select "Select Buyer Cost Center Department Operations Number Order Number Sales Person"
click select "Select [GEOGRAPHIC_DATA] [GEOGRAPHIC_DATA] [GEOGRAPHIC_DATA] [GEOGRAPHIC_DATA] …"
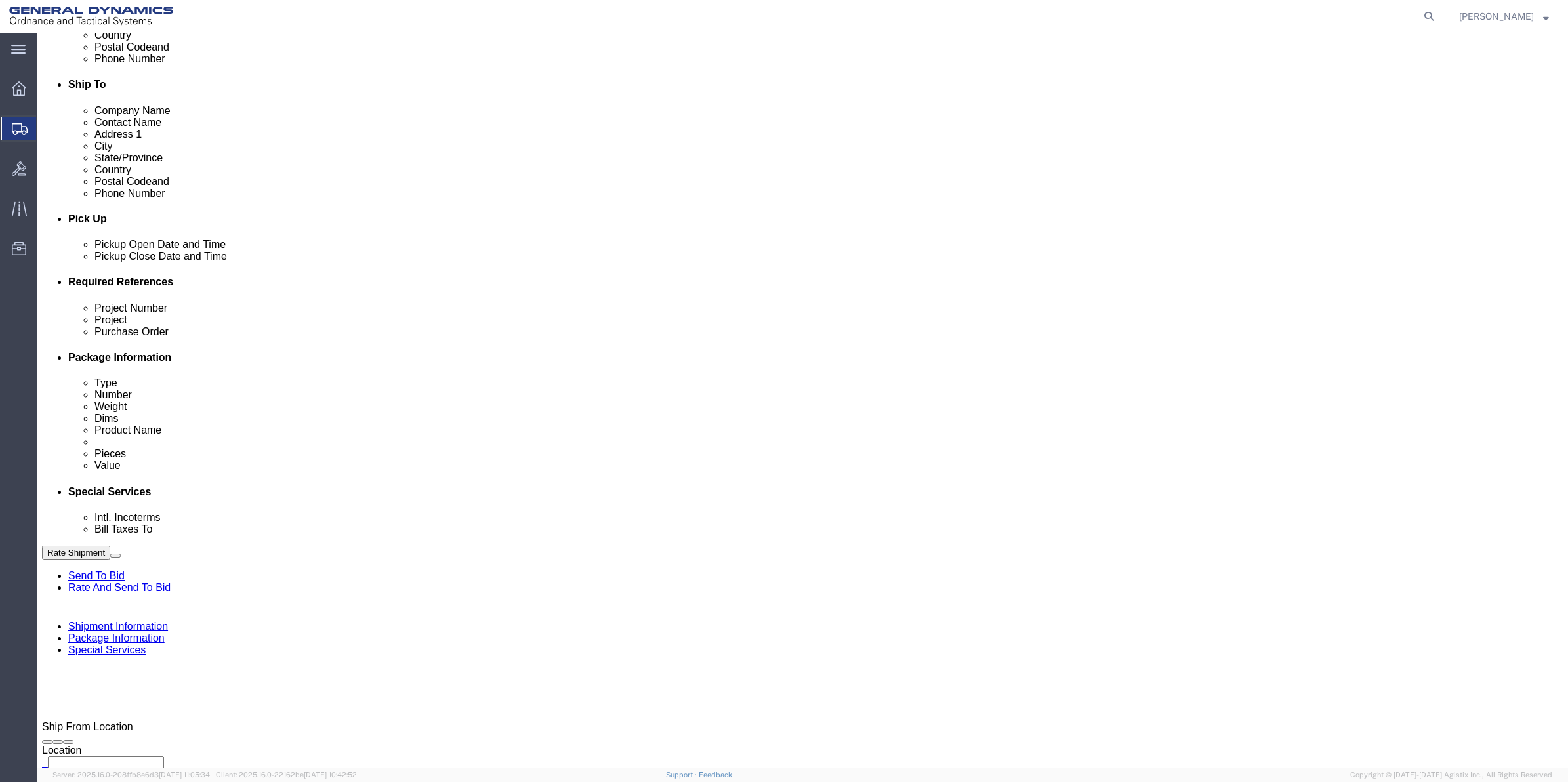
select select "1763983"
click select "Select [GEOGRAPHIC_DATA] [GEOGRAPHIC_DATA] [GEOGRAPHIC_DATA] [GEOGRAPHIC_DATA] …"
click select "Select 10AFM 10GAG 10GAH 10GFL 10GFO 10GIE 10GIS 30MABS St [PERSON_NAME] Program"
select select "214681"
click select "Select 10AFM 10GAG 10GAH 10GFL 10GFO 10GIE 10GIS 30MABS St [PERSON_NAME] Program"
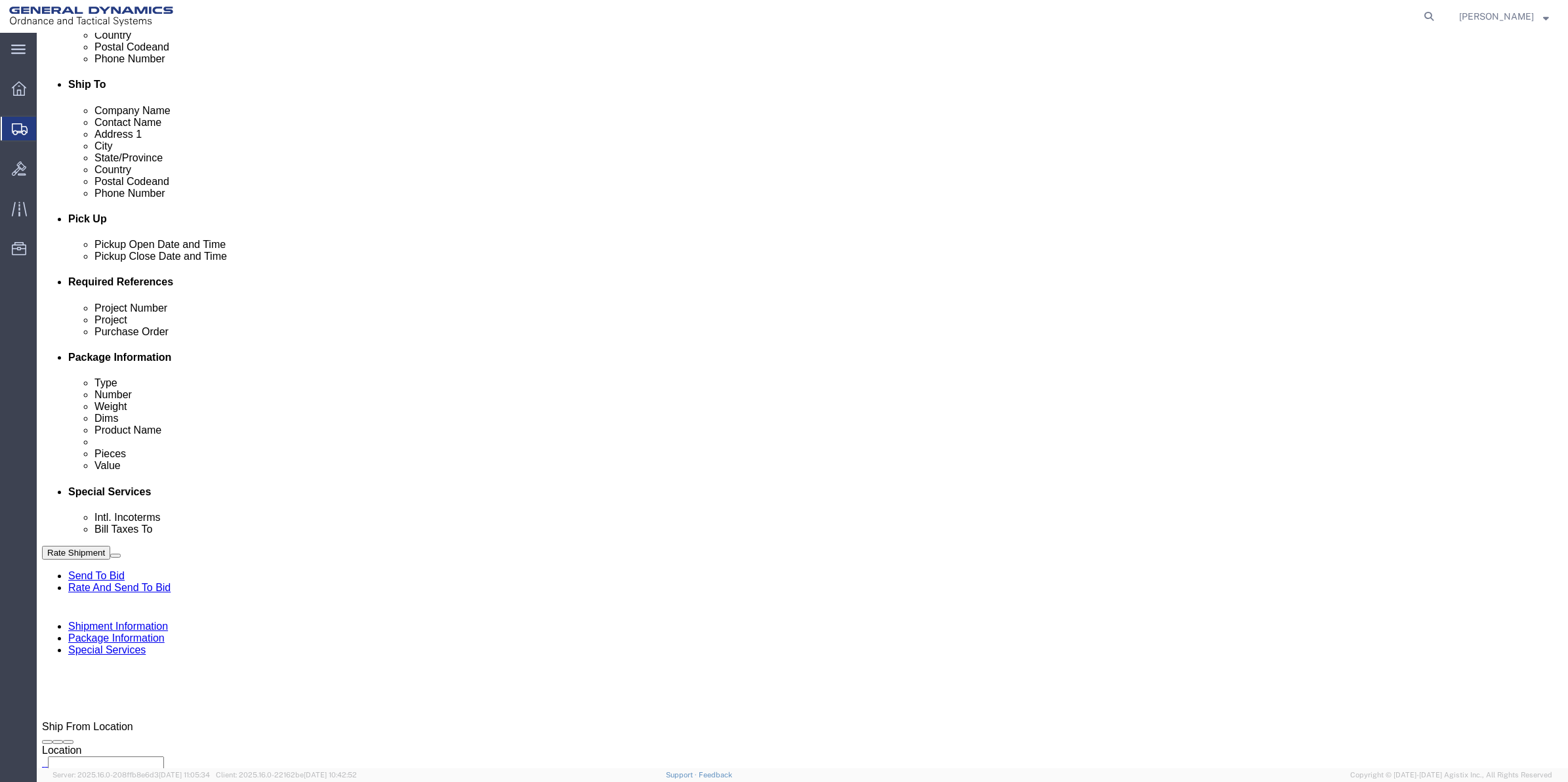
drag, startPoint x: 426, startPoint y: 577, endPoint x: 4, endPoint y: 576, distance: 422.0
click div "Please fix the following errors Ship From Location Location My Profile Location…"
click p "- GEDOTS %DATA 2 LOGISTICS - (GEDOTS %DATA 2 LOGISTICS) [GEOGRAPHIC_DATA][PERSO…"
type input "GEDOTS %DATA 2 LOGISTICS"
type input "PO BOX 61050"
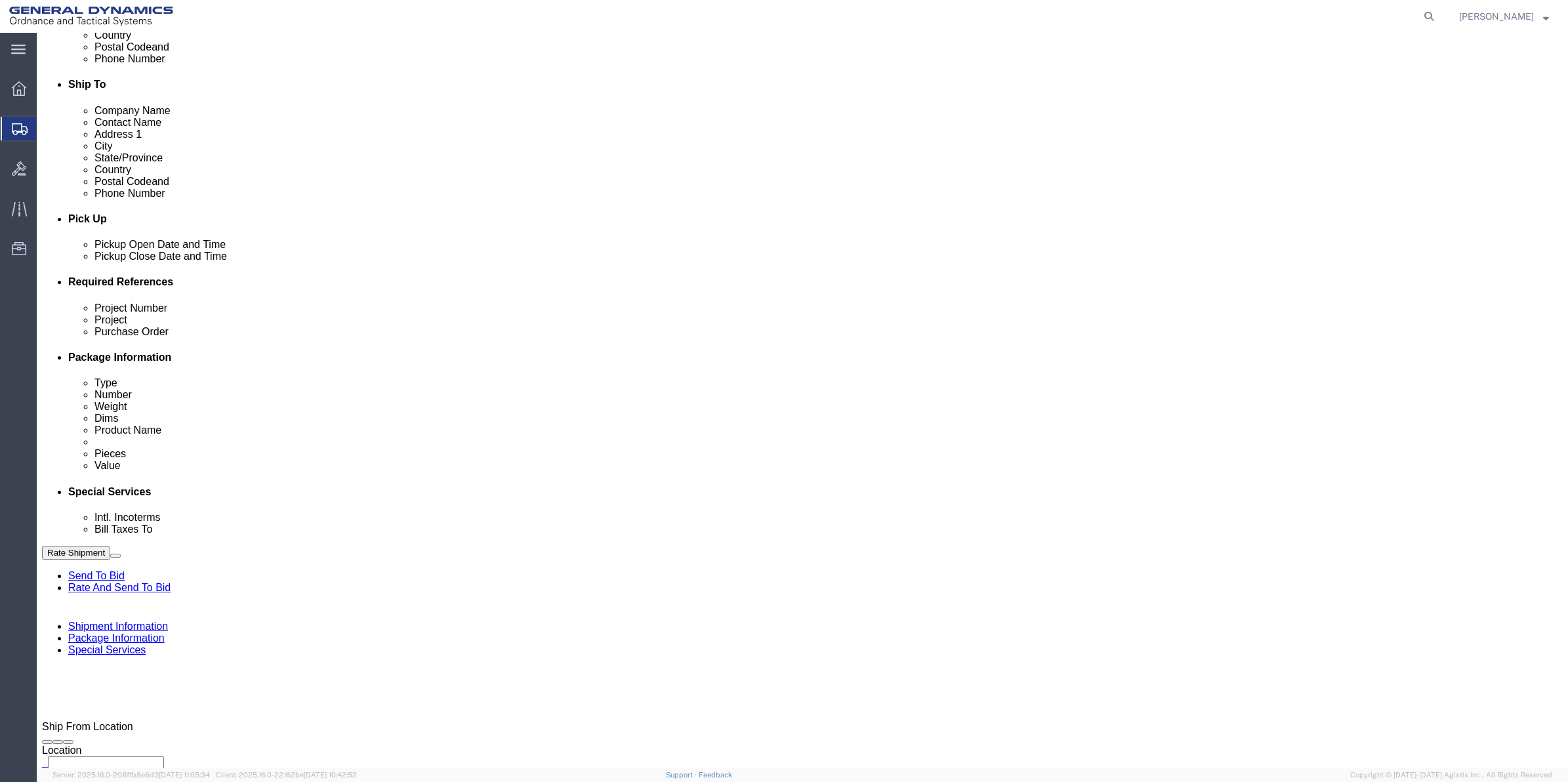
type input "GEDOTS %DATA 2 LOGISTICS"
type input "FORT [PERSON_NAME]"
type input "33906"
select select "FL"
type input "GEDOTS %DATA 2 LOGISTICS"
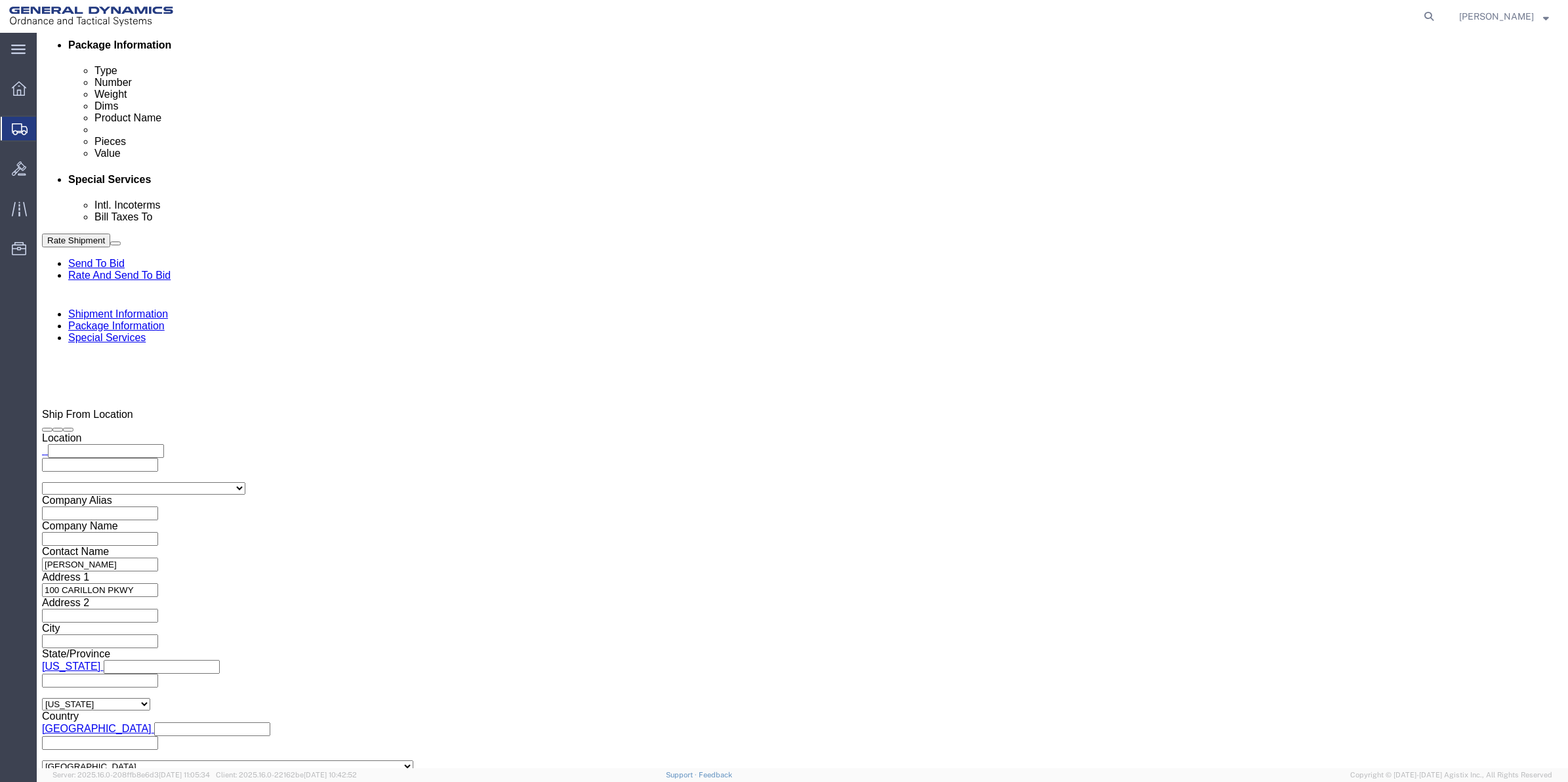
scroll to position [738, 0]
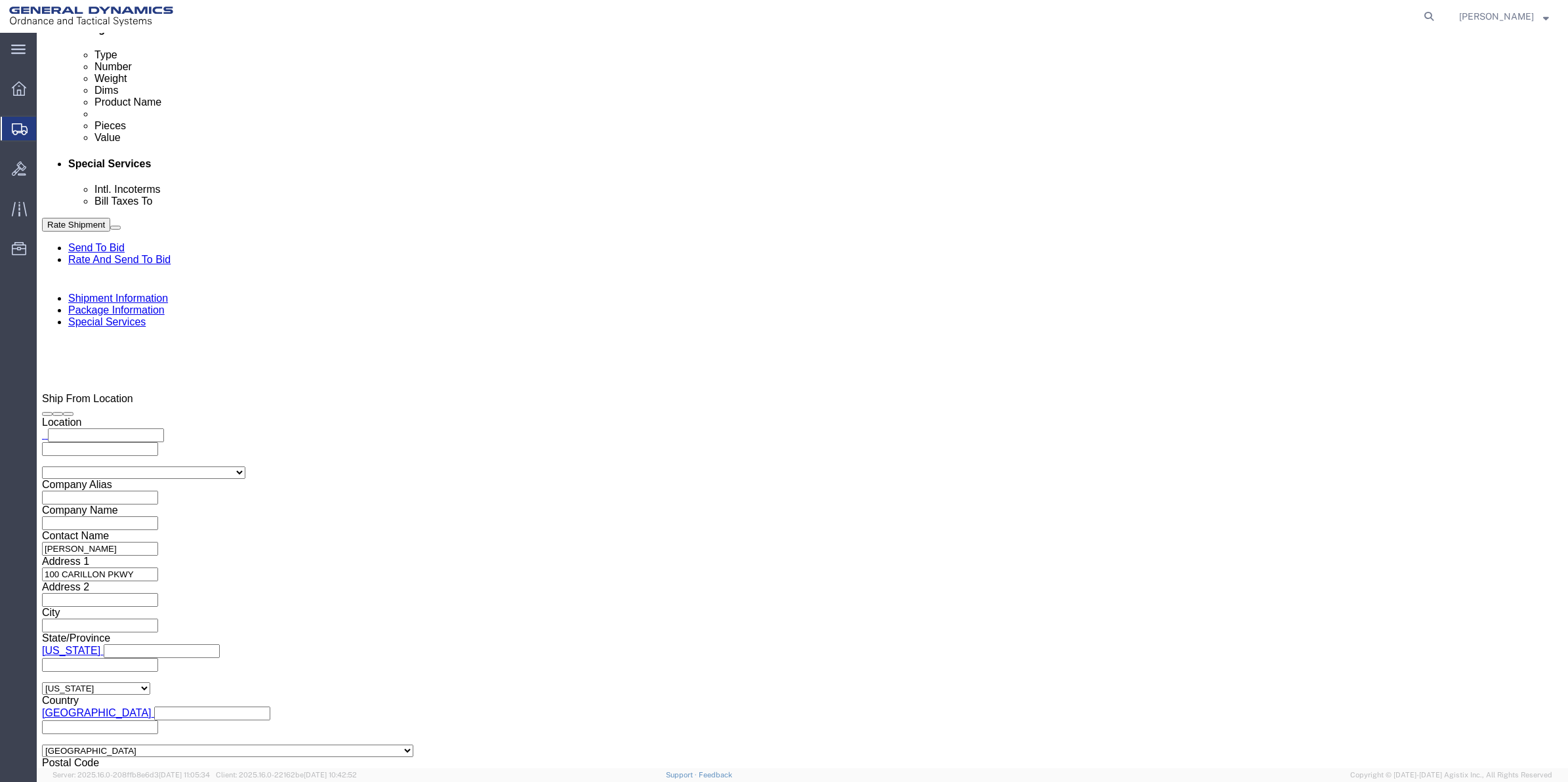
click button "Rate Shipment"
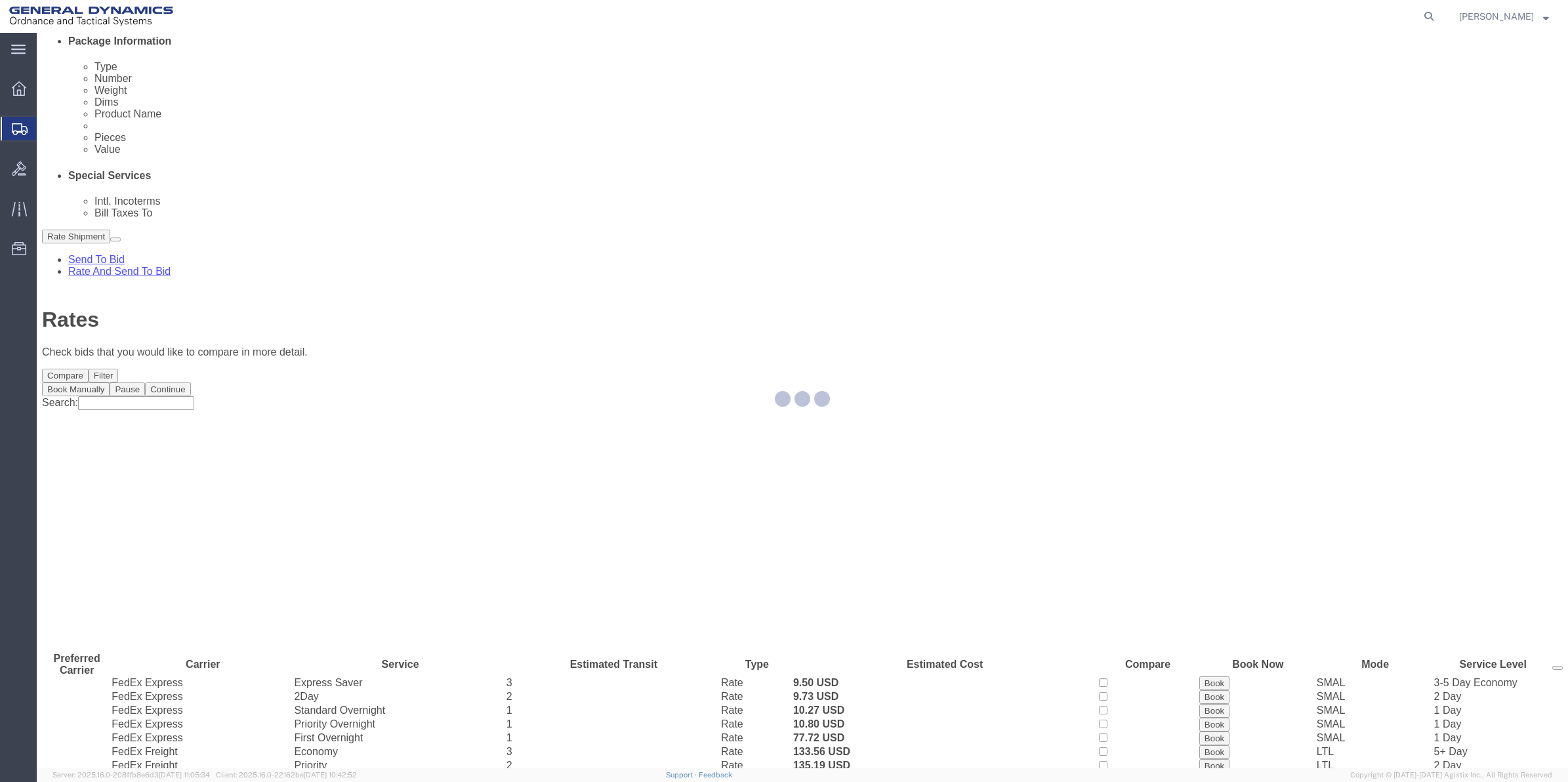
scroll to position [0, 0]
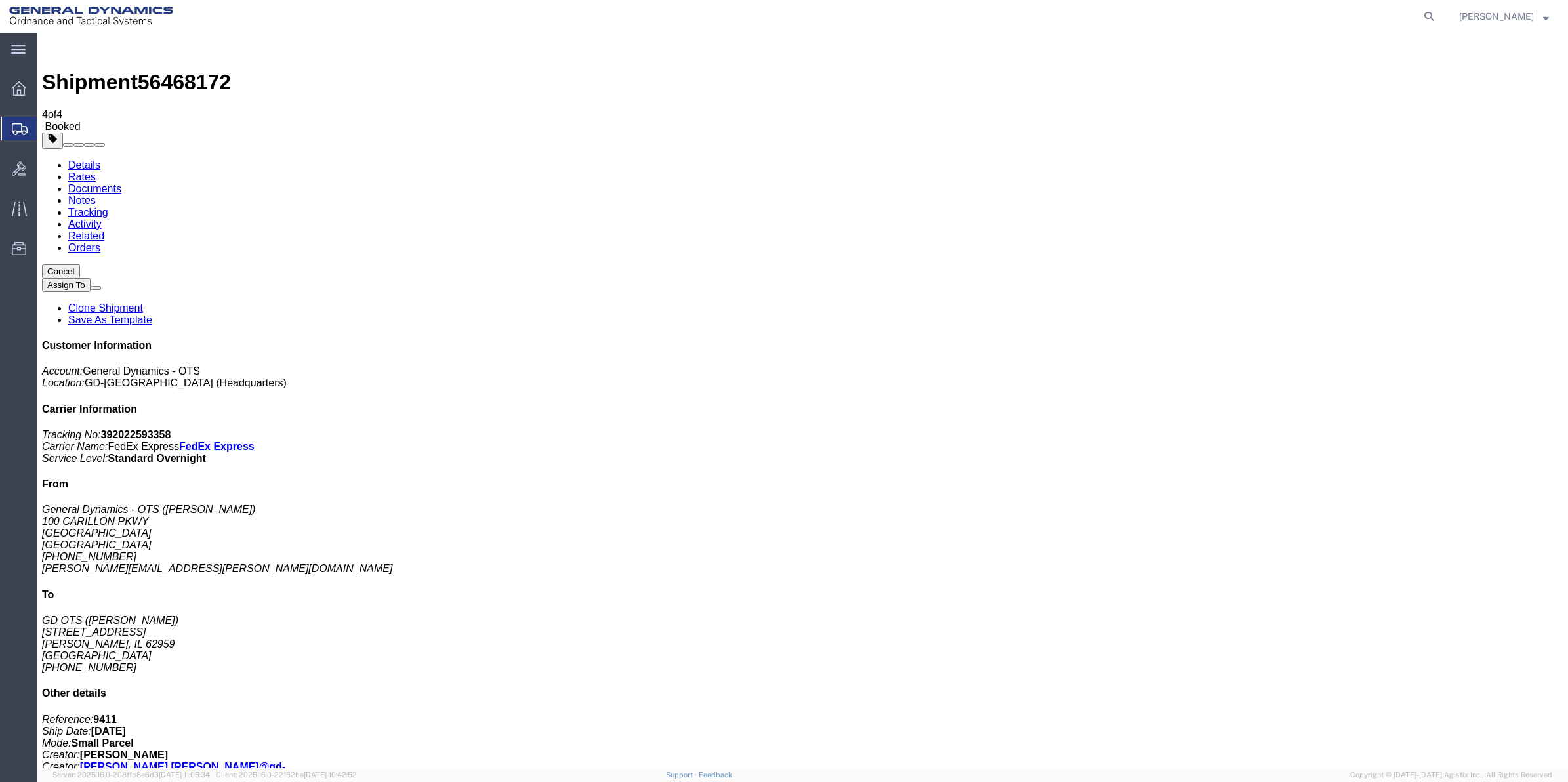
drag, startPoint x: 165, startPoint y: 257, endPoint x: 417, endPoint y: 305, distance: 256.5
click at [0, 0] on span "Create Shipment" at bounding box center [0, 0] width 0 height 0
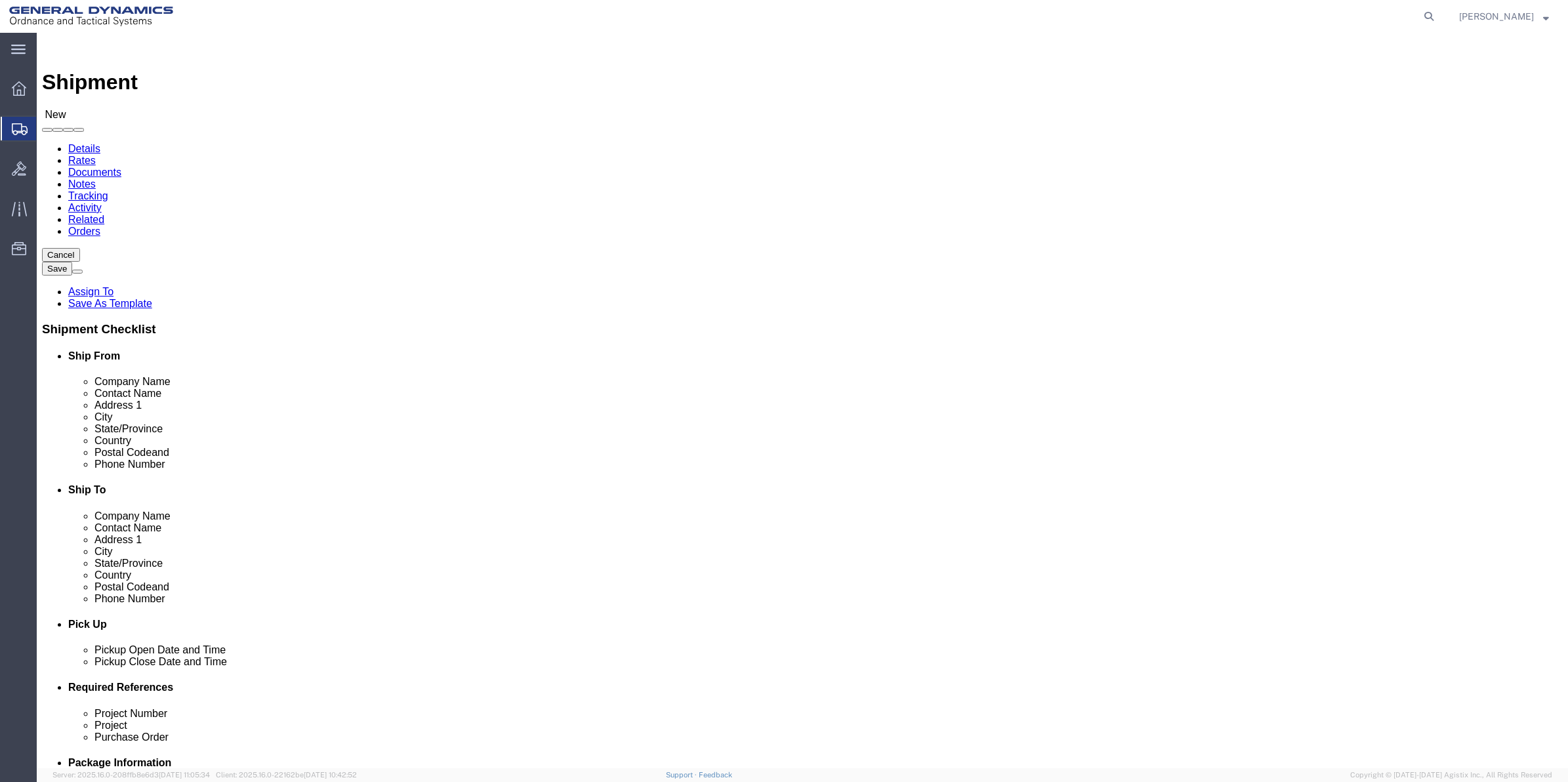
click input "text"
click p "- General Dynamics - OTS - ([PERSON_NAME]) 100 CARILLON, [GEOGRAPHIC_DATA], [GE…"
type input "[PERSON_NAME]"
select select "FL"
type input "[PERSON_NAME]"
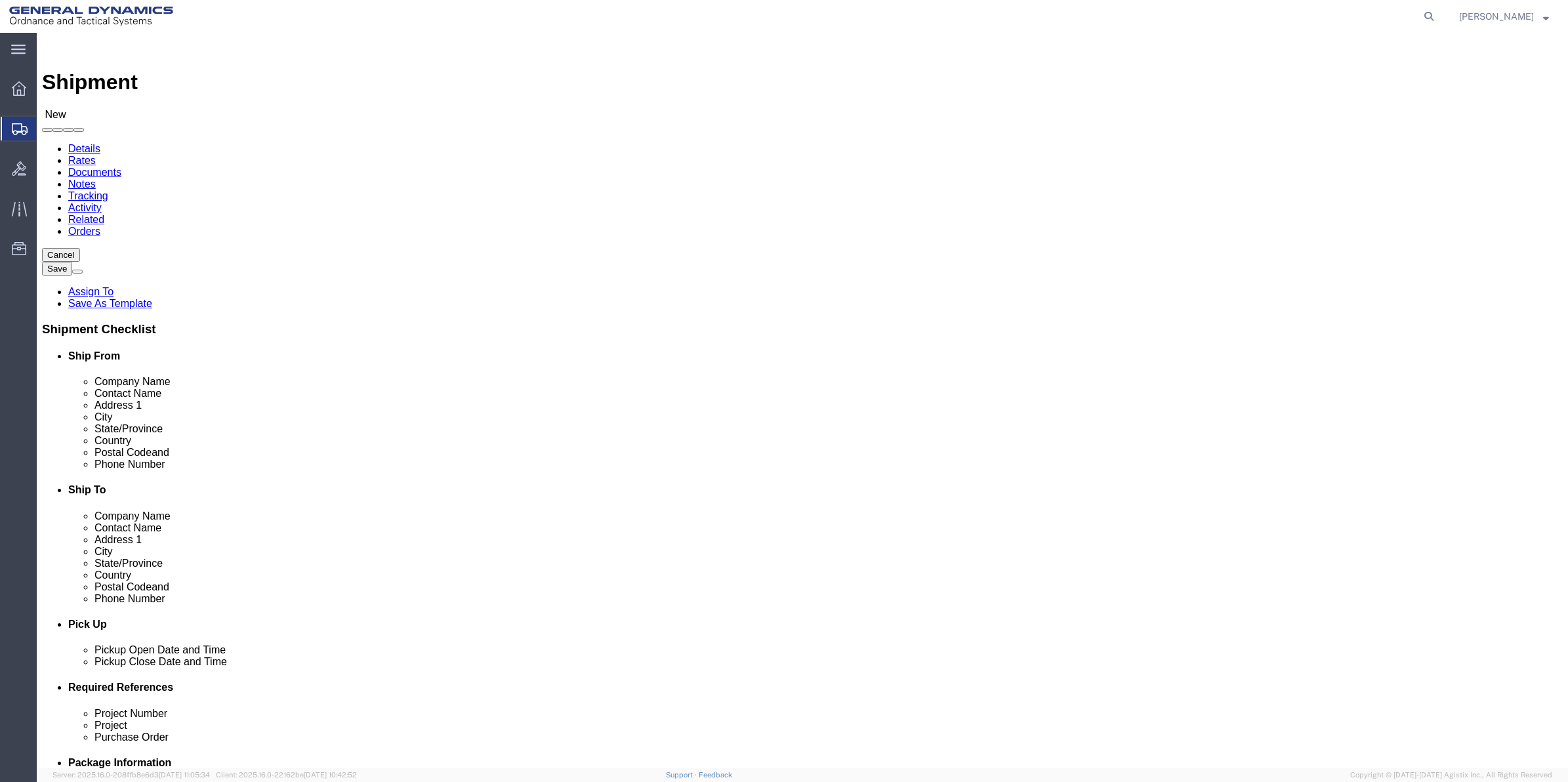
click input "text"
type input "100 CARILLON PKWY"
click input "text"
type input "KODY K"
click input "text"
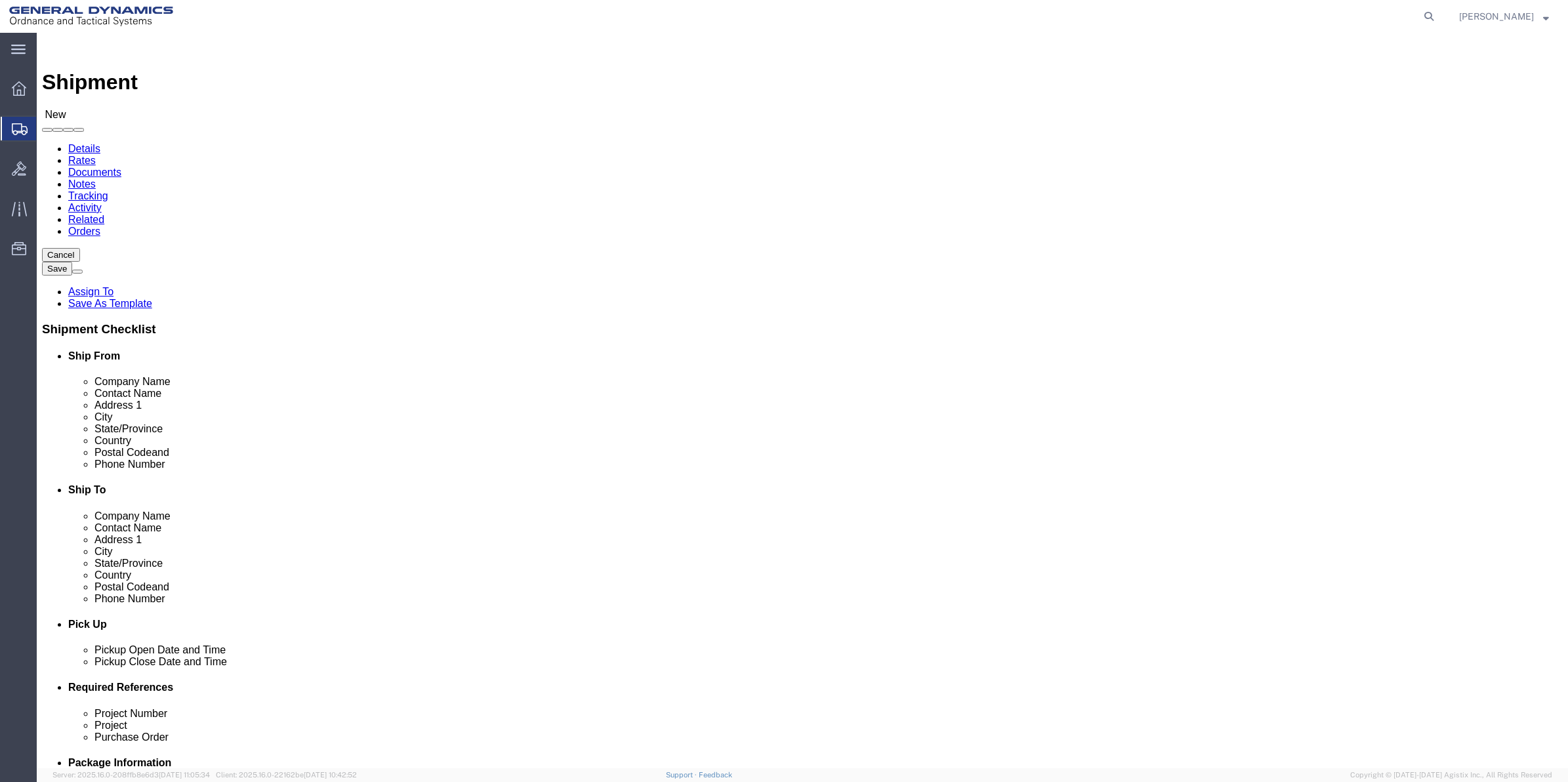
type input "MESQ"
click p "- GD OTS - ([PERSON_NAME]) 19850 IH 635, MESQUITE, TX, 75149, [GEOGRAPHIC_DATA]"
select select "[GEOGRAPHIC_DATA]"
type input "MESQUITE"
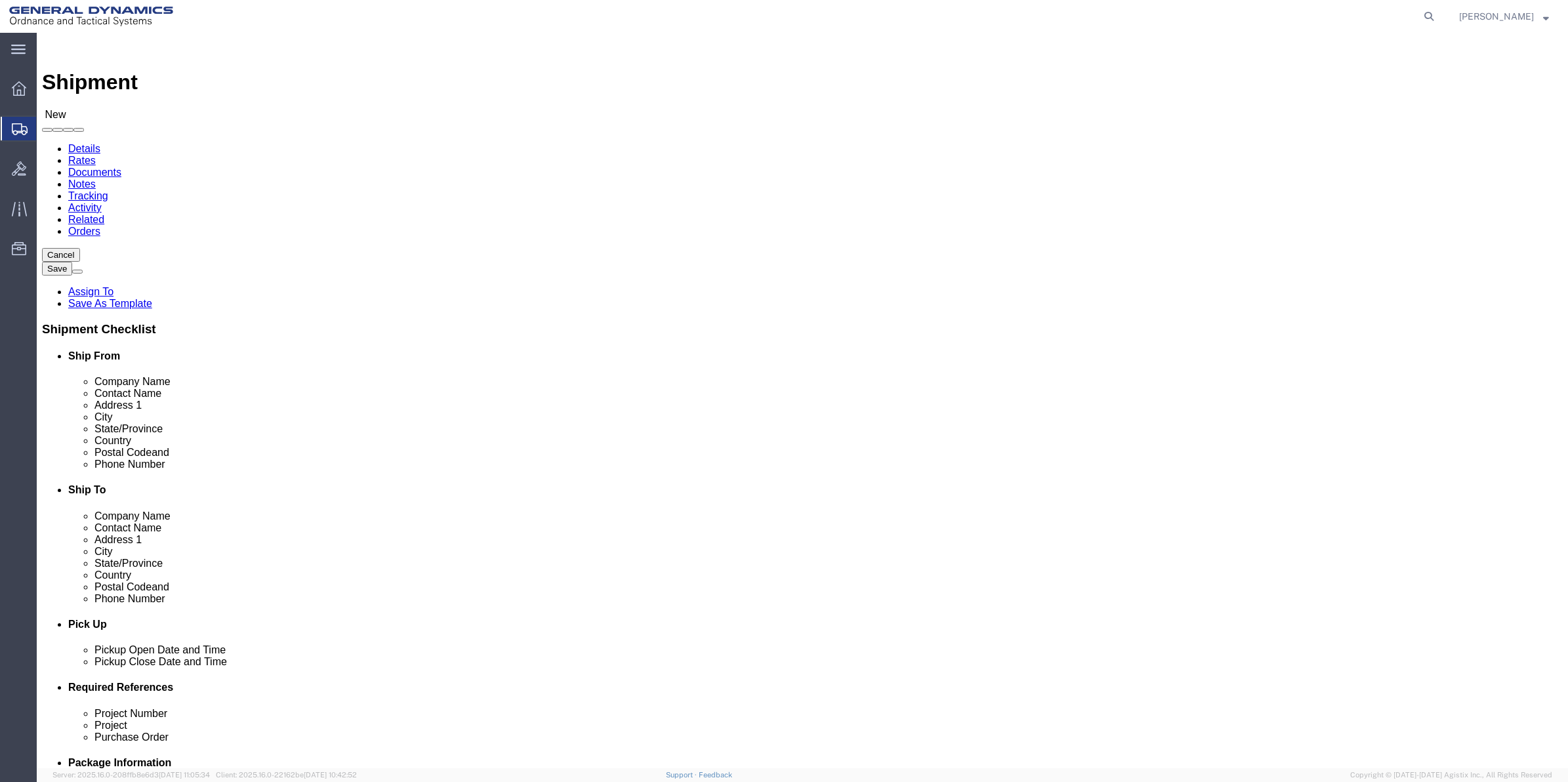
drag, startPoint x: 879, startPoint y: 270, endPoint x: 778, endPoint y: 270, distance: 101.0
click div "Contact Name [PERSON_NAME]"
type input "[PERSON_NAME]"
click div "Phone Number"
click input "text"
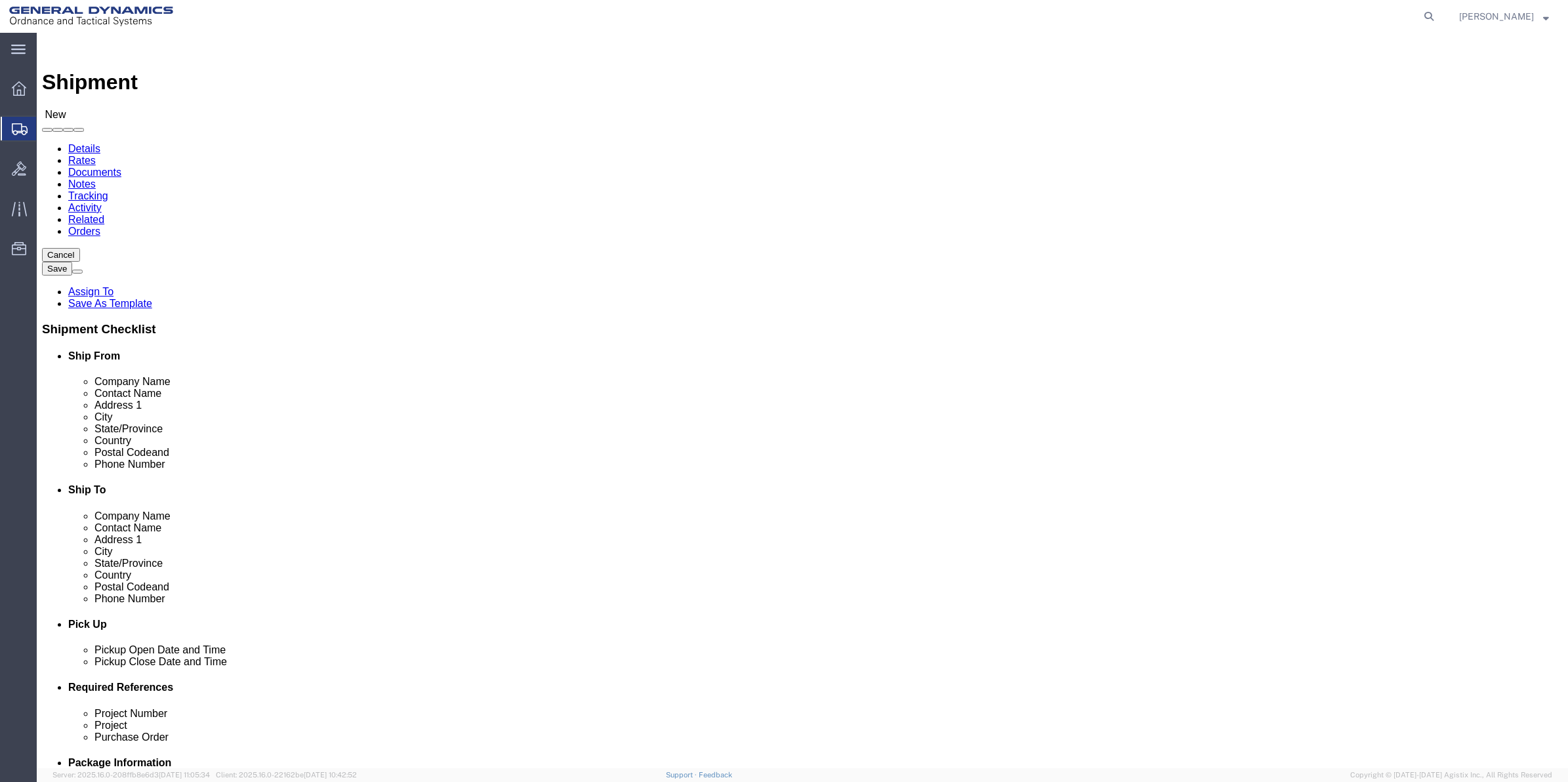
drag, startPoint x: 154, startPoint y: 451, endPoint x: 103, endPoint y: 450, distance: 51.0
click div "Phone Number"
type input "[PHONE_NUMBER]"
drag, startPoint x: 968, startPoint y: 447, endPoint x: 912, endPoint y: 441, distance: 56.3
click input "text"
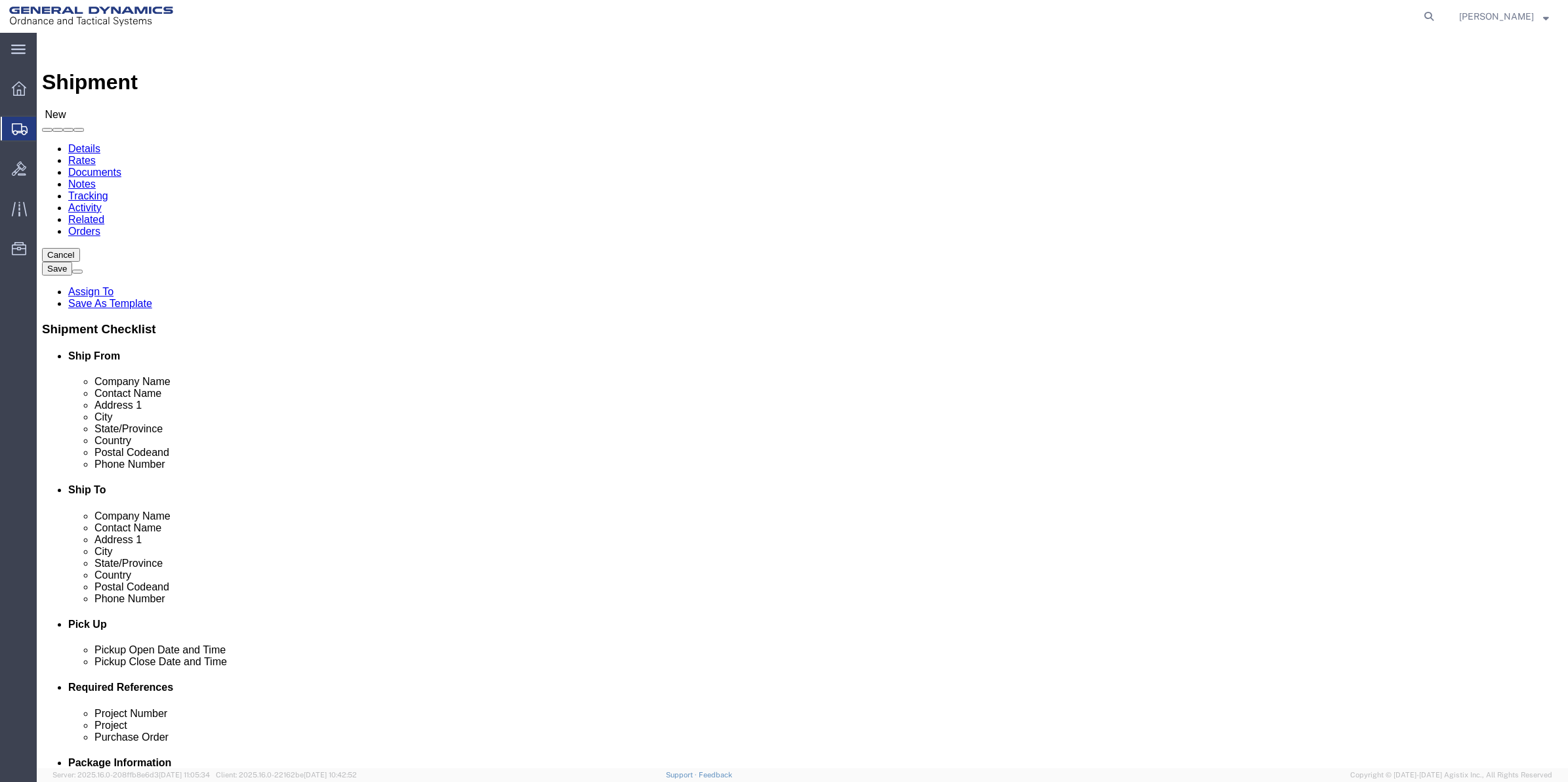
paste input "[PHONE_NUMBER]"
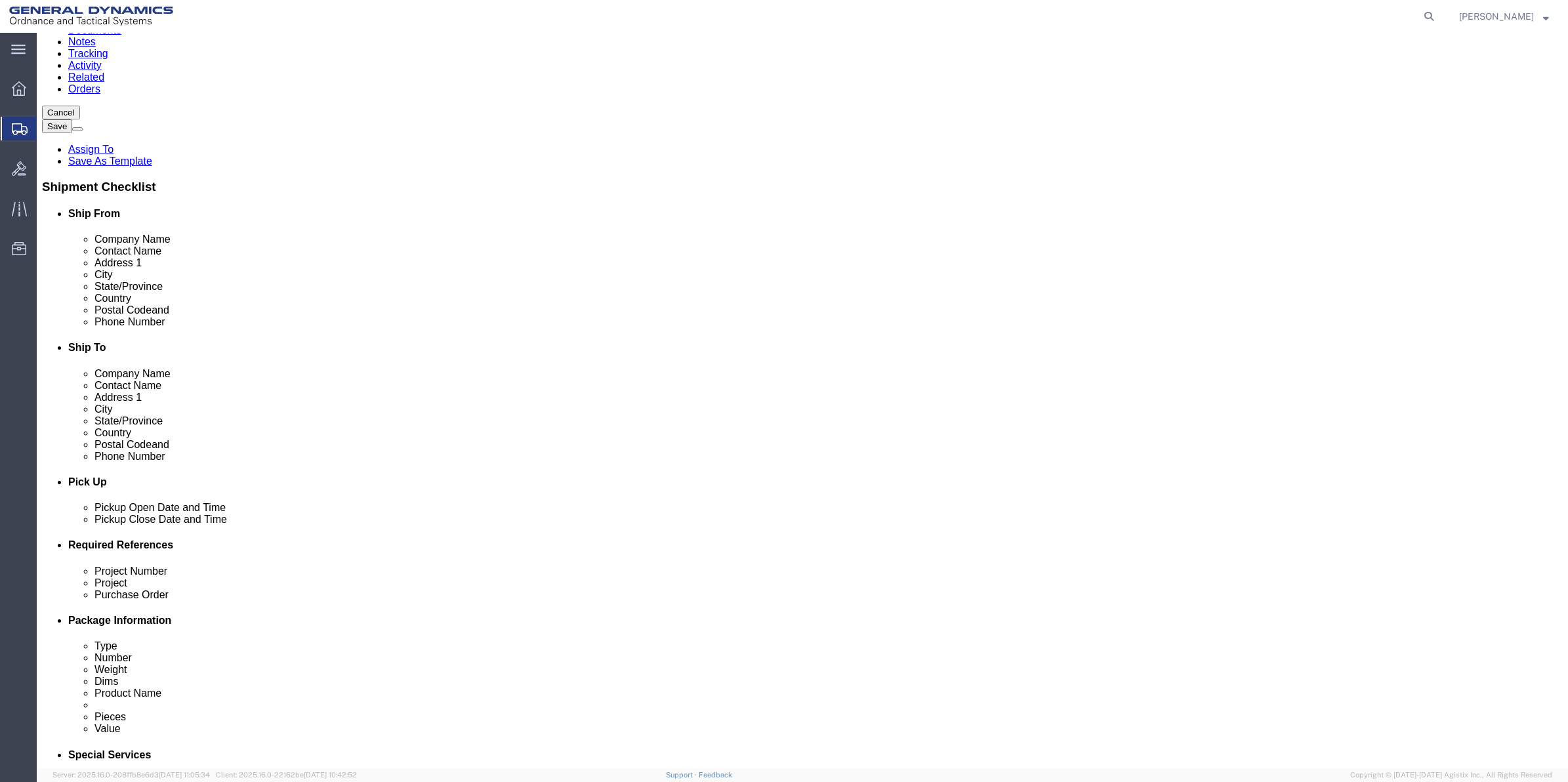
scroll to position [0, 0]
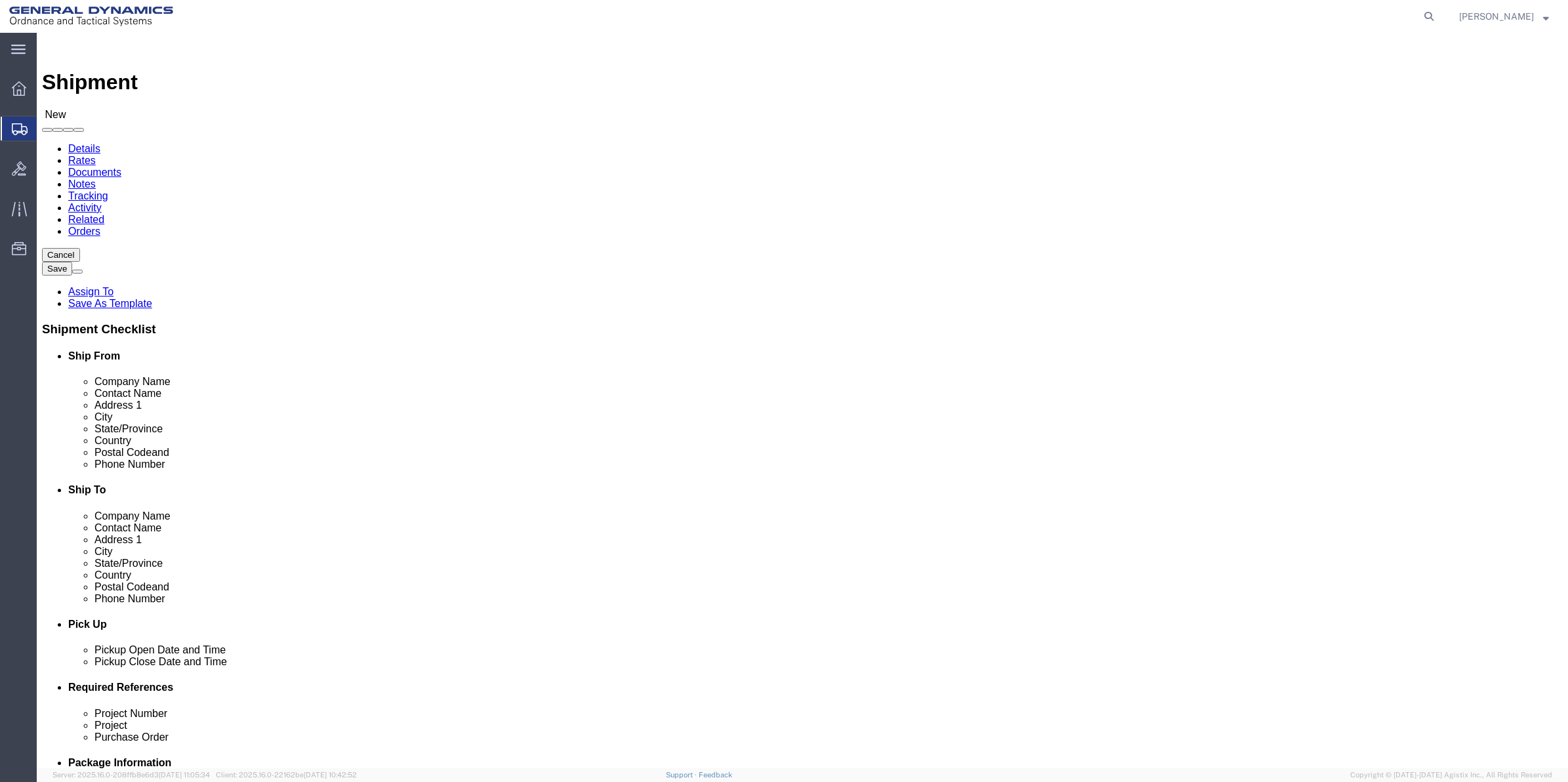
type input "[PHONE_NUMBER]"
click span
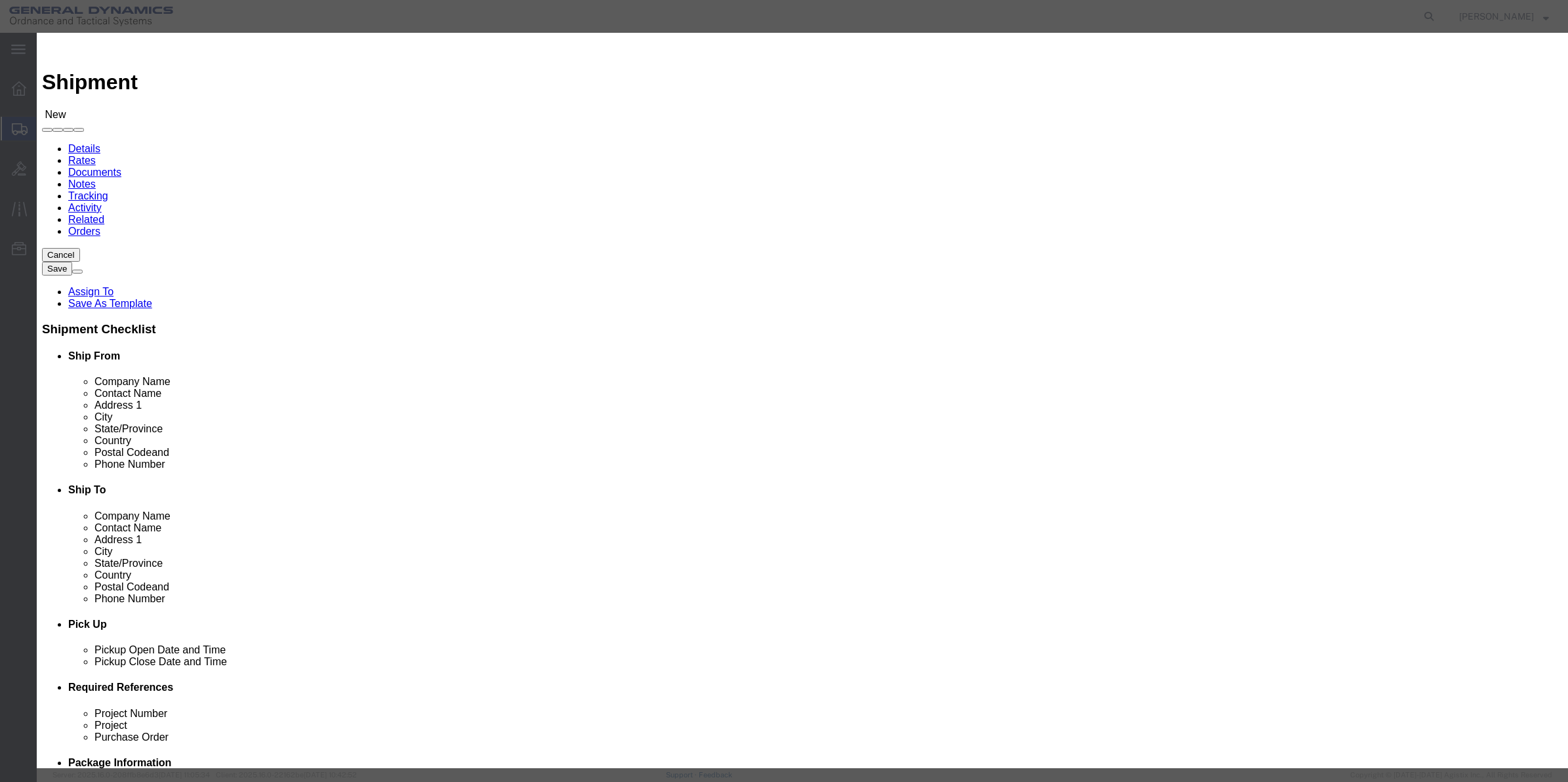
click td
click input "checkbox"
checkbox input "true"
click button "Save"
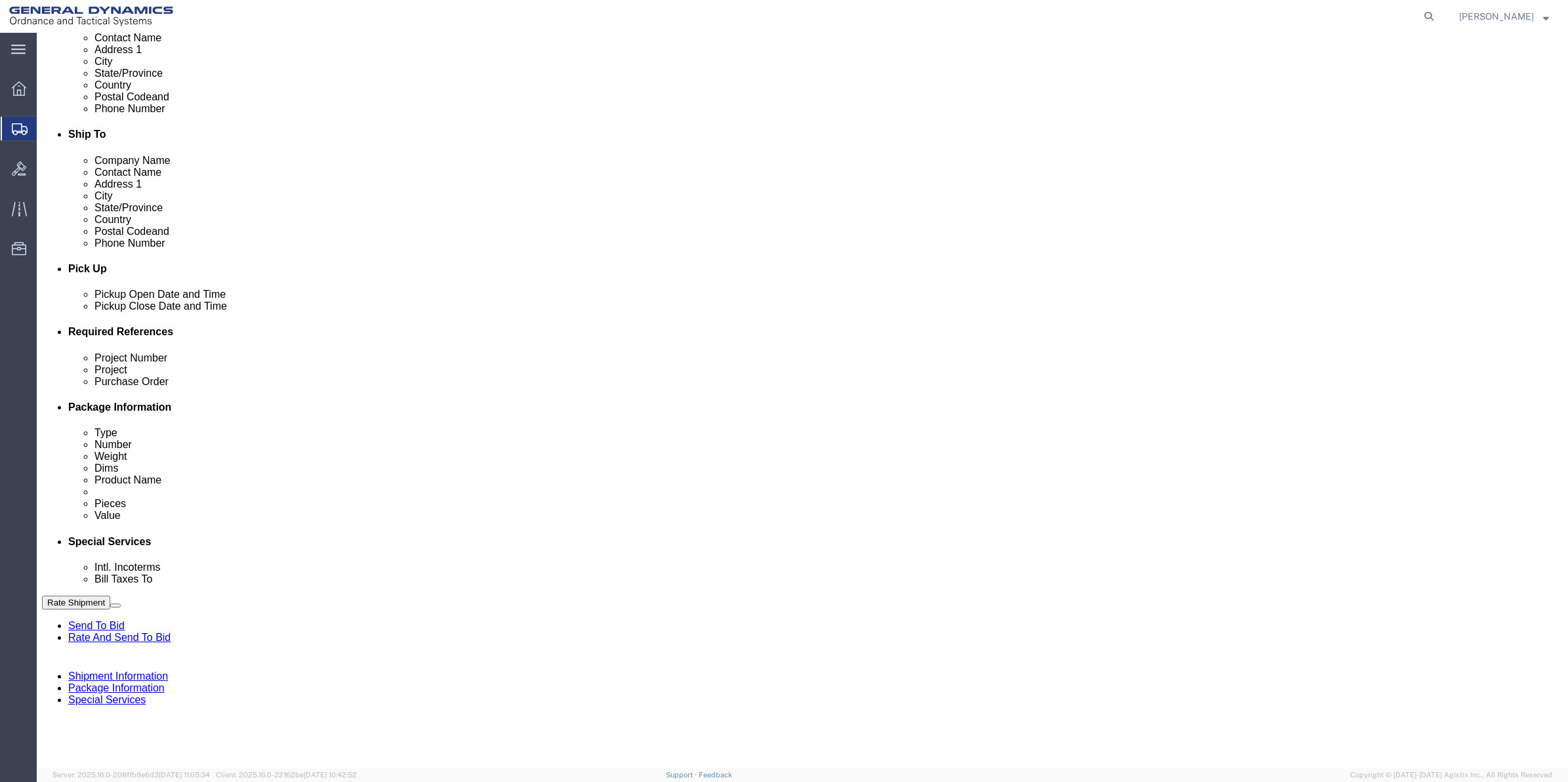
scroll to position [394, 0]
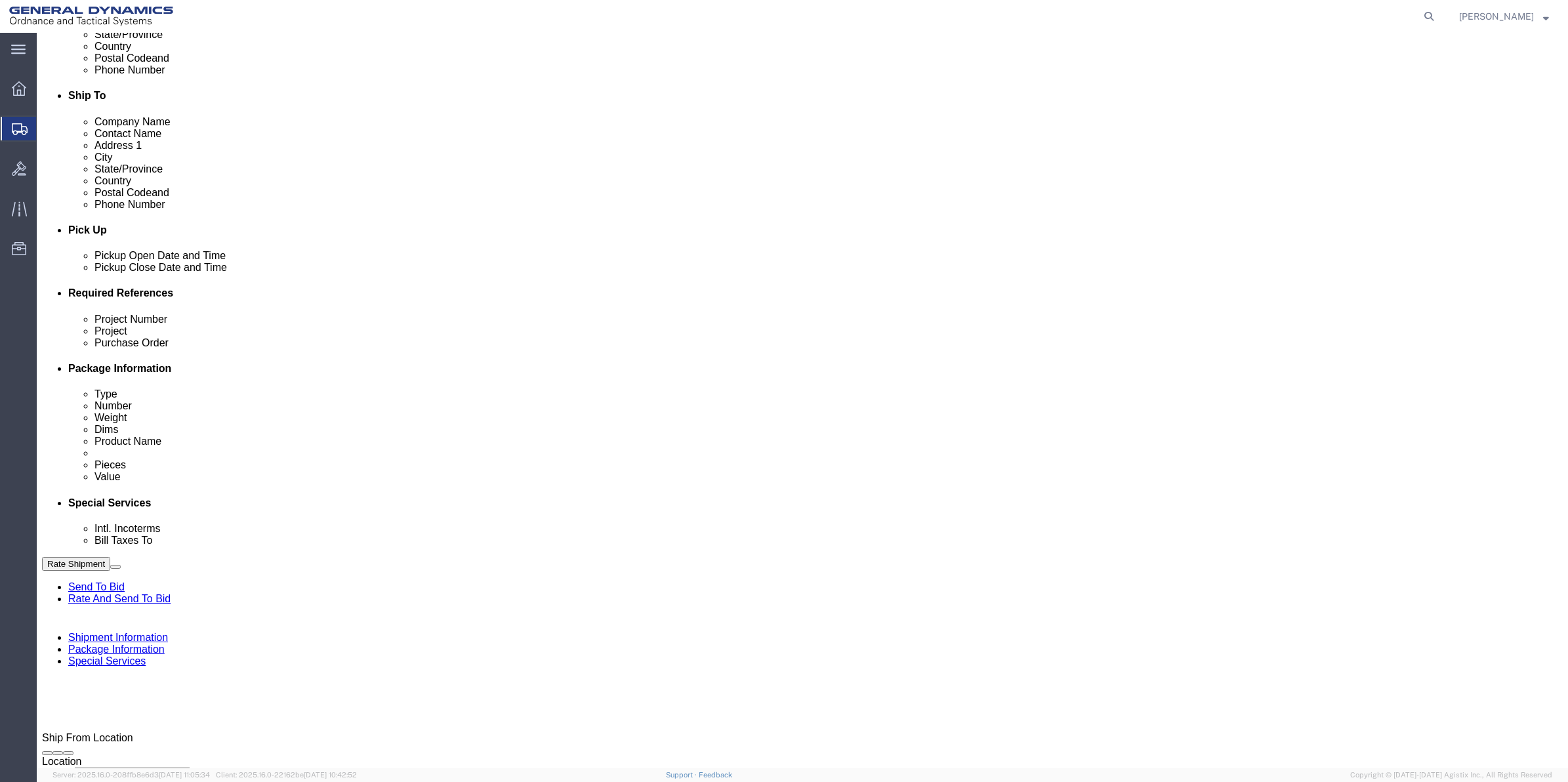
drag, startPoint x: 1185, startPoint y: 378, endPoint x: 1110, endPoint y: 409, distance: 81.2
click button "Add reference"
click input "text"
type input "9411"
click input "text"
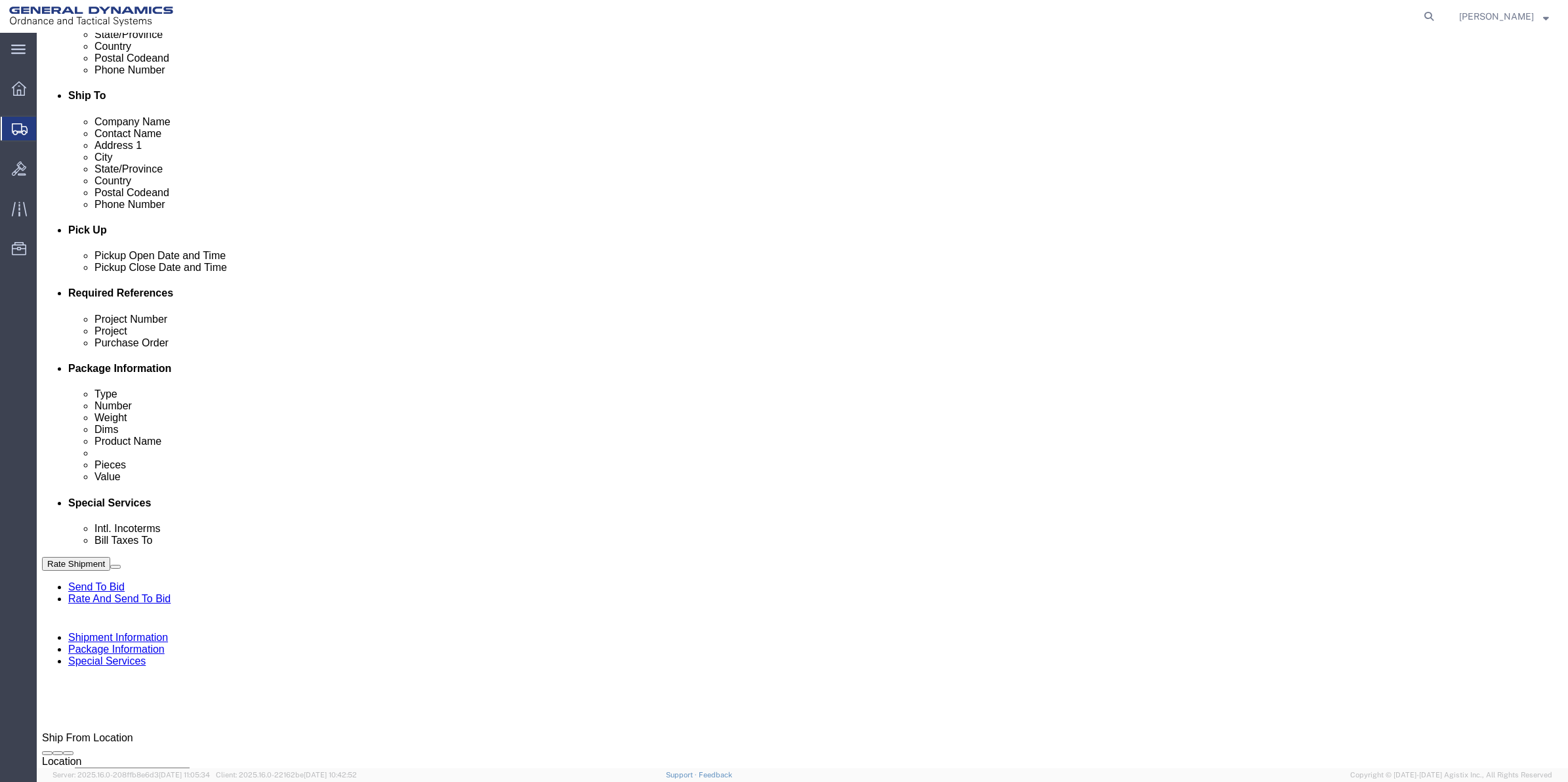
paste input "9411"
type input "9411"
click input "text"
paste input "9411"
type input "9411"
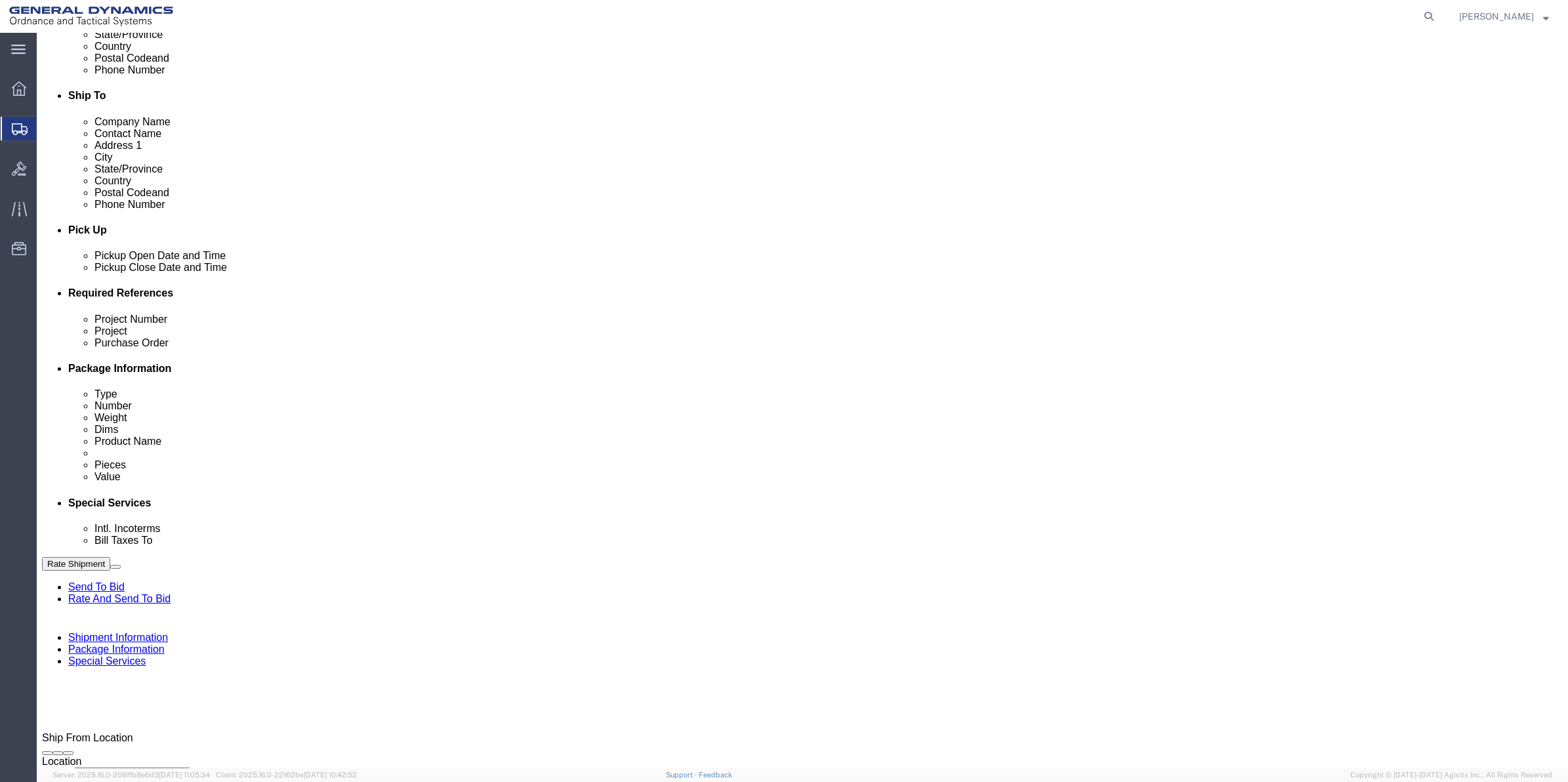
click input "text"
paste input "9411"
drag, startPoint x: 187, startPoint y: 443, endPoint x: 162, endPoint y: 435, distance: 26.2
click select "Select Account Type Activity ID Airline Appointment Number ASN Batch Request # …"
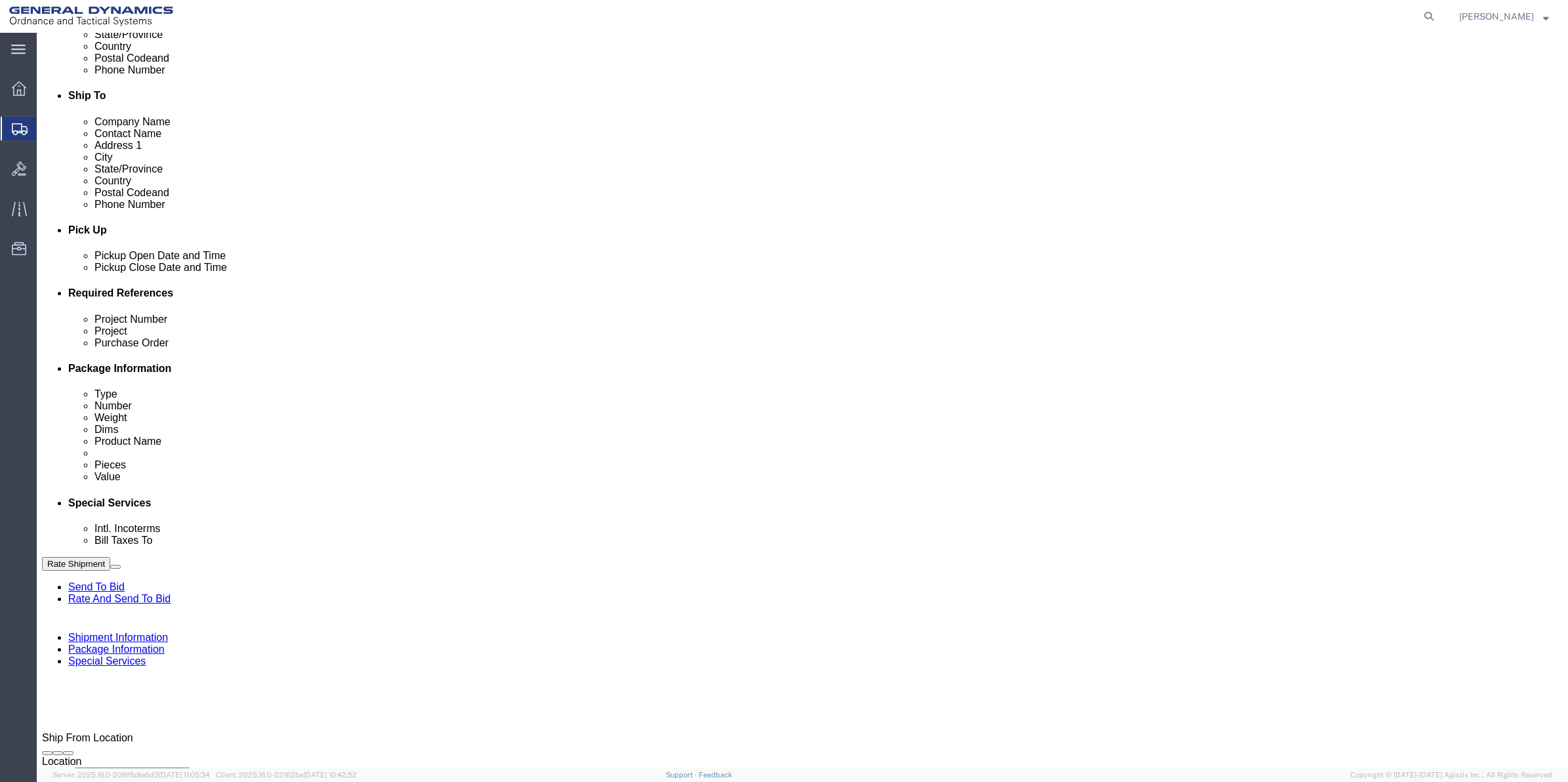
click link "Package Information"
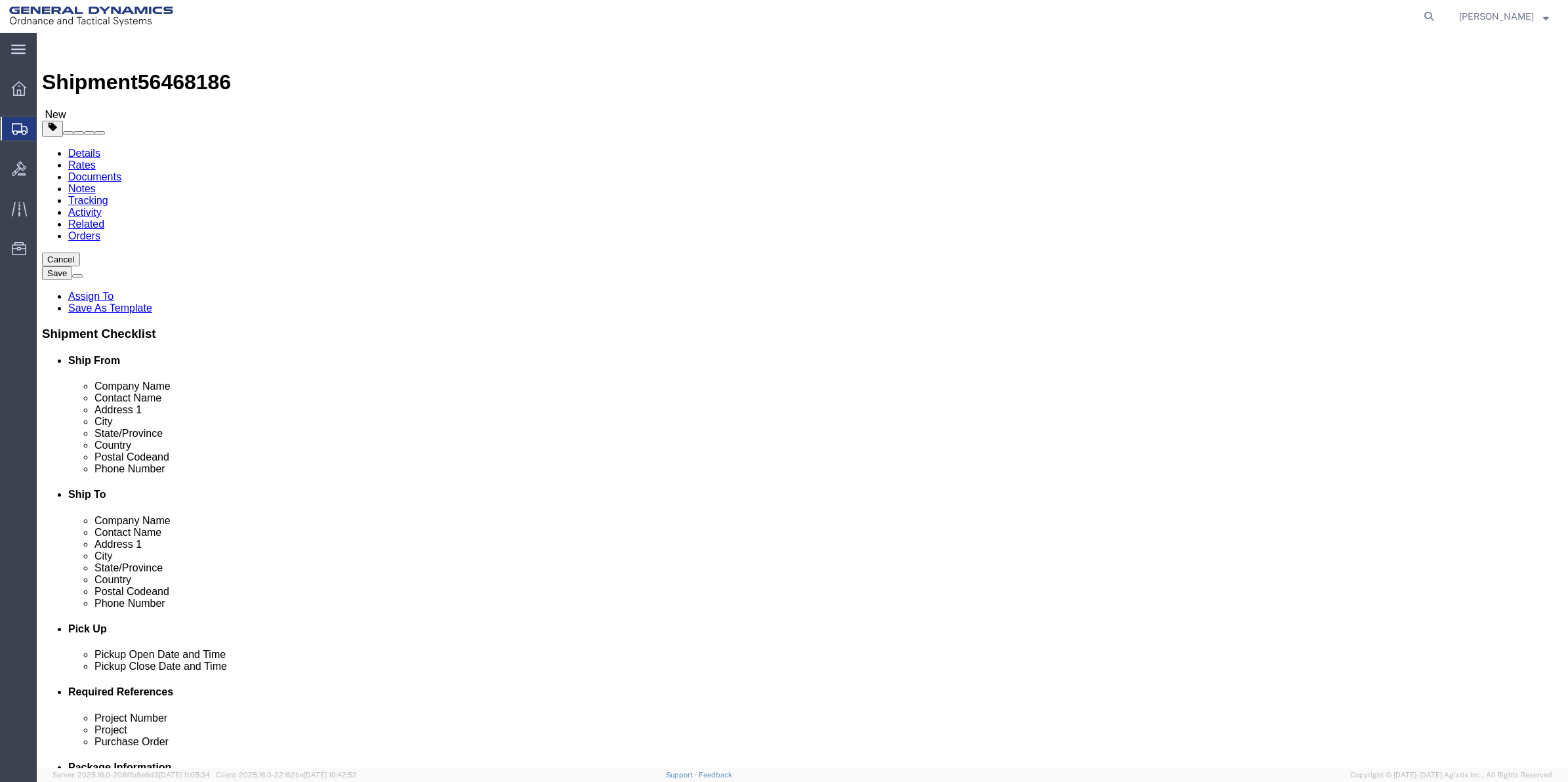
drag, startPoint x: 291, startPoint y: 231, endPoint x: 291, endPoint y: 238, distance: 7.0
click select "Select Bale(s) Basket(s) Bolt(s) Bottle(s) Buckets Bulk Bundle(s) Can(s) Cardbo…"
click link "Add Content"
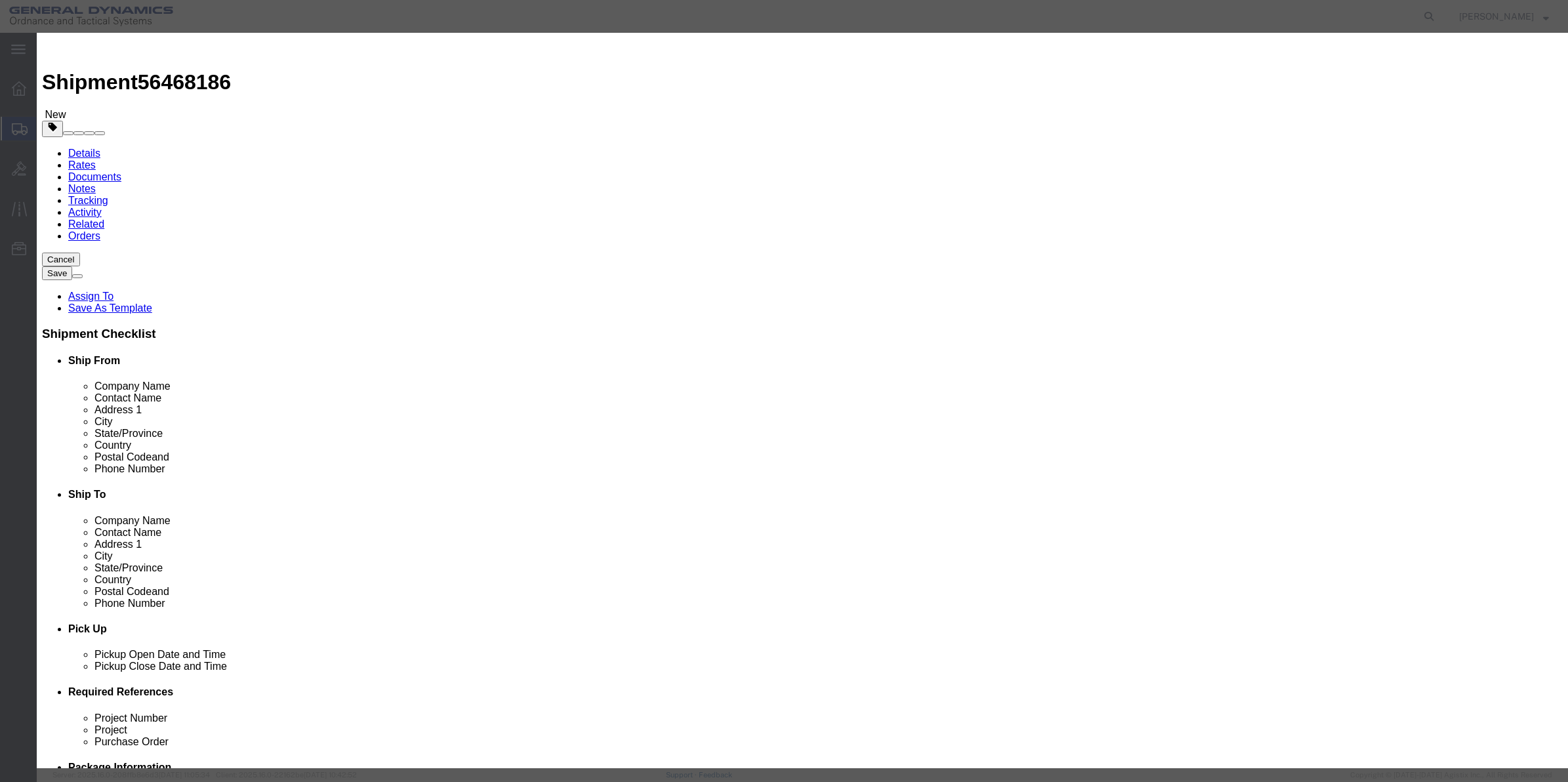
click input "text"
click input "0"
click select "Select 50 55 60 65 70 85 92.5 100 125 175 250 300 400"
click button "Save & Close"
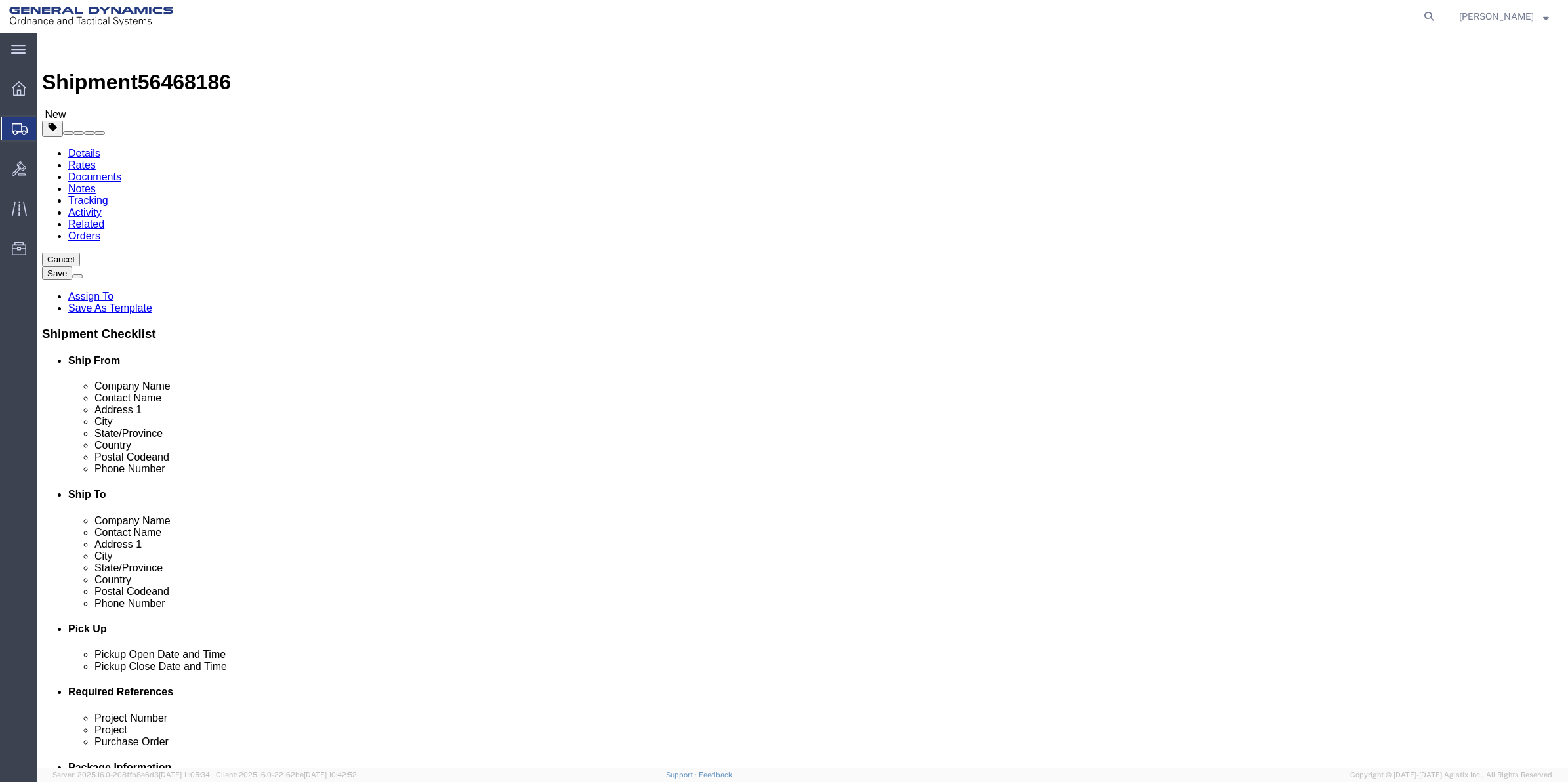
click icon
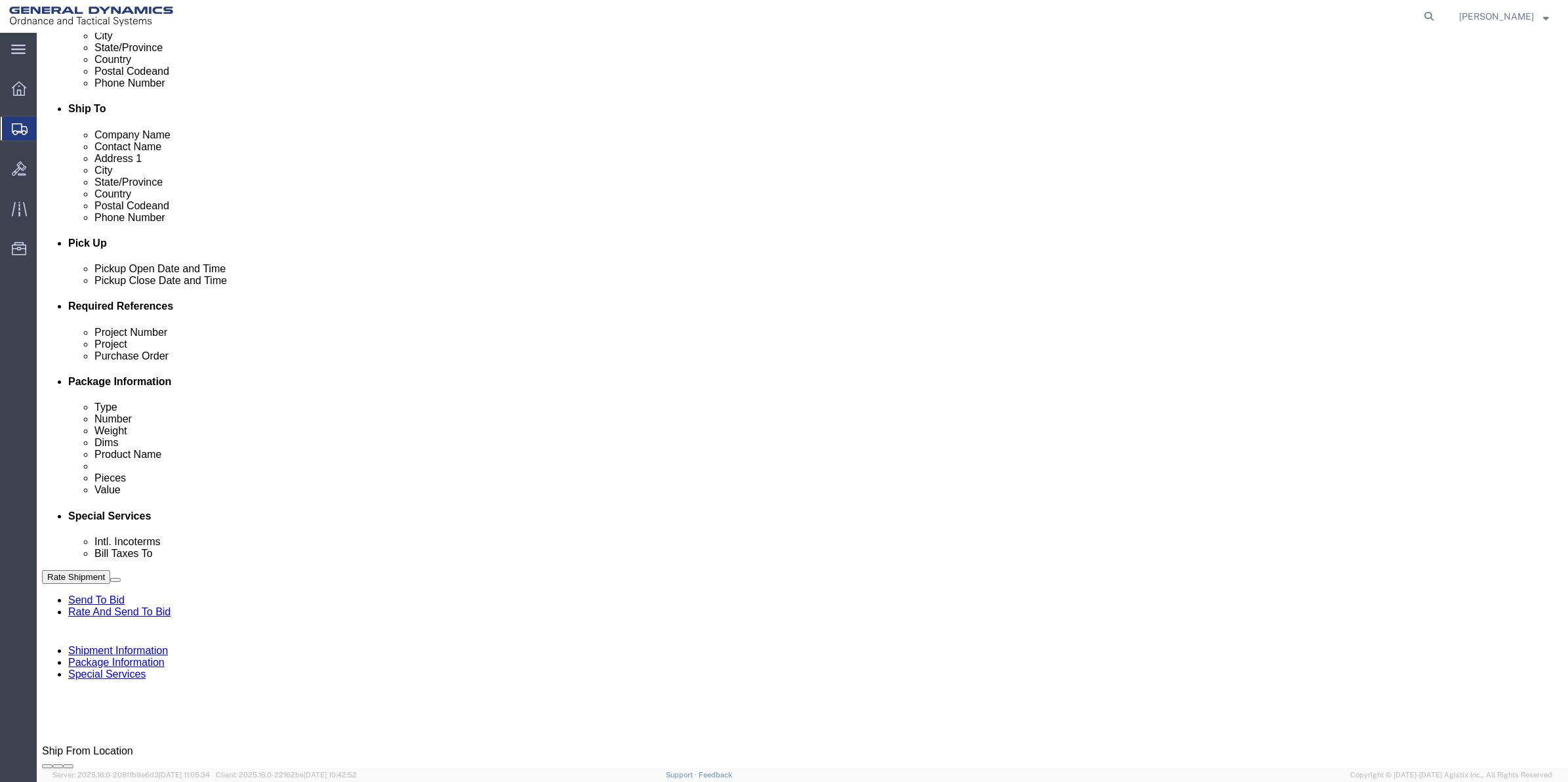
scroll to position [410, 0]
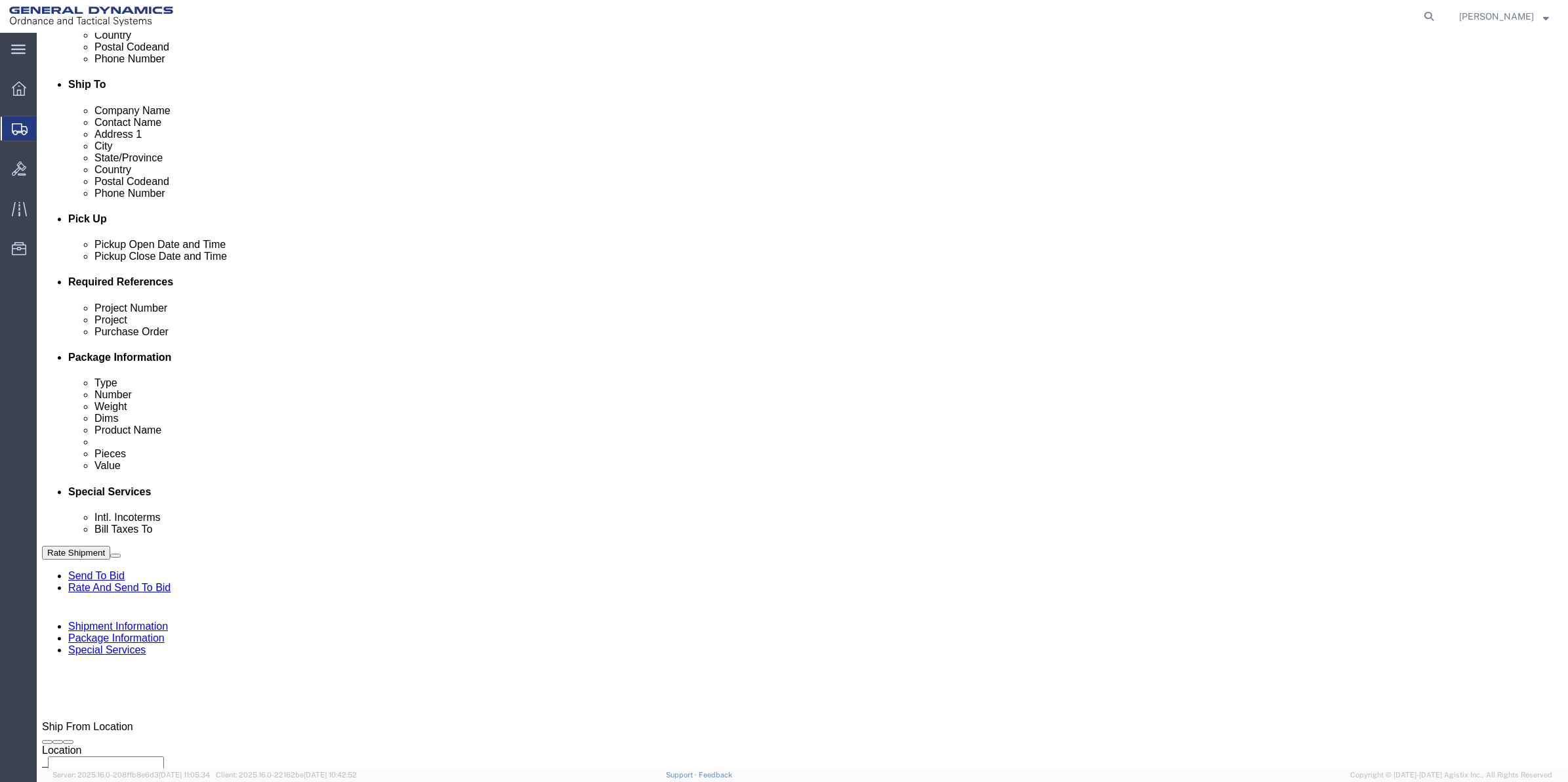
click select "Select Buyer Cost Center Department Operations Number Order Number Sales Person"
click select "Select [GEOGRAPHIC_DATA] [GEOGRAPHIC_DATA] [GEOGRAPHIC_DATA] [GEOGRAPHIC_DATA] …"
click select "Select 10AFM 10GAG 10GAH 10GFL 10GFO 10GIE 10GIS 30MABS St [PERSON_NAME] Program"
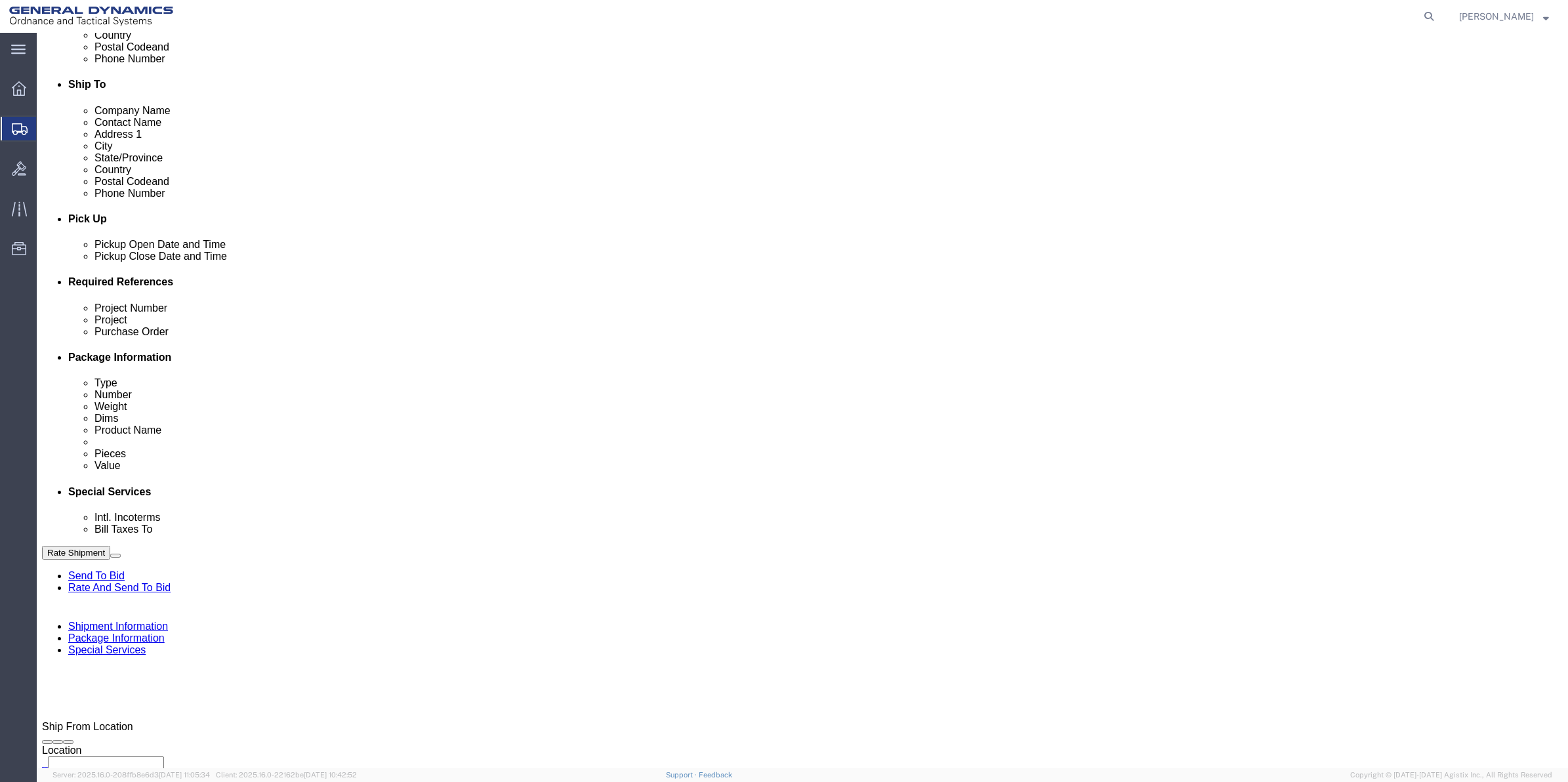
click select "Select 10AFM 10GAG 10GAH 10GFL 10GFO 10GIE 10GIS 30MABS St [PERSON_NAME] Program"
drag, startPoint x: 403, startPoint y: 569, endPoint x: 187, endPoint y: 562, distance: 216.1
click div "Bill shipment to - Third Party Company Name General Dynamics - OTS Address 1 10…"
click p "- GEDOTS %DATA 2 LOGISTICS - (GEDOTS %DATA 2 LOGISTICS) [GEOGRAPHIC_DATA][PERSO…"
click button "Rate Shipment"
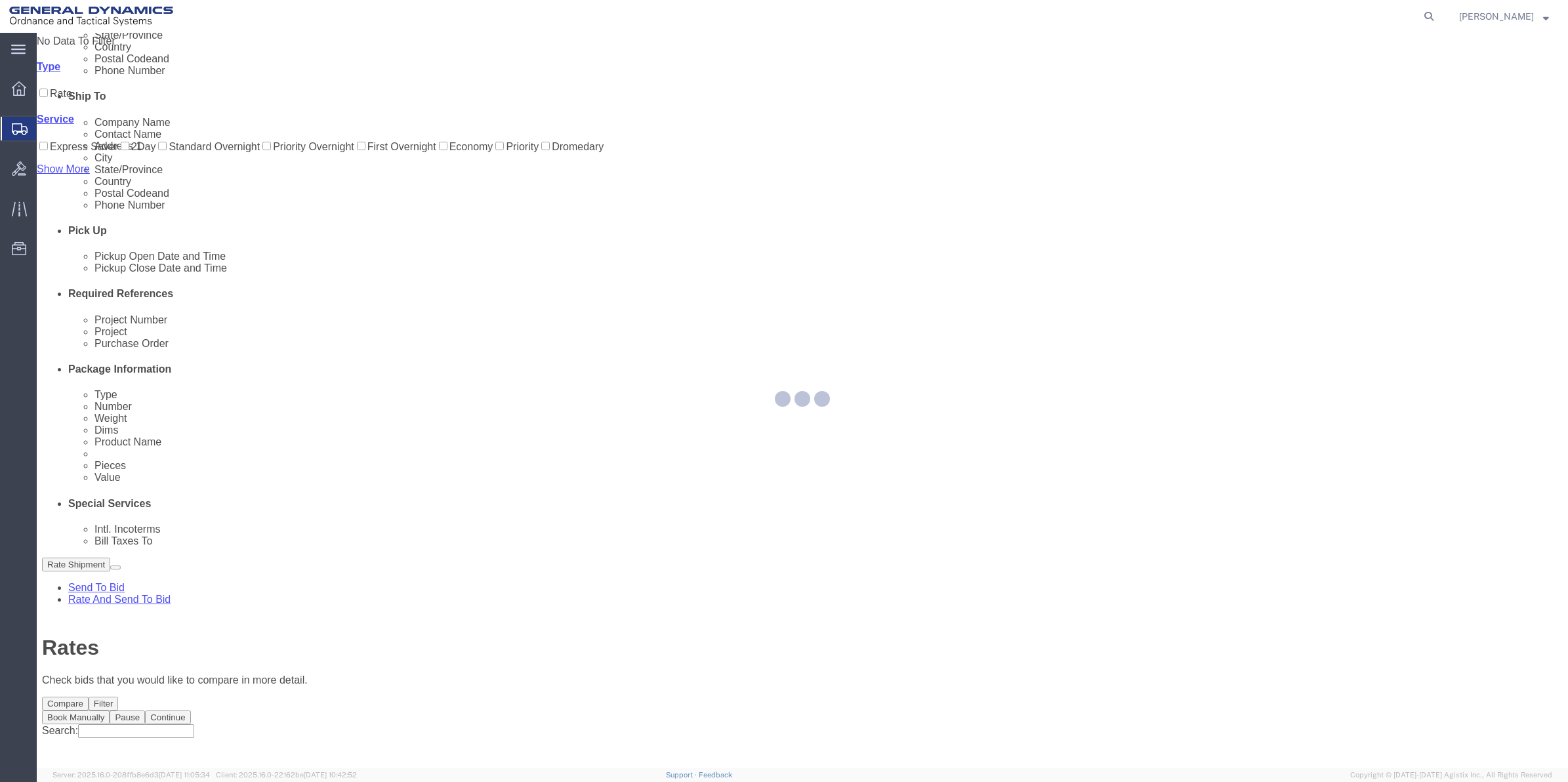
scroll to position [0, 0]
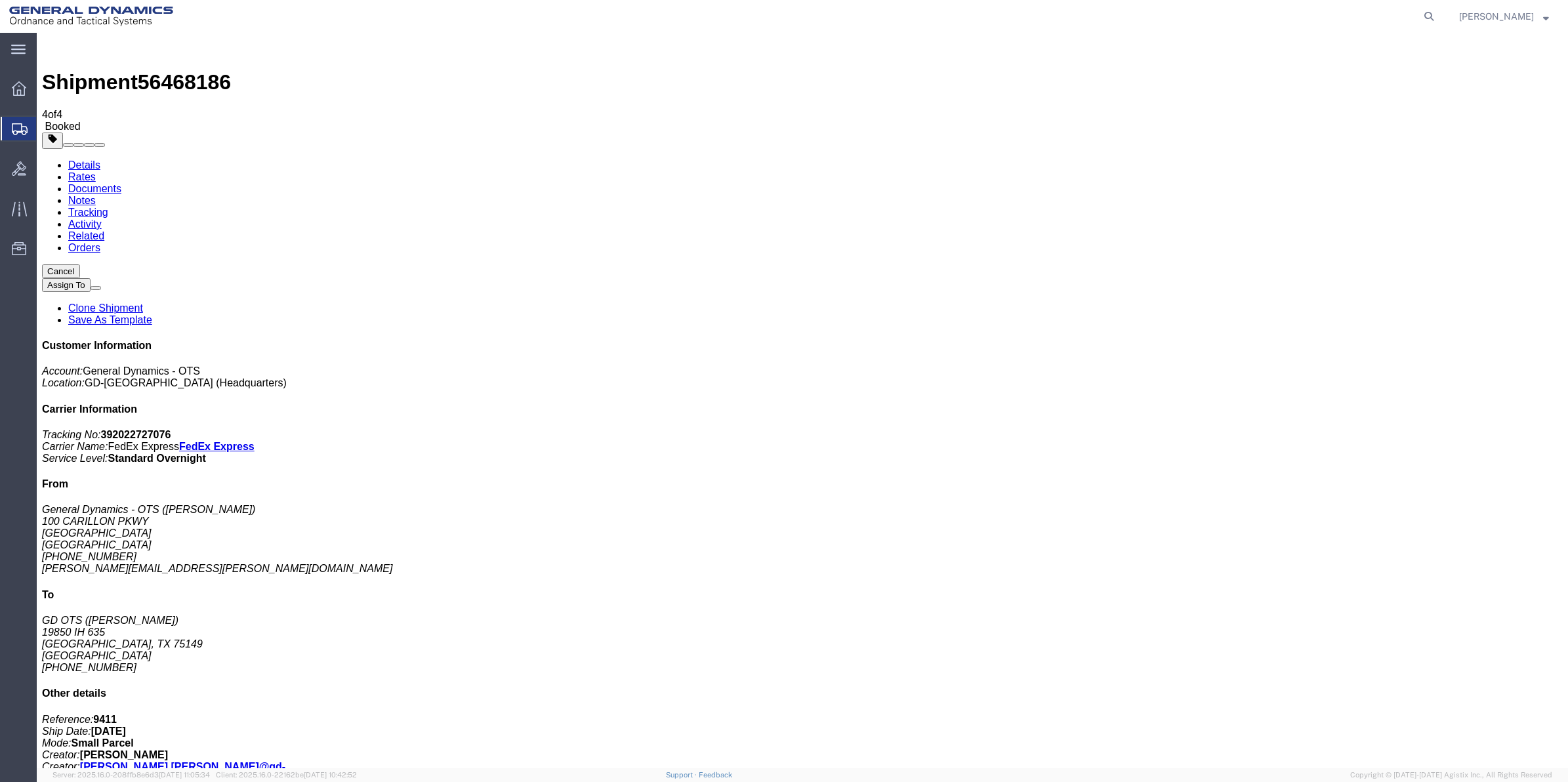
drag, startPoint x: 131, startPoint y: 261, endPoint x: 719, endPoint y: 310, distance: 590.0
